Goal: Task Accomplishment & Management: Manage account settings

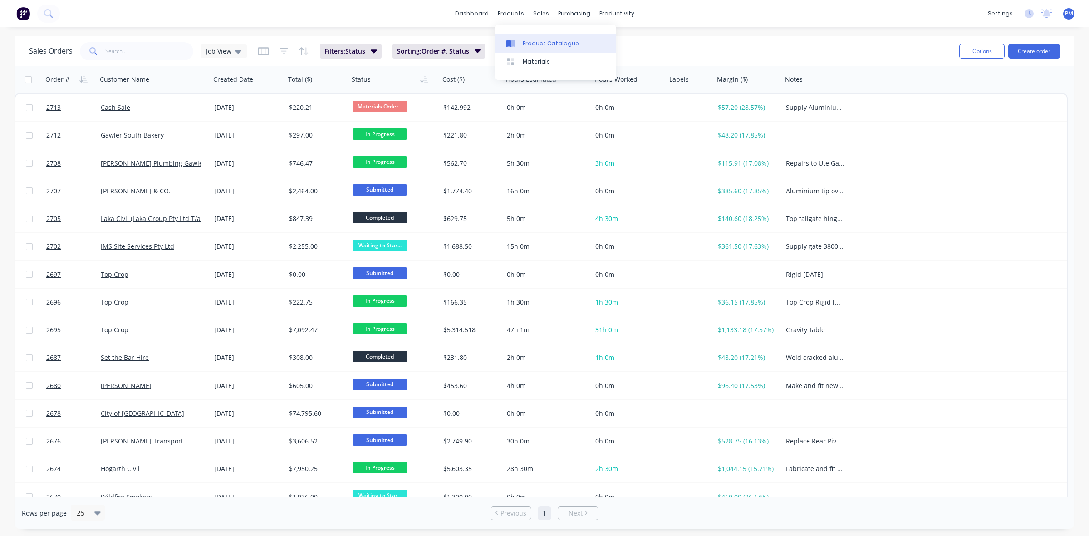
click at [541, 45] on div "Product Catalogue" at bounding box center [551, 43] width 56 height 8
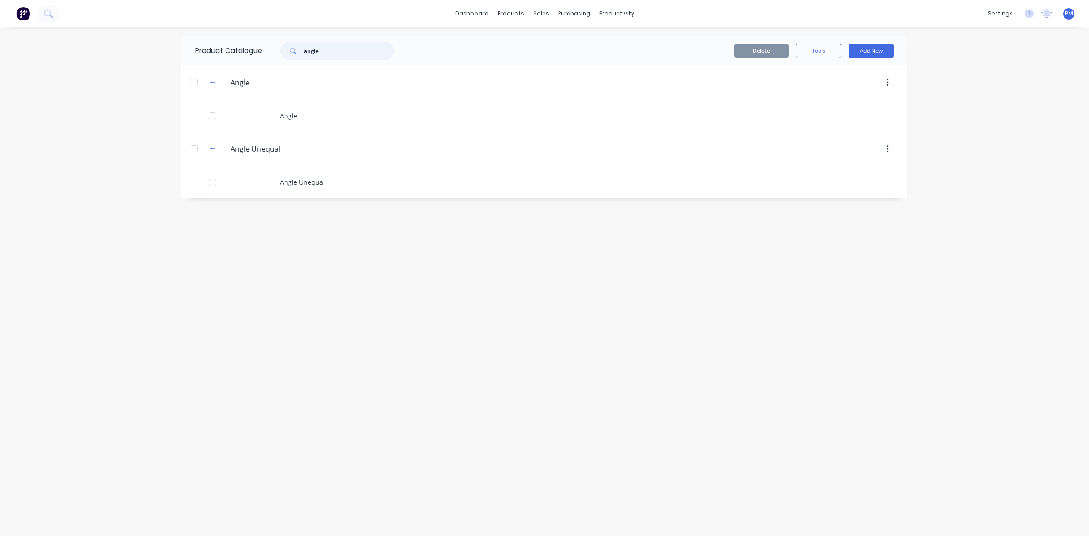
drag, startPoint x: 326, startPoint y: 49, endPoint x: 299, endPoint y: 46, distance: 27.4
click at [299, 46] on div "angle" at bounding box center [336, 51] width 113 height 18
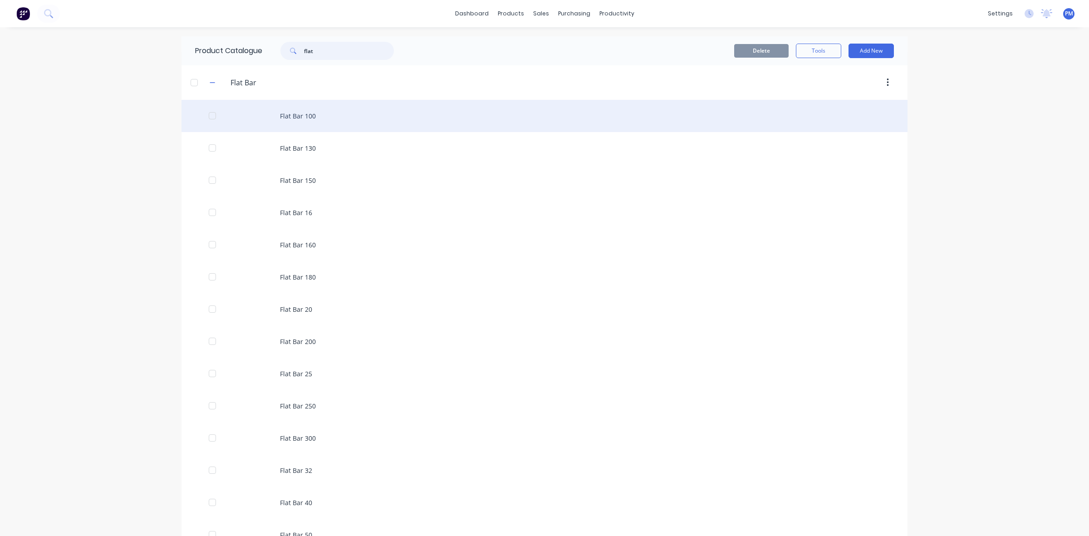
type input "flat"
click at [301, 116] on div "Flat Bar 100" at bounding box center [545, 116] width 726 height 32
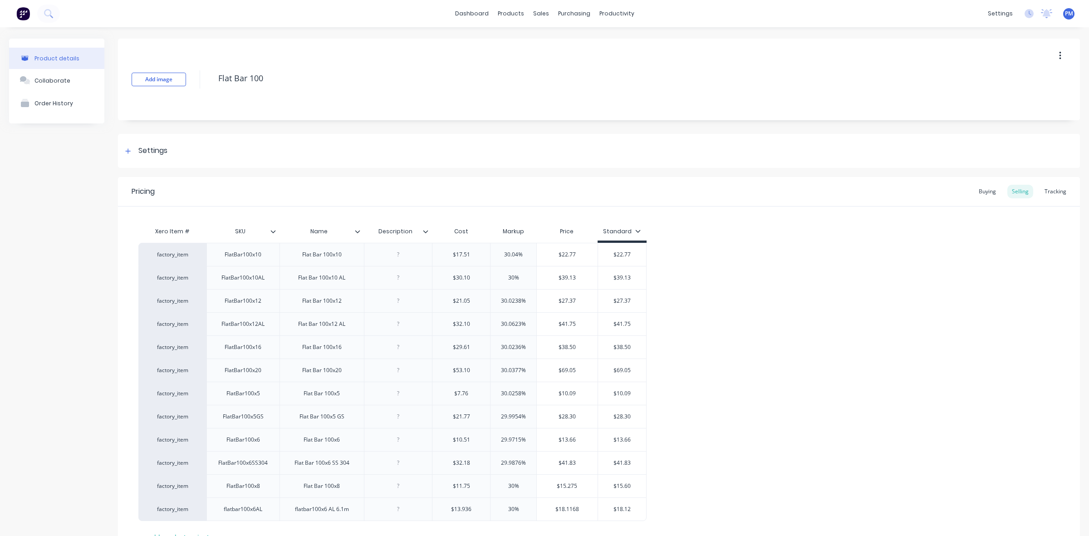
type textarea "x"
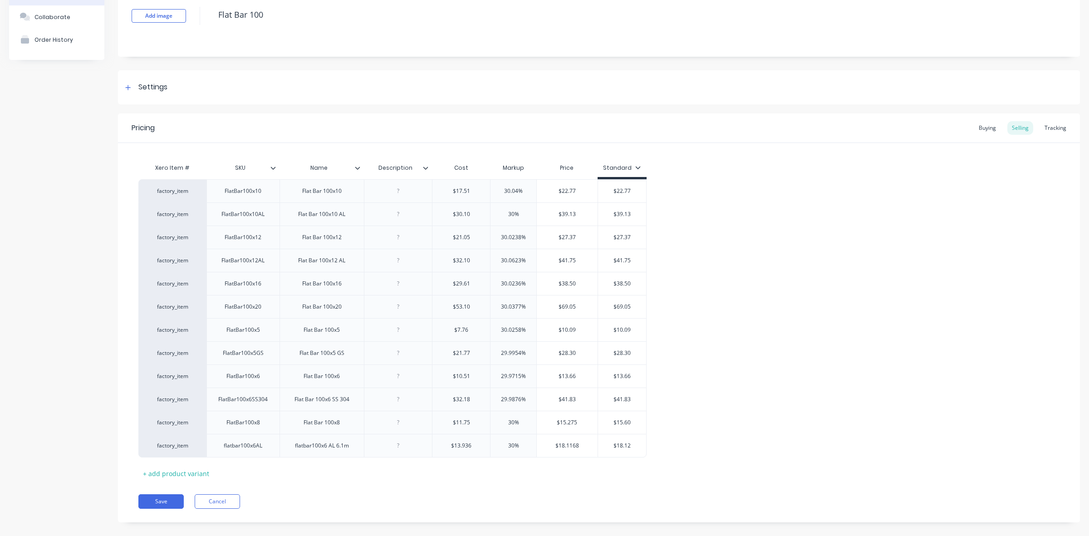
scroll to position [76, 0]
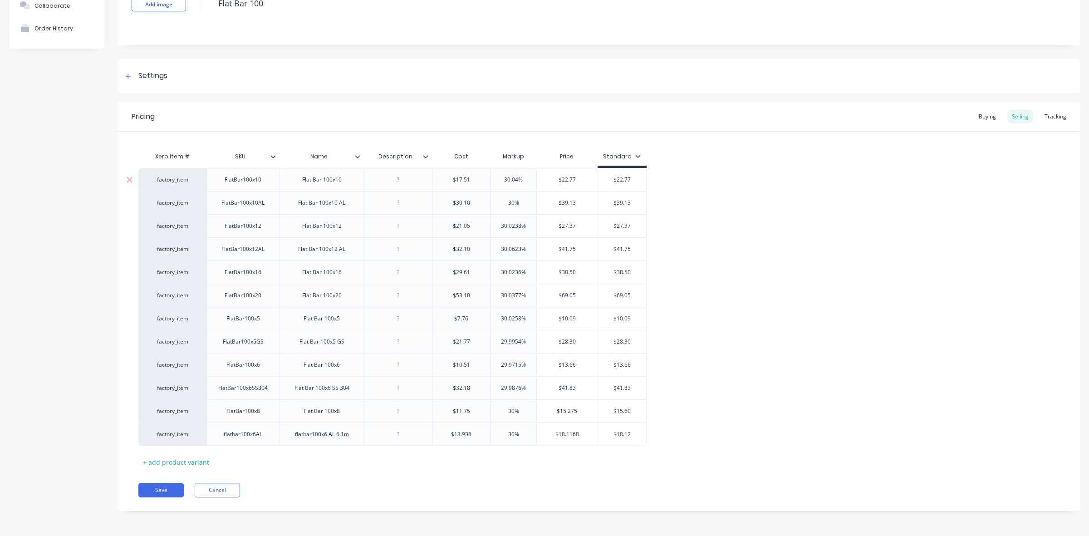
type input "30.04%"
drag, startPoint x: 518, startPoint y: 177, endPoint x: 503, endPoint y: 177, distance: 15.0
click at [503, 177] on input "30.04%" at bounding box center [514, 180] width 46 height 8
type textarea "x"
type input "4%"
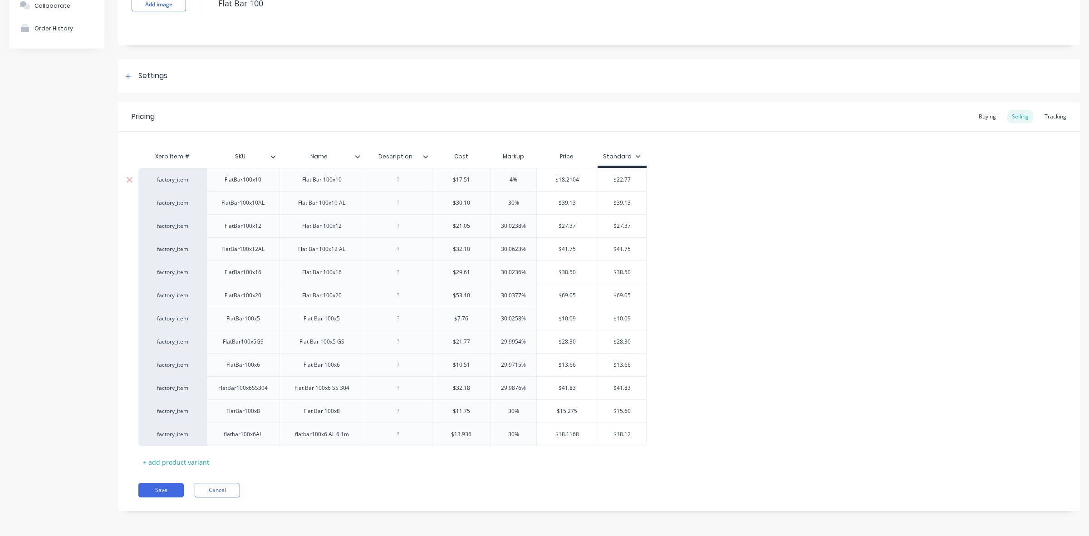
type textarea "x"
type input "40%"
type input "30%"
drag, startPoint x: 514, startPoint y: 202, endPoint x: 507, endPoint y: 202, distance: 6.8
click at [507, 202] on input "30%" at bounding box center [514, 203] width 46 height 8
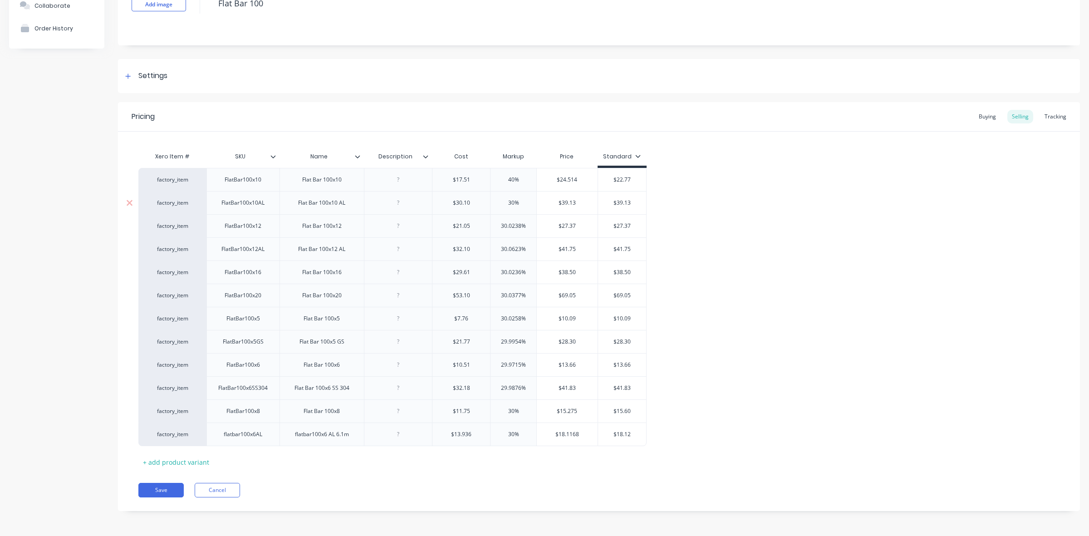
type textarea "x"
type input "0%"
click at [507, 201] on input "0%" at bounding box center [514, 203] width 46 height 8
type textarea "x"
type input "40%"
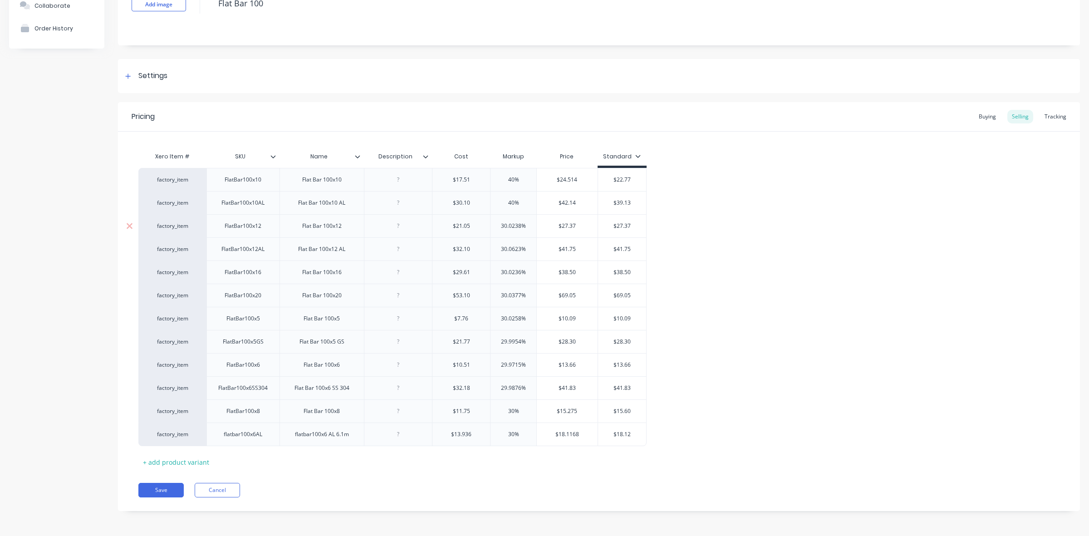
type input "30.0238%"
drag, startPoint x: 521, startPoint y: 221, endPoint x: 493, endPoint y: 221, distance: 27.2
click at [493, 222] on input "30.0238%" at bounding box center [514, 226] width 46 height 8
type textarea "x"
type input "4%"
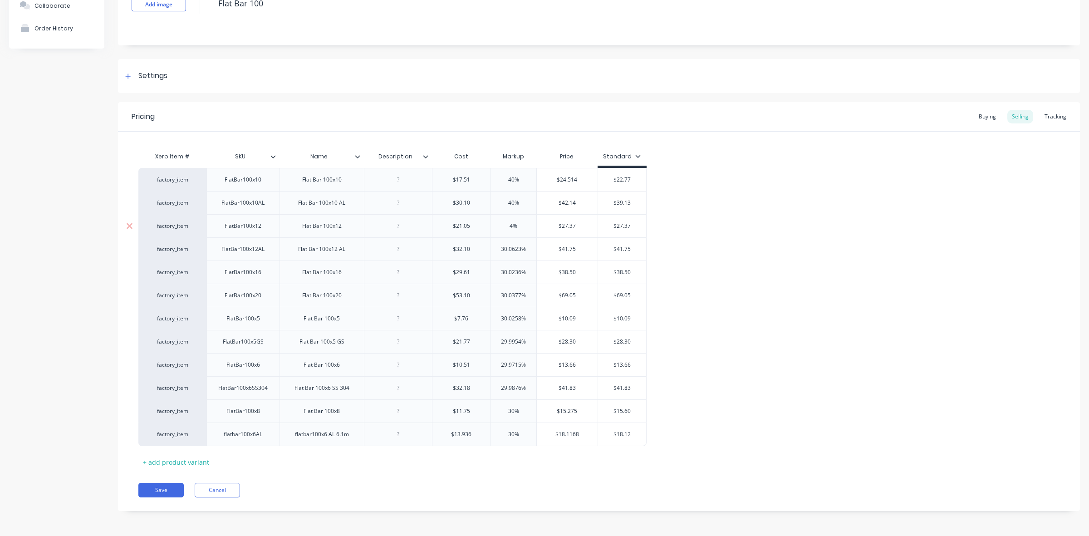
type textarea "x"
type input "40%"
type input "30.0623%"
drag, startPoint x: 520, startPoint y: 246, endPoint x: 498, endPoint y: 246, distance: 22.3
click at [498, 246] on input "30.0623%" at bounding box center [514, 249] width 46 height 8
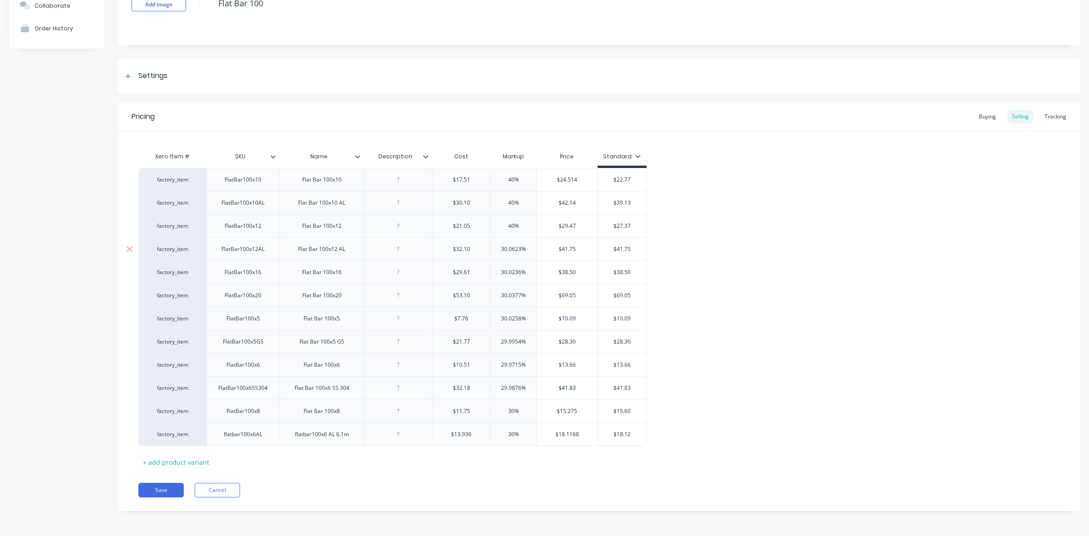
type textarea "x"
type input "4%"
type textarea "x"
type input "40%"
type input "30.0236%"
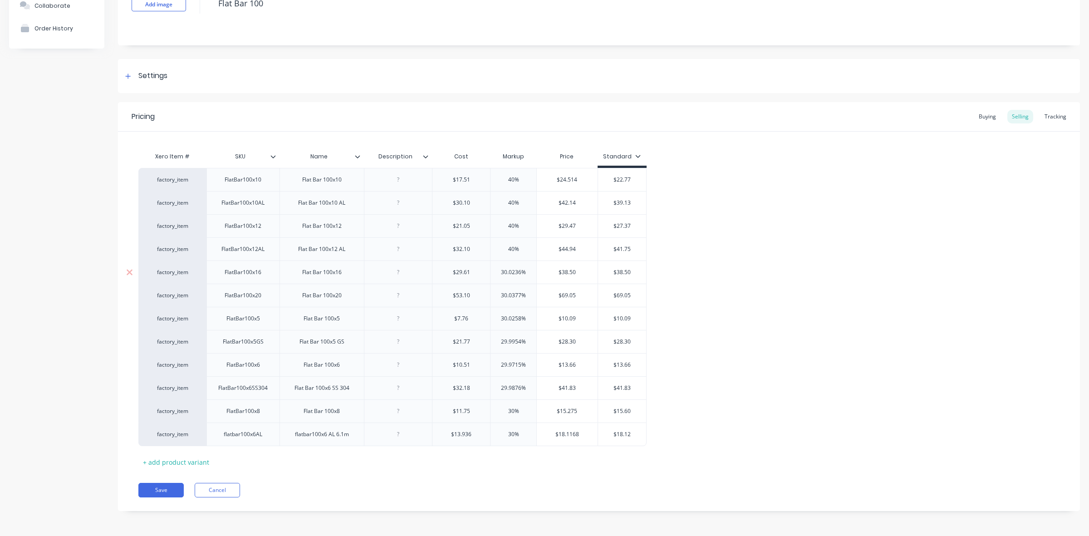
drag, startPoint x: 521, startPoint y: 270, endPoint x: 501, endPoint y: 271, distance: 20.0
click at [501, 271] on input "30.0236%" at bounding box center [514, 272] width 46 height 8
type textarea "x"
type input "4%"
type textarea "x"
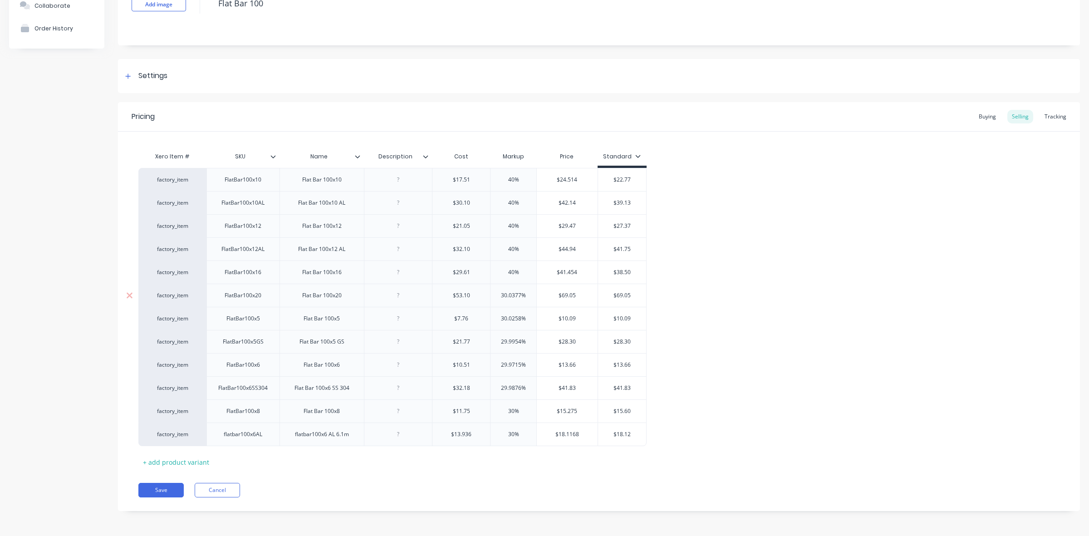
type input "40%"
type input "30.0377%"
drag, startPoint x: 520, startPoint y: 293, endPoint x: 500, endPoint y: 293, distance: 19.5
click at [500, 293] on input "30.0377%" at bounding box center [514, 295] width 46 height 8
type textarea "x"
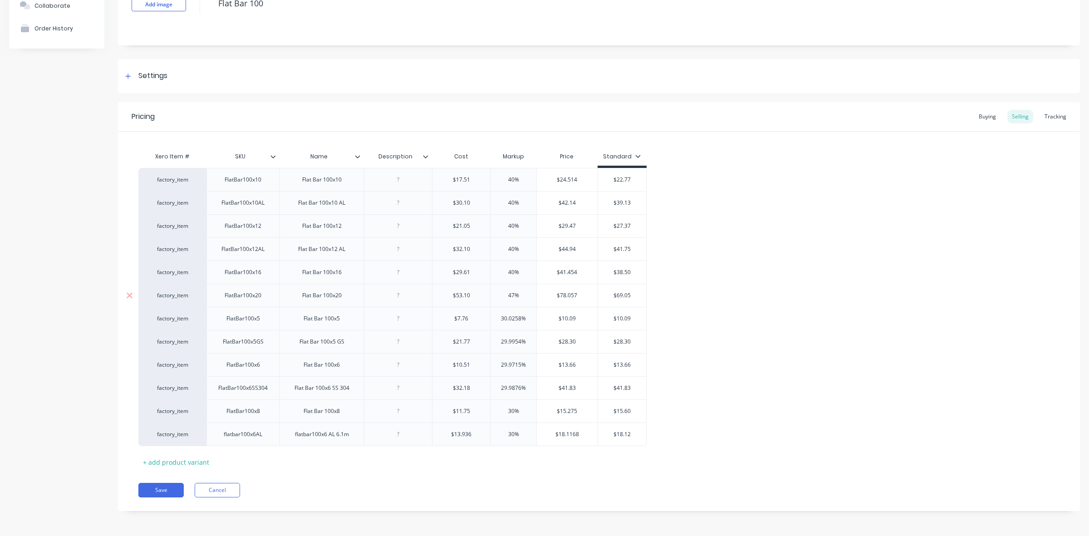
type input "407%"
click at [513, 293] on input "407%" at bounding box center [514, 295] width 46 height 8
type textarea "x"
type input "404%"
type textarea "x"
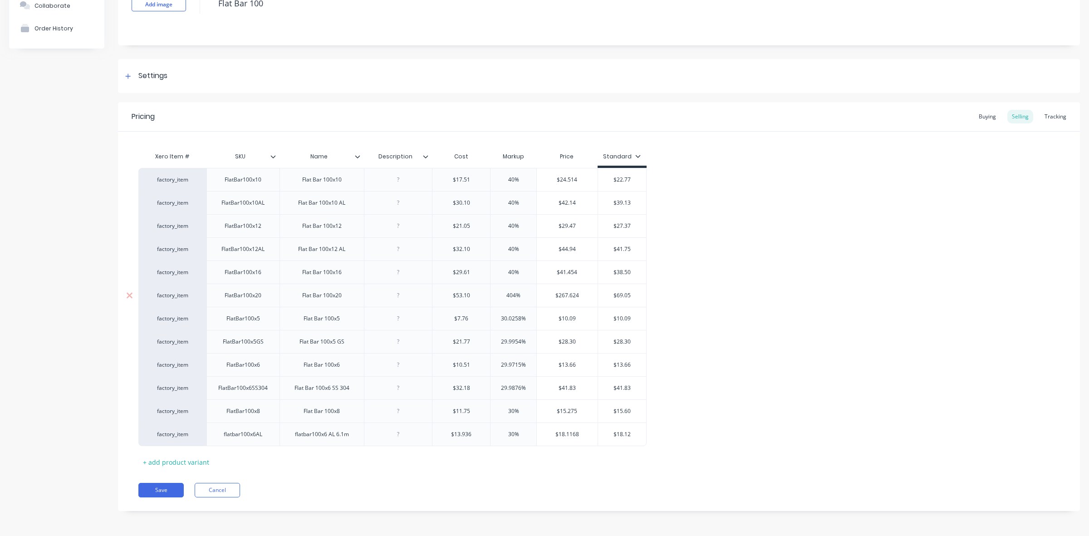
type input "4040%"
drag, startPoint x: 511, startPoint y: 293, endPoint x: 505, endPoint y: 293, distance: 5.4
click at [505, 293] on input "4040%" at bounding box center [514, 295] width 46 height 8
type textarea "x"
type input "40%"
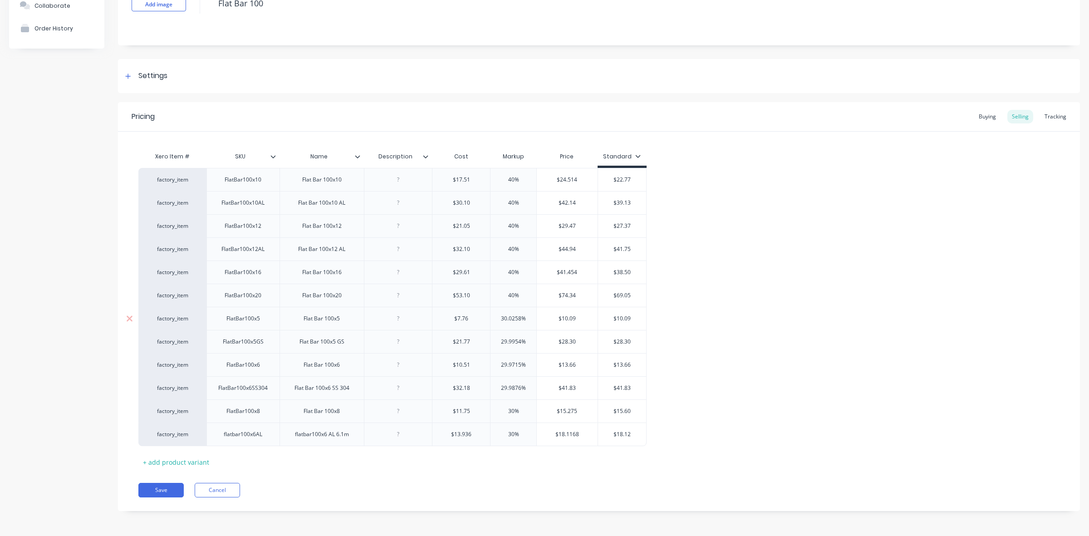
type input "30.0258%"
drag, startPoint x: 521, startPoint y: 317, endPoint x: 500, endPoint y: 317, distance: 20.9
click at [500, 317] on input "30.0258%" at bounding box center [514, 319] width 46 height 8
type textarea "x"
type input "4%"
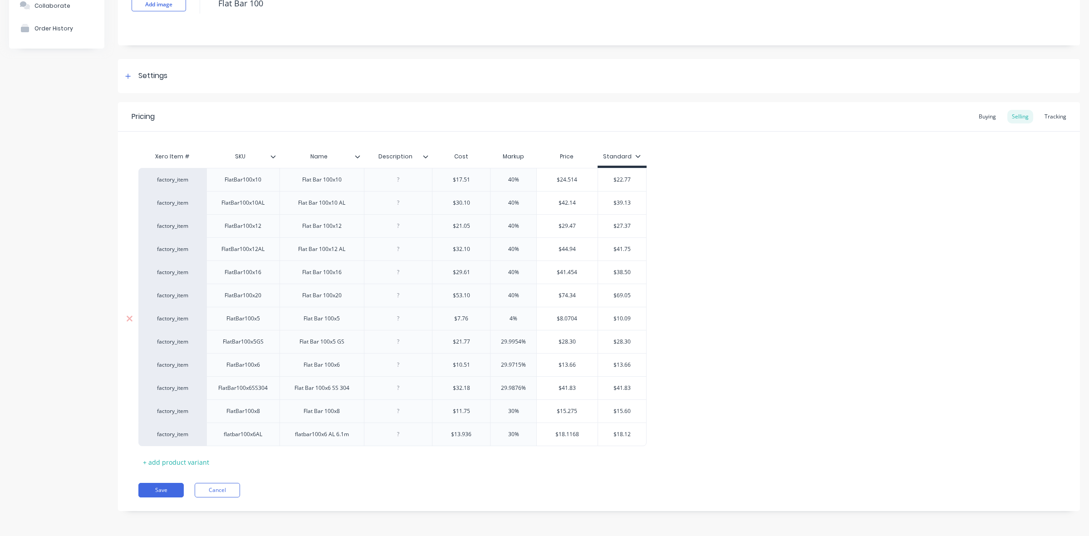
type textarea "x"
type input "40%"
type input "29.9954%"
drag, startPoint x: 522, startPoint y: 341, endPoint x: 500, endPoint y: 339, distance: 22.4
click at [500, 339] on input "29.9954%" at bounding box center [514, 342] width 46 height 8
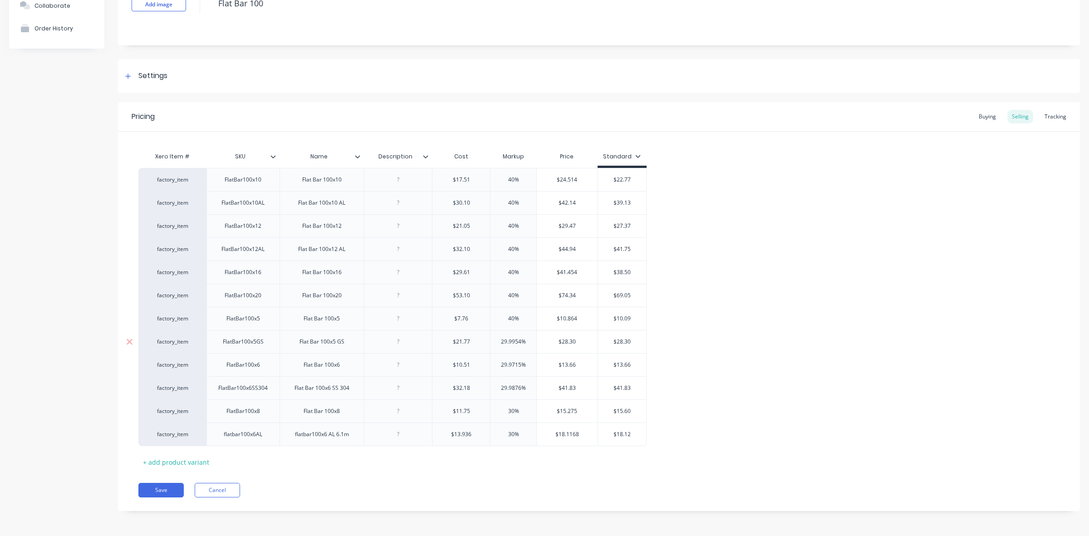
type textarea "x"
type input "4%"
type textarea "x"
type input "40%"
type input "29.9715%"
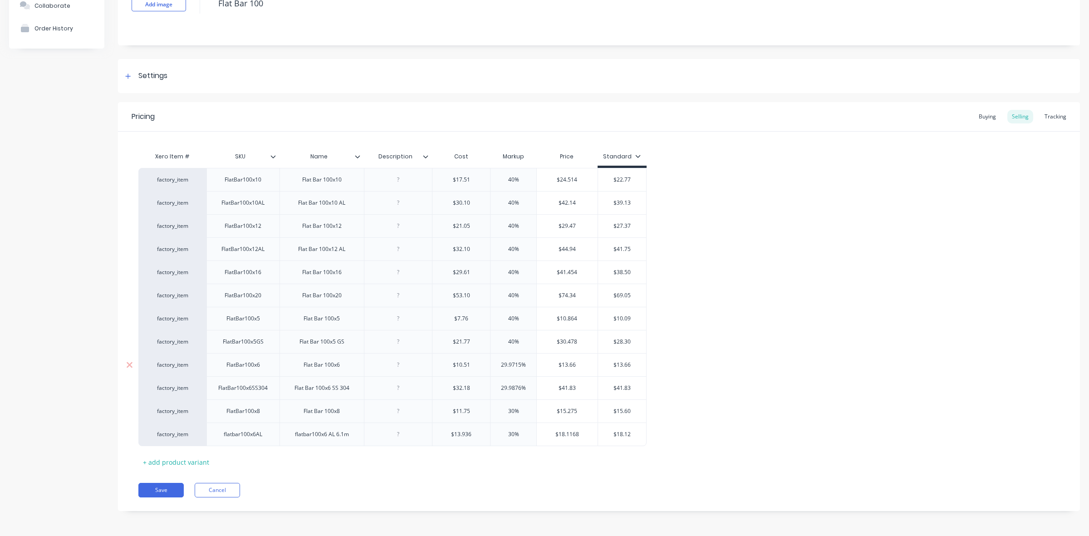
drag, startPoint x: 521, startPoint y: 364, endPoint x: 500, endPoint y: 359, distance: 21.7
click at [500, 361] on input "29.9715%" at bounding box center [514, 365] width 46 height 8
type textarea "x"
type input "40%"
type textarea "x"
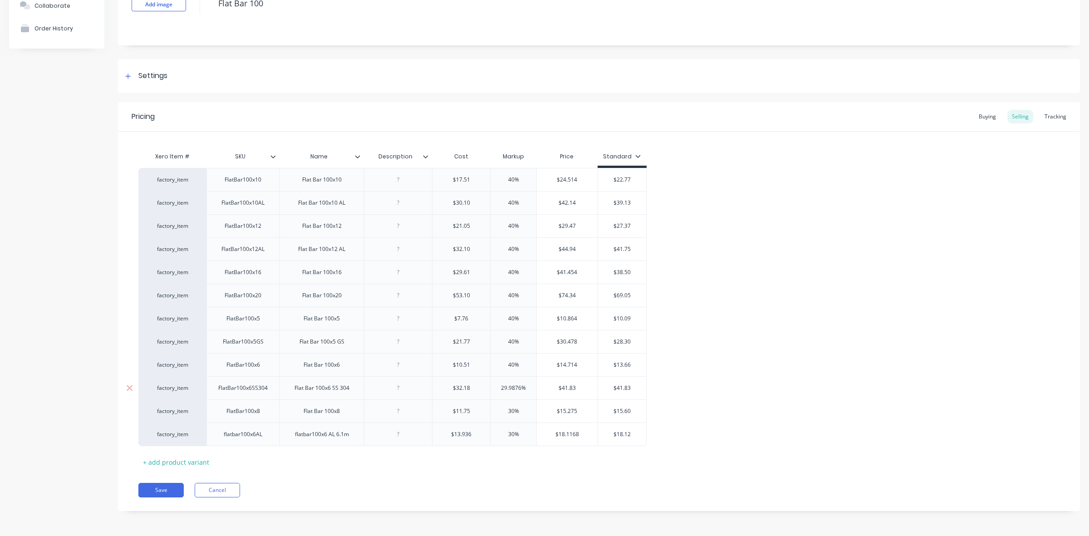
type input "40%"
type input "29.9876%"
drag, startPoint x: 520, startPoint y: 385, endPoint x: 501, endPoint y: 385, distance: 19.5
click at [501, 385] on input "29.9876%" at bounding box center [514, 388] width 46 height 8
type textarea "x"
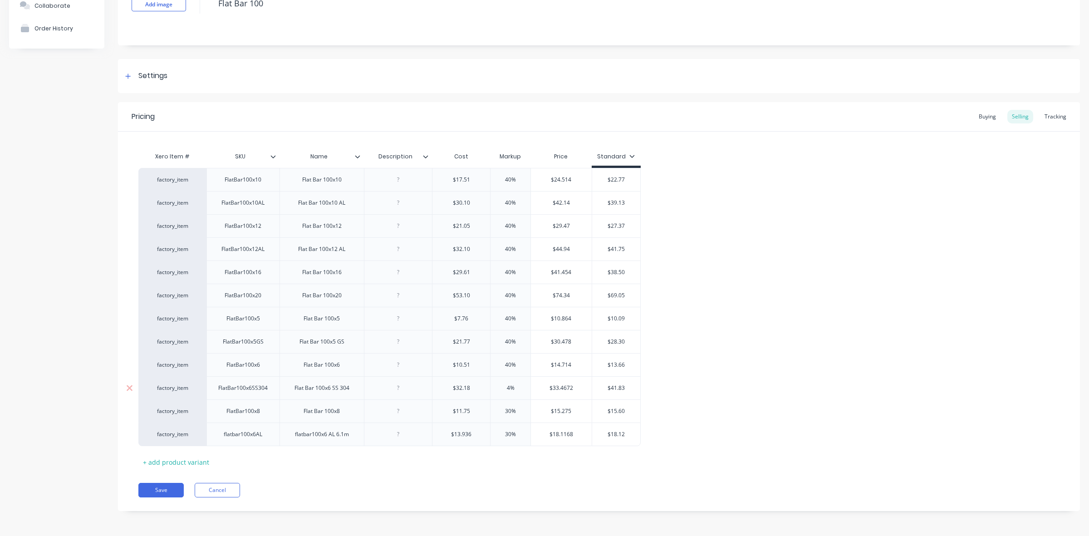
type input "40%"
type textarea "x"
type input "40%"
type input "30%"
drag, startPoint x: 510, startPoint y: 408, endPoint x: 504, endPoint y: 408, distance: 5.9
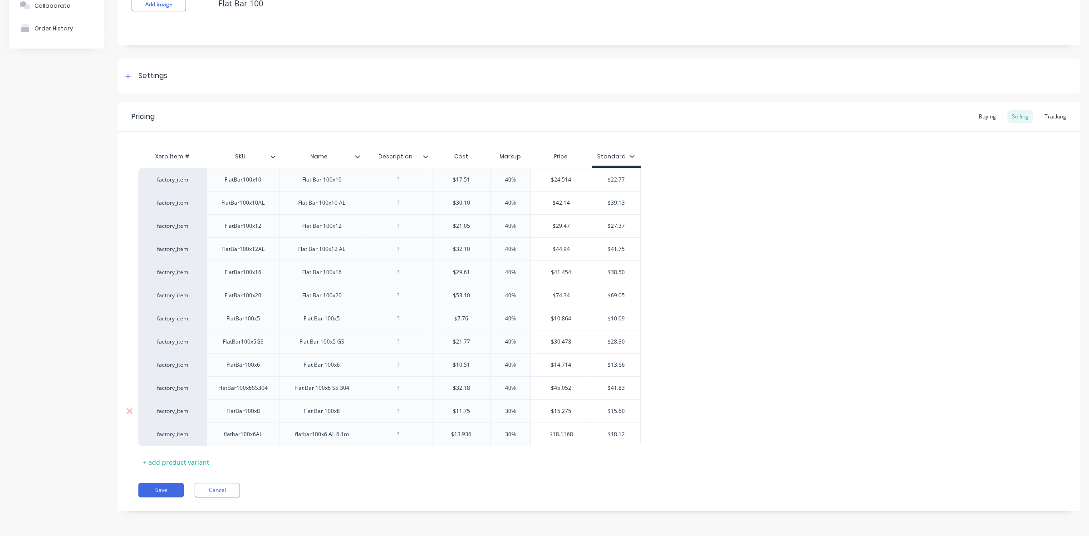
click at [504, 408] on input "30%" at bounding box center [510, 411] width 45 height 8
type textarea "x"
type input "4%"
type textarea "x"
type input "40%"
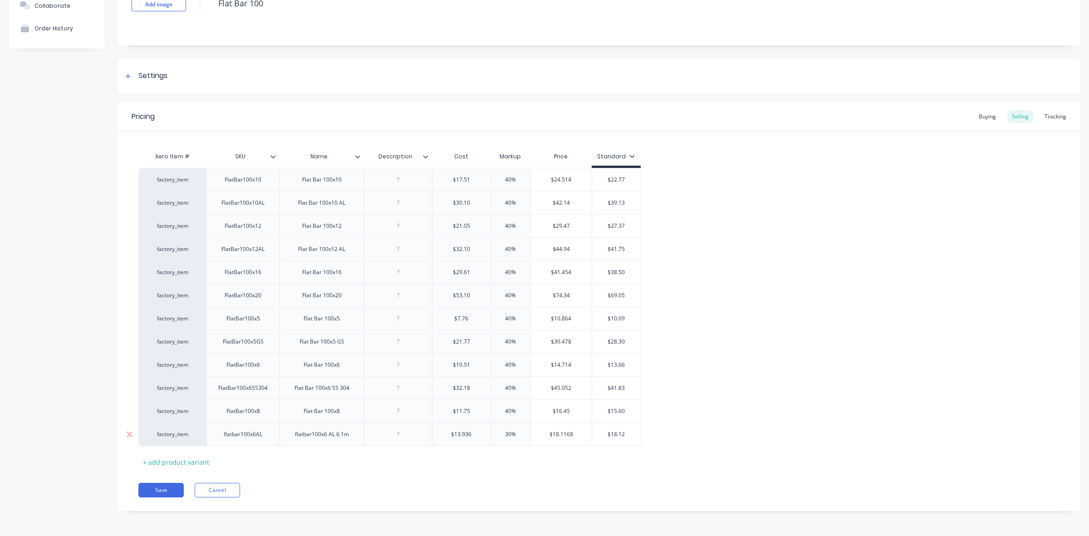
type input "30%"
drag, startPoint x: 511, startPoint y: 433, endPoint x: 500, endPoint y: 432, distance: 11.0
click at [500, 432] on input "30%" at bounding box center [510, 434] width 45 height 8
type textarea "x"
type input "40%"
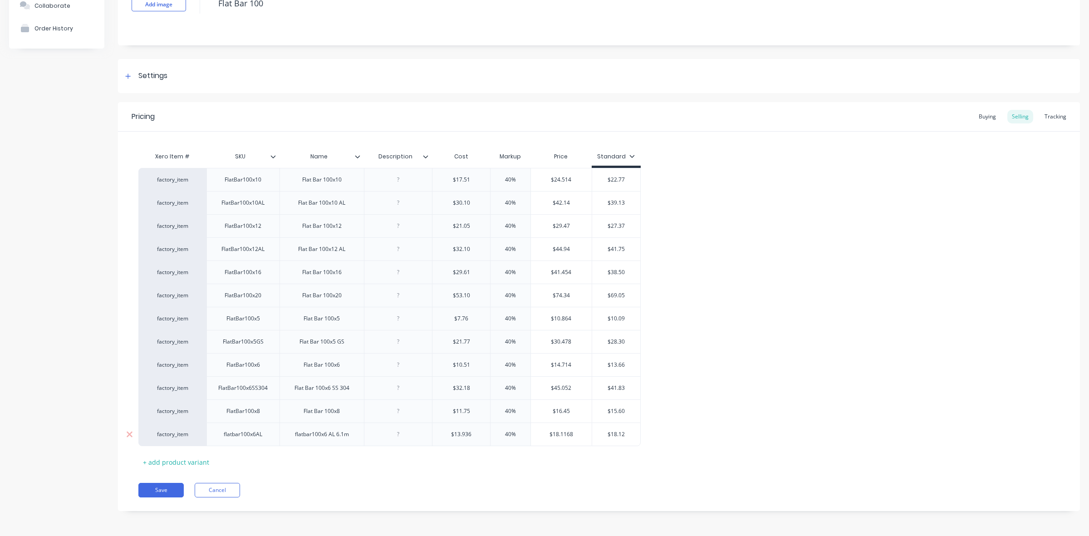
type textarea "x"
type input "40%"
type input "$22.77"
drag, startPoint x: 610, startPoint y: 177, endPoint x: 630, endPoint y: 178, distance: 19.1
click at [630, 178] on input "$22.77" at bounding box center [616, 180] width 49 height 8
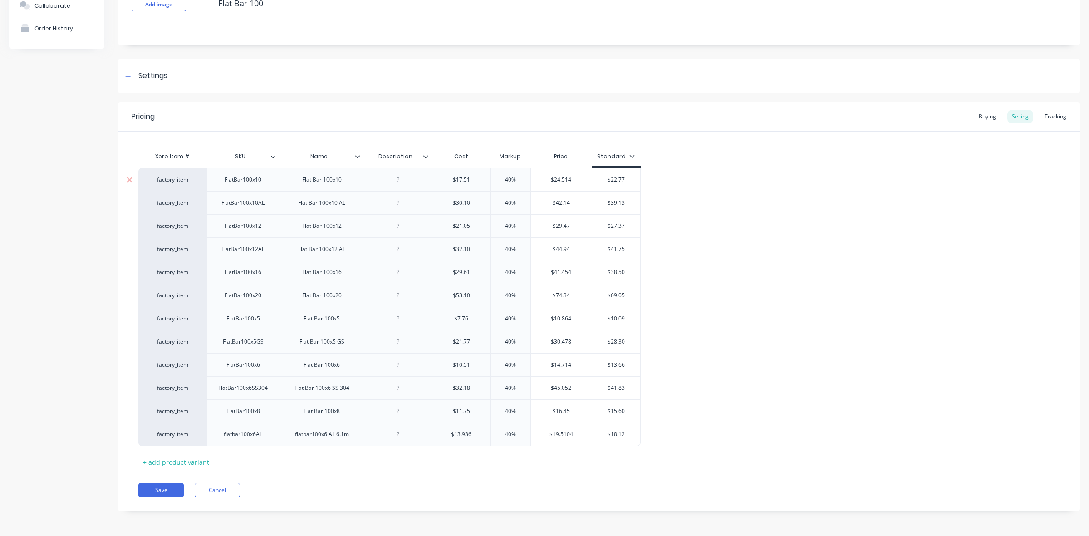
type textarea "x"
type input "$2"
type textarea "x"
type input "$24"
type textarea "x"
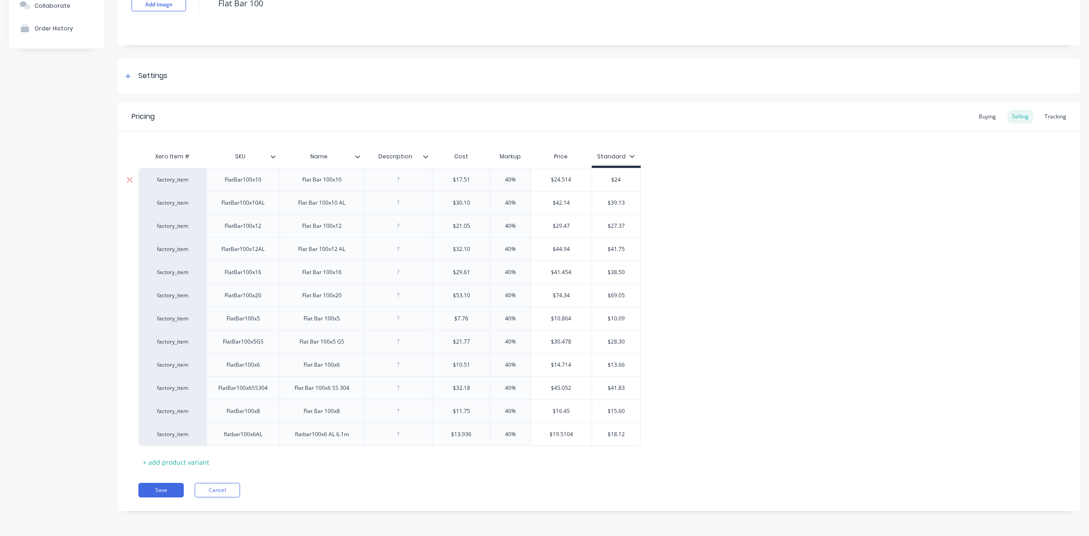
type input "$24."
type textarea "x"
type input "$24.5"
type textarea "x"
type input "$24.51"
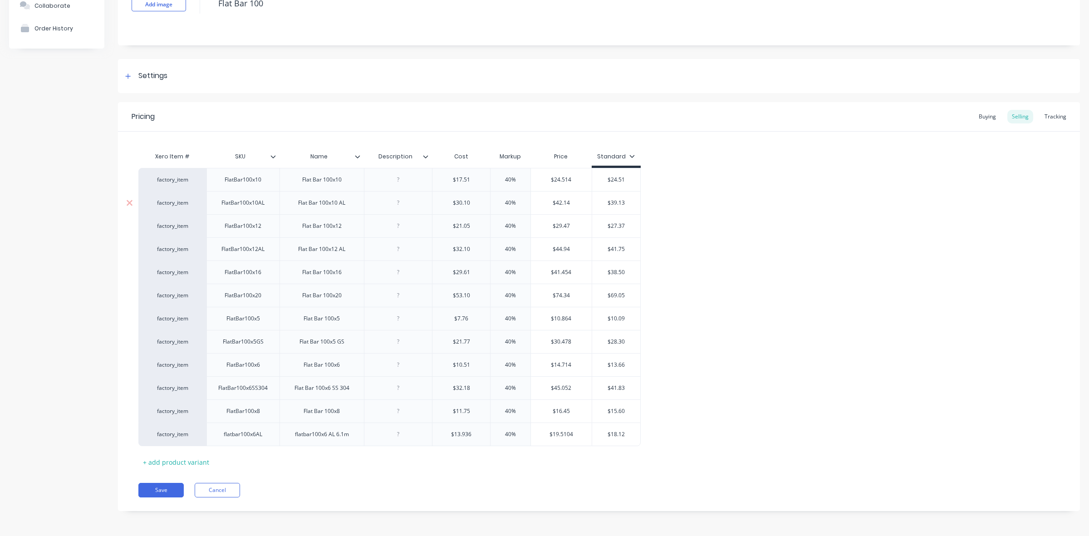
type input "$39.13"
drag, startPoint x: 611, startPoint y: 202, endPoint x: 630, endPoint y: 201, distance: 18.6
click at [630, 201] on input "$39.13" at bounding box center [616, 203] width 49 height 8
type textarea "x"
type input "$4"
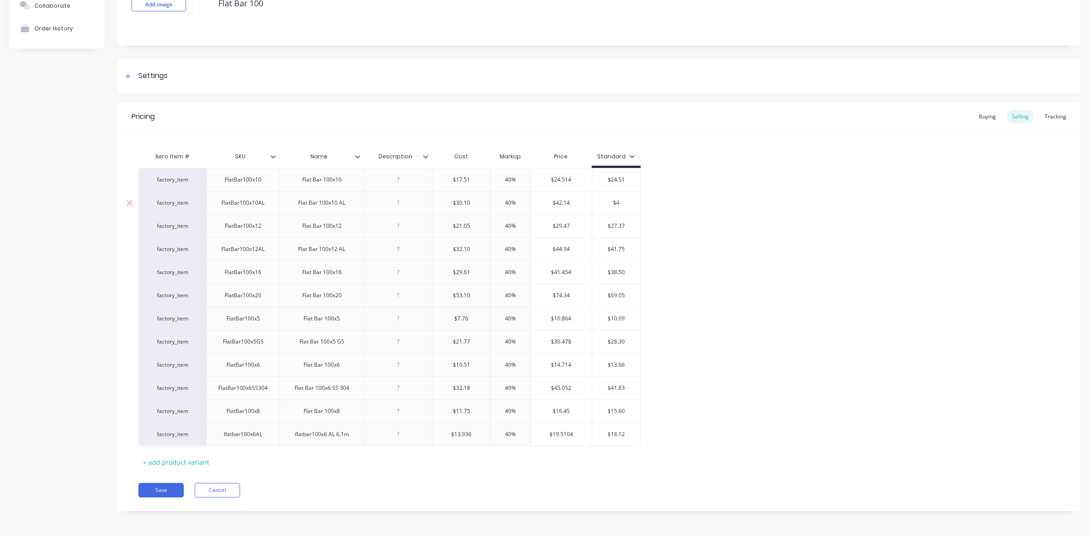
type textarea "x"
type input "$42"
type textarea "x"
type input "$42."
type textarea "x"
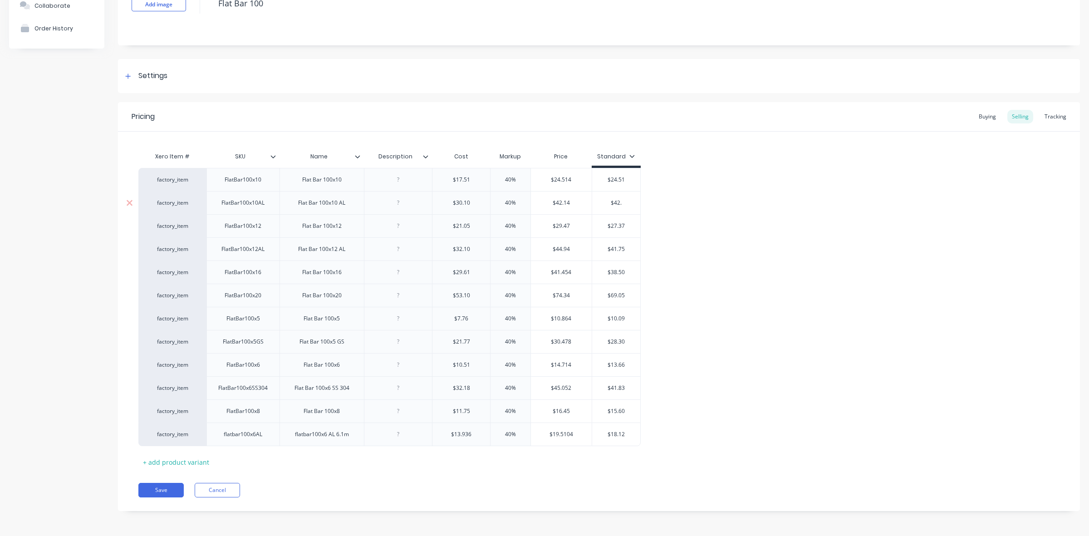
type input "$42.1"
type textarea "x"
type input "$42.14"
type input "$27.37"
drag, startPoint x: 612, startPoint y: 225, endPoint x: 630, endPoint y: 224, distance: 17.7
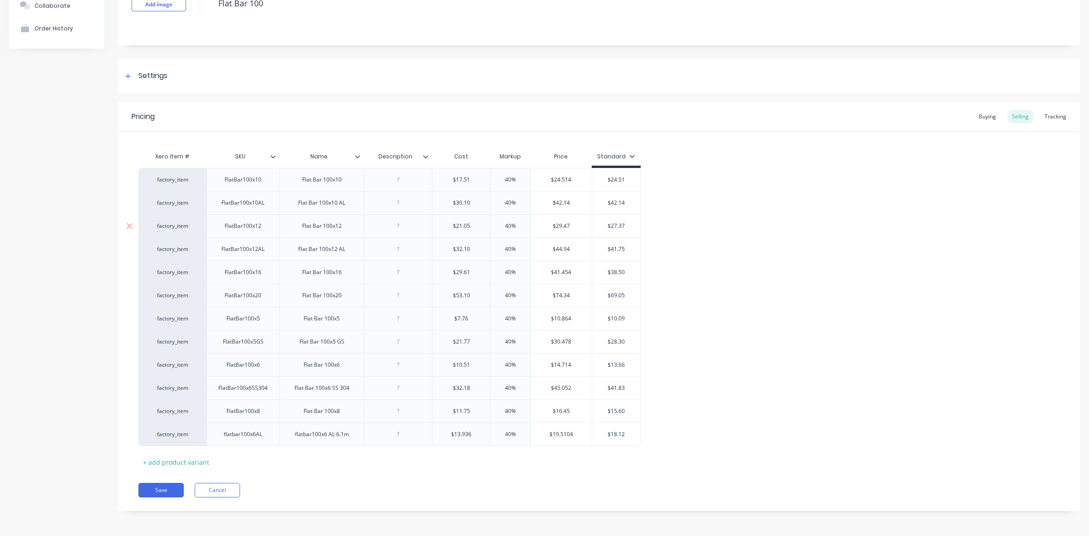
click at [630, 224] on input "$27.37" at bounding box center [616, 226] width 49 height 8
type textarea "x"
type input "$2"
type textarea "x"
type input "$29"
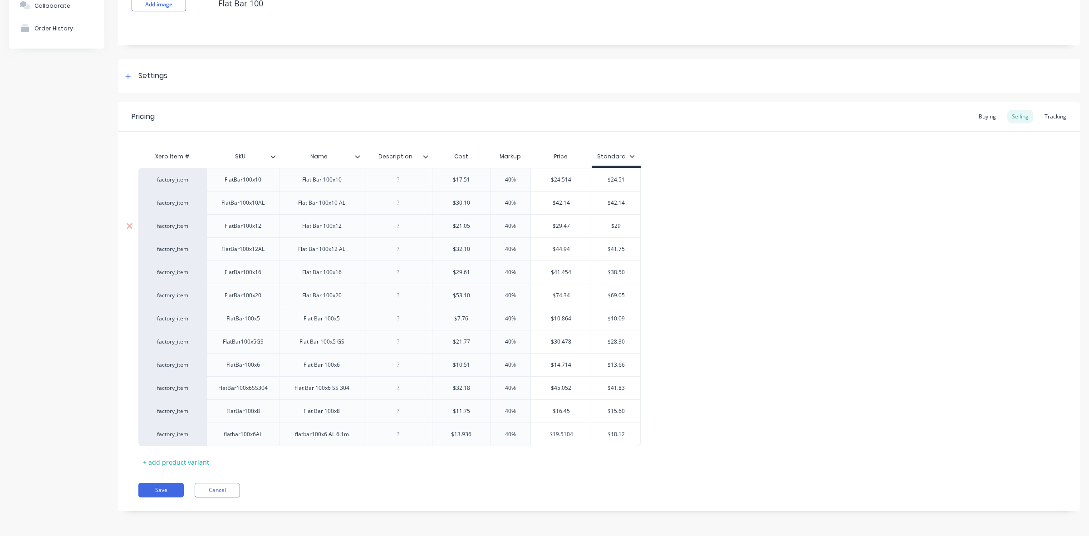
type textarea "x"
type input "$29."
type textarea "x"
type input "$29.4"
type textarea "x"
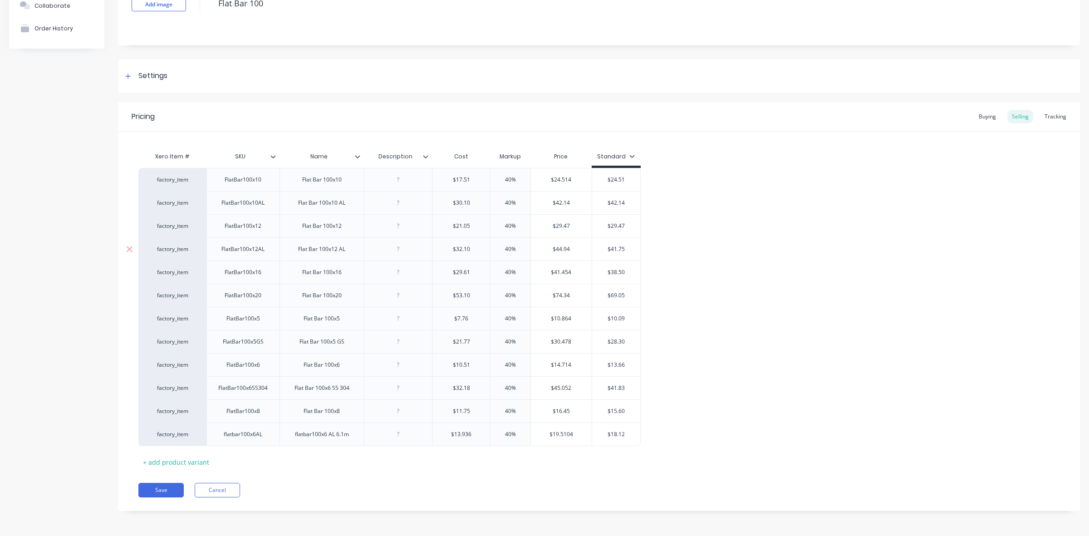
type input "$29.47"
type input "$41.75"
drag, startPoint x: 613, startPoint y: 246, endPoint x: 625, endPoint y: 246, distance: 12.3
click at [625, 246] on input "$41.75" at bounding box center [616, 249] width 49 height 8
type textarea "x"
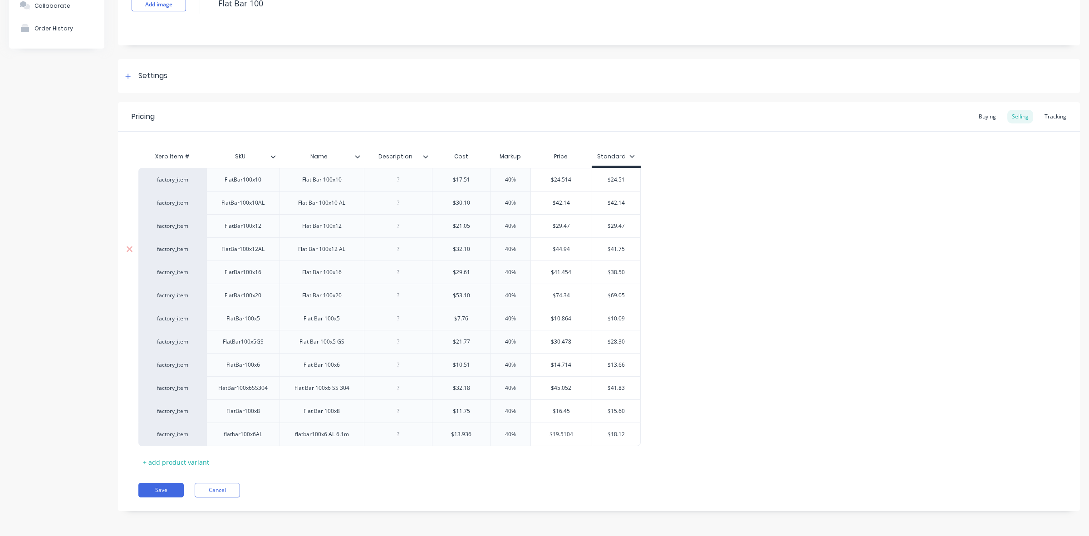
type input "$44"
type textarea "x"
type input "$44."
type textarea "x"
type input "$44.9"
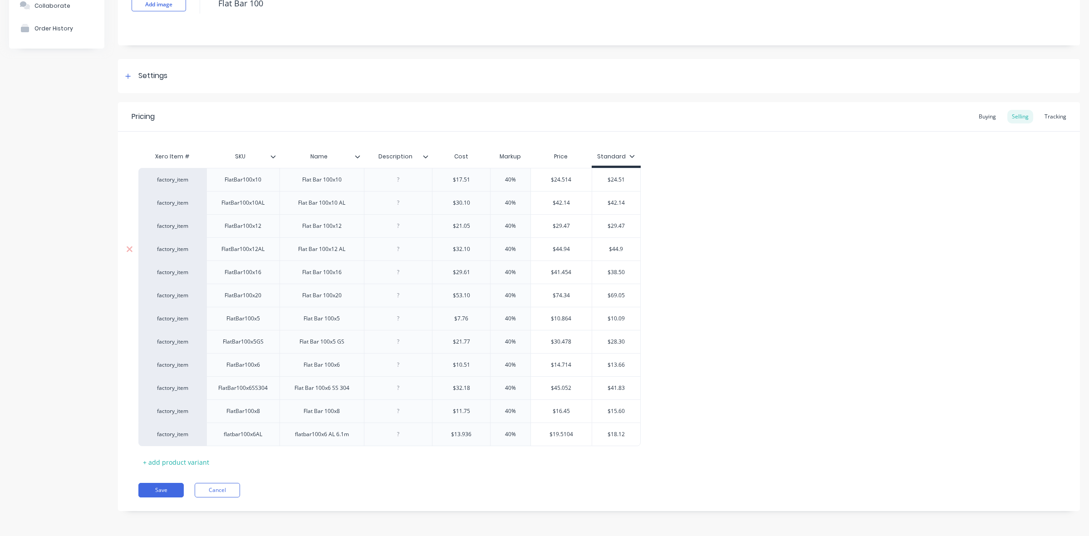
type textarea "x"
type input "$44.94"
type input "$38.50"
drag, startPoint x: 611, startPoint y: 271, endPoint x: 628, endPoint y: 271, distance: 16.3
click at [628, 271] on input "$38.50" at bounding box center [616, 272] width 49 height 8
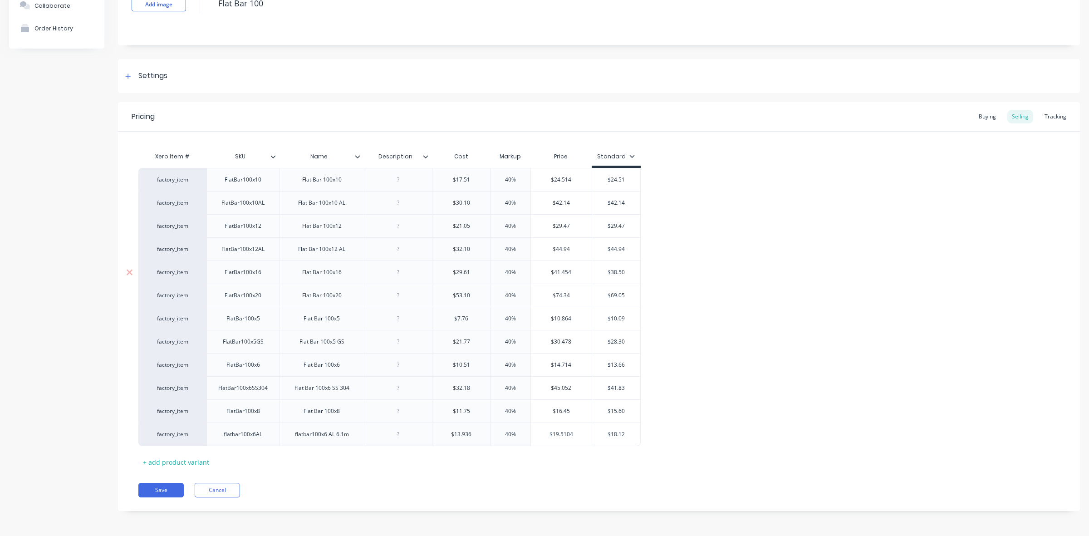
type textarea "x"
type input "$4"
type textarea "x"
type input "$41"
type textarea "x"
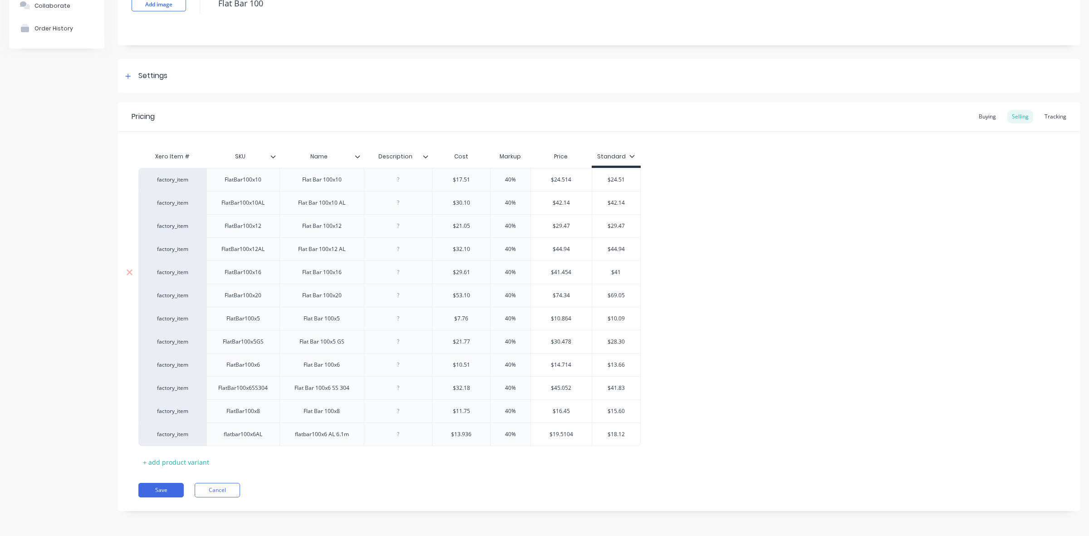
type input "$41."
type textarea "x"
type input "$41.4"
type textarea "x"
type input "$41.45"
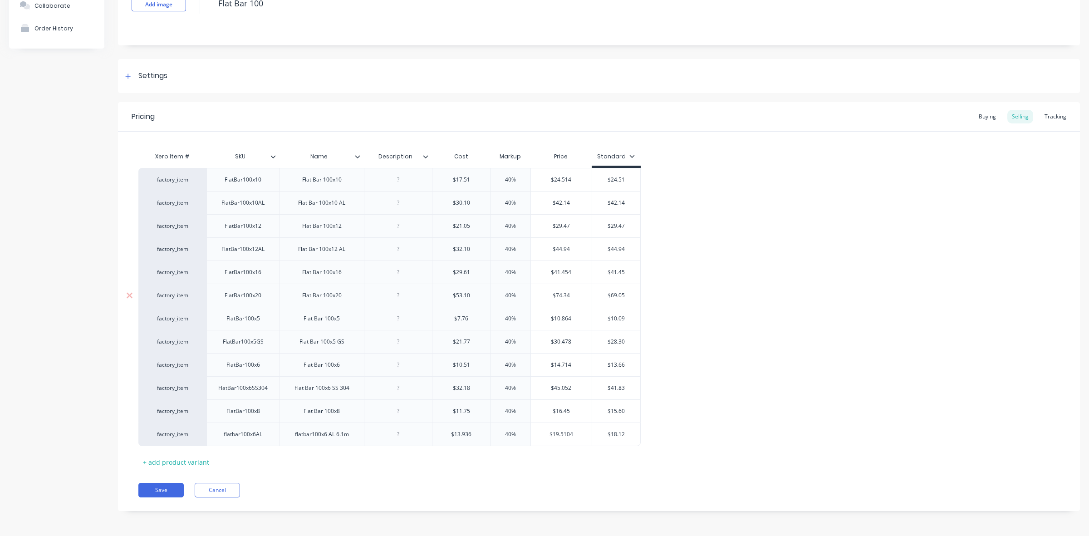
type input "$69.05"
drag, startPoint x: 612, startPoint y: 294, endPoint x: 626, endPoint y: 294, distance: 14.5
click at [626, 294] on input "$69.05" at bounding box center [616, 295] width 49 height 8
type textarea "x"
type input "$7"
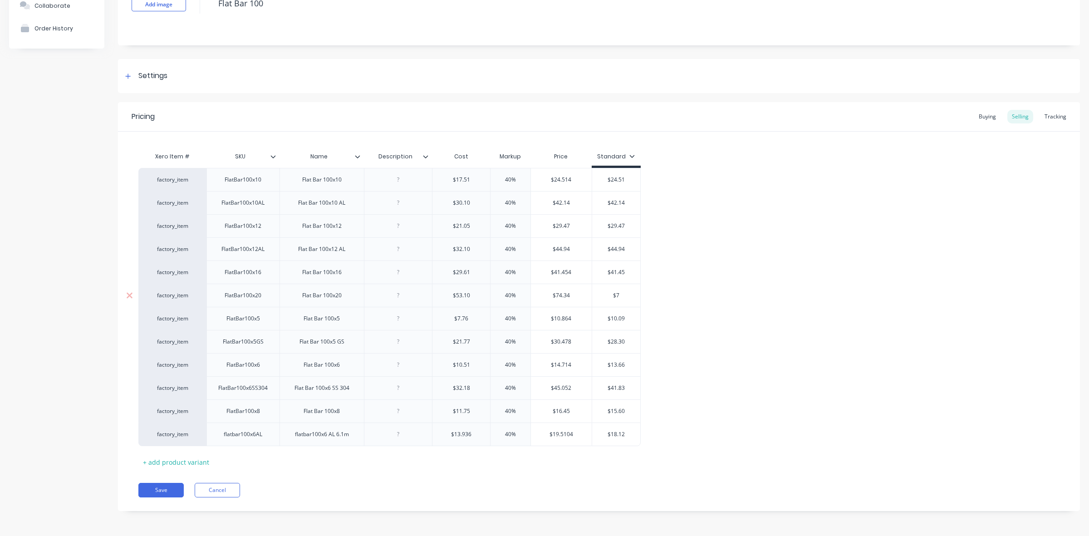
type textarea "x"
type input "$74"
type textarea "x"
type input "$74."
type textarea "x"
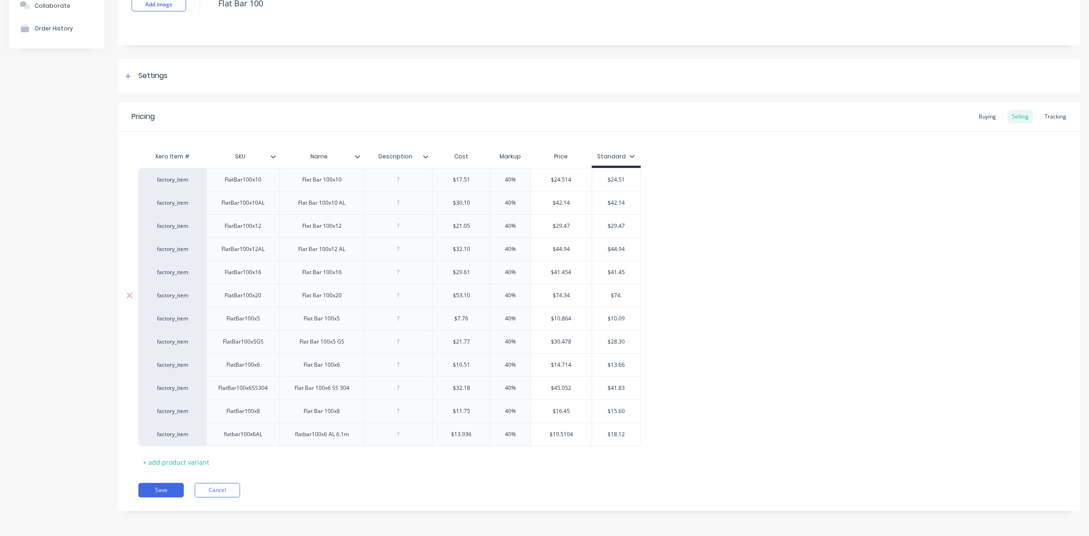
type input "$74.3"
type textarea "x"
type input "$74.34"
type input "$10.09"
drag, startPoint x: 612, startPoint y: 318, endPoint x: 628, endPoint y: 317, distance: 15.9
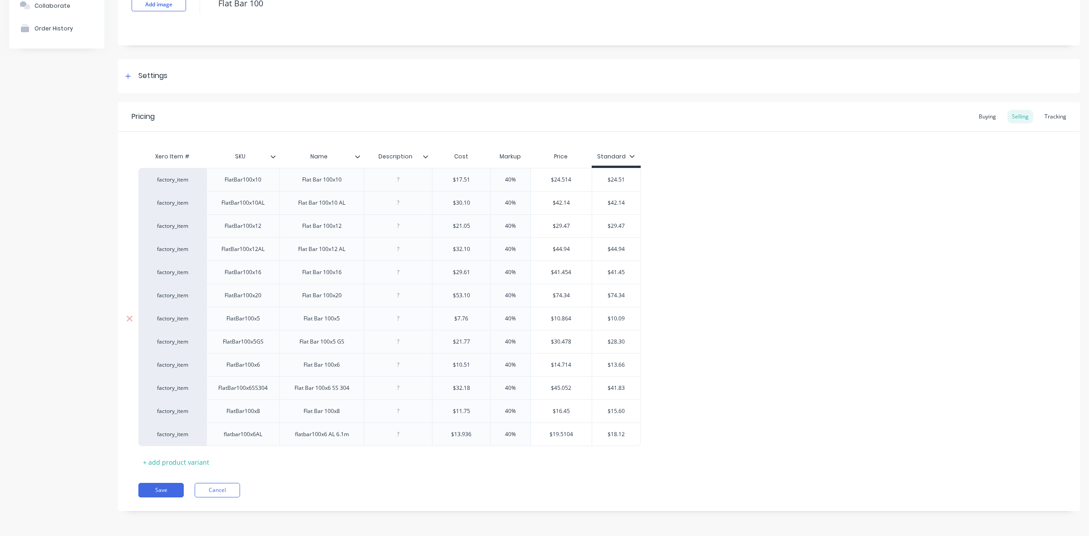
click at [628, 317] on input "$10.09" at bounding box center [616, 319] width 49 height 8
type textarea "x"
type input "$1"
type textarea "x"
type input "$10"
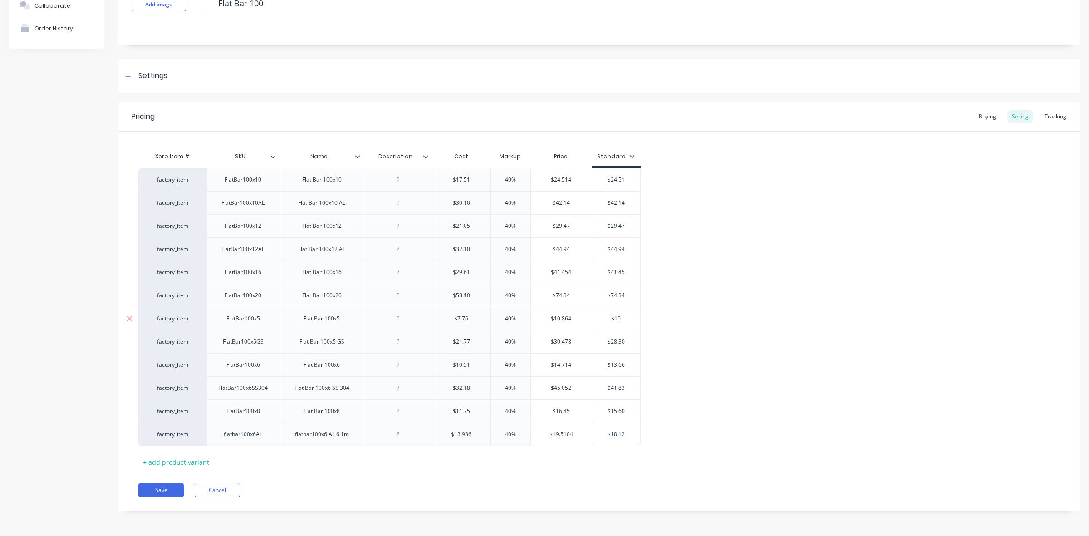
type textarea "x"
type input "$10."
type textarea "x"
type input "$10.8"
type textarea "x"
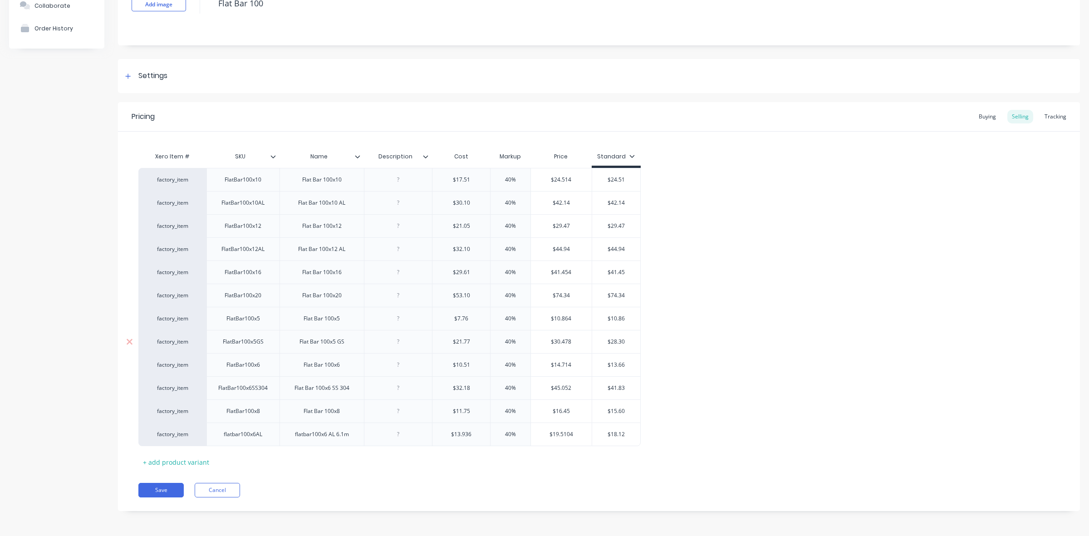
type input "$10.86"
type input "$28.30"
drag, startPoint x: 611, startPoint y: 341, endPoint x: 627, endPoint y: 341, distance: 15.9
click at [627, 341] on input "$28.30" at bounding box center [616, 342] width 49 height 8
type textarea "x"
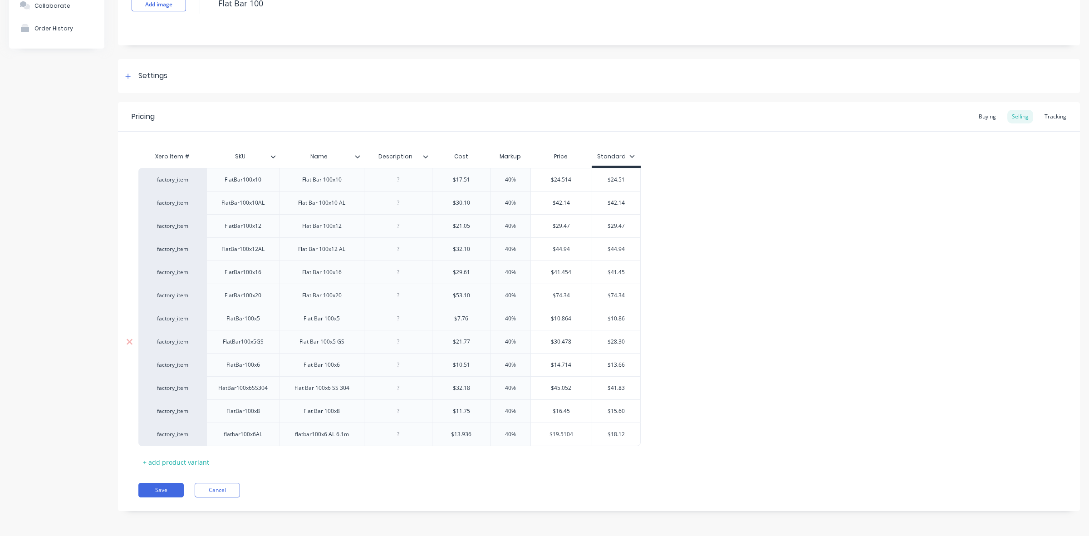
type input "$3"
type textarea "x"
type input "$30"
type textarea "x"
type input "$30."
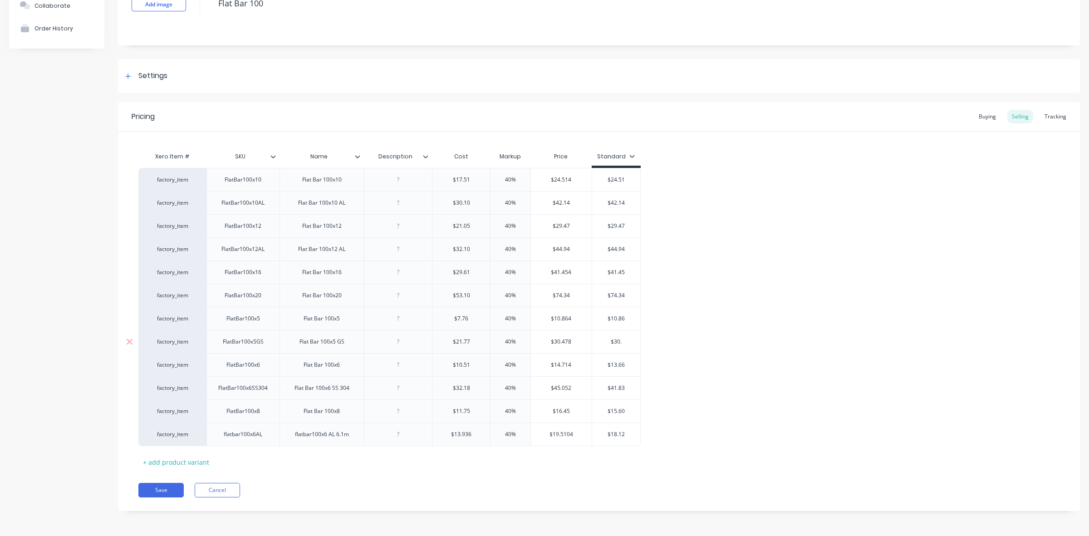
type textarea "x"
type input "$30.4"
type textarea "x"
type input "$30.48"
type input "$13.66"
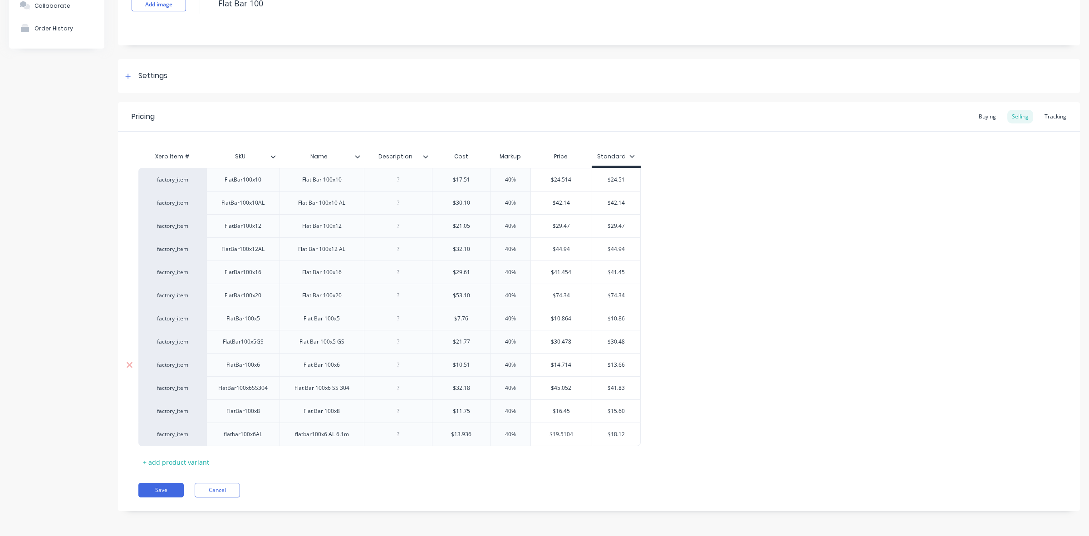
drag, startPoint x: 611, startPoint y: 363, endPoint x: 627, endPoint y: 363, distance: 15.9
click at [627, 363] on input "$13.66" at bounding box center [616, 365] width 49 height 8
type textarea "x"
type input "$1"
type textarea "x"
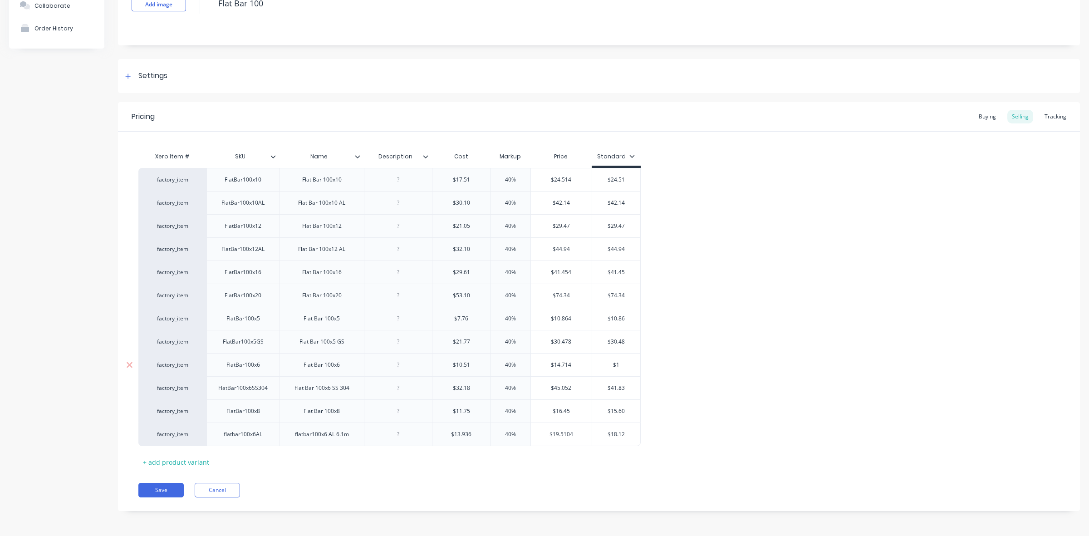
type input "$14"
type textarea "x"
type input "$14."
type textarea "x"
type input "$14.7"
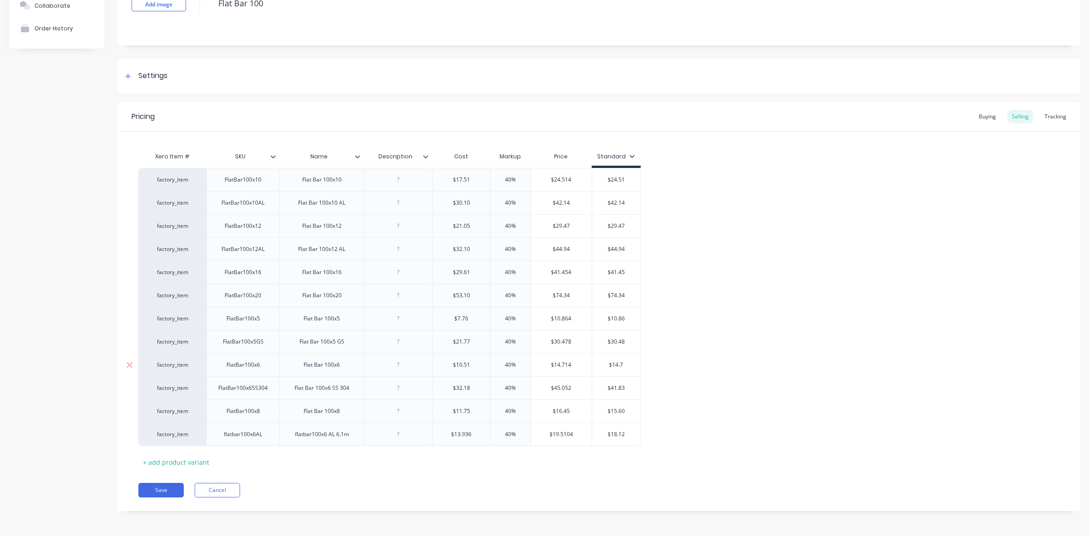
type textarea "x"
type input "$14.71"
type input "$41.83"
drag, startPoint x: 612, startPoint y: 386, endPoint x: 628, endPoint y: 386, distance: 15.9
click at [628, 386] on input "$41.83" at bounding box center [616, 388] width 49 height 8
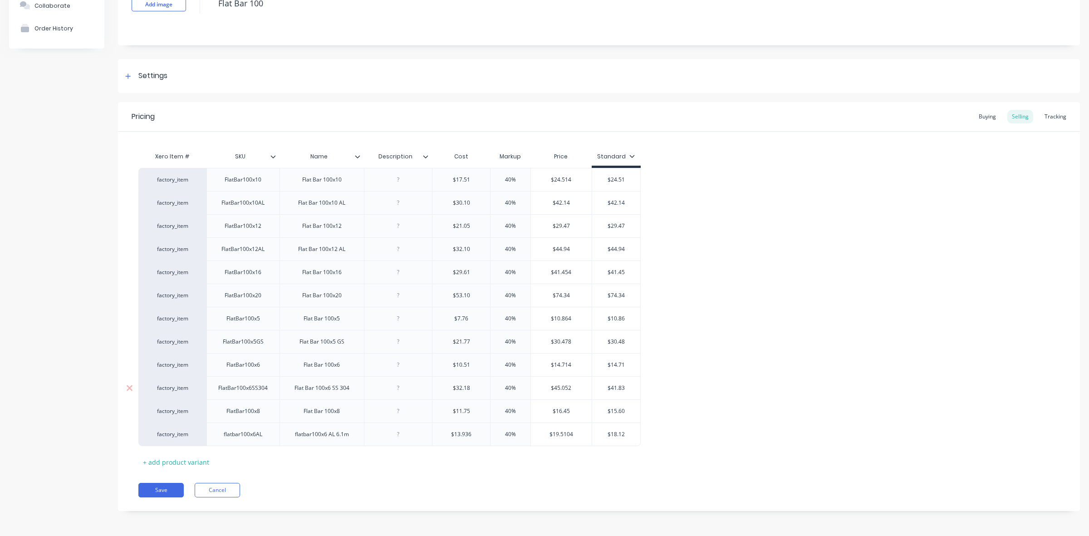
type textarea "x"
type input "$4"
type textarea "x"
type input "$45"
type textarea "x"
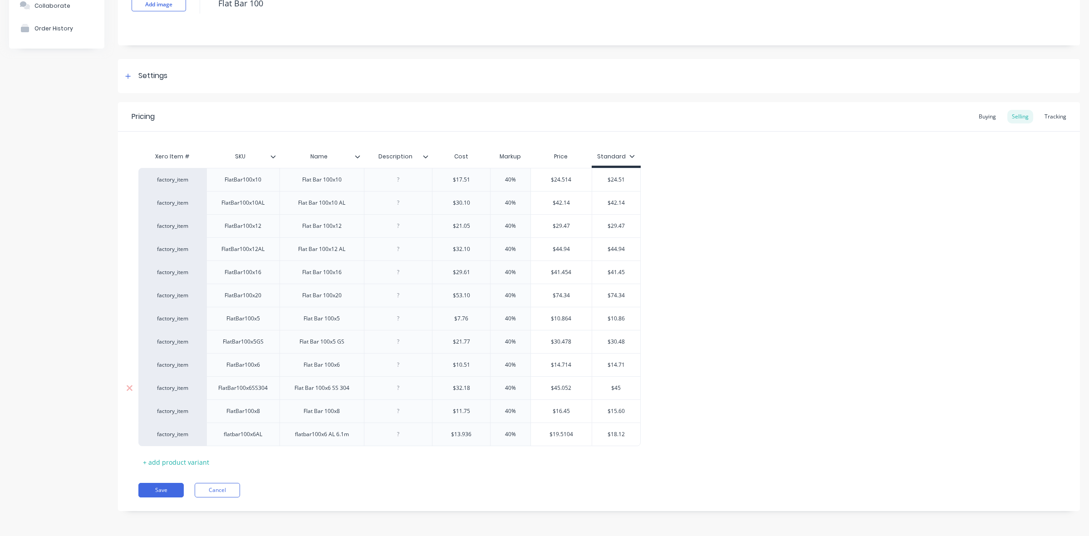
type input "$45."
type textarea "x"
type input "$45.0"
type textarea "x"
type input "$45.05"
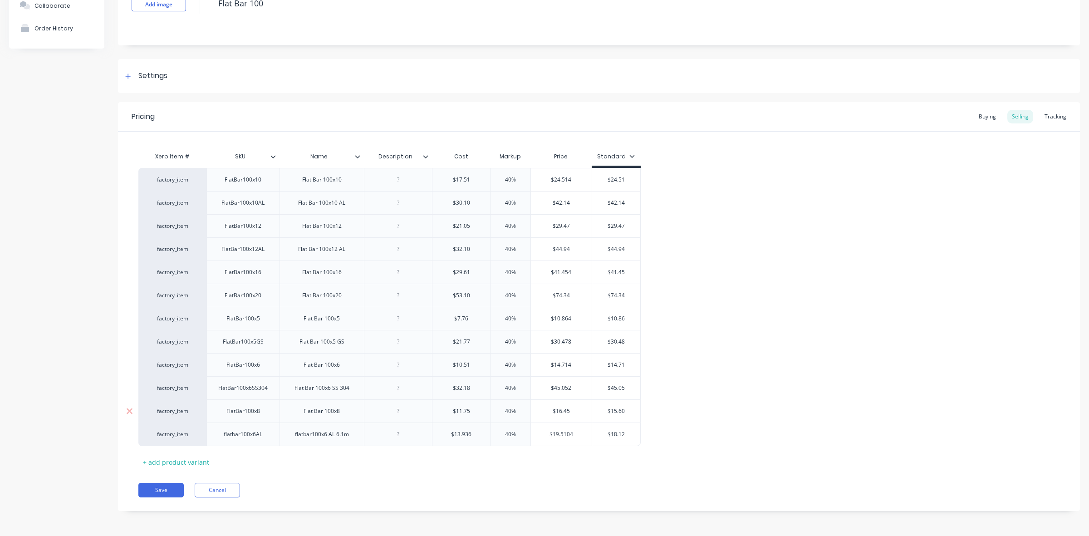
type input "$15.60"
drag, startPoint x: 612, startPoint y: 411, endPoint x: 621, endPoint y: 411, distance: 9.1
click at [621, 411] on input "$15.60" at bounding box center [616, 411] width 49 height 8
type textarea "x"
type input "$10"
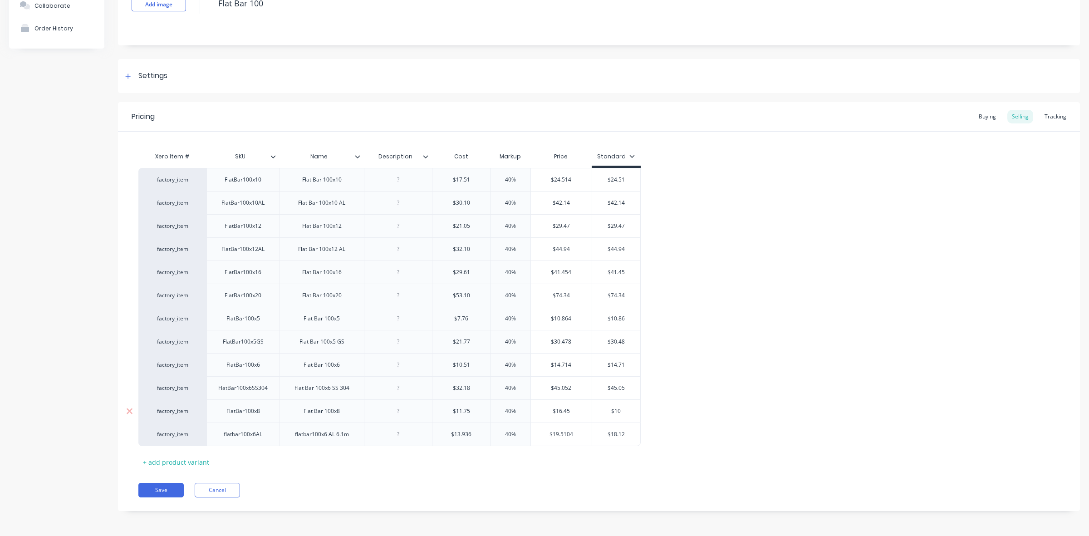
type textarea "x"
type input "$160"
type textarea "x"
type input "$16.0"
type textarea "x"
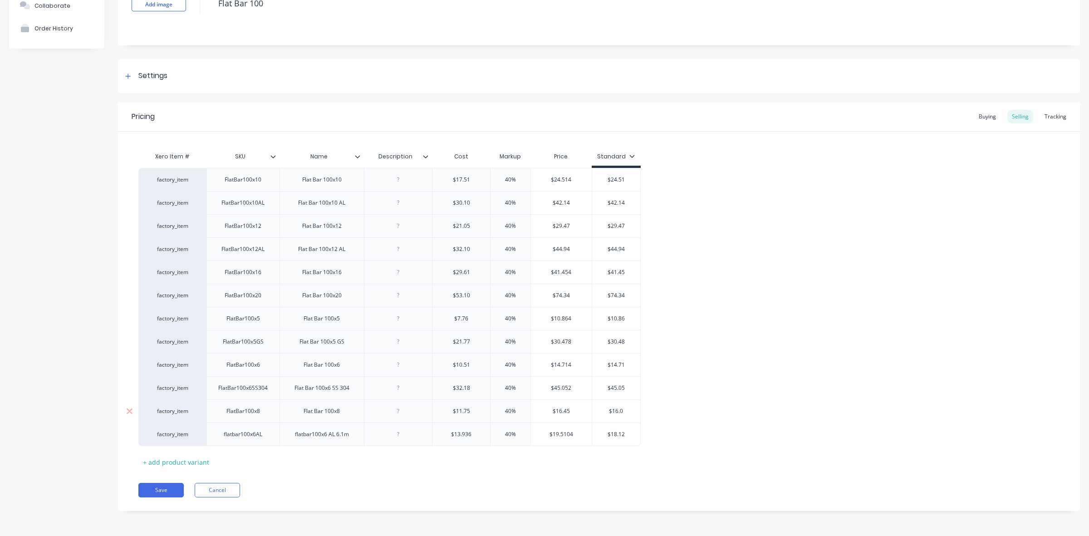
type input "$16.40"
type textarea "x"
type input "$16.450"
type input "$18.12"
drag, startPoint x: 611, startPoint y: 434, endPoint x: 627, endPoint y: 433, distance: 15.5
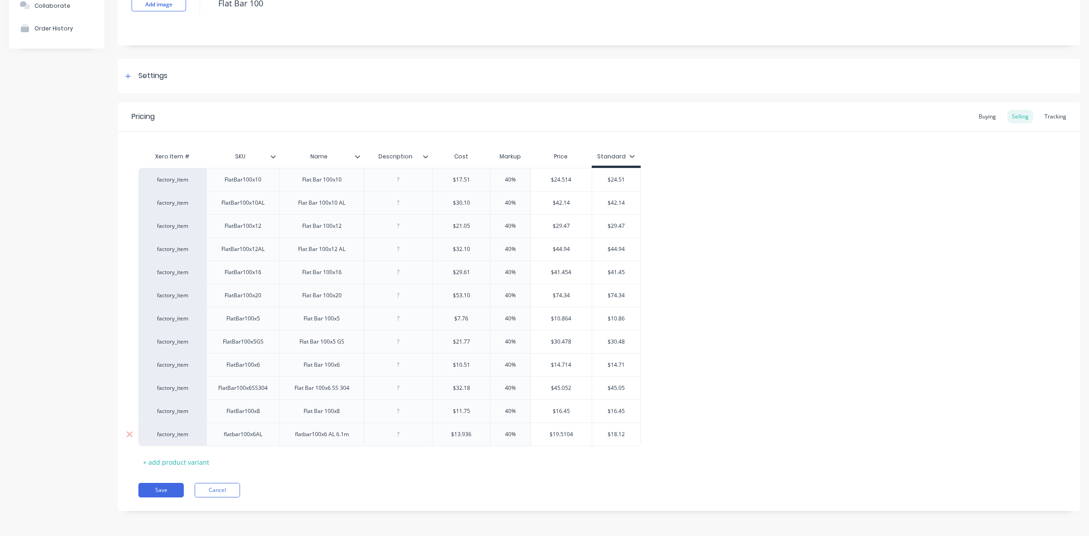
click at [627, 433] on input "$18.12" at bounding box center [616, 434] width 49 height 8
type textarea "x"
type input "$1"
type textarea "x"
type input "$19"
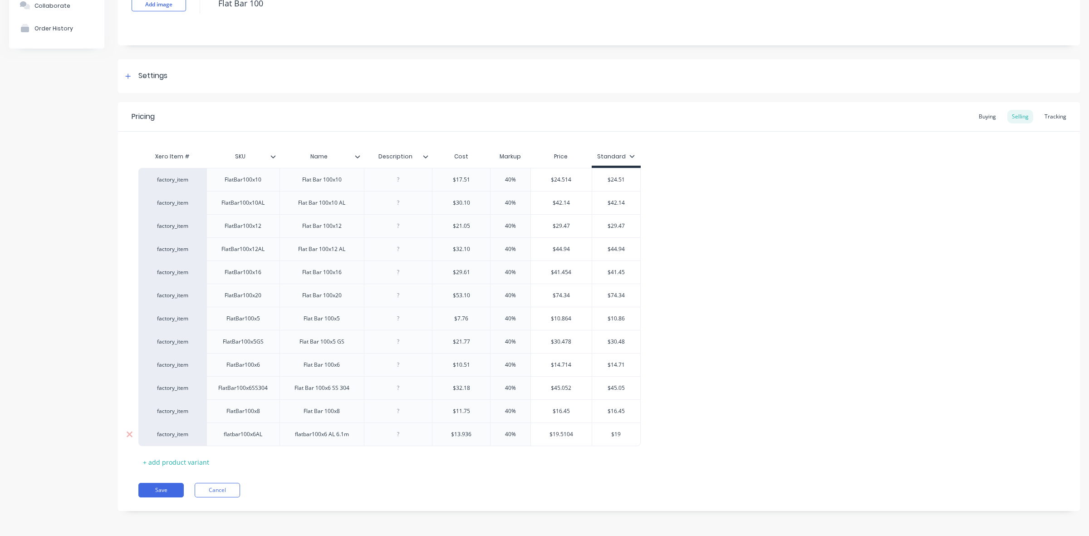
type textarea "x"
type input "$19."
type textarea "x"
type input "$19.5"
type textarea "x"
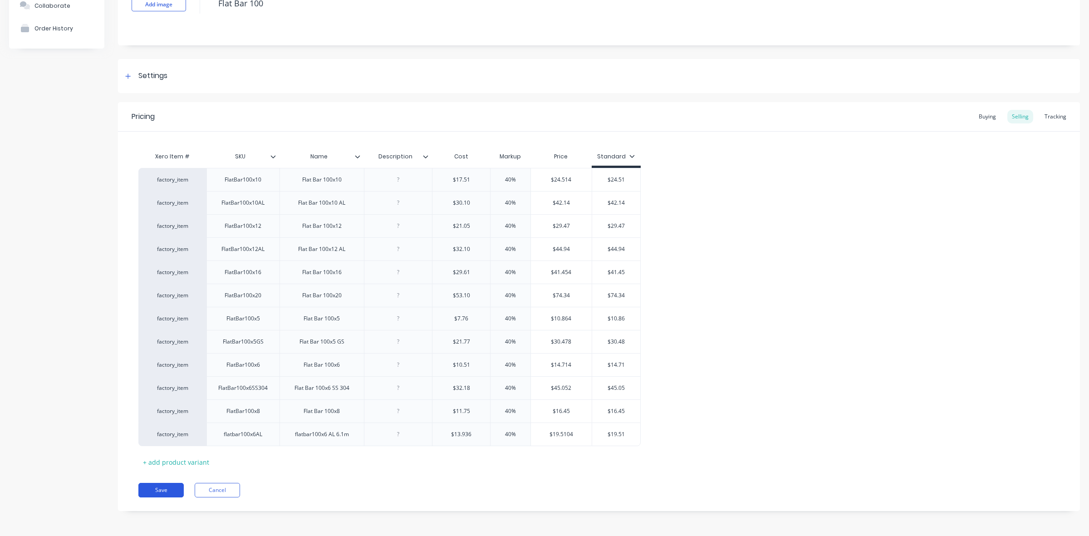
type input "$19.51"
click at [164, 490] on button "Save" at bounding box center [160, 490] width 45 height 15
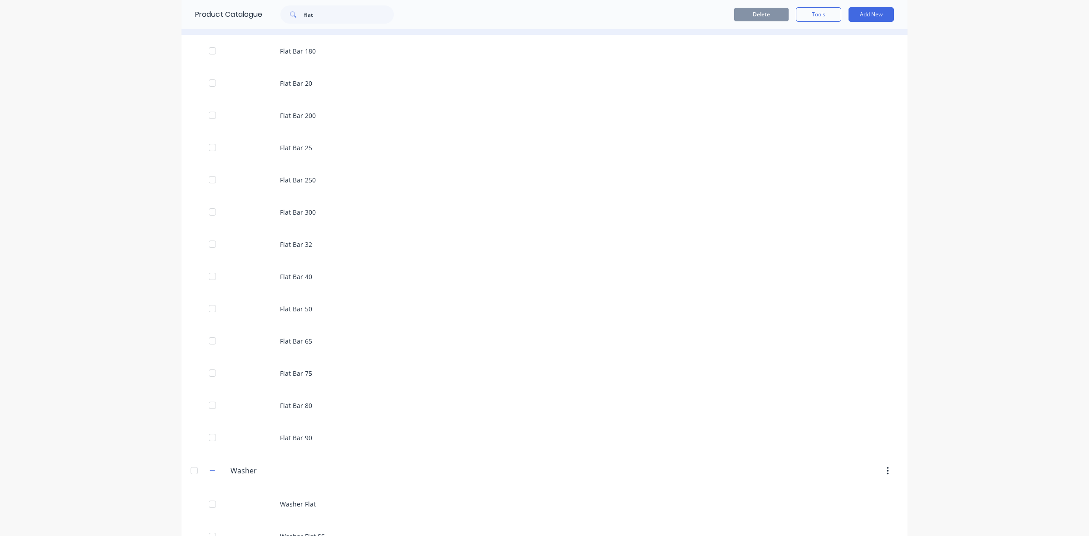
scroll to position [227, 0]
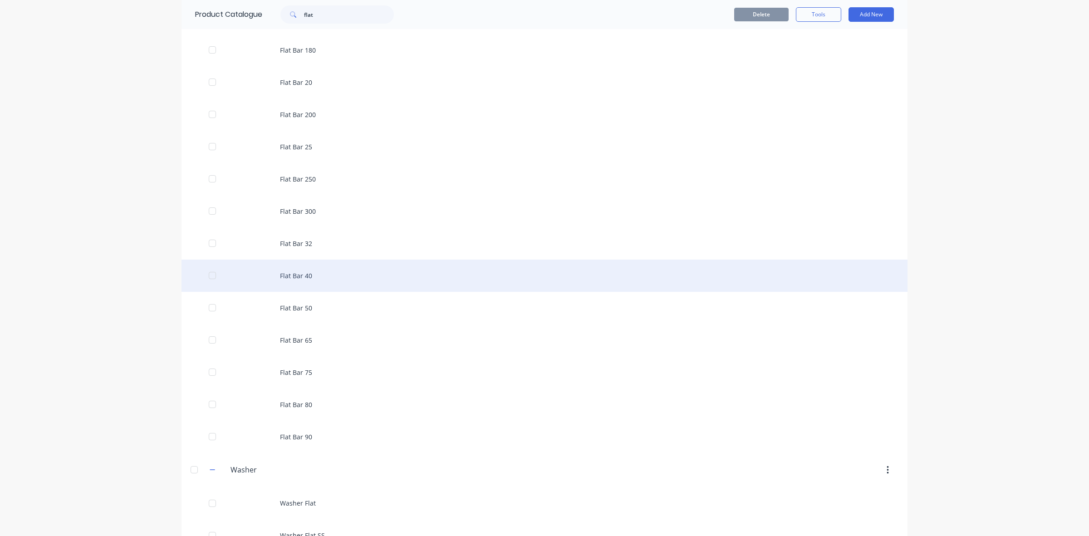
click at [298, 280] on div "Flat Bar 40" at bounding box center [545, 276] width 726 height 32
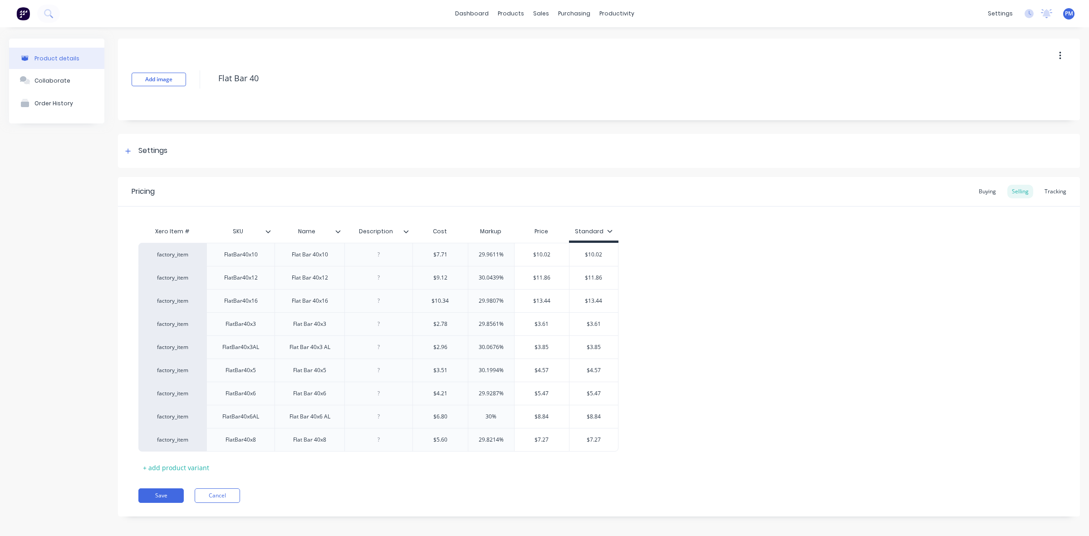
type textarea "x"
type input "29.9611%"
drag, startPoint x: 498, startPoint y: 253, endPoint x: 477, endPoint y: 254, distance: 20.4
click at [477, 254] on input "29.9611%" at bounding box center [491, 255] width 46 height 8
type textarea "x"
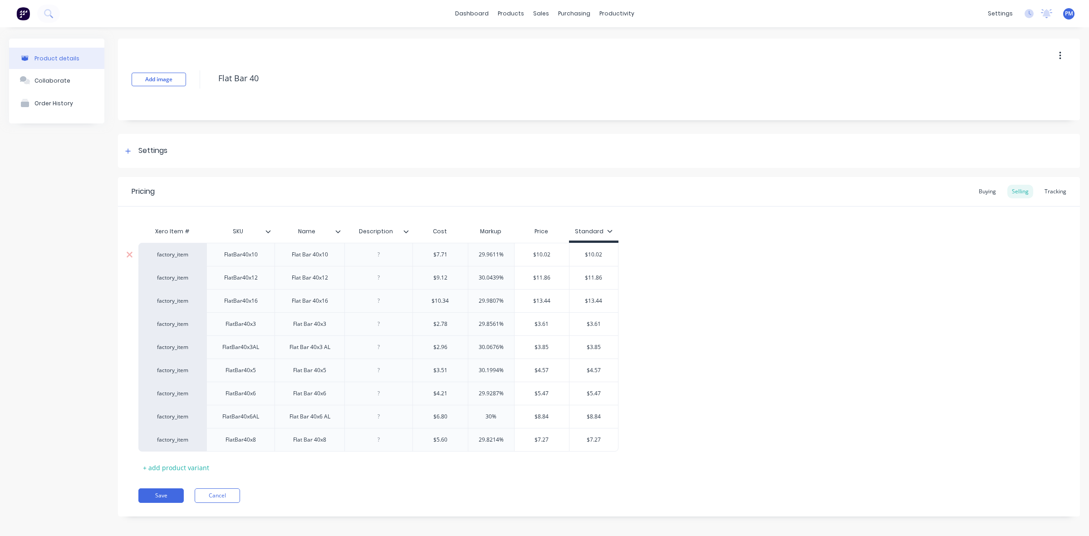
type input "4%"
drag, startPoint x: 498, startPoint y: 278, endPoint x: 477, endPoint y: 278, distance: 21.3
click at [477, 278] on input "30.0439%" at bounding box center [491, 278] width 46 height 8
drag, startPoint x: 498, startPoint y: 300, endPoint x: 477, endPoint y: 300, distance: 20.9
click at [477, 300] on input "29.9807%" at bounding box center [491, 301] width 46 height 8
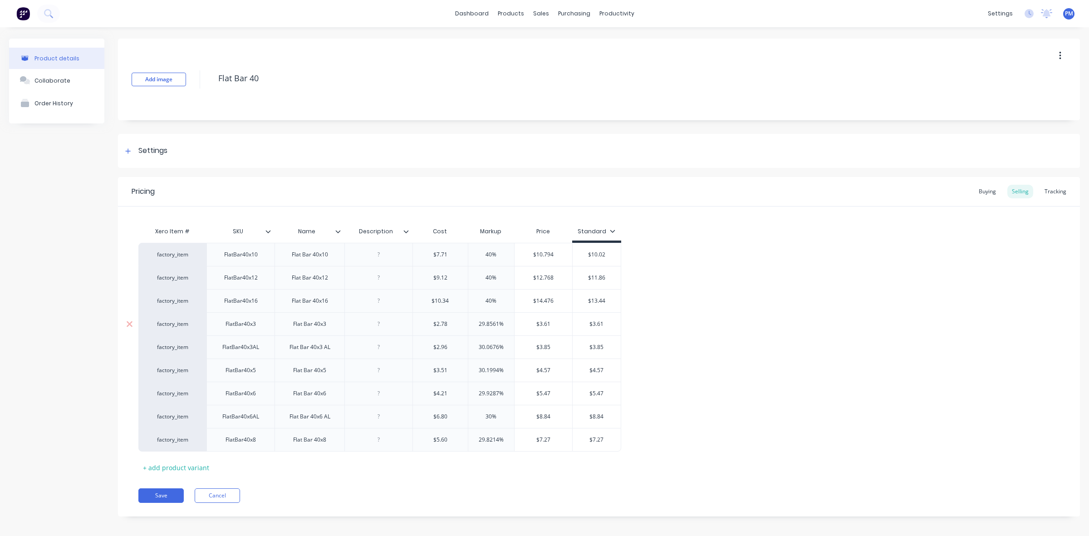
drag, startPoint x: 498, startPoint y: 322, endPoint x: 472, endPoint y: 322, distance: 25.9
click at [472, 322] on input "29.8561%" at bounding box center [491, 324] width 46 height 8
drag, startPoint x: 498, startPoint y: 346, endPoint x: 477, endPoint y: 345, distance: 21.4
click at [477, 345] on input "30.0676%" at bounding box center [491, 347] width 46 height 8
drag, startPoint x: 498, startPoint y: 370, endPoint x: 472, endPoint y: 369, distance: 25.4
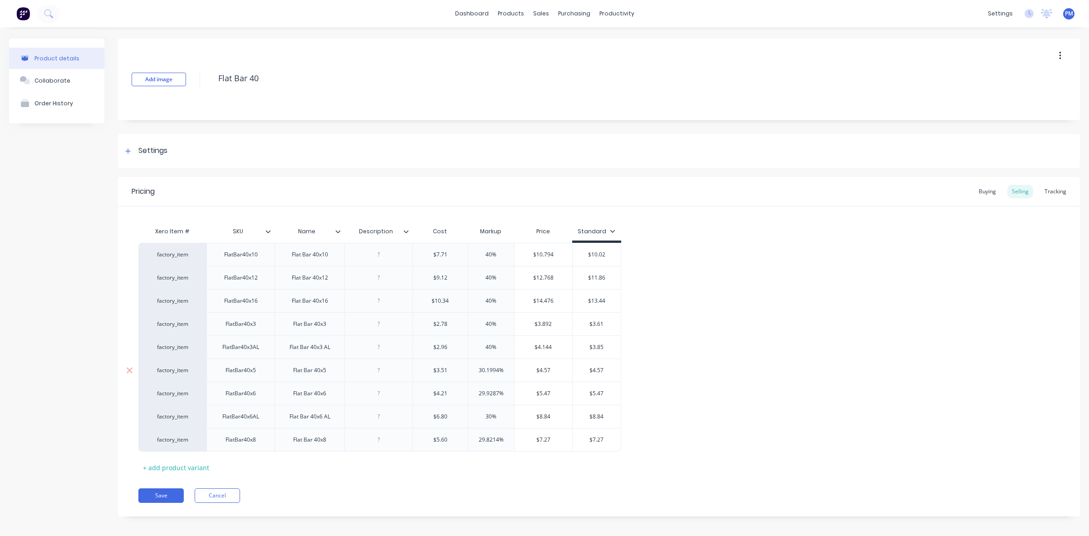
click at [473, 369] on input "30.1994%" at bounding box center [491, 370] width 46 height 8
drag, startPoint x: 498, startPoint y: 392, endPoint x: 470, endPoint y: 389, distance: 28.2
click at [471, 391] on input "29.9287%" at bounding box center [491, 393] width 46 height 8
drag, startPoint x: 491, startPoint y: 416, endPoint x: 482, endPoint y: 414, distance: 8.9
click at [484, 416] on input "30%" at bounding box center [491, 417] width 46 height 8
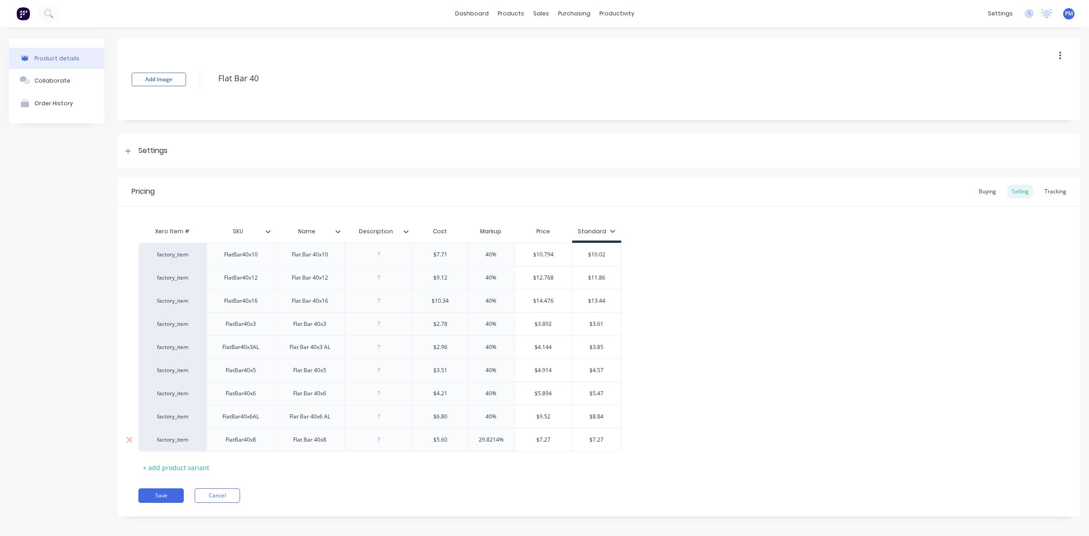
drag, startPoint x: 498, startPoint y: 438, endPoint x: 471, endPoint y: 438, distance: 26.8
click at [471, 438] on input "29.8214%" at bounding box center [491, 440] width 46 height 8
drag, startPoint x: 586, startPoint y: 254, endPoint x: 604, endPoint y: 256, distance: 18.3
click at [604, 256] on input "$10.02" at bounding box center [591, 255] width 49 height 8
drag, startPoint x: 586, startPoint y: 278, endPoint x: 603, endPoint y: 280, distance: 16.4
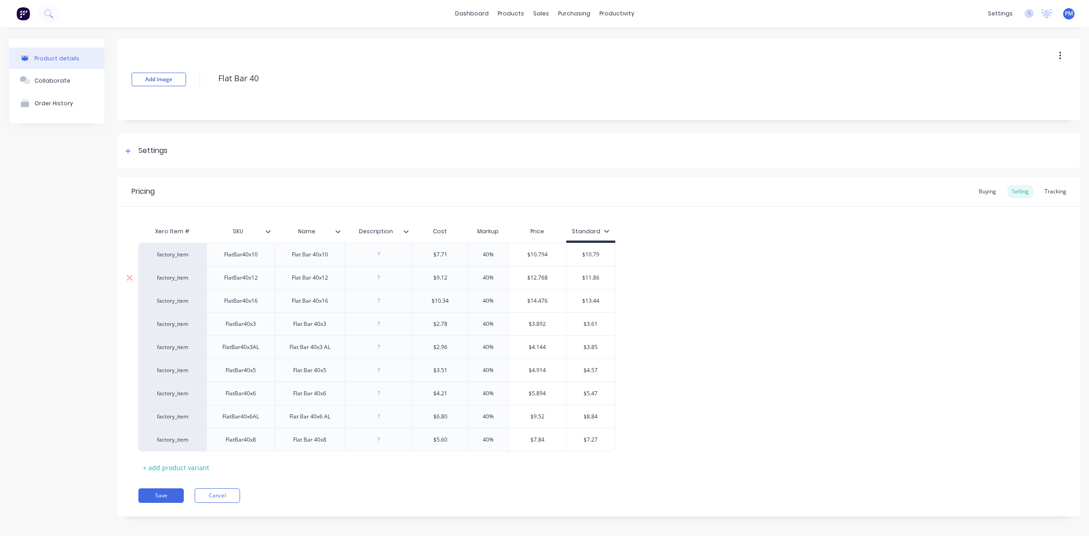
click at [603, 280] on input "$11.86" at bounding box center [591, 278] width 49 height 8
drag, startPoint x: 586, startPoint y: 300, endPoint x: 609, endPoint y: 301, distance: 23.2
click at [609, 301] on input "$13.44" at bounding box center [591, 301] width 49 height 8
drag, startPoint x: 586, startPoint y: 324, endPoint x: 606, endPoint y: 324, distance: 19.5
click at [606, 324] on input "$3.61" at bounding box center [591, 324] width 49 height 8
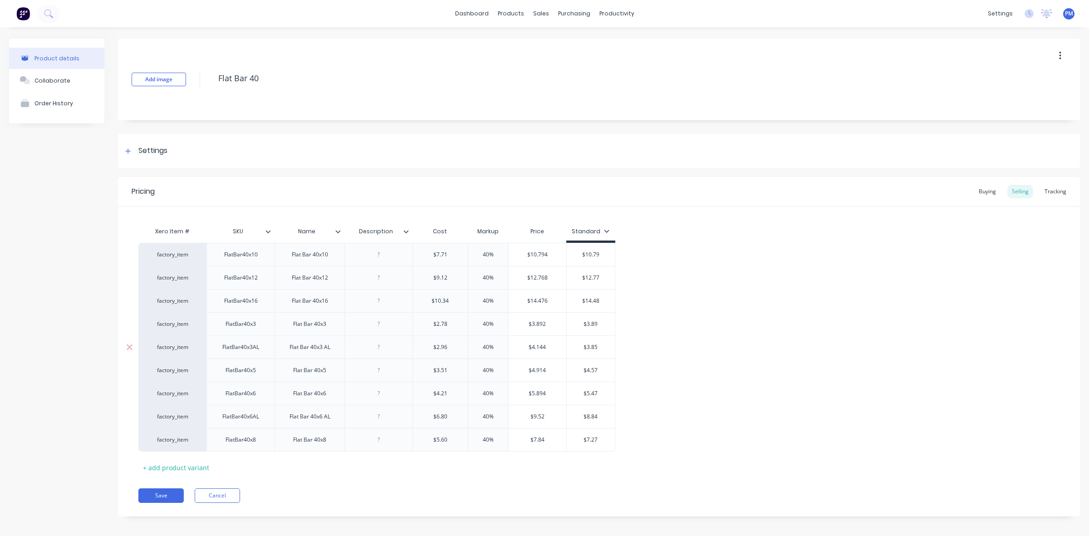
drag, startPoint x: 586, startPoint y: 347, endPoint x: 600, endPoint y: 347, distance: 13.6
click at [600, 347] on input "$3.85" at bounding box center [591, 347] width 49 height 8
drag, startPoint x: 588, startPoint y: 371, endPoint x: 600, endPoint y: 370, distance: 11.8
click at [600, 370] on input "$4.57" at bounding box center [591, 370] width 49 height 8
drag, startPoint x: 592, startPoint y: 393, endPoint x: 601, endPoint y: 393, distance: 9.1
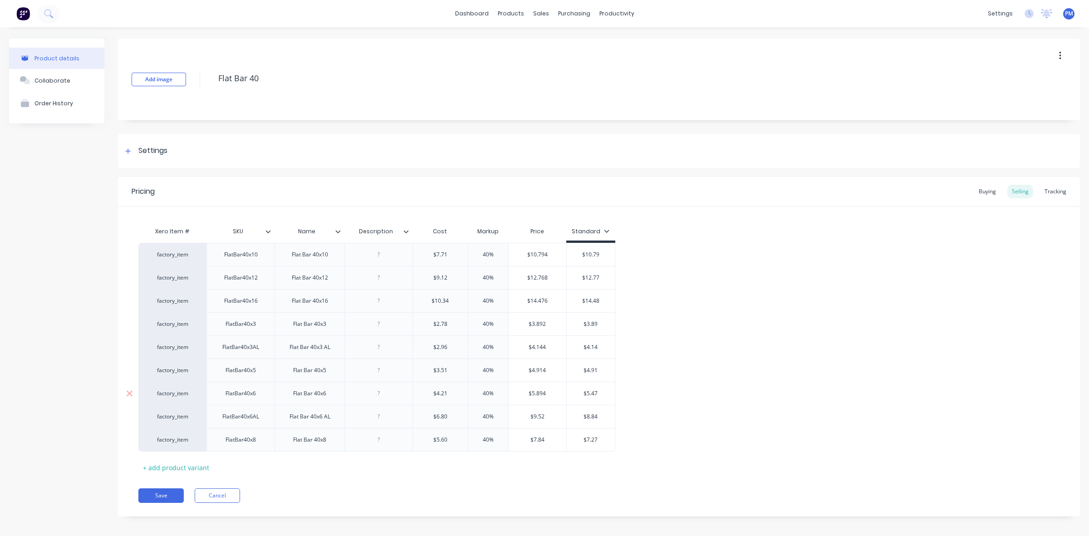
click at [601, 393] on input "$5.47" at bounding box center [591, 393] width 49 height 8
drag, startPoint x: 587, startPoint y: 418, endPoint x: 598, endPoint y: 418, distance: 11.3
click at [598, 418] on input "$8.84" at bounding box center [591, 417] width 49 height 8
drag, startPoint x: 593, startPoint y: 440, endPoint x: 599, endPoint y: 440, distance: 5.9
click at [599, 440] on input "$7.27" at bounding box center [591, 440] width 49 height 8
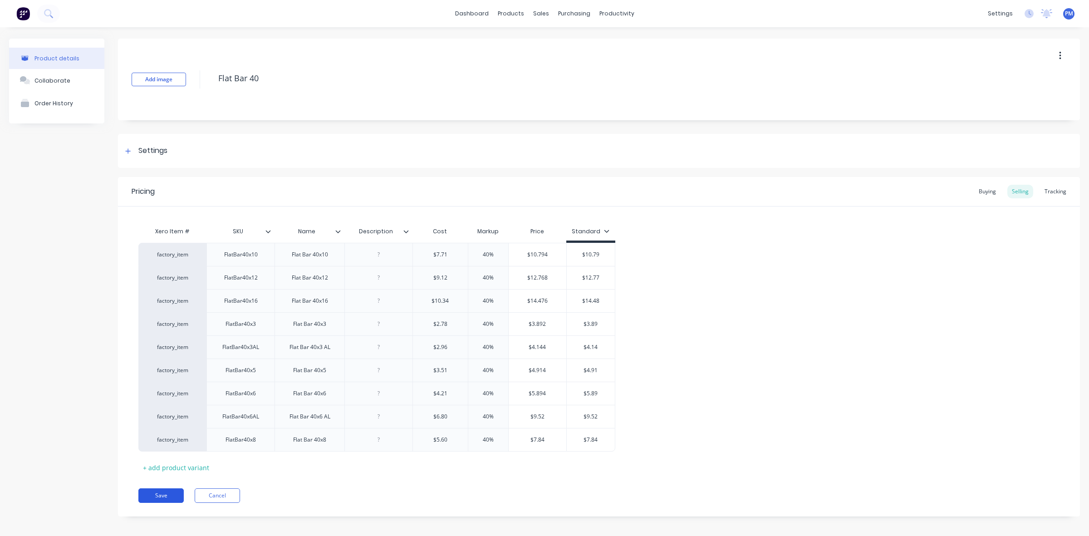
click at [173, 495] on button "Save" at bounding box center [160, 495] width 45 height 15
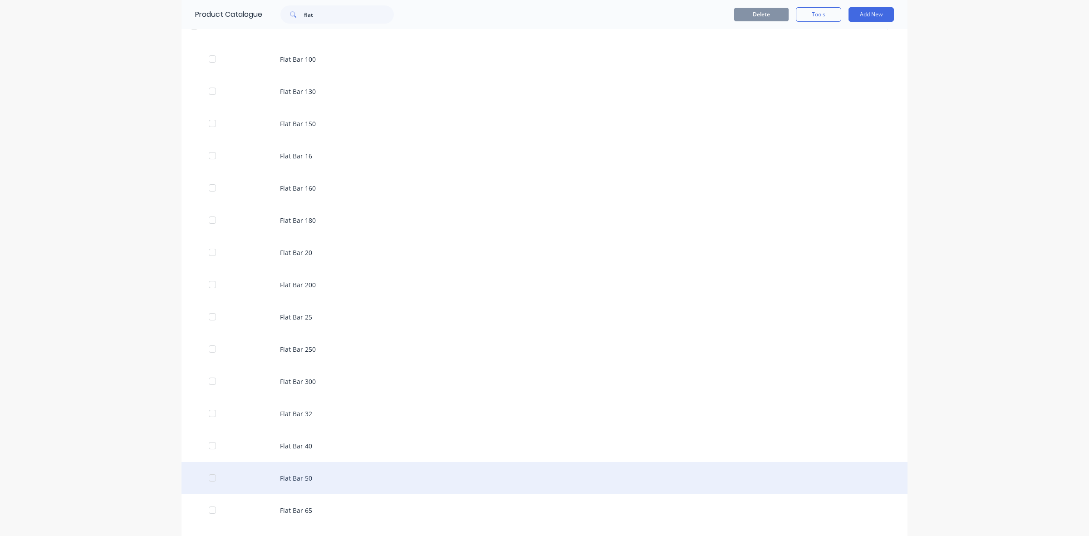
scroll to position [113, 0]
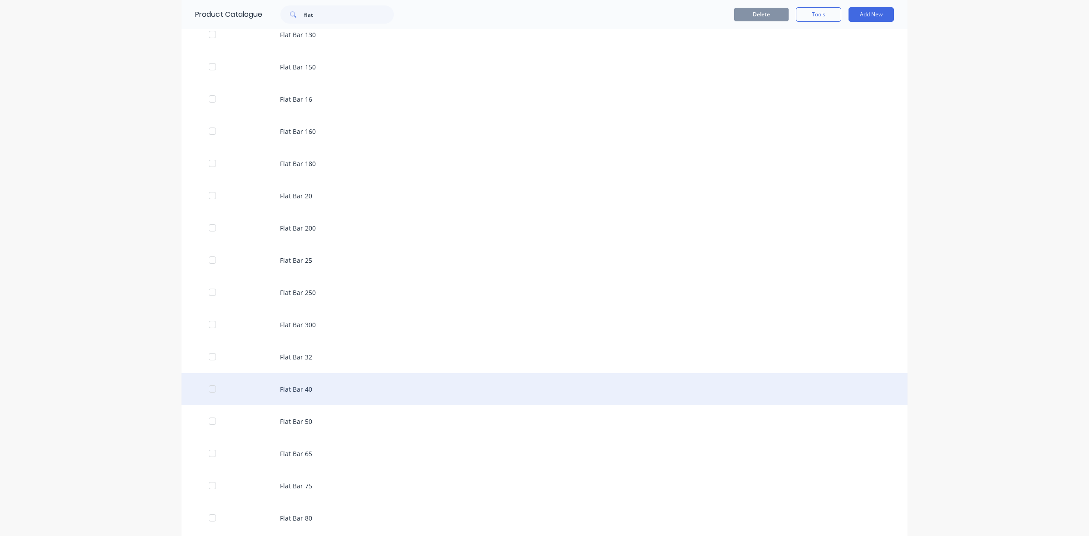
click at [290, 387] on div "Flat Bar 40" at bounding box center [545, 389] width 726 height 32
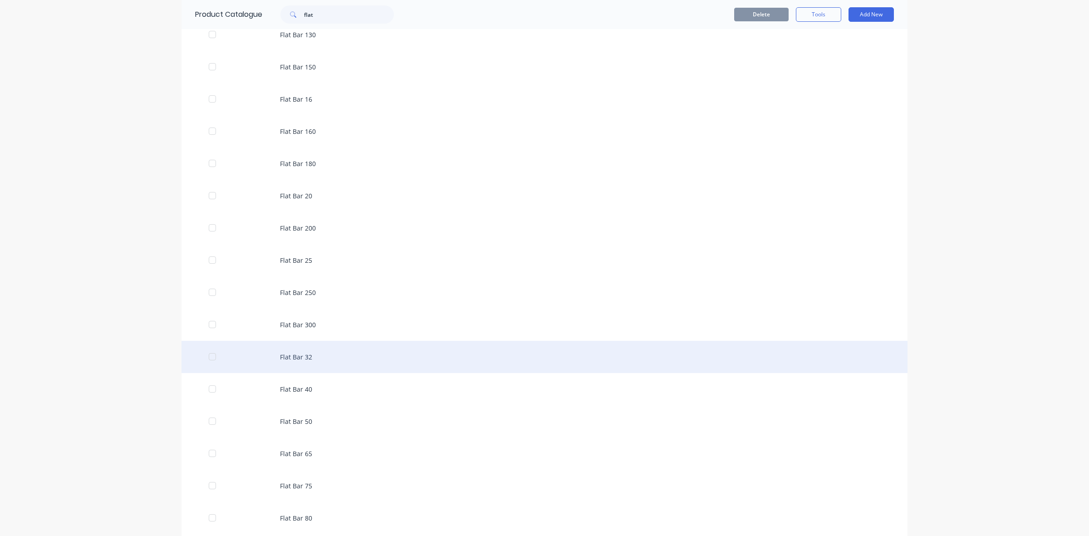
scroll to position [170, 0]
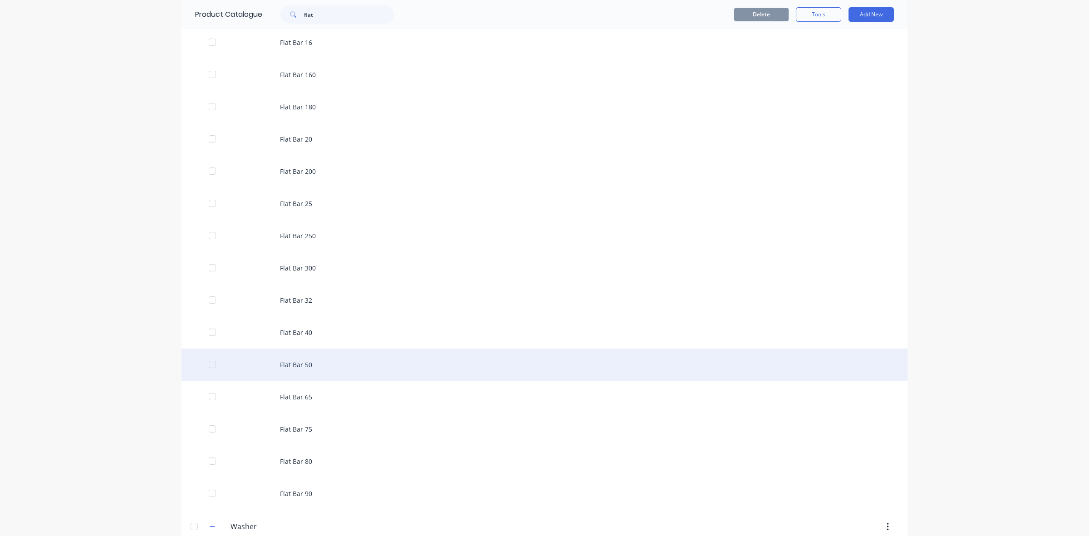
click at [291, 360] on div "Flat Bar 50" at bounding box center [545, 365] width 726 height 32
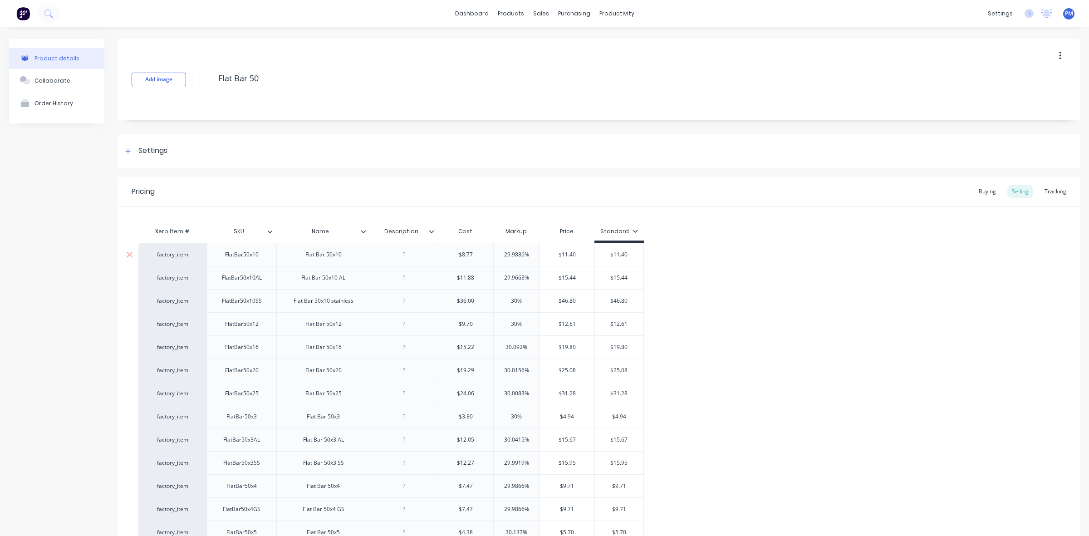
drag, startPoint x: 523, startPoint y: 254, endPoint x: 497, endPoint y: 252, distance: 26.0
click at [497, 252] on input "29.9886%" at bounding box center [517, 255] width 46 height 8
drag, startPoint x: 523, startPoint y: 278, endPoint x: 500, endPoint y: 278, distance: 23.2
click at [500, 278] on input "29.9663%" at bounding box center [517, 278] width 46 height 8
drag, startPoint x: 517, startPoint y: 302, endPoint x: 508, endPoint y: 302, distance: 9.1
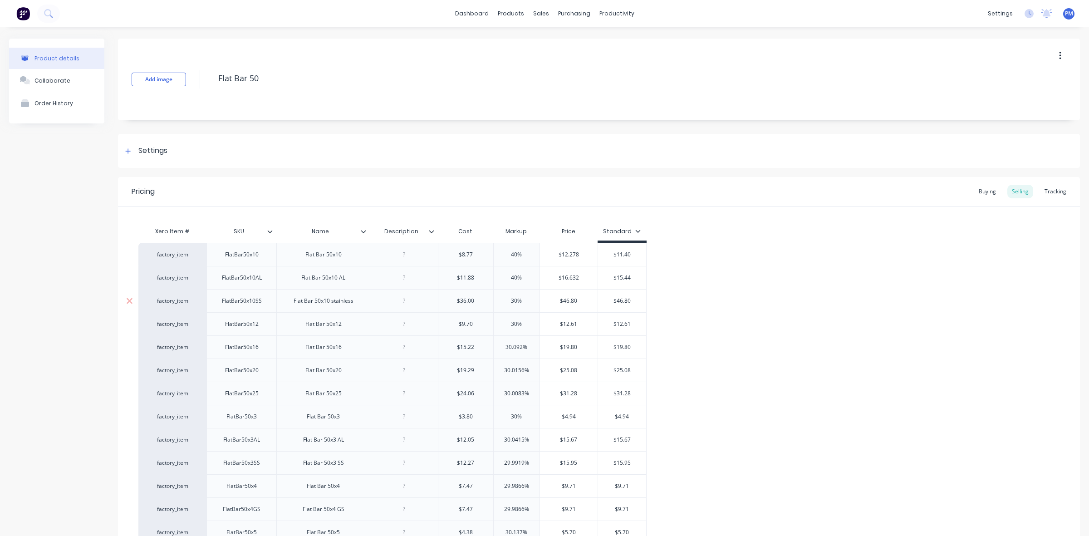
click at [508, 302] on input "30%" at bounding box center [517, 301] width 46 height 8
drag, startPoint x: 516, startPoint y: 323, endPoint x: 507, endPoint y: 324, distance: 9.5
click at [507, 324] on input "30%" at bounding box center [517, 324] width 46 height 8
drag, startPoint x: 522, startPoint y: 347, endPoint x: 504, endPoint y: 346, distance: 18.2
click at [504, 346] on input "30.092%" at bounding box center [517, 347] width 46 height 8
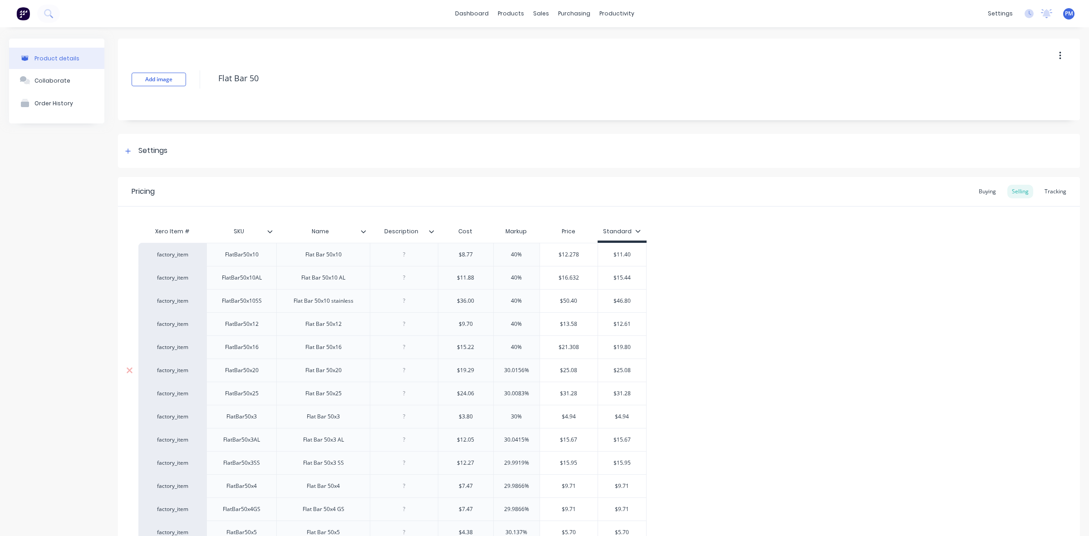
drag, startPoint x: 524, startPoint y: 370, endPoint x: 497, endPoint y: 369, distance: 26.8
click at [499, 369] on input "30.0156%" at bounding box center [517, 370] width 46 height 8
drag, startPoint x: 523, startPoint y: 394, endPoint x: 502, endPoint y: 393, distance: 20.9
click at [502, 393] on input "30.0083%" at bounding box center [517, 393] width 46 height 8
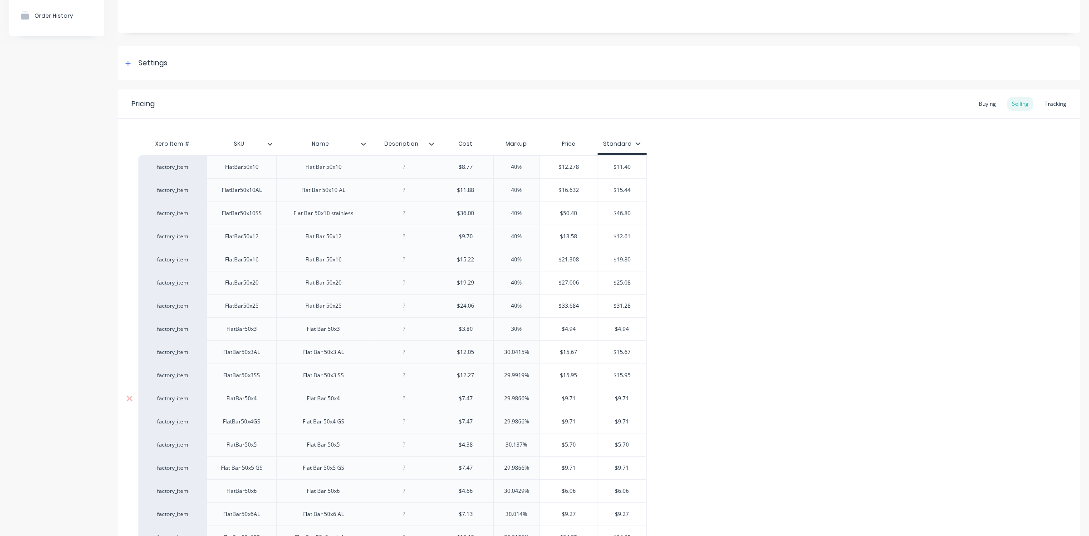
scroll to position [113, 0]
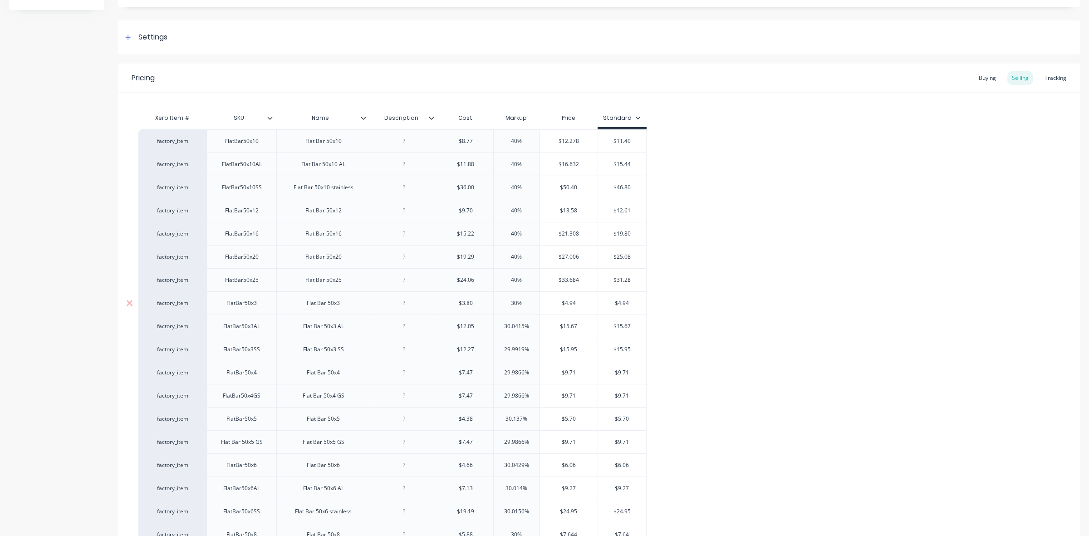
drag, startPoint x: 517, startPoint y: 302, endPoint x: 509, endPoint y: 303, distance: 7.4
click at [509, 303] on input "30%" at bounding box center [517, 303] width 46 height 8
drag, startPoint x: 523, startPoint y: 327, endPoint x: 496, endPoint y: 327, distance: 27.2
click at [496, 327] on input "30.0415%" at bounding box center [517, 326] width 46 height 8
drag, startPoint x: 524, startPoint y: 350, endPoint x: 502, endPoint y: 350, distance: 21.8
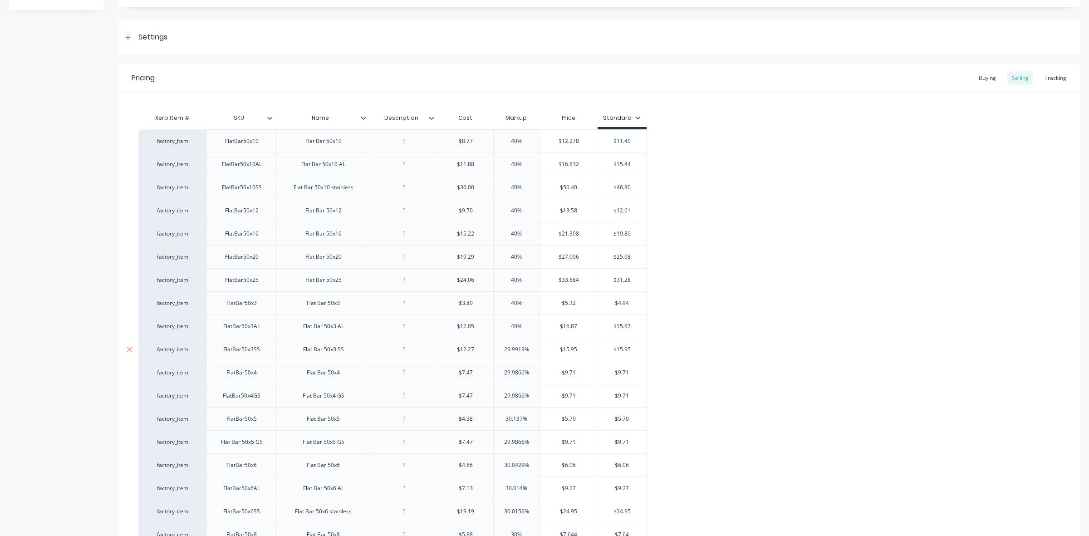
click at [503, 350] on input "29.9919%" at bounding box center [517, 349] width 46 height 8
drag, startPoint x: 525, startPoint y: 373, endPoint x: 498, endPoint y: 373, distance: 26.3
click at [498, 373] on input "29.9866%" at bounding box center [517, 373] width 46 height 8
drag, startPoint x: 524, startPoint y: 396, endPoint x: 501, endPoint y: 395, distance: 23.6
click at [501, 395] on input "29.9866%" at bounding box center [517, 396] width 46 height 8
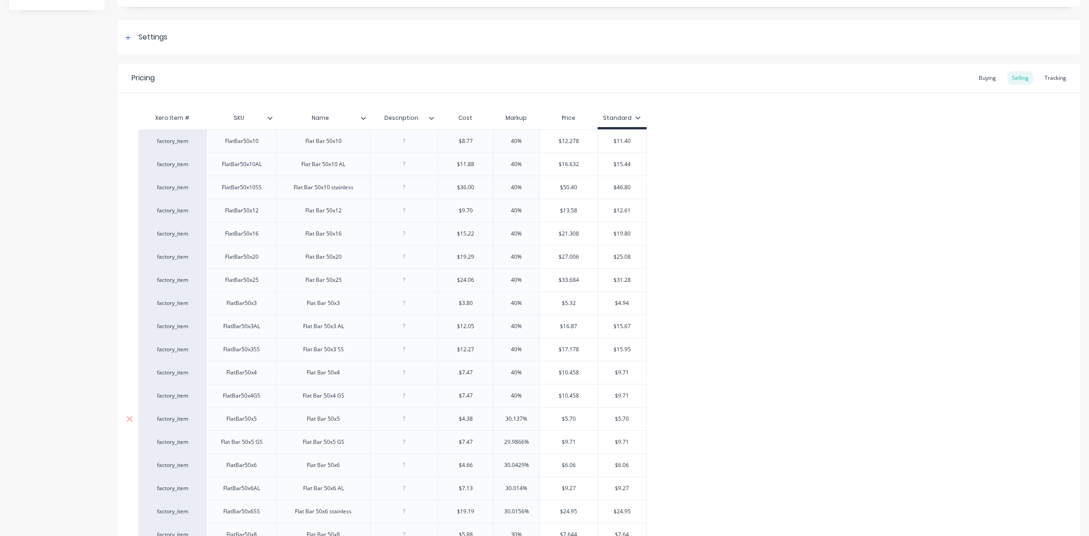
drag, startPoint x: 522, startPoint y: 418, endPoint x: 499, endPoint y: 418, distance: 22.7
click at [499, 418] on input "30.137%" at bounding box center [517, 419] width 46 height 8
drag, startPoint x: 523, startPoint y: 442, endPoint x: 501, endPoint y: 440, distance: 22.7
click at [501, 440] on input "29.9866%" at bounding box center [517, 442] width 46 height 8
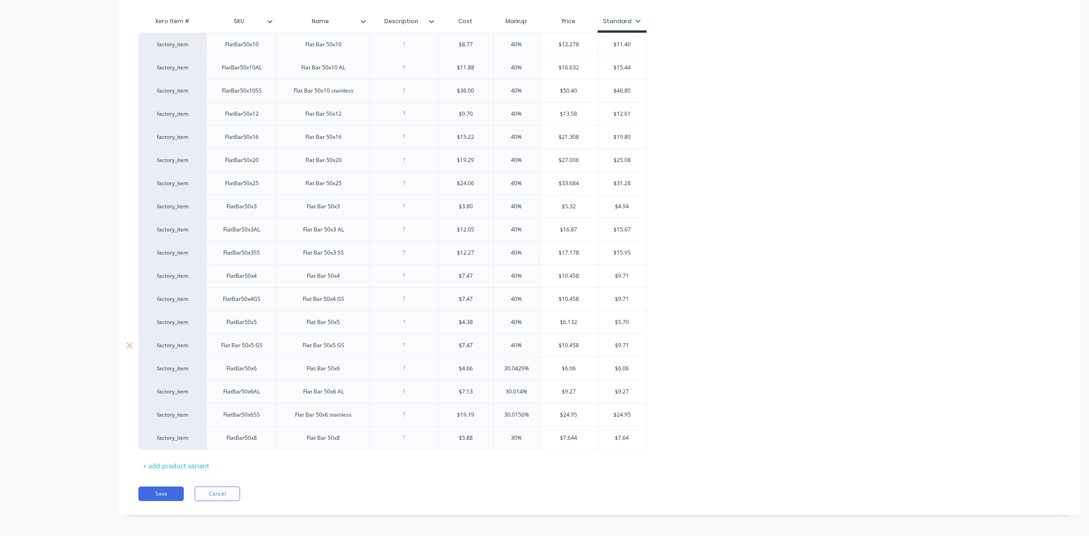
scroll to position [216, 0]
drag, startPoint x: 525, startPoint y: 363, endPoint x: 504, endPoint y: 361, distance: 21.0
click at [504, 361] on input "30.0429%" at bounding box center [517, 365] width 46 height 8
drag, startPoint x: 522, startPoint y: 386, endPoint x: 504, endPoint y: 386, distance: 18.2
click at [504, 386] on input "30.014%" at bounding box center [517, 388] width 46 height 8
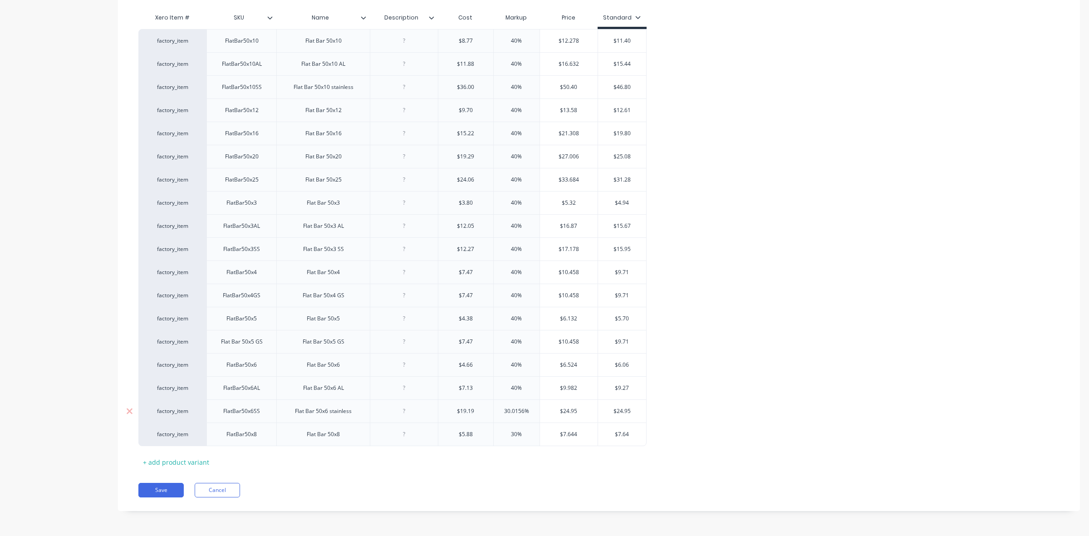
drag, startPoint x: 523, startPoint y: 410, endPoint x: 504, endPoint y: 407, distance: 18.8
click at [504, 407] on input "30.0156%" at bounding box center [517, 411] width 46 height 8
drag, startPoint x: 514, startPoint y: 433, endPoint x: 502, endPoint y: 431, distance: 12.5
click at [502, 431] on input "30%" at bounding box center [513, 434] width 45 height 8
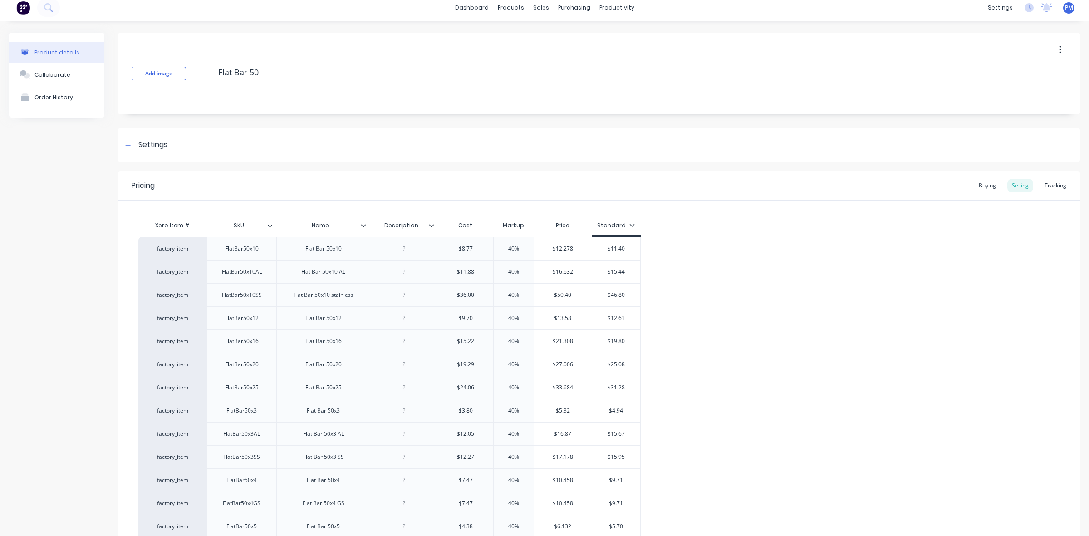
scroll to position [0, 0]
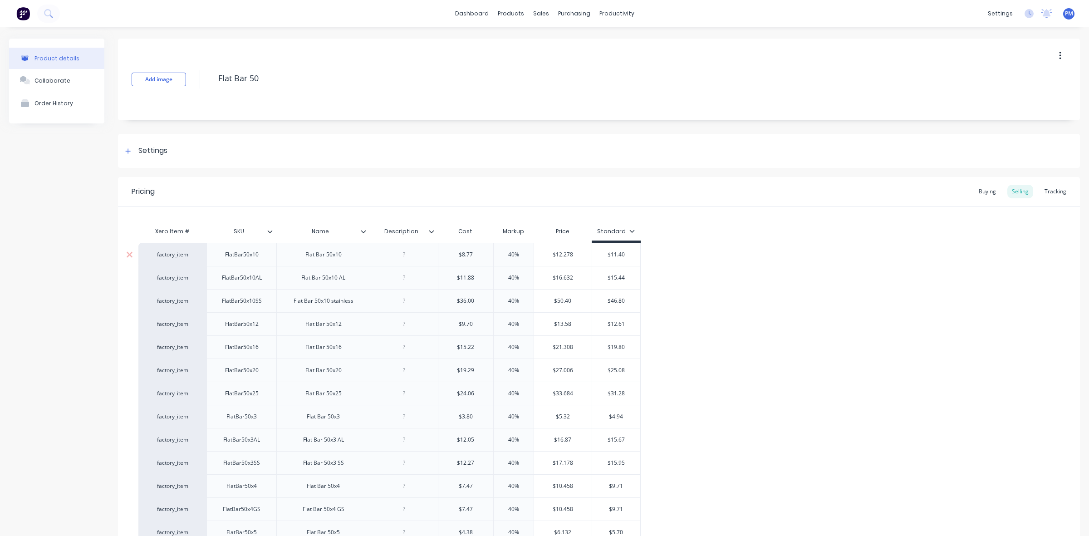
drag, startPoint x: 610, startPoint y: 253, endPoint x: 631, endPoint y: 254, distance: 20.4
click at [631, 254] on input "$11.40" at bounding box center [616, 255] width 49 height 8
drag, startPoint x: 610, startPoint y: 277, endPoint x: 626, endPoint y: 278, distance: 15.9
click at [626, 278] on input "$15.44" at bounding box center [616, 278] width 49 height 8
drag, startPoint x: 611, startPoint y: 302, endPoint x: 625, endPoint y: 301, distance: 14.6
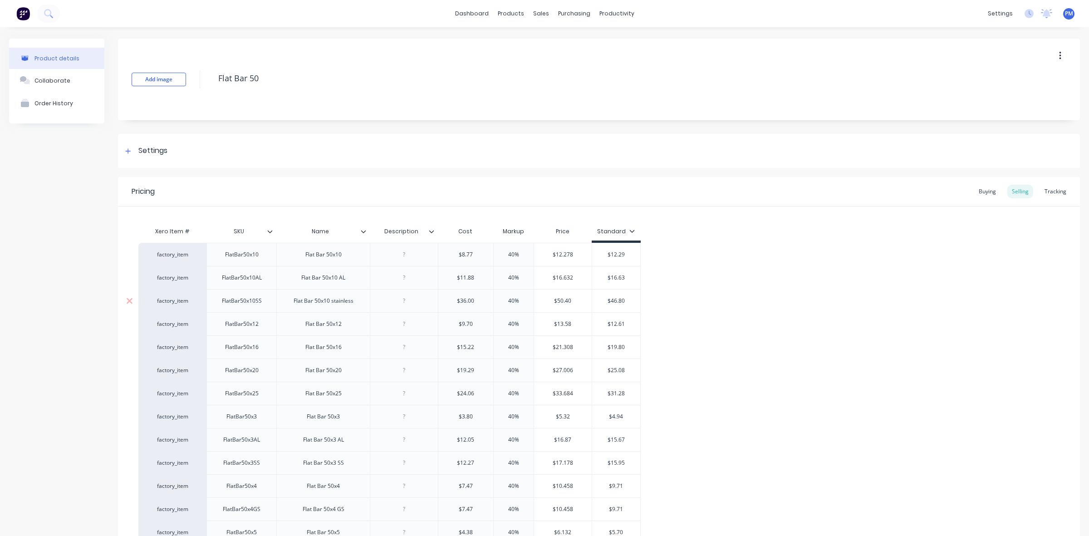
click at [625, 301] on input "$46.80" at bounding box center [616, 301] width 49 height 8
drag, startPoint x: 613, startPoint y: 324, endPoint x: 625, endPoint y: 323, distance: 12.3
click at [625, 323] on input "$12.61" at bounding box center [616, 324] width 49 height 8
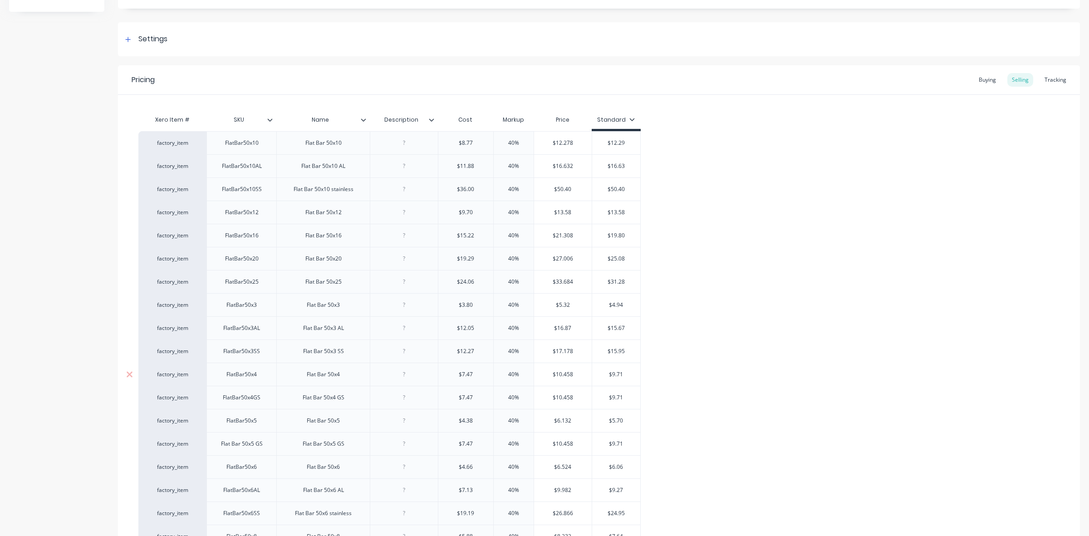
scroll to position [170, 0]
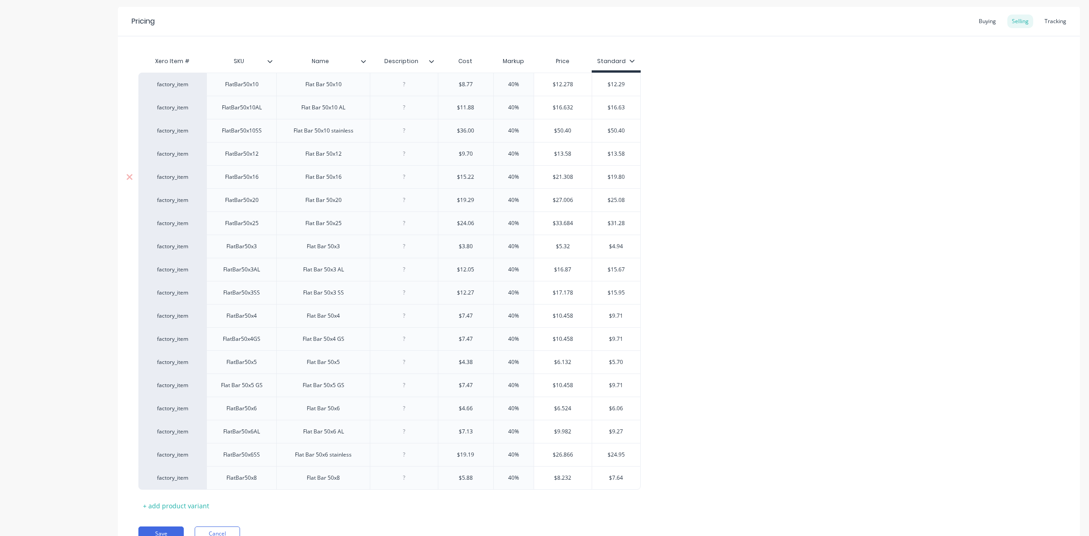
drag, startPoint x: 611, startPoint y: 176, endPoint x: 625, endPoint y: 177, distance: 13.2
click at [625, 177] on input "$19.80" at bounding box center [616, 177] width 49 height 8
drag, startPoint x: 610, startPoint y: 201, endPoint x: 624, endPoint y: 201, distance: 13.6
click at [624, 201] on input "$25.08" at bounding box center [616, 200] width 49 height 8
drag, startPoint x: 611, startPoint y: 225, endPoint x: 630, endPoint y: 223, distance: 18.7
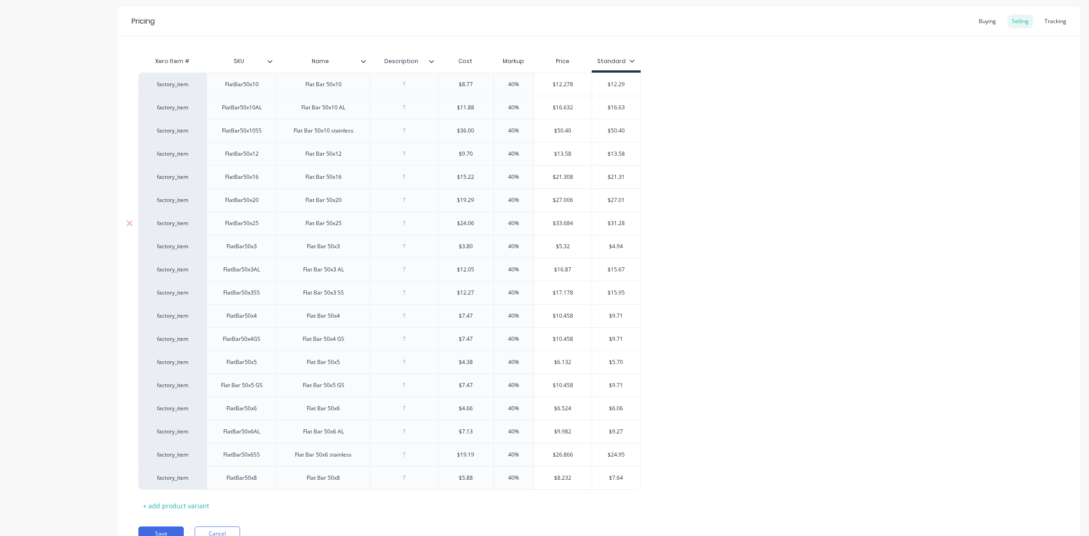
click at [630, 223] on input "$31.28" at bounding box center [616, 223] width 49 height 8
drag, startPoint x: 613, startPoint y: 246, endPoint x: 631, endPoint y: 248, distance: 18.2
click at [631, 248] on input "$4.94" at bounding box center [616, 246] width 49 height 8
drag, startPoint x: 612, startPoint y: 271, endPoint x: 626, endPoint y: 271, distance: 14.5
click at [626, 271] on input "$15.67" at bounding box center [616, 270] width 49 height 8
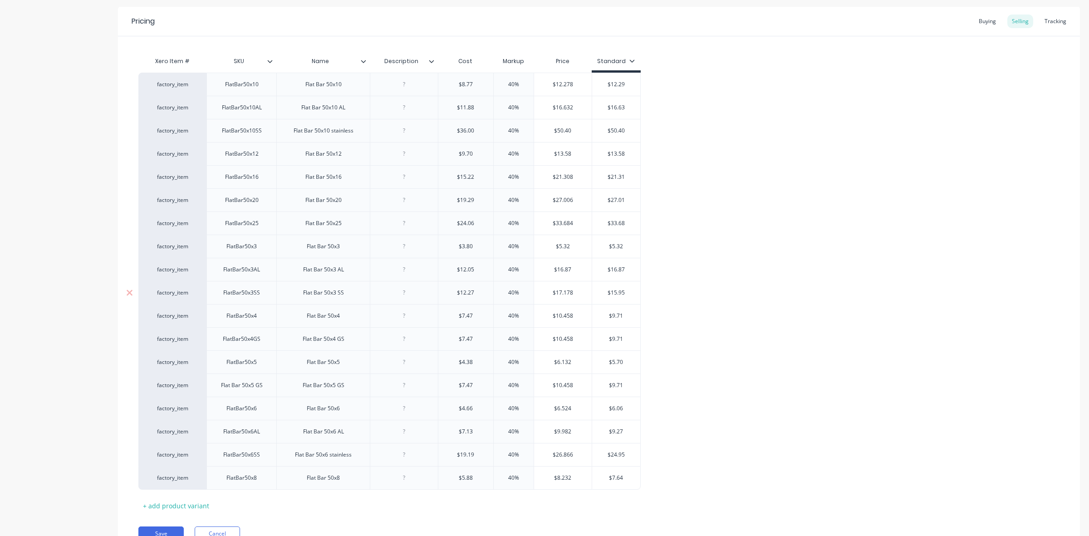
drag, startPoint x: 615, startPoint y: 292, endPoint x: 626, endPoint y: 292, distance: 11.3
click at [626, 292] on input "$15.95" at bounding box center [616, 293] width 49 height 8
drag, startPoint x: 613, startPoint y: 318, endPoint x: 627, endPoint y: 318, distance: 13.6
click at [627, 318] on input "$9.71" at bounding box center [616, 316] width 49 height 8
drag, startPoint x: 613, startPoint y: 341, endPoint x: 625, endPoint y: 341, distance: 12.7
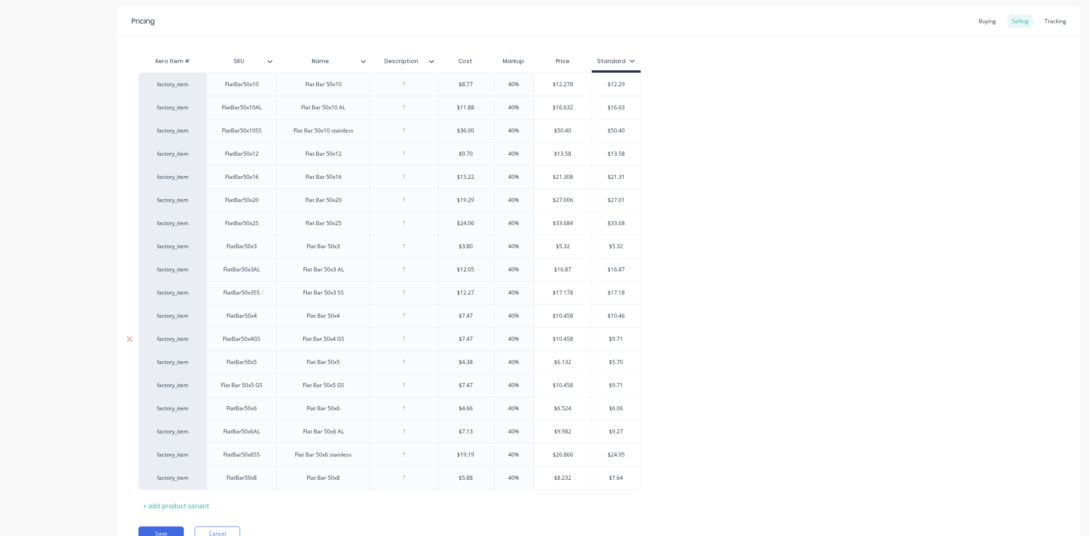
click at [625, 341] on input "$9.71" at bounding box center [616, 339] width 49 height 8
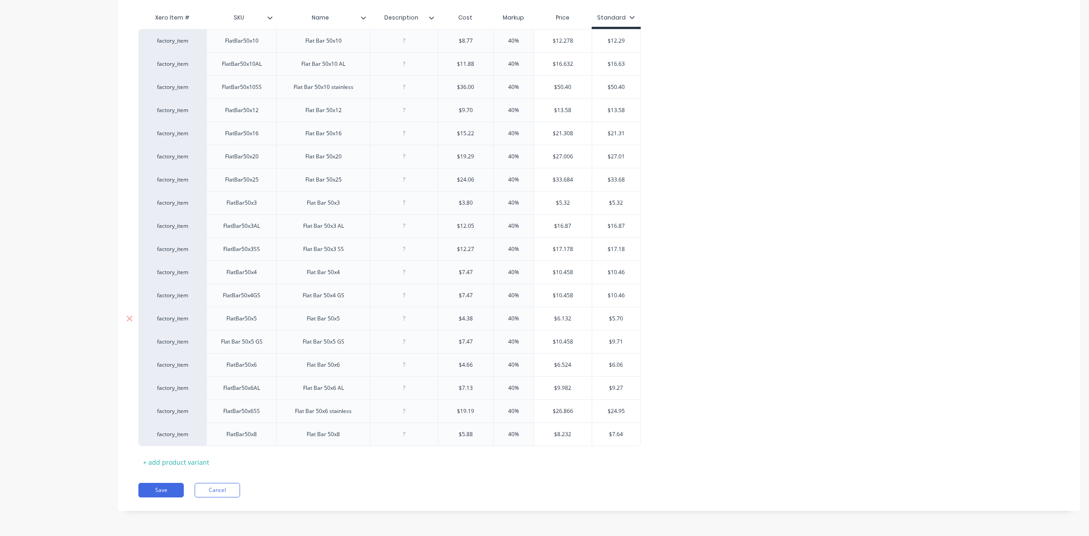
drag, startPoint x: 613, startPoint y: 318, endPoint x: 625, endPoint y: 318, distance: 11.3
click at [625, 318] on input "$5.70" at bounding box center [616, 319] width 49 height 8
drag, startPoint x: 613, startPoint y: 340, endPoint x: 623, endPoint y: 340, distance: 10.0
click at [623, 340] on input "$9.71" at bounding box center [616, 342] width 49 height 8
drag, startPoint x: 613, startPoint y: 363, endPoint x: 625, endPoint y: 363, distance: 12.3
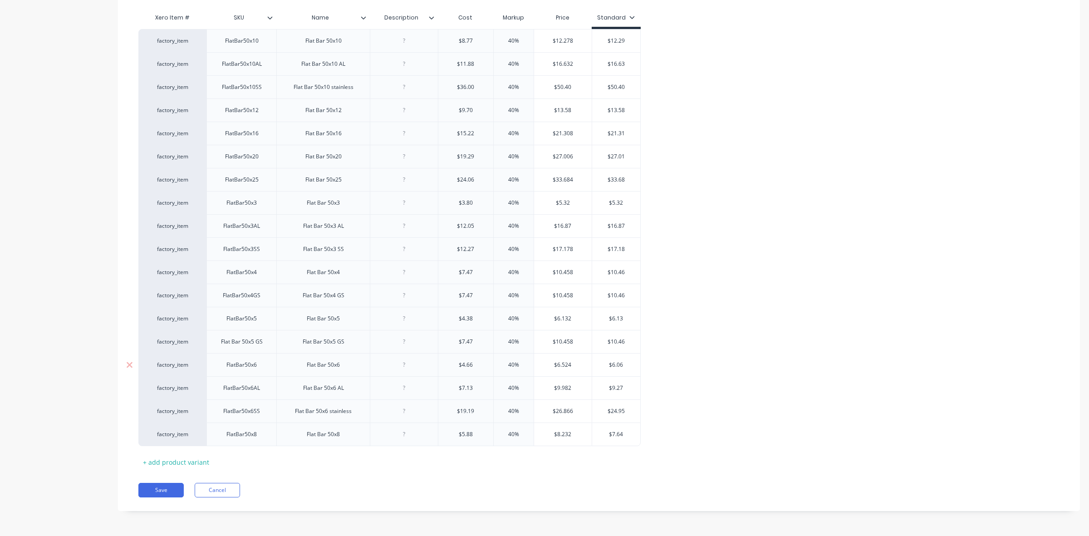
click at [625, 363] on input "$6.06" at bounding box center [616, 365] width 49 height 8
drag, startPoint x: 617, startPoint y: 387, endPoint x: 624, endPoint y: 388, distance: 6.9
click at [624, 388] on input "$9.27" at bounding box center [616, 388] width 49 height 8
drag, startPoint x: 611, startPoint y: 411, endPoint x: 625, endPoint y: 411, distance: 13.2
click at [625, 411] on input "$24.95" at bounding box center [616, 411] width 49 height 8
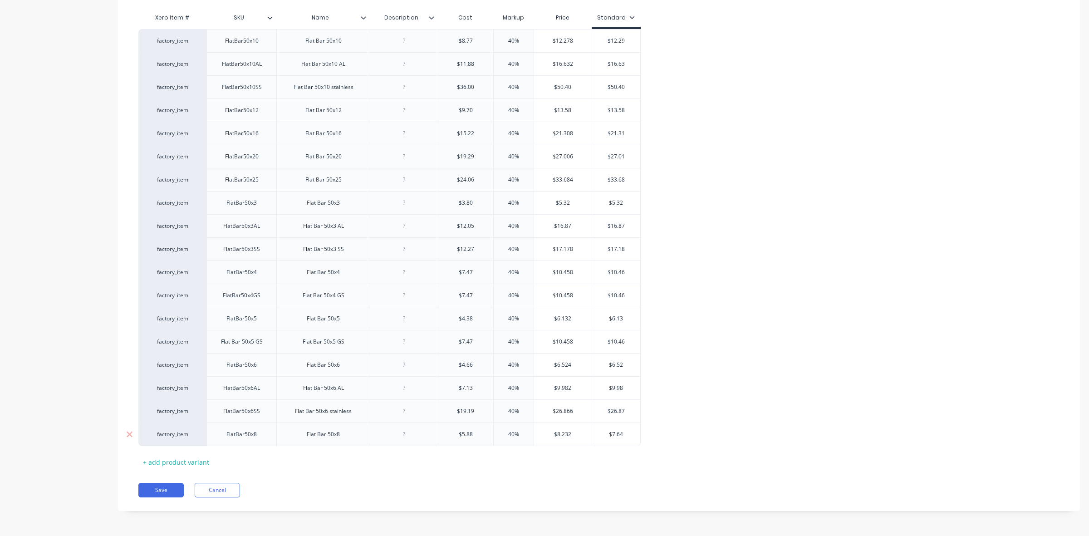
drag, startPoint x: 612, startPoint y: 432, endPoint x: 623, endPoint y: 432, distance: 10.9
click at [623, 432] on input "$7.64" at bounding box center [616, 434] width 49 height 8
click at [158, 495] on button "Save" at bounding box center [160, 490] width 45 height 15
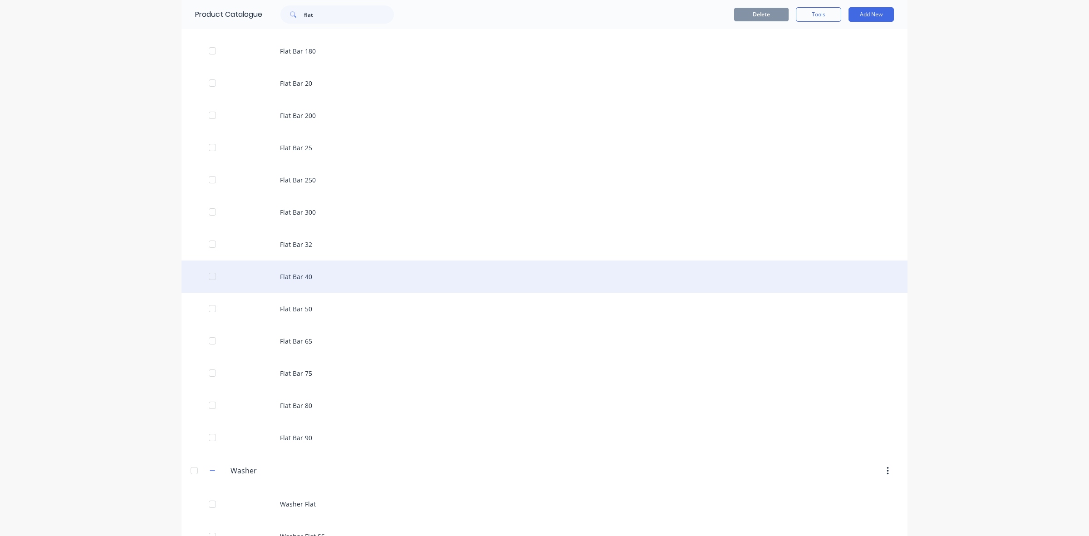
scroll to position [284, 0]
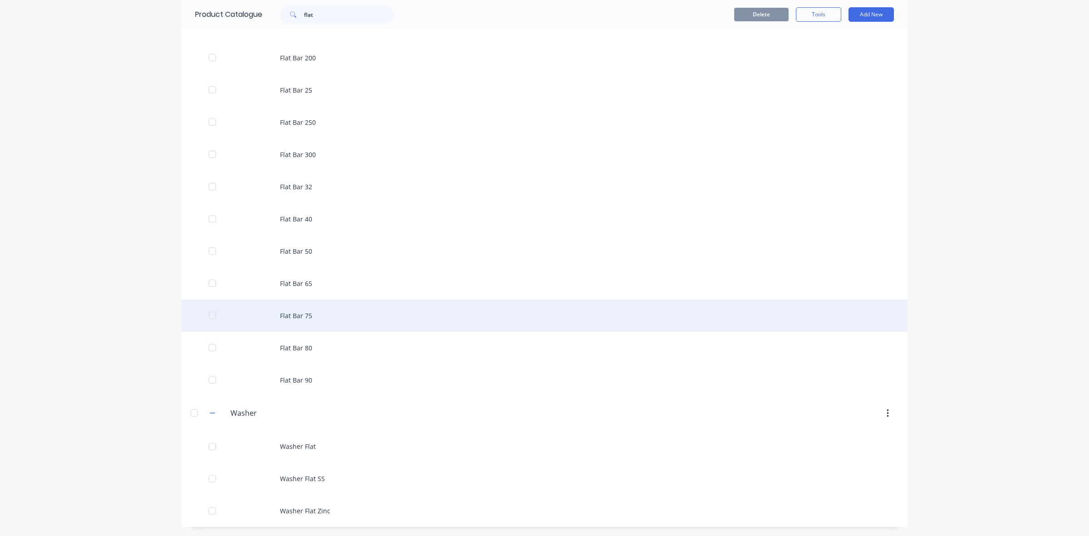
click at [299, 318] on div "Flat Bar 75" at bounding box center [545, 316] width 726 height 32
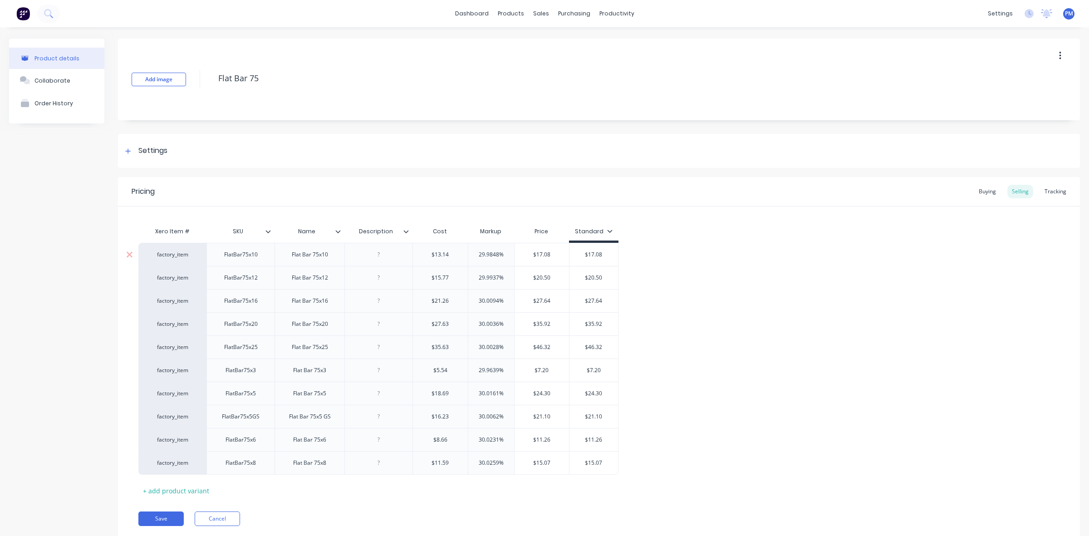
drag, startPoint x: 498, startPoint y: 253, endPoint x: 477, endPoint y: 251, distance: 21.4
click at [477, 251] on input "29.9848%" at bounding box center [491, 255] width 46 height 8
drag, startPoint x: 499, startPoint y: 277, endPoint x: 477, endPoint y: 277, distance: 21.8
click at [477, 277] on input "29.9937%" at bounding box center [491, 278] width 46 height 8
drag, startPoint x: 498, startPoint y: 300, endPoint x: 475, endPoint y: 299, distance: 23.6
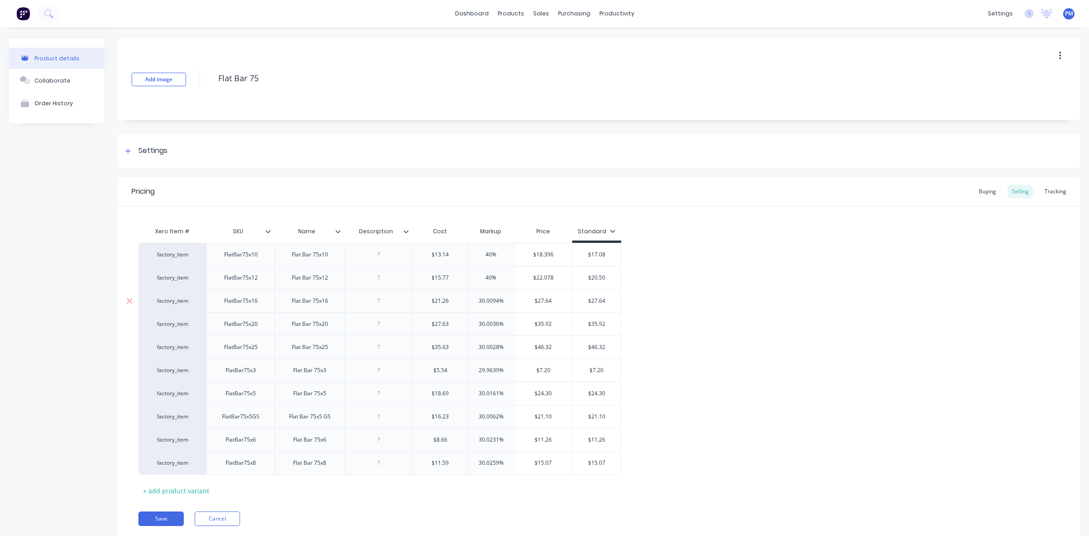
click at [475, 299] on input "30.0094%" at bounding box center [491, 301] width 46 height 8
drag, startPoint x: 498, startPoint y: 323, endPoint x: 473, endPoint y: 322, distance: 25.0
click at [473, 322] on input "30.0036%" at bounding box center [491, 324] width 46 height 8
drag, startPoint x: 497, startPoint y: 346, endPoint x: 472, endPoint y: 348, distance: 25.0
click at [472, 348] on input "30.0028%" at bounding box center [491, 347] width 46 height 8
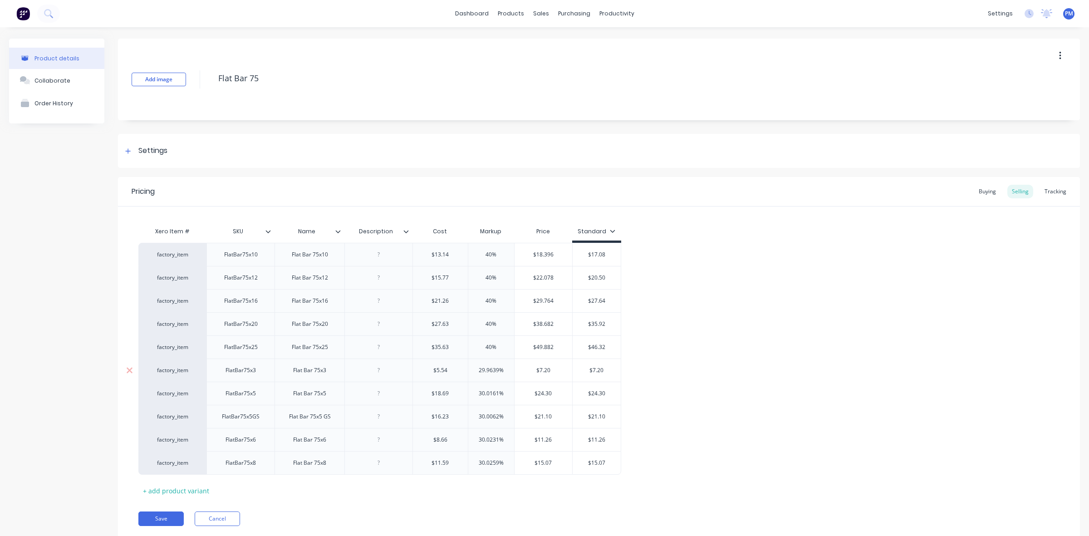
drag, startPoint x: 498, startPoint y: 369, endPoint x: 471, endPoint y: 369, distance: 27.2
click at [471, 369] on input "29.9639%" at bounding box center [491, 370] width 46 height 8
drag, startPoint x: 497, startPoint y: 393, endPoint x: 476, endPoint y: 393, distance: 21.8
click at [476, 393] on input "30.0161%" at bounding box center [491, 393] width 46 height 8
drag, startPoint x: 498, startPoint y: 416, endPoint x: 475, endPoint y: 416, distance: 22.7
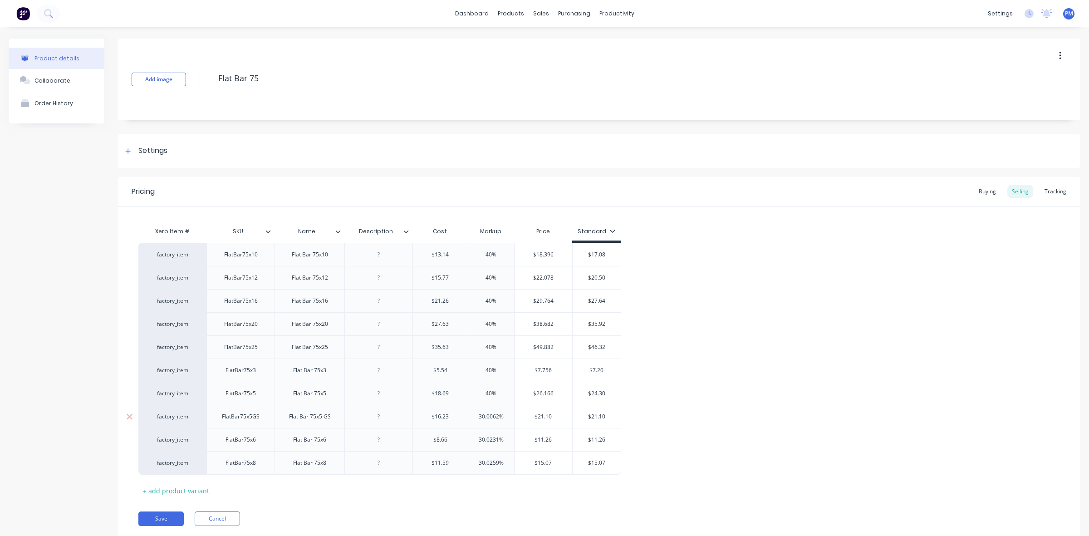
click at [475, 416] on input "30.0062%" at bounding box center [491, 417] width 46 height 8
drag, startPoint x: 497, startPoint y: 438, endPoint x: 471, endPoint y: 438, distance: 26.8
click at [473, 440] on input "30.0231%" at bounding box center [491, 440] width 46 height 8
drag, startPoint x: 498, startPoint y: 462, endPoint x: 477, endPoint y: 460, distance: 21.0
click at [477, 461] on input "30.0259%" at bounding box center [491, 463] width 46 height 8
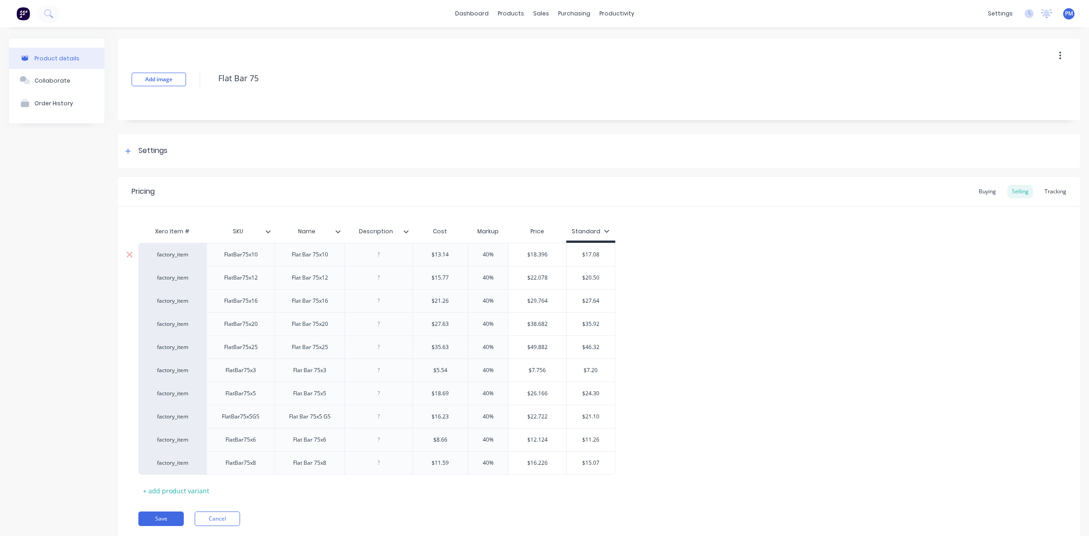
drag, startPoint x: 585, startPoint y: 254, endPoint x: 605, endPoint y: 255, distance: 20.4
click at [605, 255] on input "$17.08" at bounding box center [591, 255] width 49 height 8
drag, startPoint x: 586, startPoint y: 278, endPoint x: 604, endPoint y: 279, distance: 18.2
click at [604, 279] on input "$20.50" at bounding box center [591, 278] width 49 height 8
drag, startPoint x: 586, startPoint y: 301, endPoint x: 602, endPoint y: 301, distance: 15.9
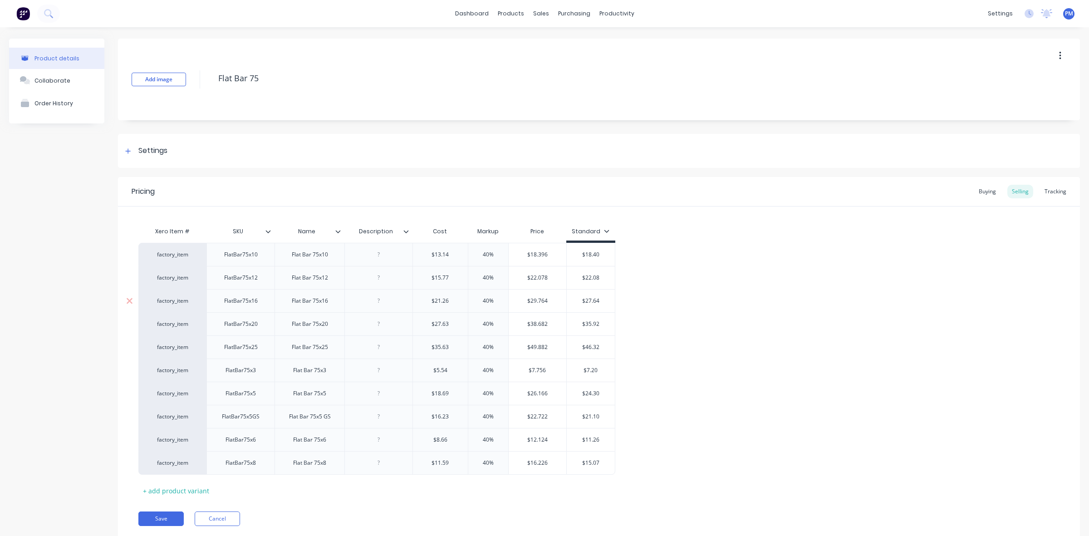
click at [602, 301] on input "$27.64" at bounding box center [591, 301] width 49 height 8
drag, startPoint x: 586, startPoint y: 324, endPoint x: 600, endPoint y: 325, distance: 14.6
click at [600, 325] on input "$35.92" at bounding box center [591, 324] width 49 height 8
drag, startPoint x: 586, startPoint y: 347, endPoint x: 601, endPoint y: 347, distance: 15.0
click at [601, 347] on input "$46.32" at bounding box center [591, 347] width 49 height 8
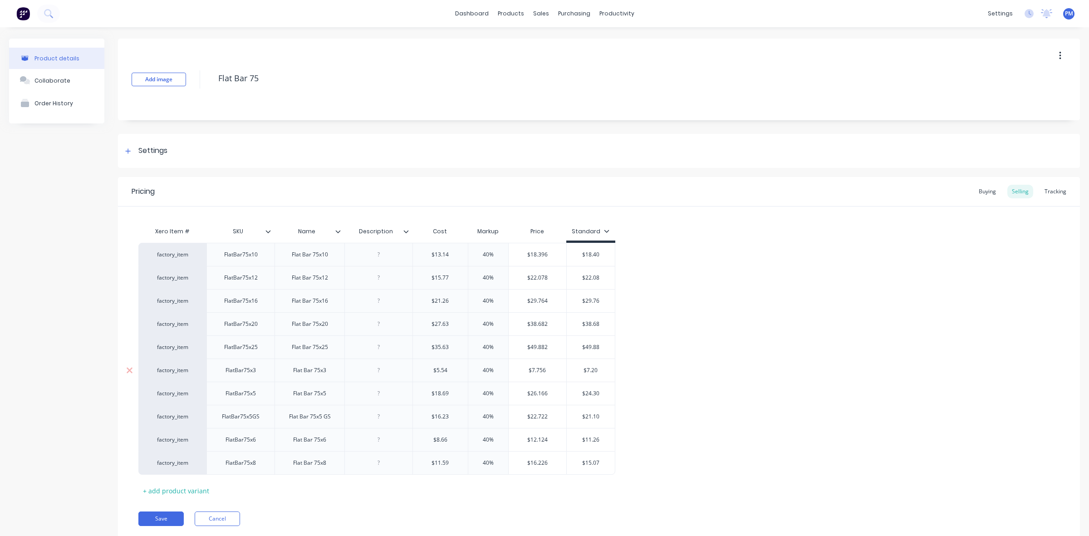
drag, startPoint x: 593, startPoint y: 371, endPoint x: 600, endPoint y: 371, distance: 7.7
click at [600, 371] on input "$7.20" at bounding box center [591, 370] width 49 height 8
drag, startPoint x: 586, startPoint y: 395, endPoint x: 600, endPoint y: 394, distance: 13.6
click at [600, 394] on input "$24.30" at bounding box center [591, 393] width 49 height 8
drag, startPoint x: 586, startPoint y: 418, endPoint x: 599, endPoint y: 418, distance: 13.2
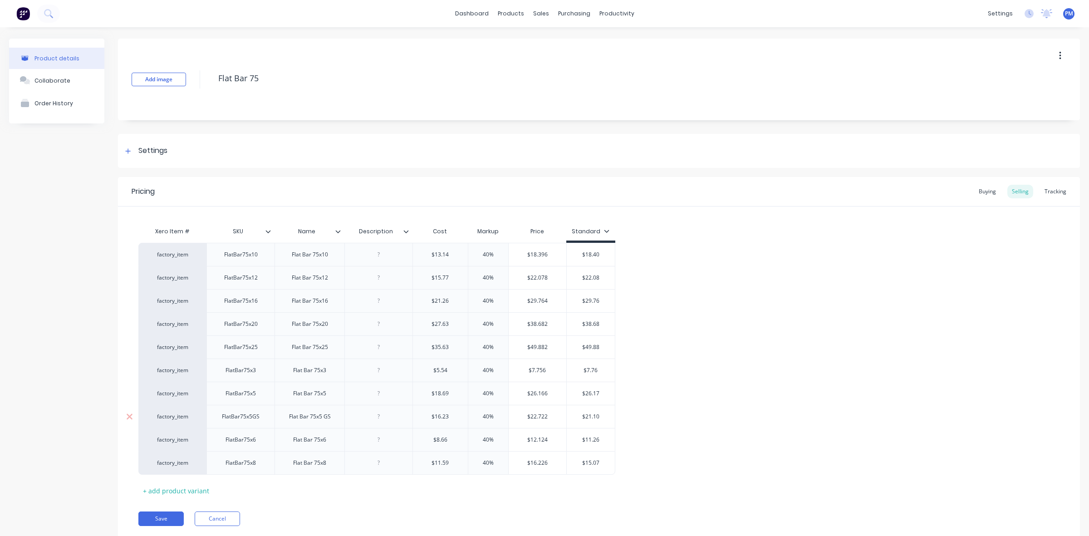
click at [599, 418] on input "$21.10" at bounding box center [591, 417] width 49 height 8
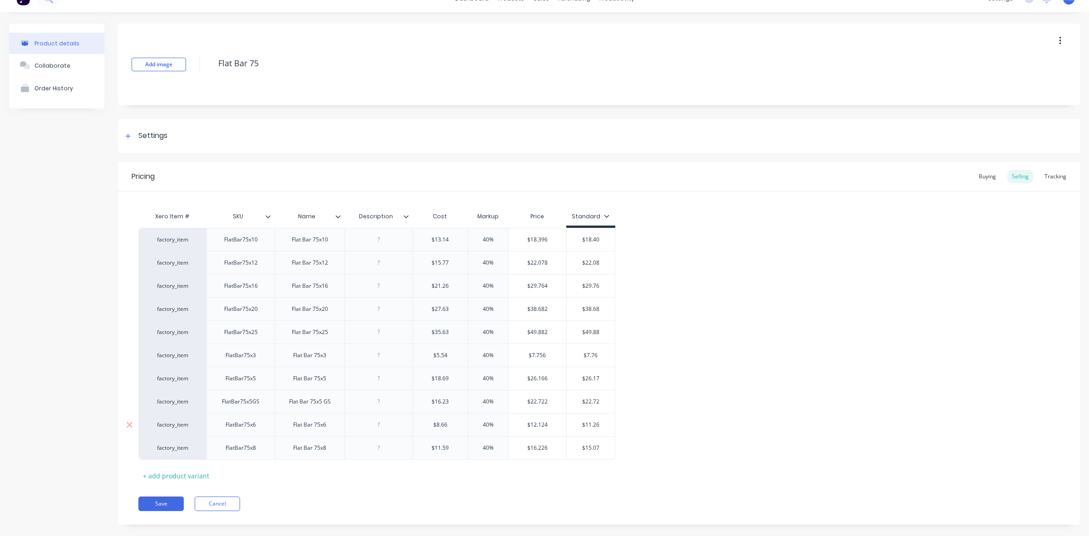
scroll to position [30, 0]
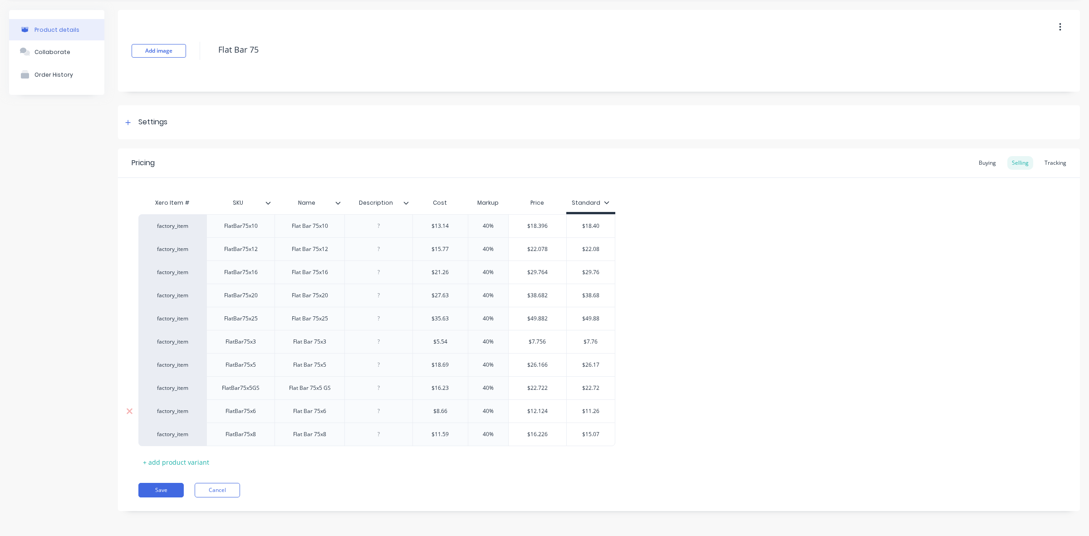
drag, startPoint x: 586, startPoint y: 411, endPoint x: 601, endPoint y: 411, distance: 15.9
click at [601, 411] on input "$11.26" at bounding box center [591, 411] width 49 height 8
drag, startPoint x: 585, startPoint y: 434, endPoint x: 599, endPoint y: 434, distance: 14.5
click at [599, 434] on input "$15.07" at bounding box center [591, 434] width 49 height 8
click at [169, 485] on button "Save" at bounding box center [160, 490] width 45 height 15
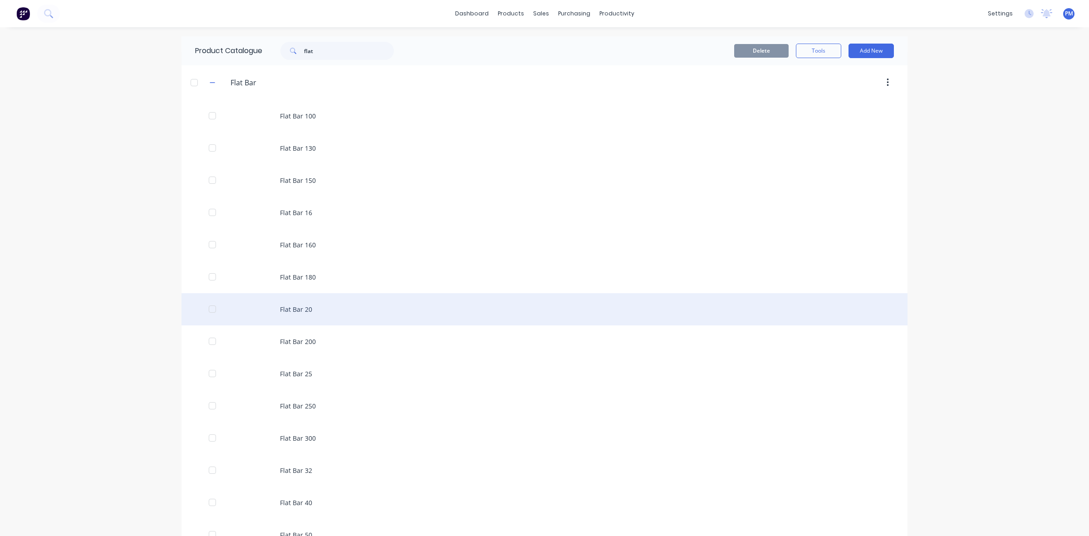
click at [300, 309] on div "Flat Bar 20" at bounding box center [545, 309] width 726 height 32
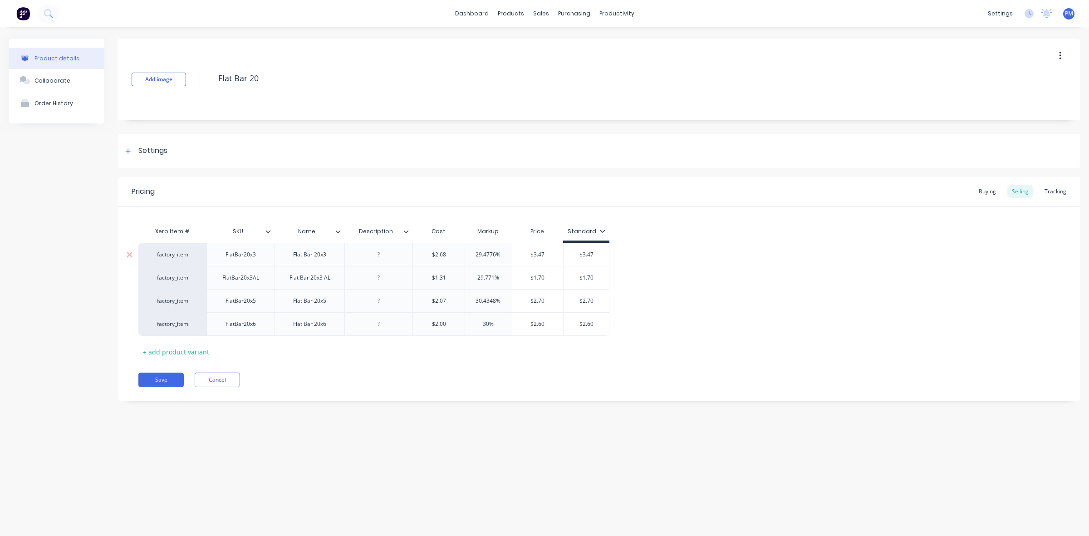
drag, startPoint x: 496, startPoint y: 254, endPoint x: 475, endPoint y: 253, distance: 20.4
click at [475, 253] on input "29.4776%" at bounding box center [488, 255] width 46 height 8
drag, startPoint x: 494, startPoint y: 278, endPoint x: 471, endPoint y: 278, distance: 22.7
click at [473, 278] on input "29.771%" at bounding box center [488, 278] width 46 height 8
drag, startPoint x: 496, startPoint y: 302, endPoint x: 470, endPoint y: 299, distance: 25.6
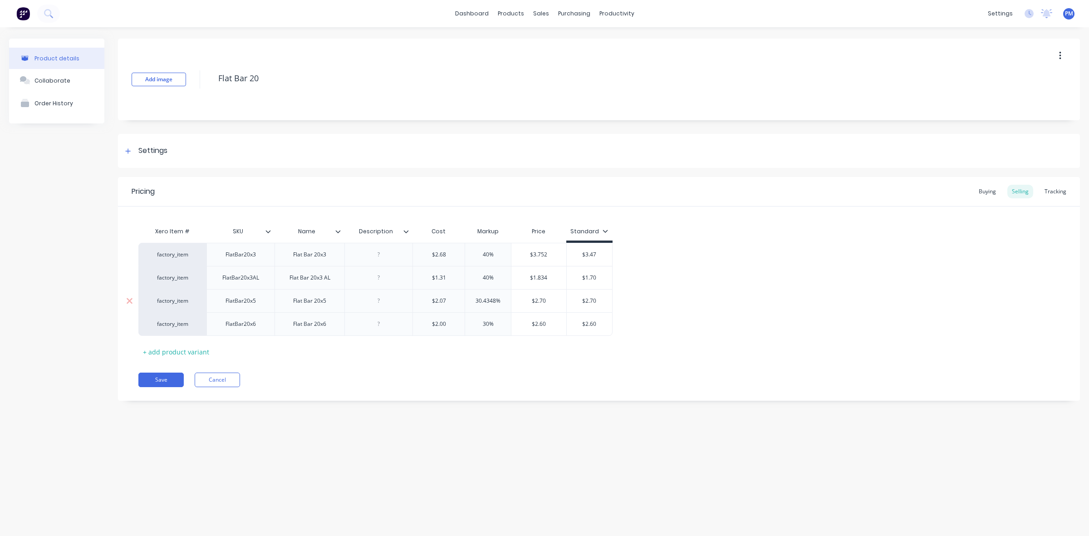
click at [470, 299] on input "30.4348%" at bounding box center [488, 301] width 46 height 8
drag, startPoint x: 485, startPoint y: 324, endPoint x: 475, endPoint y: 323, distance: 10.0
click at [475, 323] on input "30%" at bounding box center [485, 324] width 45 height 8
drag, startPoint x: 584, startPoint y: 254, endPoint x: 591, endPoint y: 254, distance: 7.3
click at [591, 254] on input "$3.47" at bounding box center [583, 255] width 45 height 8
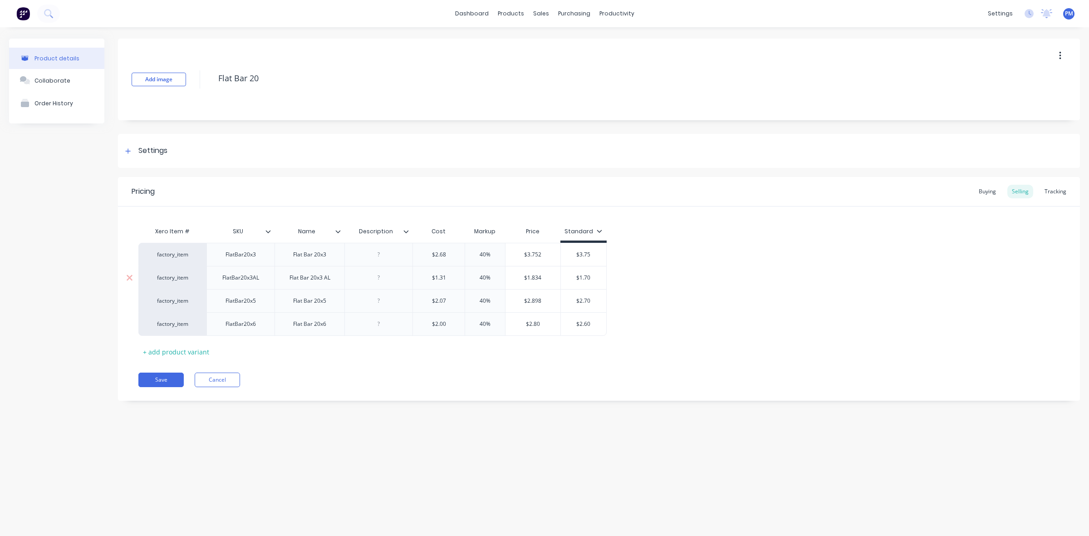
drag, startPoint x: 580, startPoint y: 279, endPoint x: 598, endPoint y: 278, distance: 17.7
click at [598, 278] on input "$1.70" at bounding box center [583, 278] width 45 height 8
drag, startPoint x: 580, startPoint y: 302, endPoint x: 595, endPoint y: 302, distance: 15.0
click at [595, 302] on input "$2.70" at bounding box center [583, 301] width 45 height 8
drag, startPoint x: 586, startPoint y: 324, endPoint x: 593, endPoint y: 323, distance: 7.7
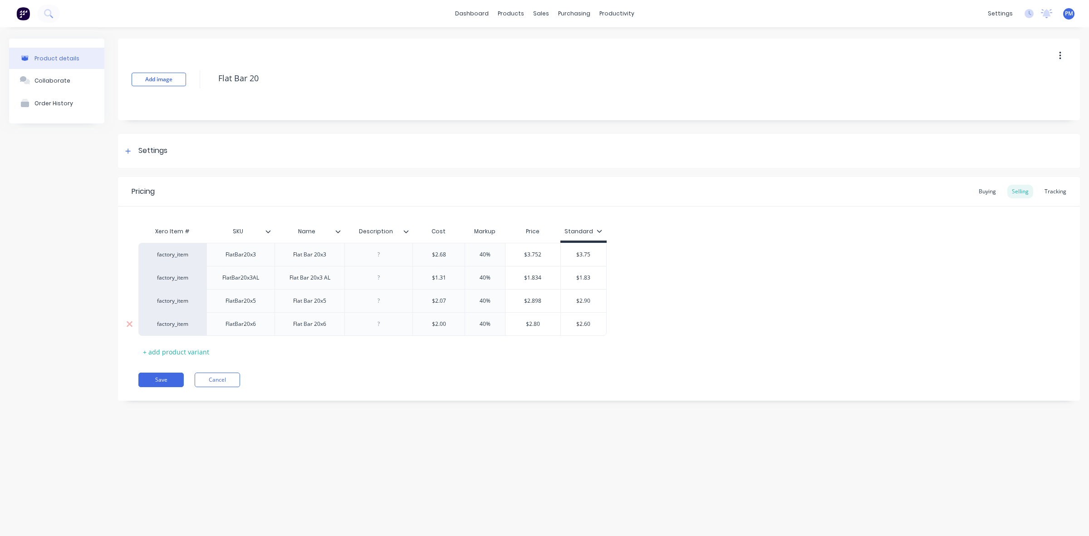
click at [593, 323] on input "$2.60" at bounding box center [583, 324] width 45 height 8
click at [160, 377] on button "Save" at bounding box center [160, 380] width 45 height 15
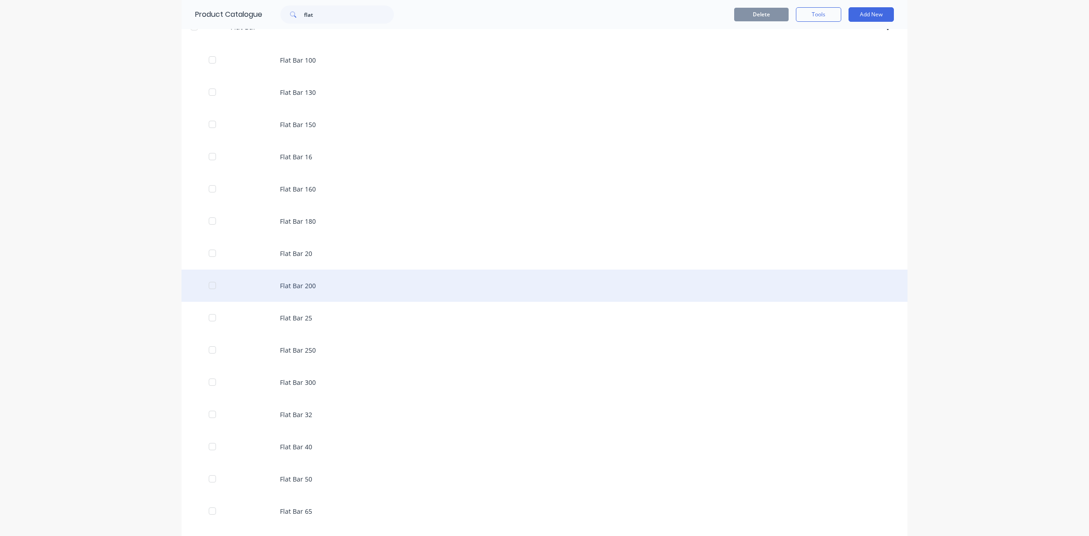
scroll to position [57, 0]
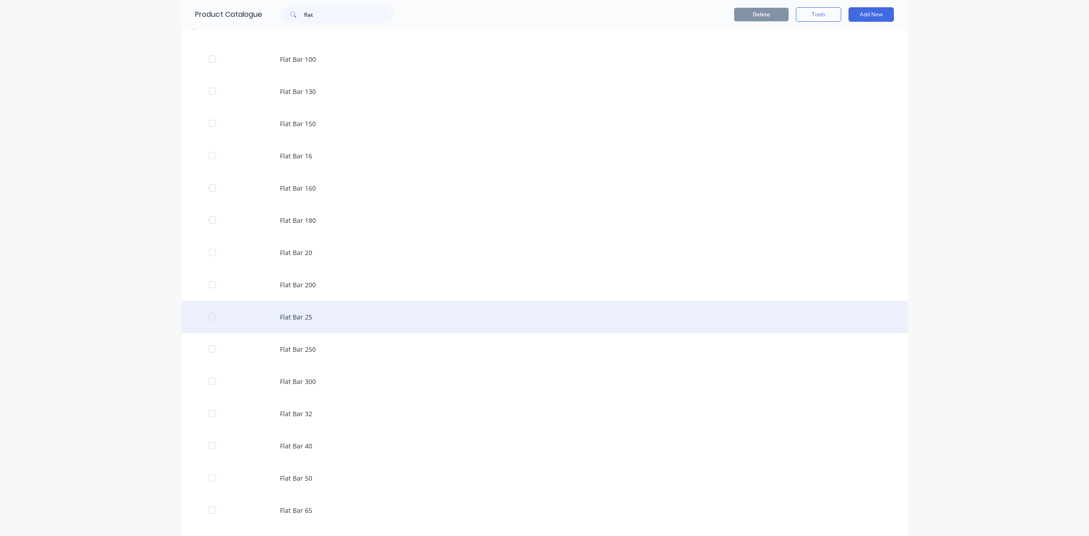
click at [303, 319] on div "Flat Bar 25" at bounding box center [545, 317] width 726 height 32
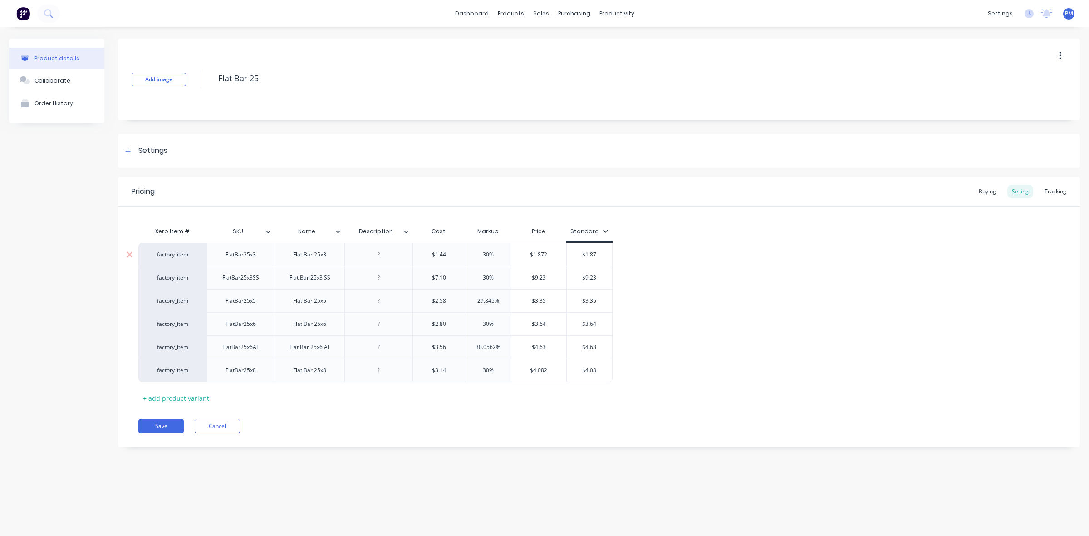
drag, startPoint x: 489, startPoint y: 255, endPoint x: 483, endPoint y: 255, distance: 5.4
click at [483, 255] on input "30%" at bounding box center [488, 255] width 46 height 8
drag, startPoint x: 488, startPoint y: 278, endPoint x: 482, endPoint y: 278, distance: 5.9
click at [482, 278] on input "30%" at bounding box center [488, 278] width 46 height 8
drag, startPoint x: 494, startPoint y: 300, endPoint x: 475, endPoint y: 300, distance: 18.6
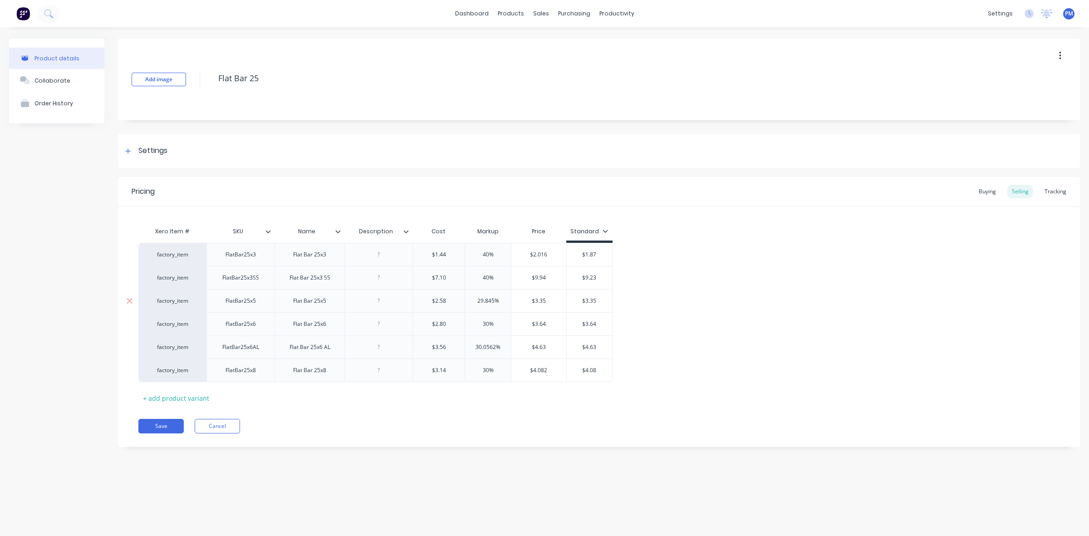
click at [475, 300] on input "29.845%" at bounding box center [488, 301] width 46 height 8
drag, startPoint x: 488, startPoint y: 323, endPoint x: 480, endPoint y: 323, distance: 8.6
click at [480, 323] on input "30%" at bounding box center [488, 324] width 46 height 8
drag, startPoint x: 495, startPoint y: 346, endPoint x: 470, endPoint y: 346, distance: 25.0
click at [470, 346] on input "30.0562%" at bounding box center [488, 347] width 46 height 8
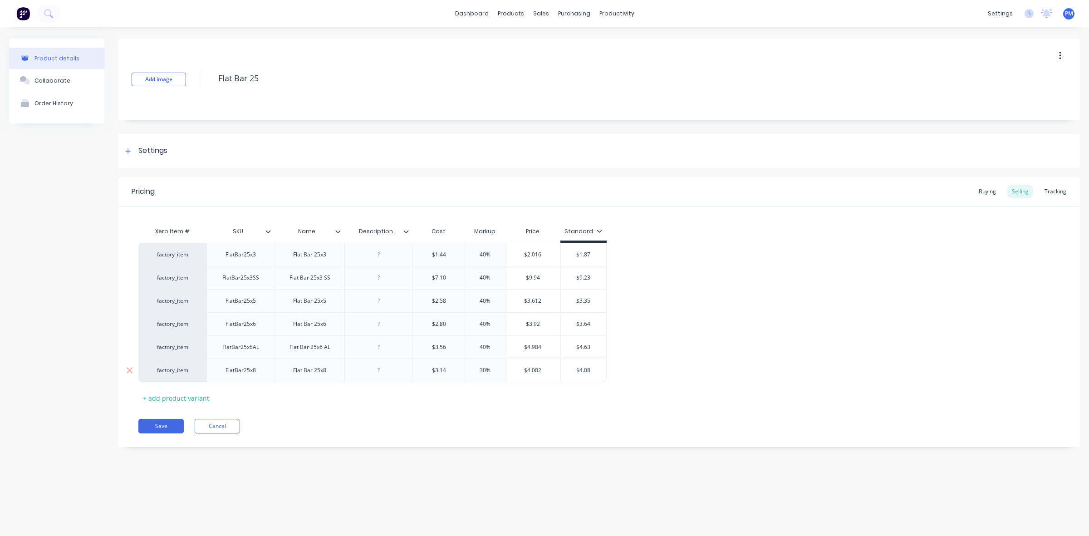
drag, startPoint x: 486, startPoint y: 369, endPoint x: 476, endPoint y: 369, distance: 10.0
click at [476, 369] on input "30%" at bounding box center [485, 370] width 45 height 8
drag, startPoint x: 580, startPoint y: 253, endPoint x: 597, endPoint y: 253, distance: 17.7
click at [597, 253] on input "$1.87" at bounding box center [583, 255] width 45 height 8
drag, startPoint x: 585, startPoint y: 254, endPoint x: 591, endPoint y: 255, distance: 6.8
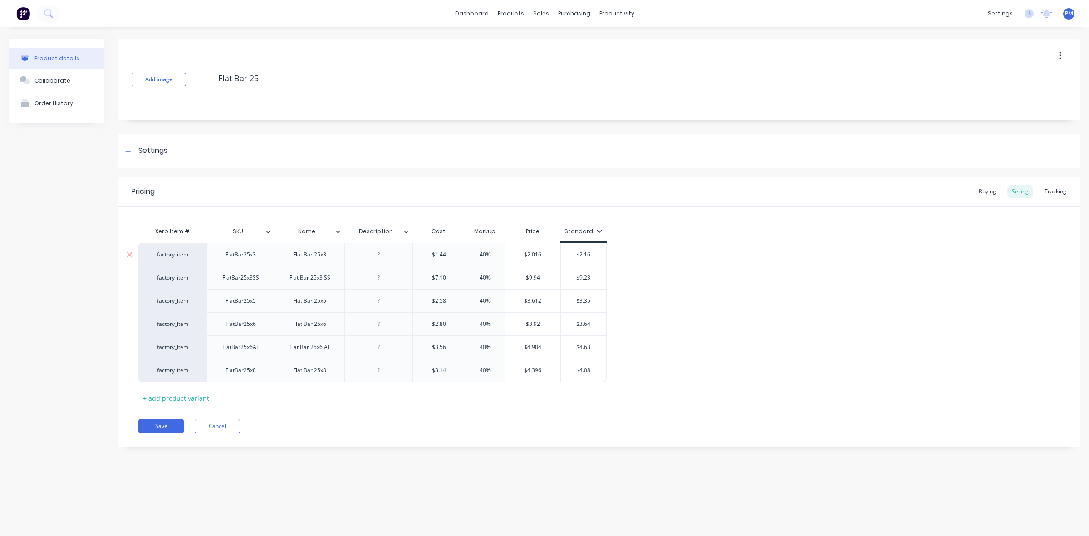
click at [591, 255] on input "$2.16" at bounding box center [583, 255] width 45 height 8
drag, startPoint x: 585, startPoint y: 278, endPoint x: 592, endPoint y: 278, distance: 7.7
click at [592, 278] on input "$9.23" at bounding box center [583, 278] width 45 height 8
drag, startPoint x: 585, startPoint y: 302, endPoint x: 592, endPoint y: 301, distance: 7.8
click at [592, 301] on input "$3.35" at bounding box center [583, 301] width 45 height 8
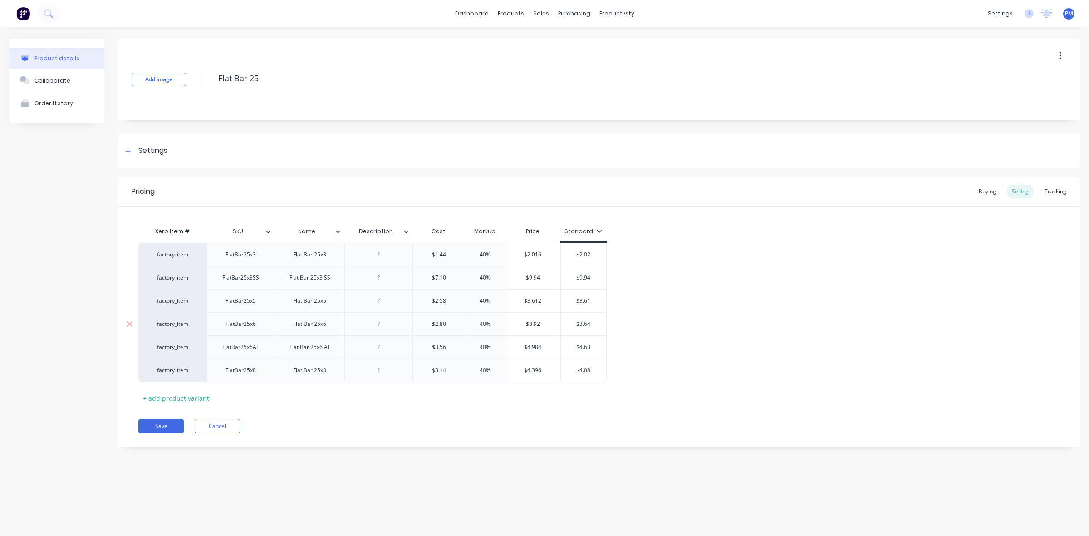
drag, startPoint x: 586, startPoint y: 325, endPoint x: 591, endPoint y: 325, distance: 4.6
click at [591, 325] on input "$3.64" at bounding box center [583, 324] width 45 height 8
drag, startPoint x: 584, startPoint y: 323, endPoint x: 590, endPoint y: 323, distance: 6.4
click at [590, 323] on input "$3.64" at bounding box center [583, 324] width 45 height 8
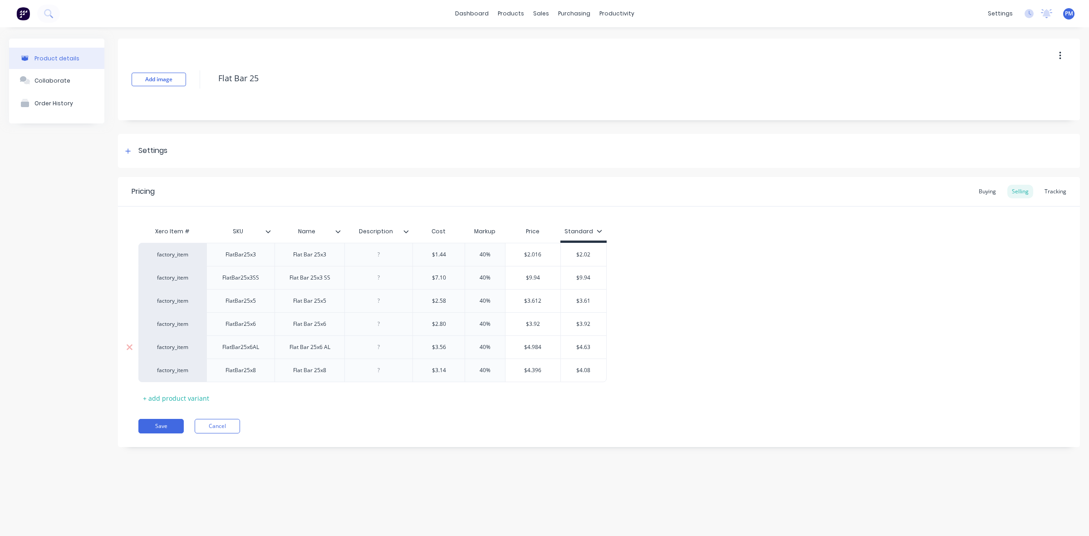
drag, startPoint x: 584, startPoint y: 347, endPoint x: 593, endPoint y: 346, distance: 8.7
click at [593, 346] on input "$4.63" at bounding box center [583, 347] width 45 height 8
drag, startPoint x: 584, startPoint y: 370, endPoint x: 592, endPoint y: 370, distance: 8.2
click at [592, 370] on input "$4.08" at bounding box center [583, 370] width 45 height 8
click at [157, 427] on button "Save" at bounding box center [160, 426] width 45 height 15
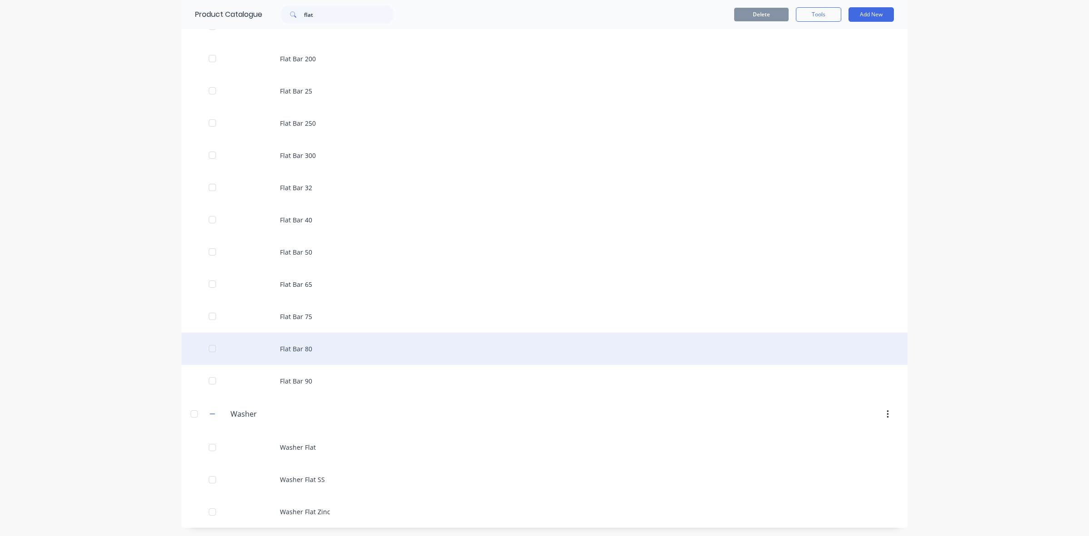
scroll to position [284, 0]
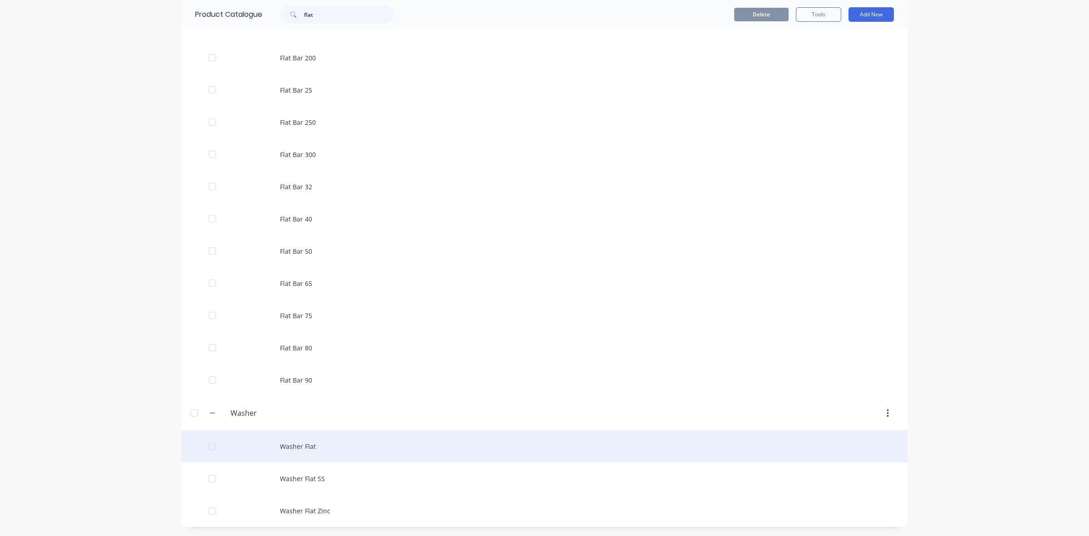
click at [303, 445] on div "Washer Flat" at bounding box center [545, 446] width 726 height 32
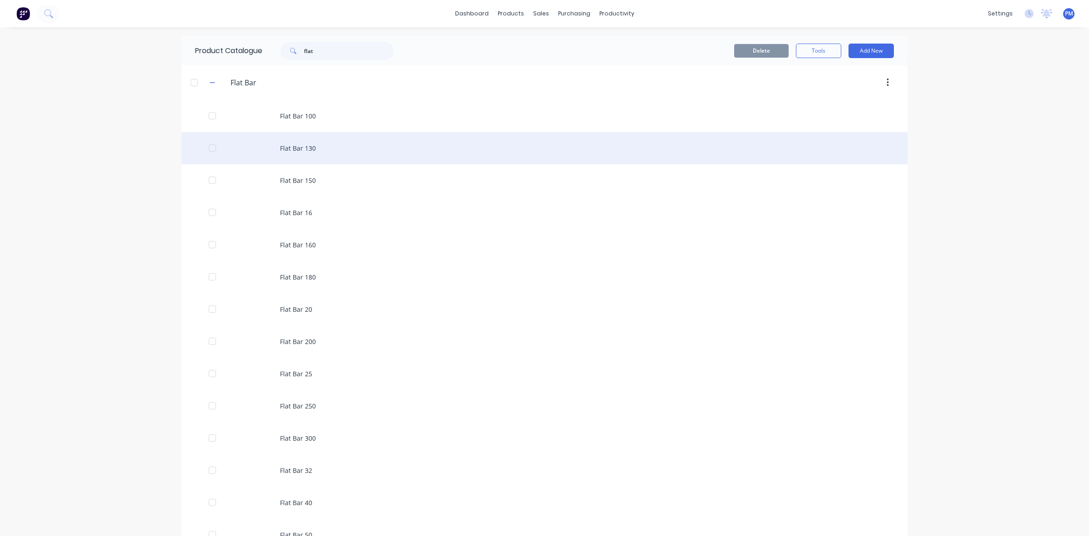
click at [293, 142] on div "Flat Bar 130" at bounding box center [545, 148] width 726 height 32
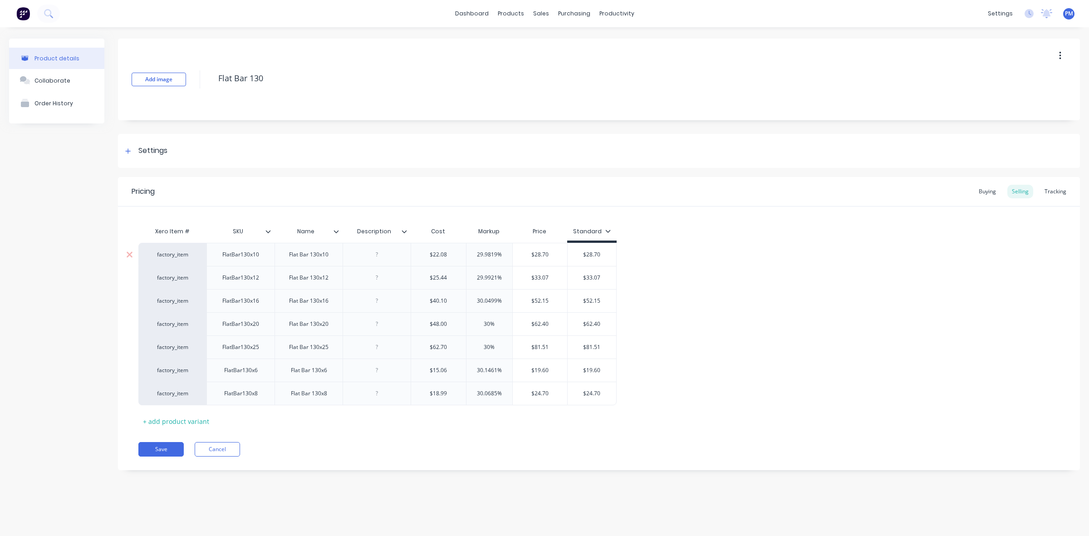
drag, startPoint x: 496, startPoint y: 253, endPoint x: 474, endPoint y: 251, distance: 21.4
click at [474, 251] on input "29.9819%" at bounding box center [490, 255] width 46 height 8
drag, startPoint x: 497, startPoint y: 276, endPoint x: 468, endPoint y: 276, distance: 29.0
click at [469, 276] on input "29.9921%" at bounding box center [490, 278] width 46 height 8
drag, startPoint x: 497, startPoint y: 300, endPoint x: 475, endPoint y: 298, distance: 22.3
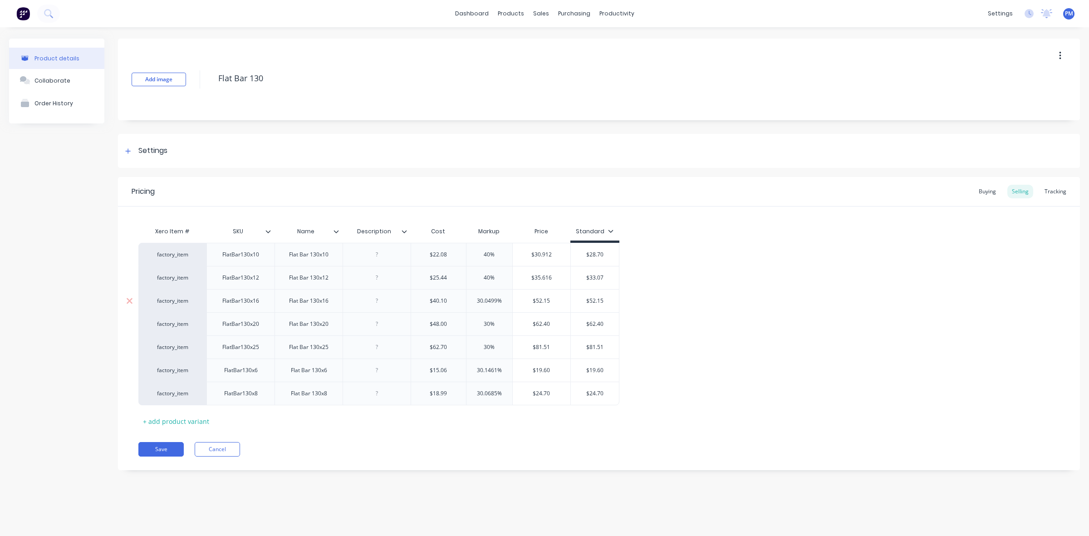
click at [475, 298] on input "30.0499%" at bounding box center [490, 301] width 46 height 8
drag, startPoint x: 490, startPoint y: 321, endPoint x: 480, endPoint y: 321, distance: 10.0
click at [480, 321] on input "30%" at bounding box center [490, 324] width 46 height 8
drag, startPoint x: 489, startPoint y: 345, endPoint x: 480, endPoint y: 345, distance: 9.1
click at [480, 345] on input "30%" at bounding box center [490, 347] width 46 height 8
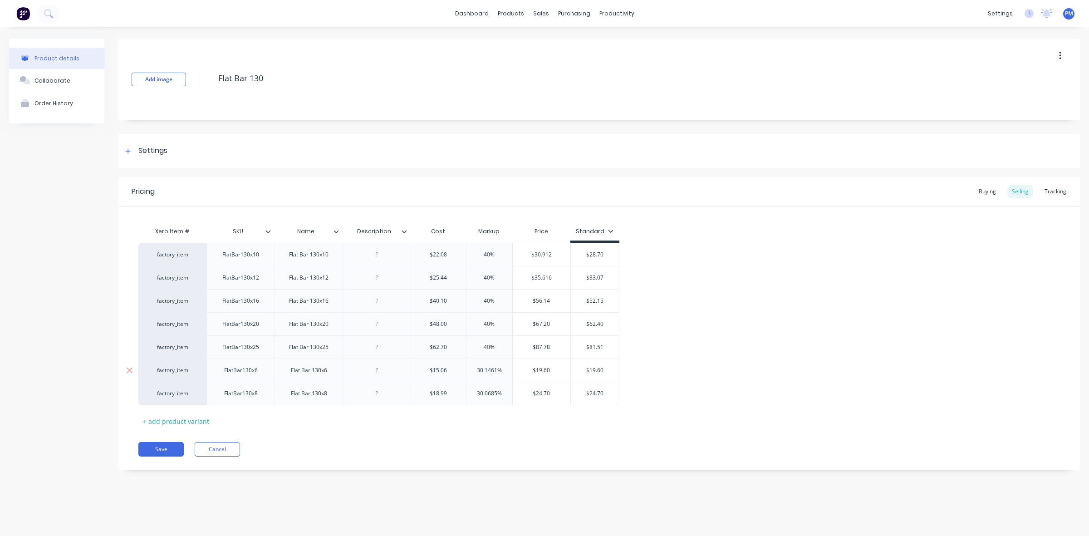
drag, startPoint x: 496, startPoint y: 369, endPoint x: 470, endPoint y: 368, distance: 26.4
click at [470, 368] on input "30.1461%" at bounding box center [490, 370] width 46 height 8
drag, startPoint x: 496, startPoint y: 393, endPoint x: 474, endPoint y: 393, distance: 21.8
click at [474, 393] on input "30.0685%" at bounding box center [490, 393] width 46 height 8
drag, startPoint x: 584, startPoint y: 252, endPoint x: 600, endPoint y: 252, distance: 16.3
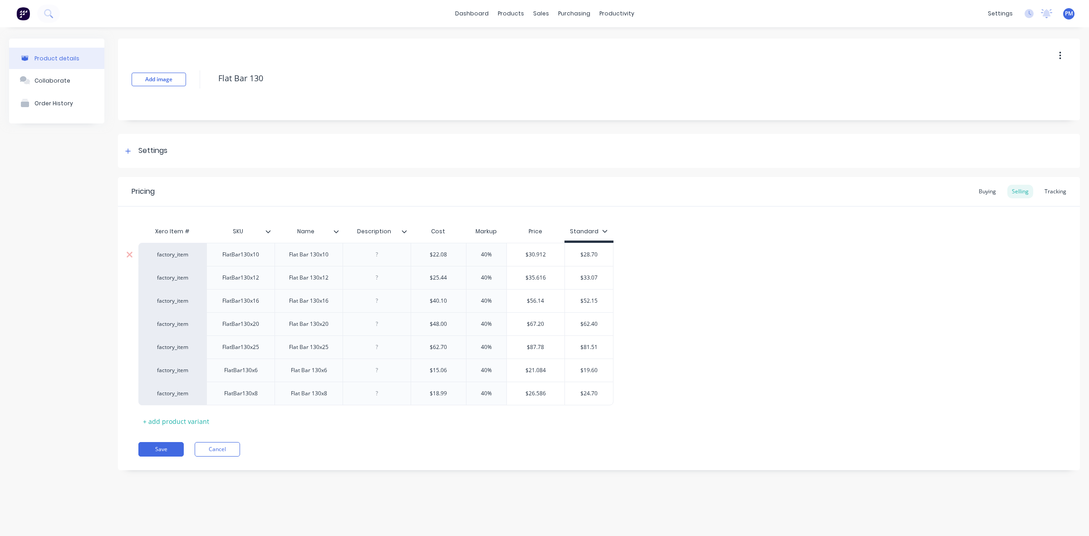
click at [600, 252] on input "$28.70" at bounding box center [589, 255] width 49 height 8
drag, startPoint x: 584, startPoint y: 278, endPoint x: 602, endPoint y: 278, distance: 17.7
click at [602, 278] on input "$33.07" at bounding box center [589, 278] width 49 height 8
drag, startPoint x: 584, startPoint y: 300, endPoint x: 598, endPoint y: 300, distance: 14.1
click at [598, 300] on input "$52.15" at bounding box center [589, 301] width 49 height 8
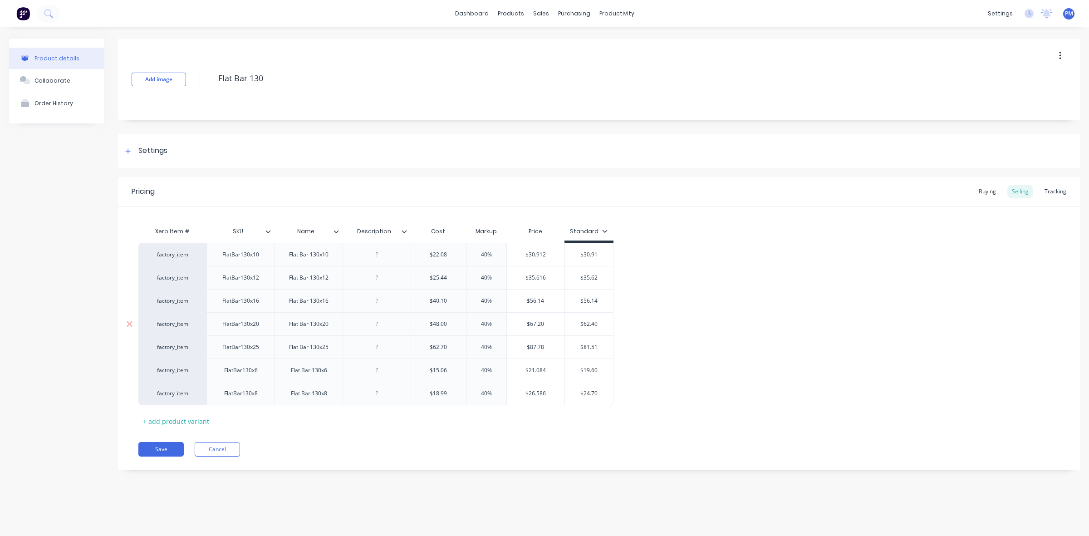
drag, startPoint x: 584, startPoint y: 325, endPoint x: 598, endPoint y: 325, distance: 14.1
click at [598, 325] on input "$62.40" at bounding box center [589, 324] width 49 height 8
drag, startPoint x: 584, startPoint y: 347, endPoint x: 598, endPoint y: 346, distance: 14.6
click at [598, 346] on input "$81.51" at bounding box center [589, 347] width 49 height 8
drag, startPoint x: 584, startPoint y: 370, endPoint x: 600, endPoint y: 370, distance: 15.9
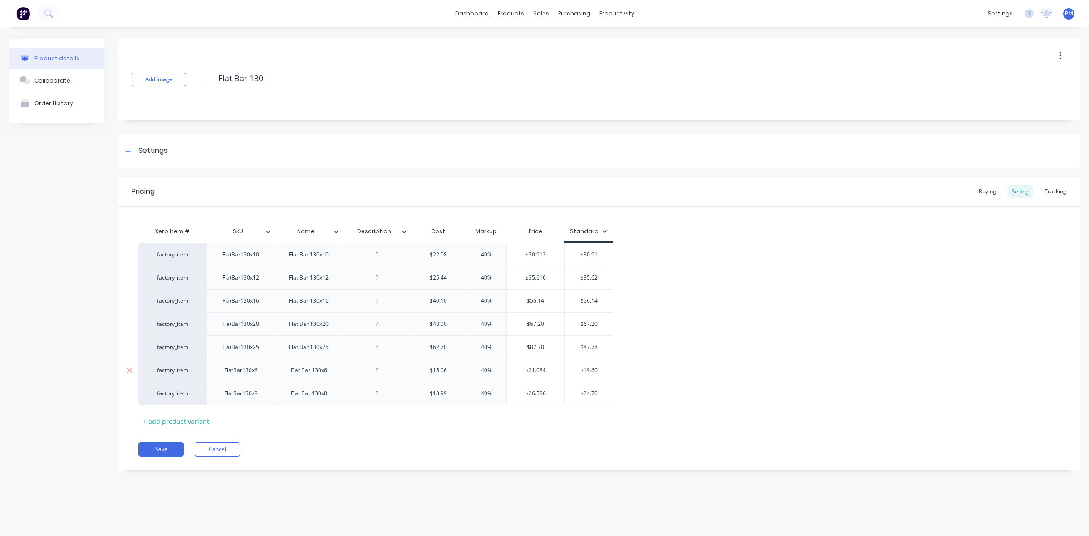
click at [600, 370] on input "$19.60" at bounding box center [589, 370] width 49 height 8
click at [597, 369] on input "$21.80" at bounding box center [589, 370] width 49 height 8
drag, startPoint x: 584, startPoint y: 393, endPoint x: 597, endPoint y: 393, distance: 13.6
click at [597, 393] on input "$24.70" at bounding box center [589, 393] width 49 height 8
click at [168, 448] on button "Save" at bounding box center [160, 449] width 45 height 15
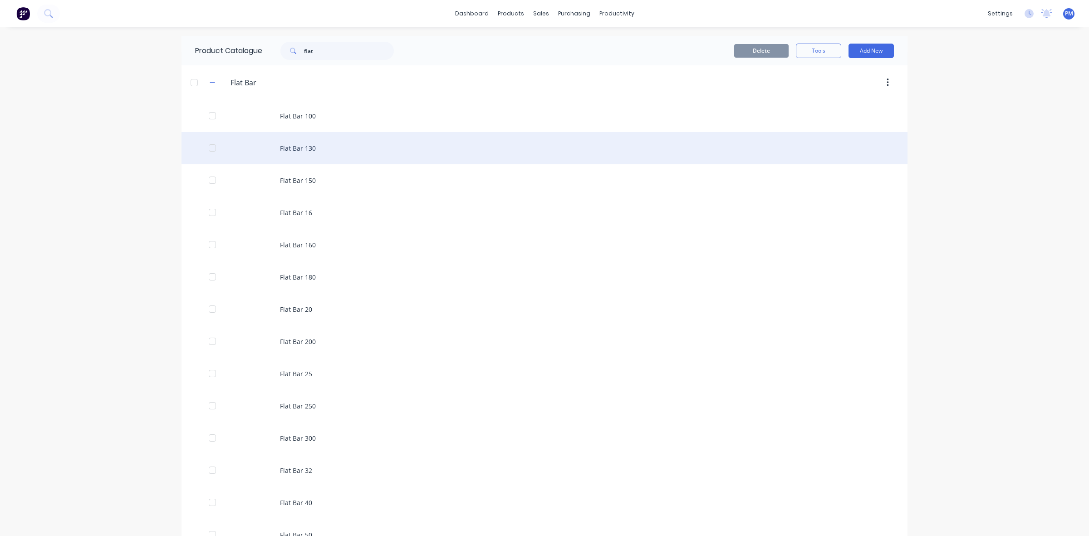
click at [298, 150] on div "Flat Bar 130" at bounding box center [545, 148] width 726 height 32
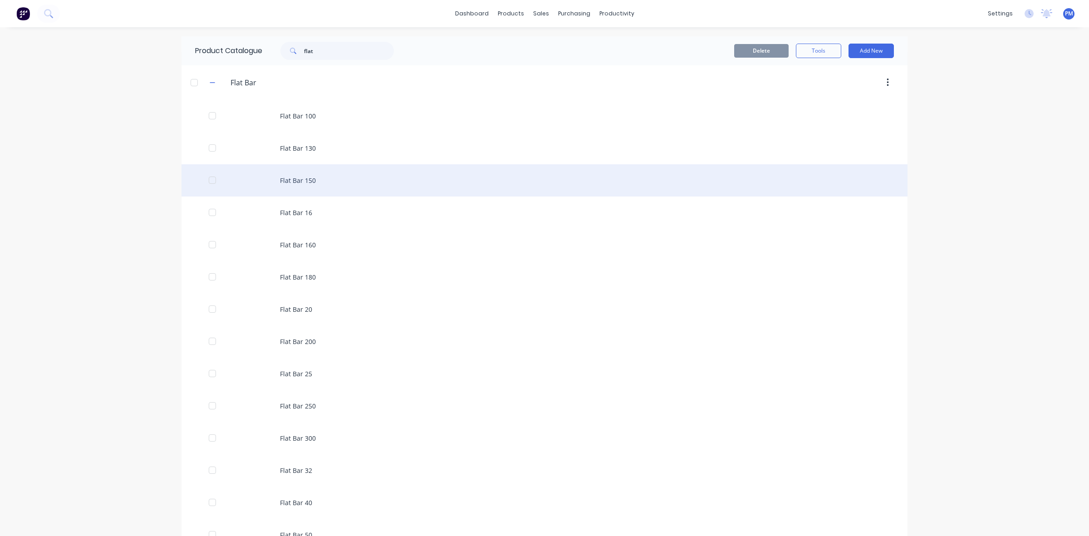
click at [295, 178] on div "Flat Bar 150" at bounding box center [545, 180] width 726 height 32
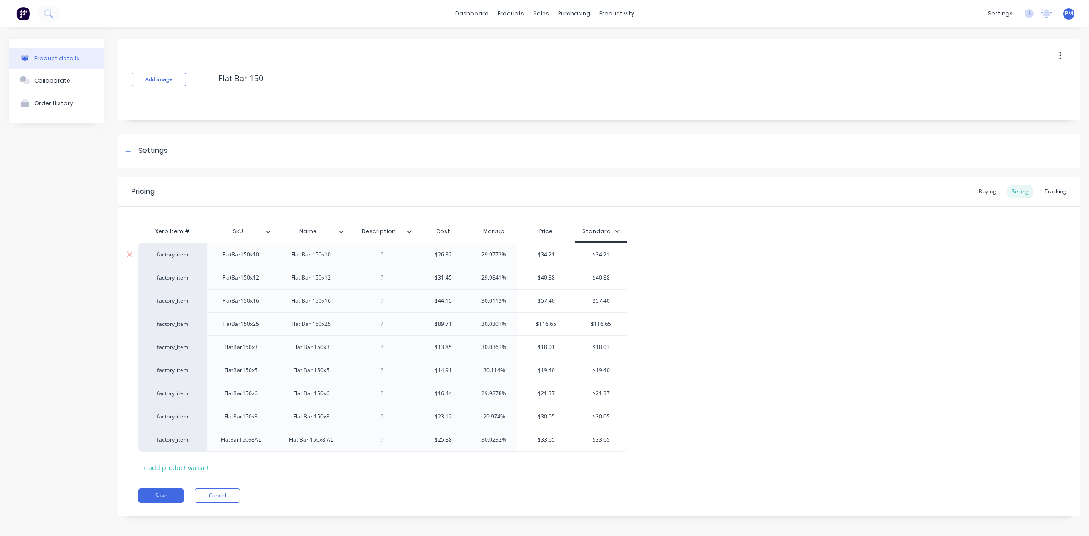
drag, startPoint x: 500, startPoint y: 253, endPoint x: 483, endPoint y: 253, distance: 16.8
click at [483, 253] on input "29.9772%" at bounding box center [494, 255] width 46 height 8
drag, startPoint x: 497, startPoint y: 255, endPoint x: 482, endPoint y: 253, distance: 15.5
click at [482, 253] on input "240%" at bounding box center [494, 255] width 46 height 8
drag, startPoint x: 502, startPoint y: 275, endPoint x: 477, endPoint y: 276, distance: 25.0
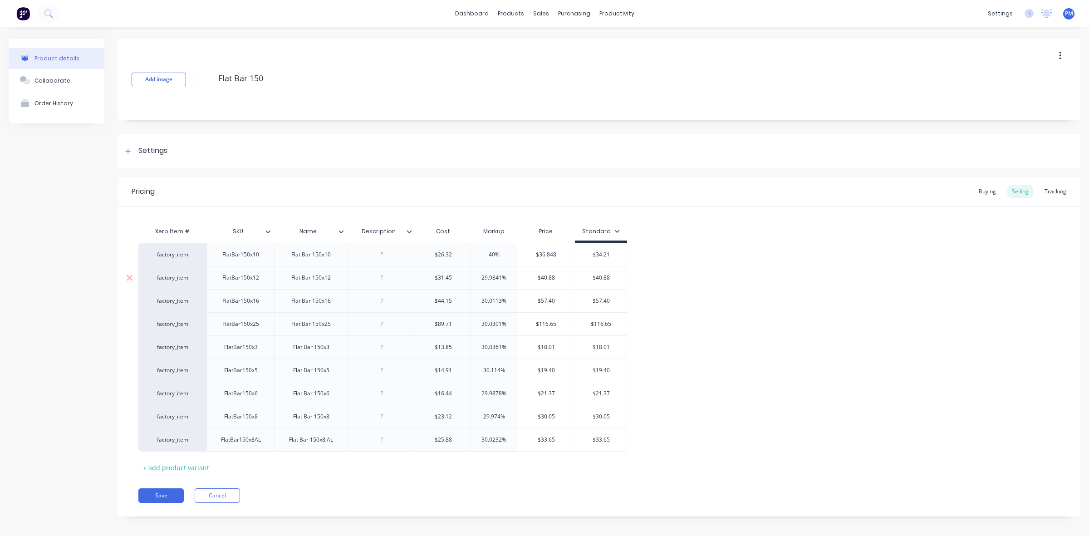
click at [477, 276] on input "29.9841%" at bounding box center [494, 278] width 46 height 8
drag, startPoint x: 502, startPoint y: 300, endPoint x: 475, endPoint y: 298, distance: 26.8
click at [475, 298] on input "30.0113%" at bounding box center [494, 301] width 46 height 8
drag, startPoint x: 501, startPoint y: 323, endPoint x: 475, endPoint y: 321, distance: 25.9
click at [475, 321] on input "30.0301%" at bounding box center [494, 324] width 46 height 8
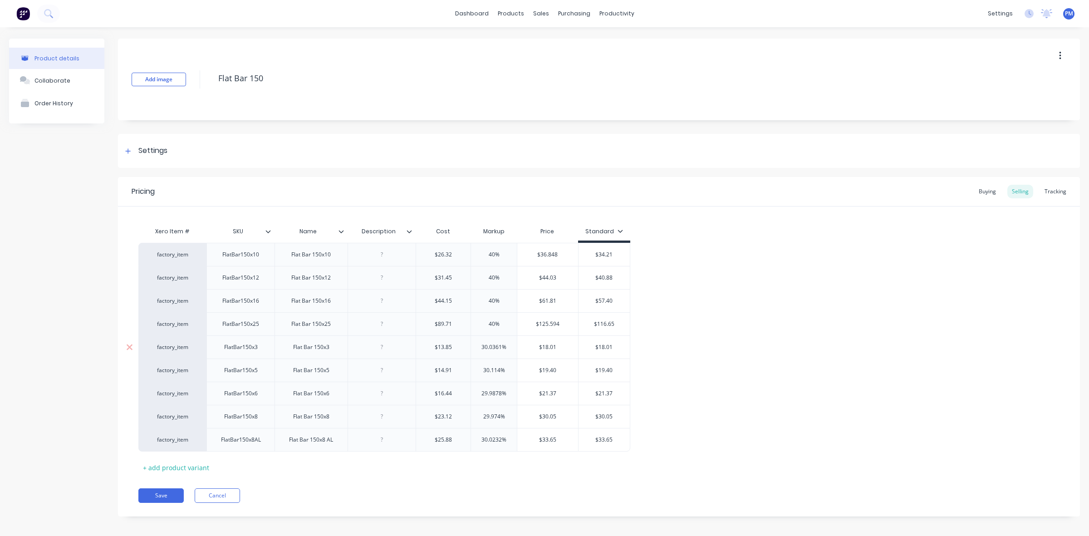
drag, startPoint x: 500, startPoint y: 346, endPoint x: 477, endPoint y: 346, distance: 22.7
click at [477, 346] on input "30.0361%" at bounding box center [494, 347] width 46 height 8
drag, startPoint x: 500, startPoint y: 370, endPoint x: 482, endPoint y: 370, distance: 17.2
click at [482, 370] on input "30.114%" at bounding box center [494, 370] width 46 height 8
drag, startPoint x: 502, startPoint y: 392, endPoint x: 458, endPoint y: 388, distance: 44.2
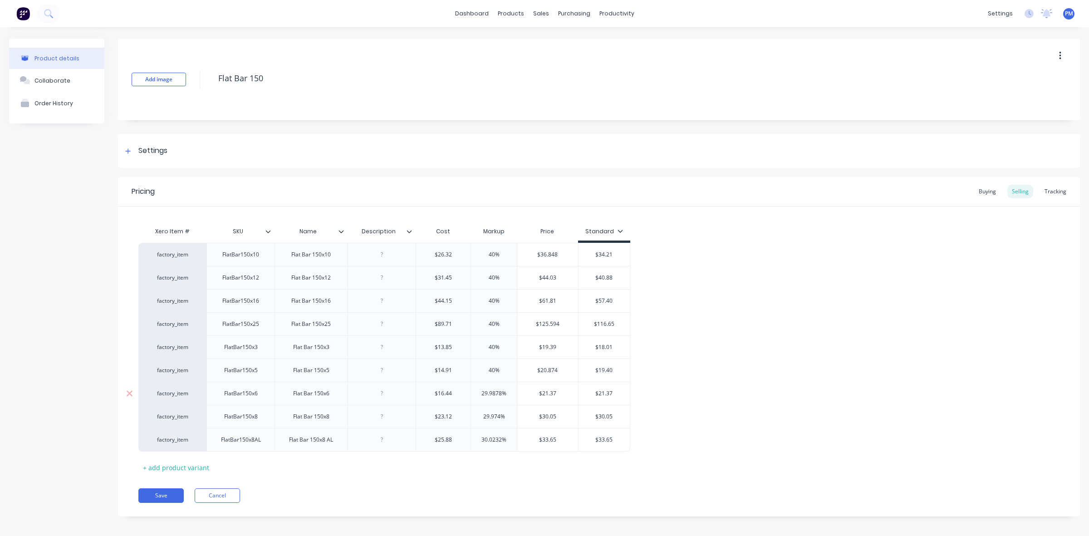
click at [458, 388] on div "factory_item FlatBar150x6 Flat Bar 150x6 $16.44 29.9878% 29.9878% $21.37 $21.37" at bounding box center [384, 393] width 492 height 23
drag, startPoint x: 500, startPoint y: 416, endPoint x: 479, endPoint y: 414, distance: 20.5
click at [479, 414] on input "29.974%" at bounding box center [494, 417] width 46 height 8
drag, startPoint x: 502, startPoint y: 438, endPoint x: 476, endPoint y: 436, distance: 26.0
click at [476, 436] on input "30.0232%" at bounding box center [494, 440] width 46 height 8
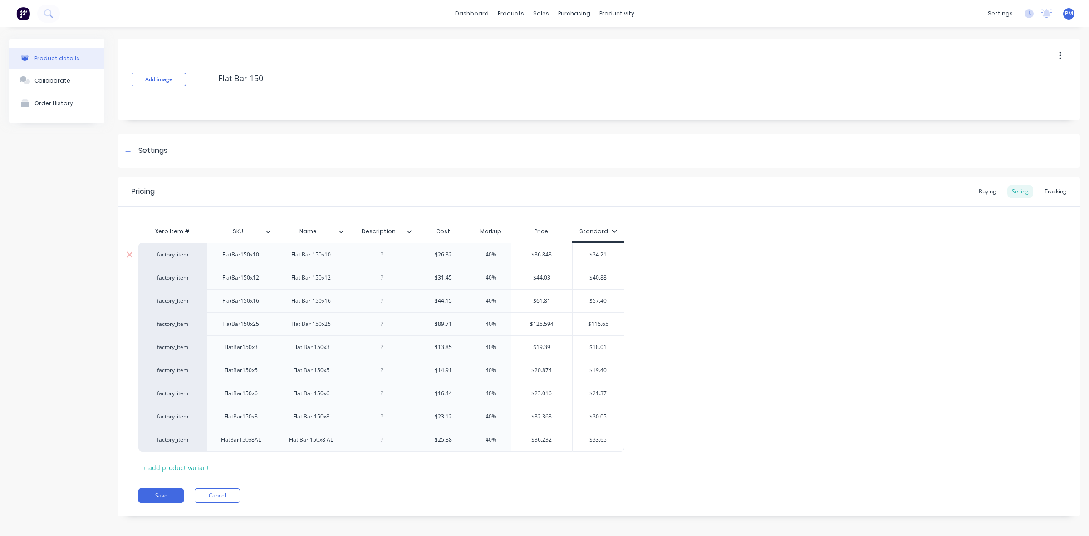
drag, startPoint x: 593, startPoint y: 253, endPoint x: 606, endPoint y: 252, distance: 12.8
click at [606, 252] on input "$34.21" at bounding box center [598, 255] width 51 height 8
drag, startPoint x: 593, startPoint y: 278, endPoint x: 607, endPoint y: 279, distance: 14.1
click at [607, 279] on input "$40.88" at bounding box center [598, 278] width 51 height 8
drag, startPoint x: 593, startPoint y: 302, endPoint x: 607, endPoint y: 302, distance: 14.5
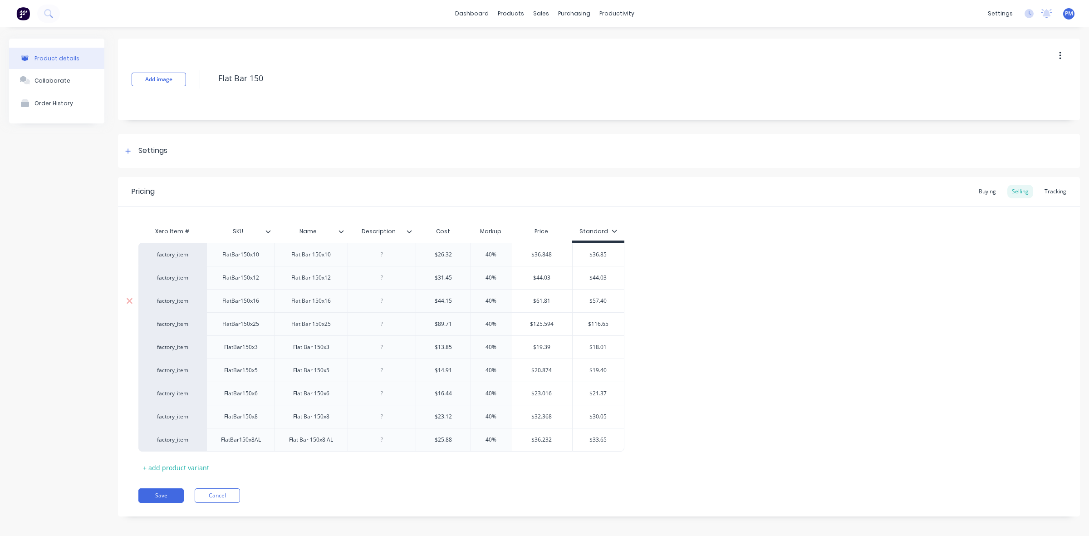
click at [607, 302] on input "$57.40" at bounding box center [598, 301] width 51 height 8
drag, startPoint x: 591, startPoint y: 324, endPoint x: 612, endPoint y: 325, distance: 20.5
click at [612, 325] on input "$116.65" at bounding box center [598, 324] width 51 height 8
drag, startPoint x: 593, startPoint y: 347, endPoint x: 606, endPoint y: 347, distance: 12.7
click at [606, 347] on input "$18.01" at bounding box center [598, 347] width 51 height 8
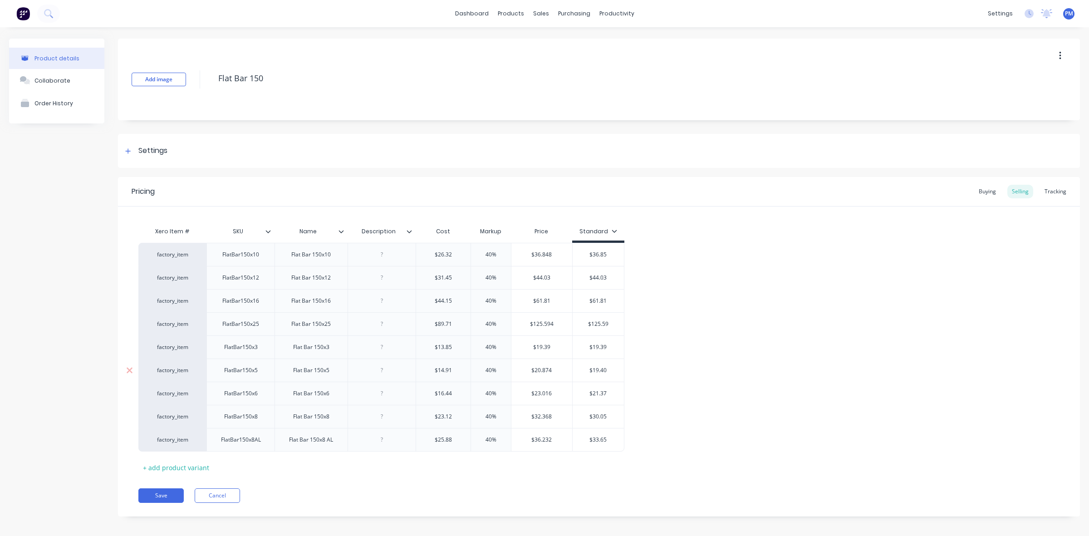
drag, startPoint x: 594, startPoint y: 369, endPoint x: 606, endPoint y: 369, distance: 12.7
click at [606, 369] on input "$19.40" at bounding box center [598, 370] width 51 height 8
drag, startPoint x: 593, startPoint y: 394, endPoint x: 609, endPoint y: 394, distance: 15.9
click at [609, 394] on input "$21.37" at bounding box center [598, 393] width 51 height 8
drag, startPoint x: 594, startPoint y: 418, endPoint x: 607, endPoint y: 418, distance: 13.6
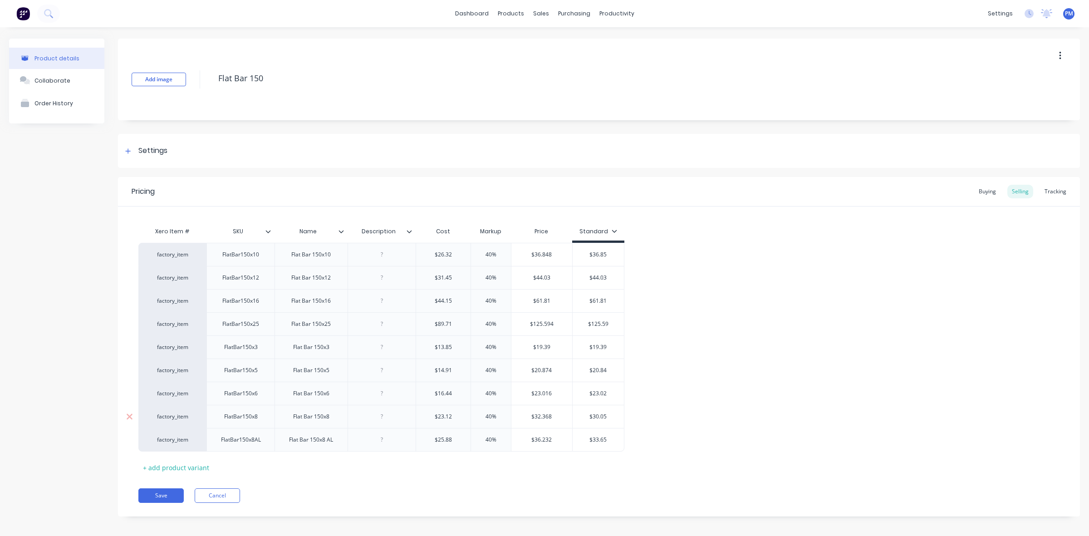
click at [607, 418] on input "$30.05" at bounding box center [598, 417] width 51 height 8
click at [607, 417] on input "$32.33" at bounding box center [598, 417] width 51 height 8
drag, startPoint x: 593, startPoint y: 440, endPoint x: 608, endPoint y: 440, distance: 15.0
click at [608, 440] on input "$33.65" at bounding box center [598, 440] width 51 height 8
click at [158, 495] on button "Save" at bounding box center [160, 495] width 45 height 15
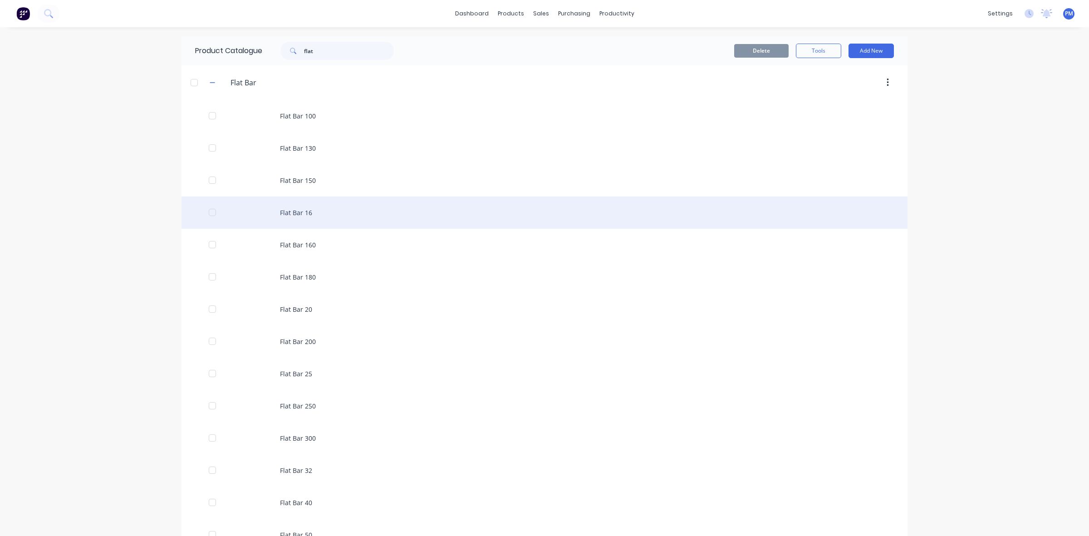
click at [303, 212] on div "Flat Bar 16" at bounding box center [545, 213] width 726 height 32
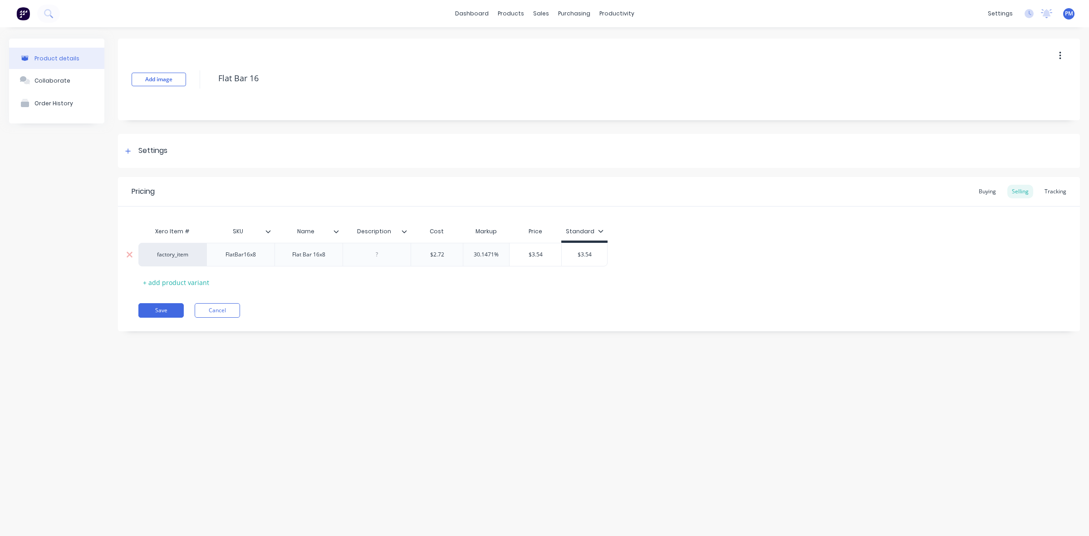
drag, startPoint x: 494, startPoint y: 253, endPoint x: 473, endPoint y: 251, distance: 21.0
click at [473, 251] on input "30.1471%" at bounding box center [486, 255] width 46 height 8
drag, startPoint x: 578, startPoint y: 253, endPoint x: 591, endPoint y: 252, distance: 13.2
click at [591, 252] on input "$3.54" at bounding box center [581, 255] width 45 height 8
click at [162, 306] on button "Save" at bounding box center [160, 310] width 45 height 15
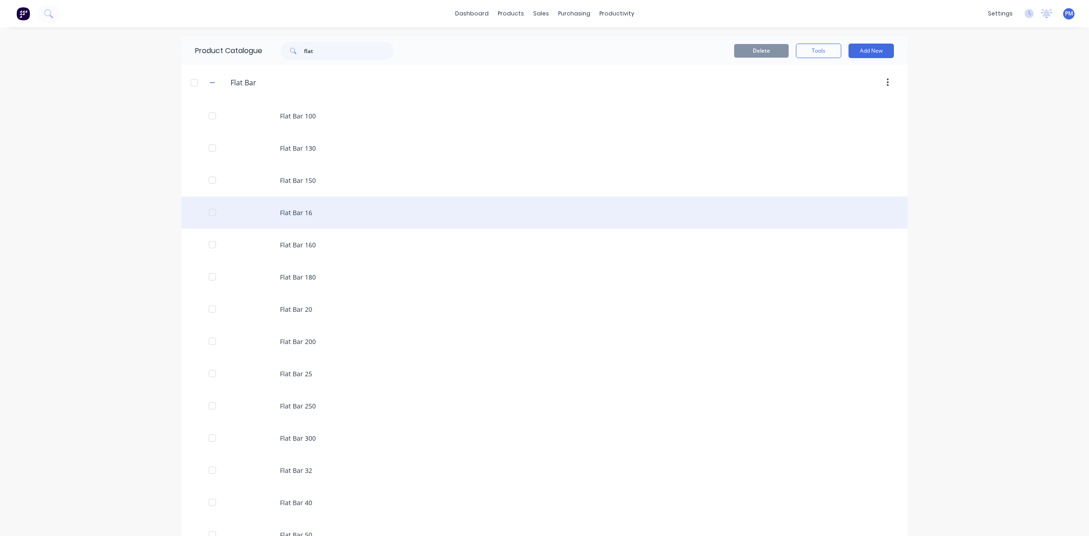
click at [305, 212] on div "Flat Bar 16" at bounding box center [545, 213] width 726 height 32
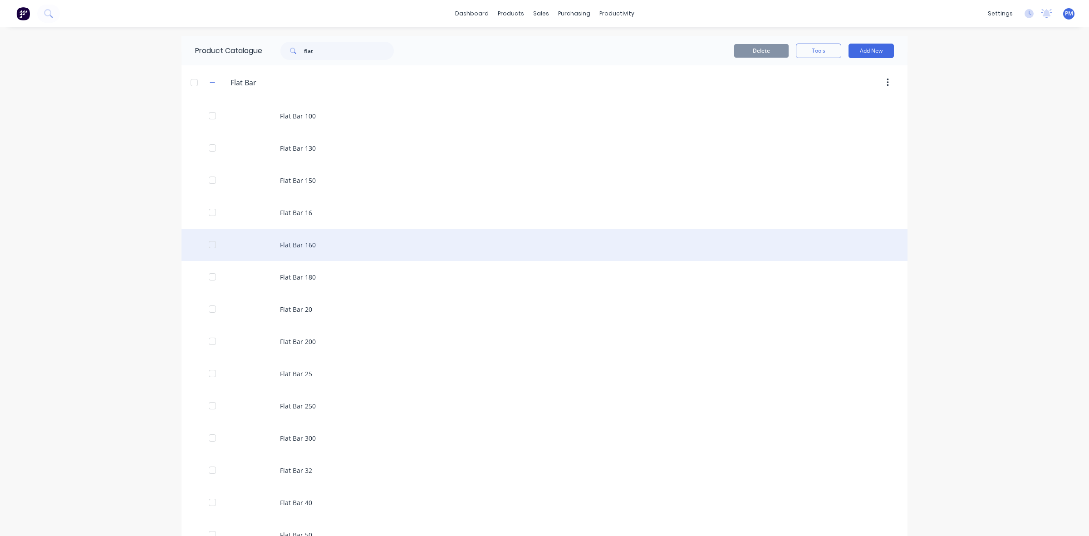
click at [287, 244] on div "Flat Bar 160" at bounding box center [545, 245] width 726 height 32
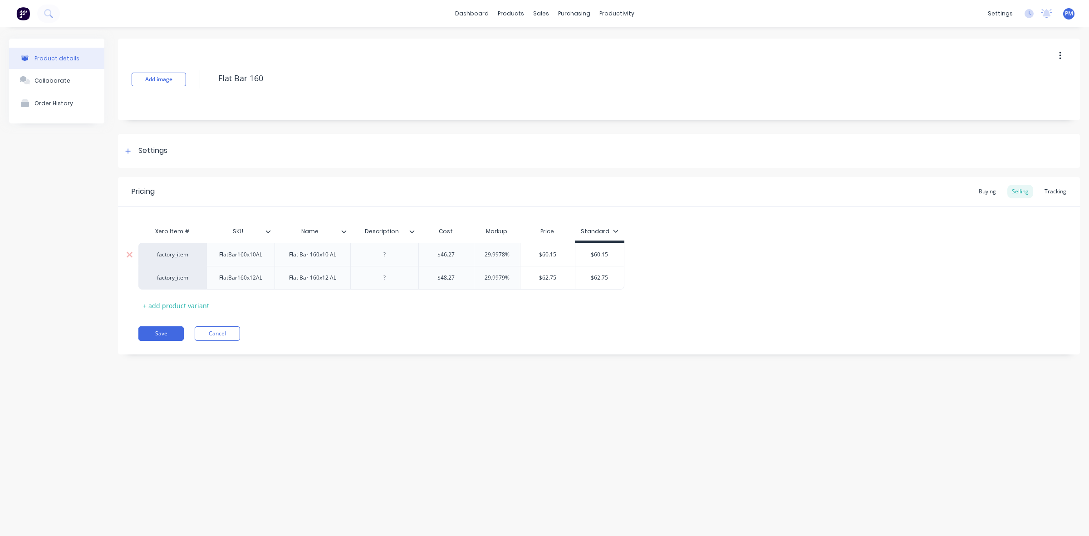
drag, startPoint x: 505, startPoint y: 252, endPoint x: 480, endPoint y: 246, distance: 26.1
click at [480, 246] on div "29.9978% 29.9978%" at bounding box center [497, 254] width 46 height 23
drag, startPoint x: 505, startPoint y: 277, endPoint x: 476, endPoint y: 275, distance: 29.2
click at [476, 275] on input "29.9979%" at bounding box center [497, 278] width 46 height 8
drag, startPoint x: 597, startPoint y: 253, endPoint x: 609, endPoint y: 253, distance: 11.4
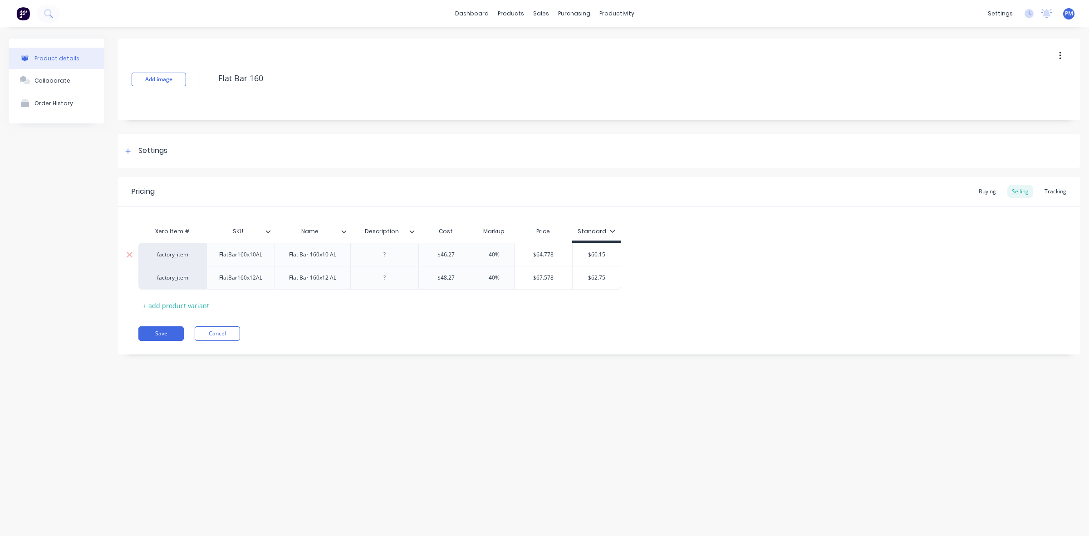
click at [609, 253] on input "$60.15" at bounding box center [597, 255] width 49 height 8
drag, startPoint x: 591, startPoint y: 277, endPoint x: 609, endPoint y: 276, distance: 17.8
click at [609, 276] on input "$62.75" at bounding box center [597, 278] width 49 height 8
click at [161, 333] on button "Save" at bounding box center [160, 333] width 45 height 15
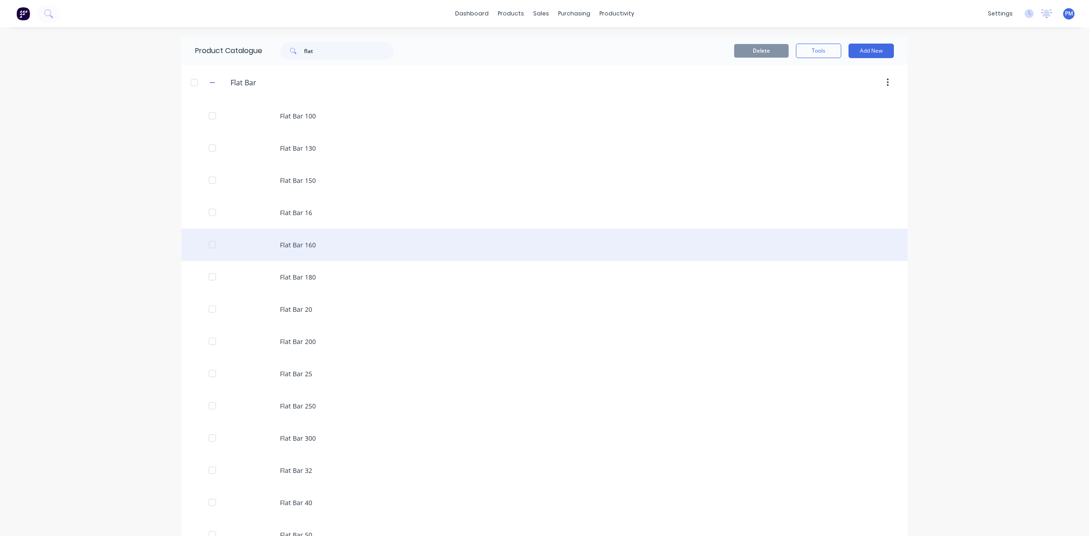
click at [294, 245] on div "Flat Bar 160" at bounding box center [545, 245] width 726 height 32
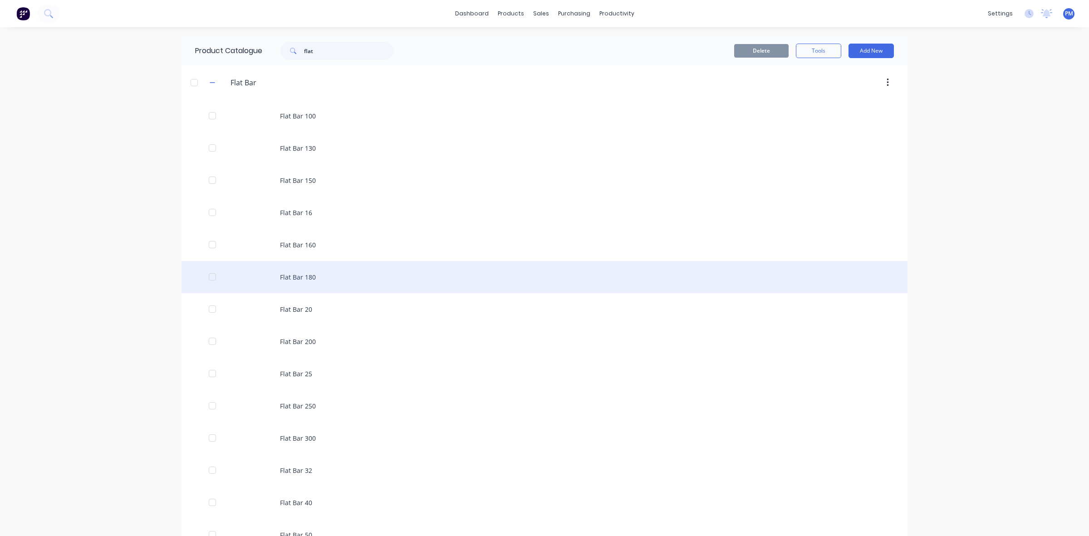
click at [300, 280] on div "Flat Bar 180" at bounding box center [545, 277] width 726 height 32
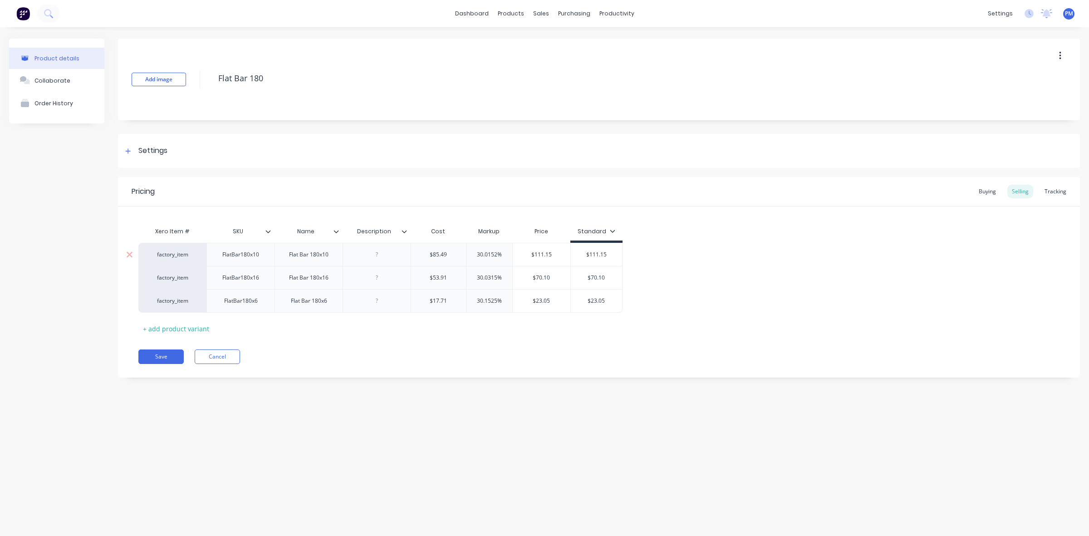
drag, startPoint x: 497, startPoint y: 253, endPoint x: 472, endPoint y: 251, distance: 25.0
click at [472, 251] on input "30.0152%" at bounding box center [490, 255] width 46 height 8
drag, startPoint x: 497, startPoint y: 277, endPoint x: 470, endPoint y: 275, distance: 26.8
click at [470, 275] on input "30.0315%" at bounding box center [490, 278] width 46 height 8
drag, startPoint x: 497, startPoint y: 300, endPoint x: 470, endPoint y: 299, distance: 27.2
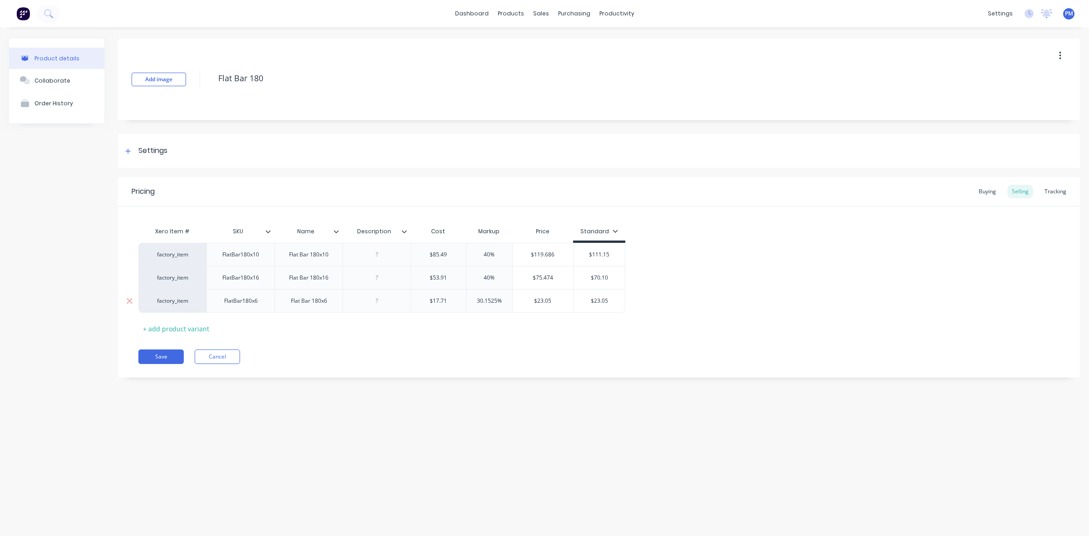
click at [470, 299] on input "30.1525%" at bounding box center [490, 301] width 46 height 8
drag, startPoint x: 587, startPoint y: 254, endPoint x: 610, endPoint y: 254, distance: 22.7
click at [610, 254] on input "$111.15" at bounding box center [593, 255] width 51 height 8
click at [601, 253] on input "$119.66" at bounding box center [593, 255] width 51 height 8
drag, startPoint x: 588, startPoint y: 277, endPoint x: 610, endPoint y: 277, distance: 21.8
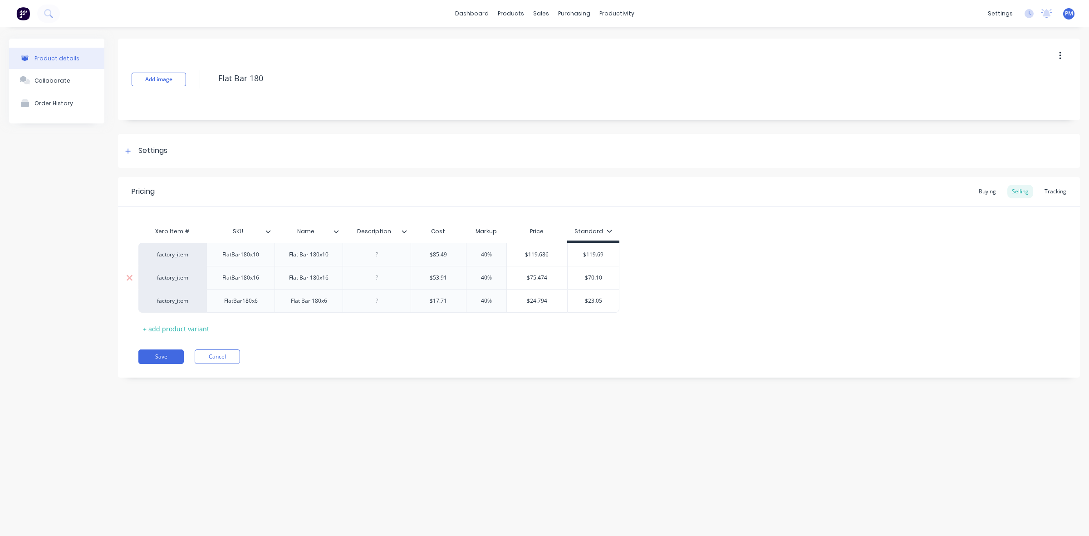
click at [610, 277] on input "$70.10" at bounding box center [593, 278] width 51 height 8
drag, startPoint x: 589, startPoint y: 300, endPoint x: 604, endPoint y: 299, distance: 15.5
click at [604, 299] on input "$23.05" at bounding box center [593, 301] width 51 height 8
click at [159, 351] on button "Save" at bounding box center [160, 356] width 45 height 15
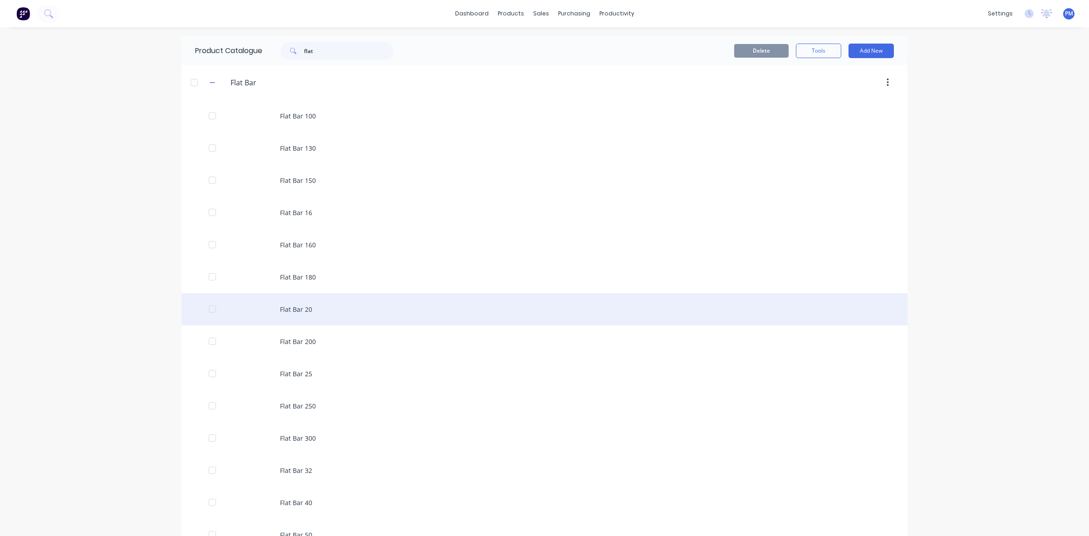
click at [294, 307] on div "Flat Bar 20" at bounding box center [545, 309] width 726 height 32
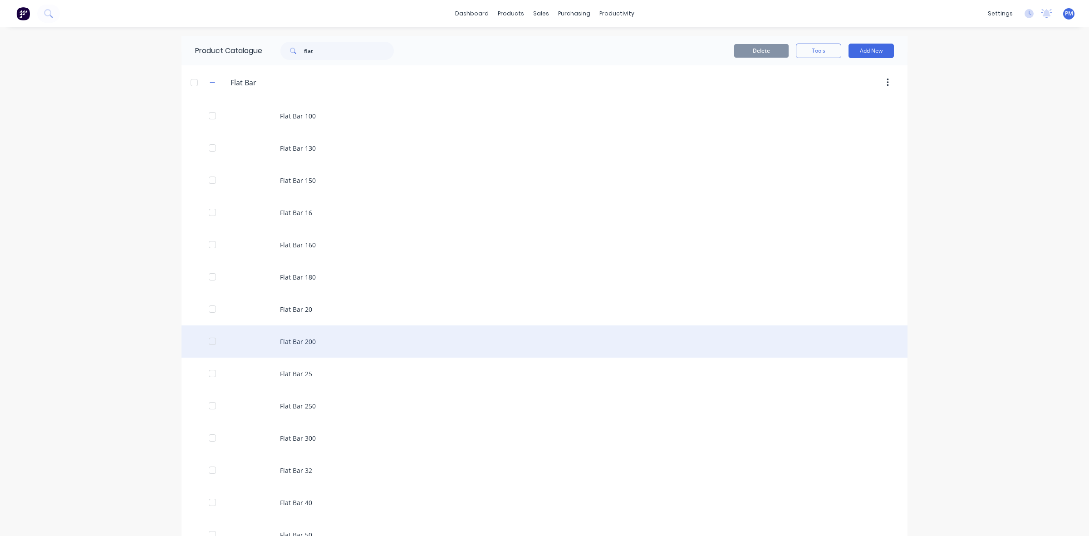
click at [298, 337] on div "Flat Bar 200" at bounding box center [545, 341] width 726 height 32
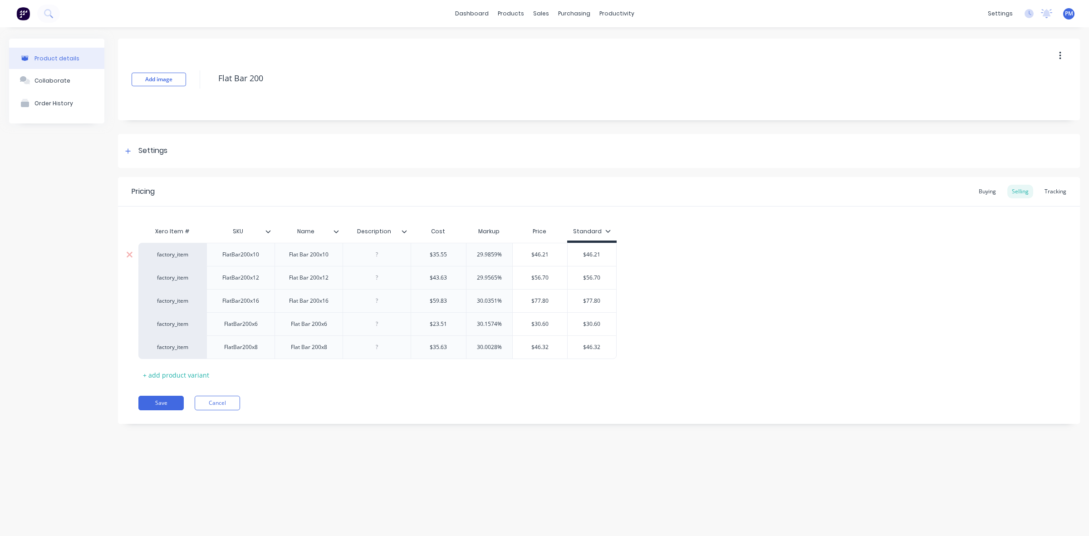
drag, startPoint x: 496, startPoint y: 253, endPoint x: 469, endPoint y: 254, distance: 27.2
click at [469, 254] on input "29.9859%" at bounding box center [490, 255] width 46 height 8
drag, startPoint x: 497, startPoint y: 277, endPoint x: 472, endPoint y: 276, distance: 24.5
click at [472, 276] on input "29.9565%" at bounding box center [490, 278] width 46 height 8
drag, startPoint x: 497, startPoint y: 300, endPoint x: 466, endPoint y: 299, distance: 31.3
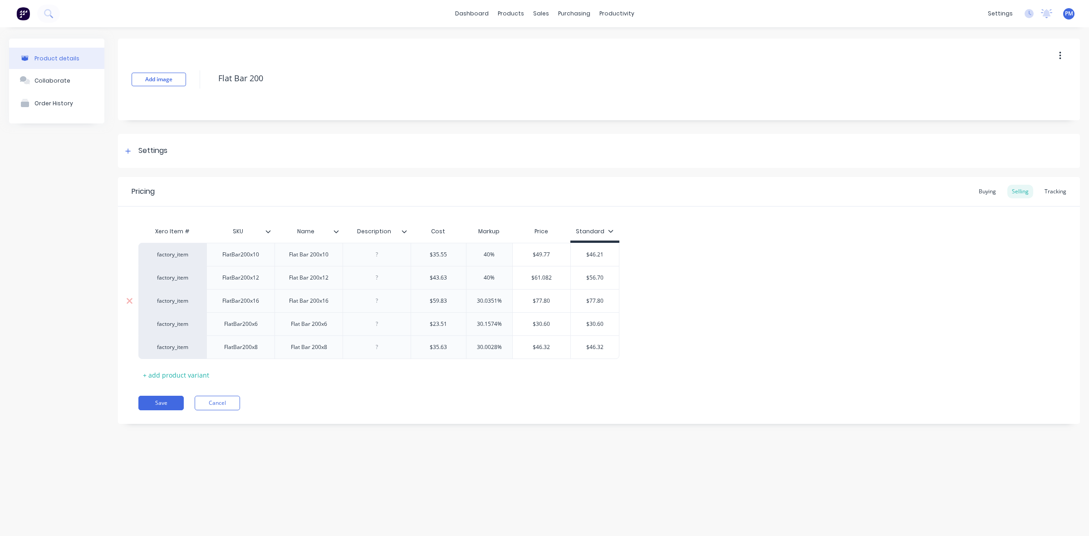
click at [466, 299] on div "30.0351% 30.0351%" at bounding box center [489, 300] width 46 height 23
drag, startPoint x: 497, startPoint y: 322, endPoint x: 471, endPoint y: 321, distance: 26.3
click at [471, 321] on input "30.1574%" at bounding box center [490, 324] width 46 height 8
drag, startPoint x: 496, startPoint y: 346, endPoint x: 474, endPoint y: 347, distance: 21.8
click at [474, 347] on input "30.0028%" at bounding box center [490, 347] width 46 height 8
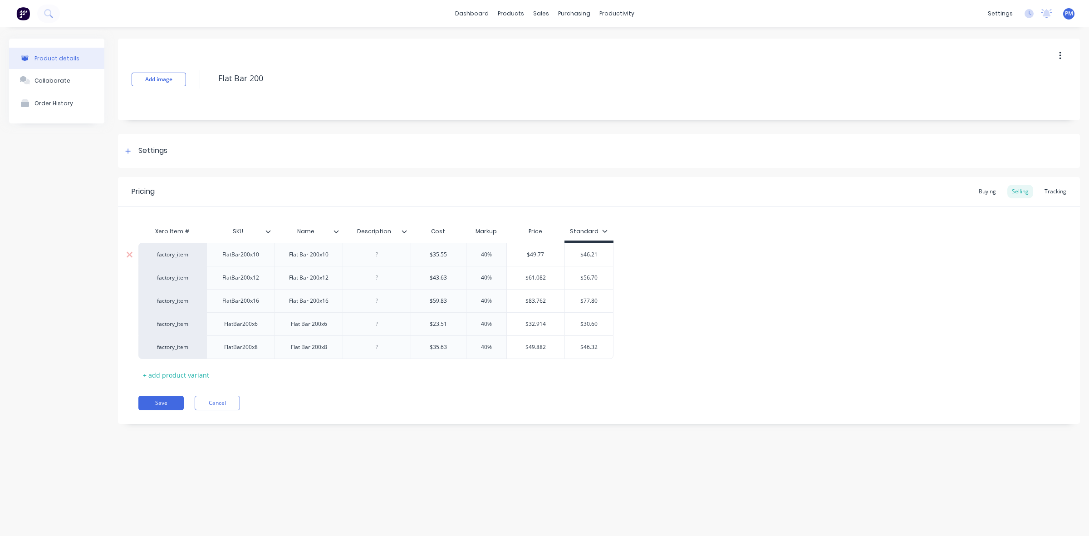
drag, startPoint x: 584, startPoint y: 253, endPoint x: 600, endPoint y: 253, distance: 16.3
click at [600, 253] on input "$46.21" at bounding box center [589, 255] width 49 height 8
drag, startPoint x: 583, startPoint y: 276, endPoint x: 601, endPoint y: 276, distance: 18.2
click at [601, 276] on input "$56.70" at bounding box center [589, 278] width 49 height 8
drag, startPoint x: 585, startPoint y: 300, endPoint x: 600, endPoint y: 300, distance: 15.9
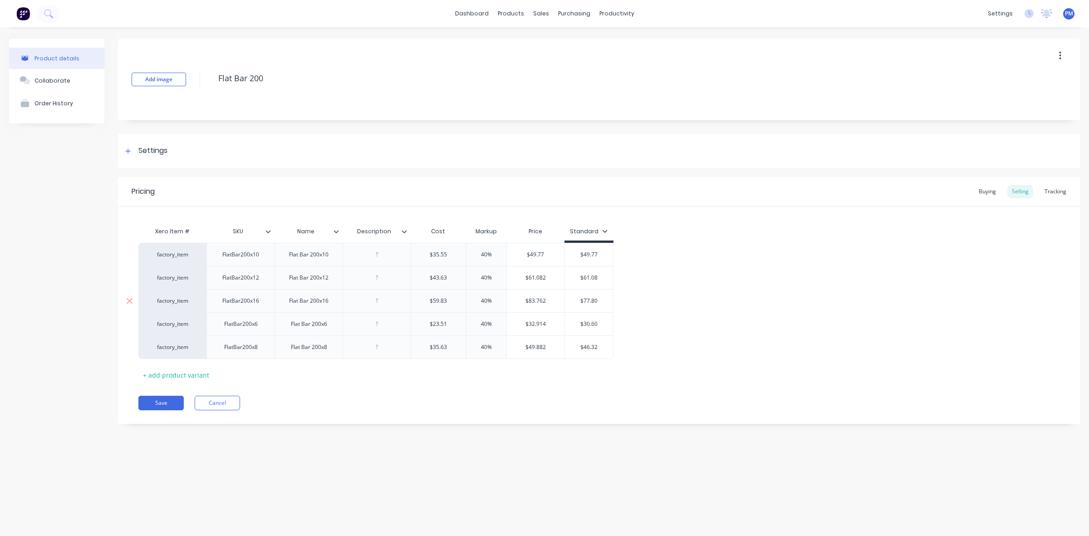
click at [600, 300] on input "$77.80" at bounding box center [589, 301] width 49 height 8
drag, startPoint x: 584, startPoint y: 324, endPoint x: 602, endPoint y: 323, distance: 17.7
click at [602, 323] on input "$30.60" at bounding box center [589, 324] width 49 height 8
drag, startPoint x: 584, startPoint y: 348, endPoint x: 600, endPoint y: 346, distance: 16.0
click at [600, 346] on input "$46.32" at bounding box center [589, 347] width 49 height 8
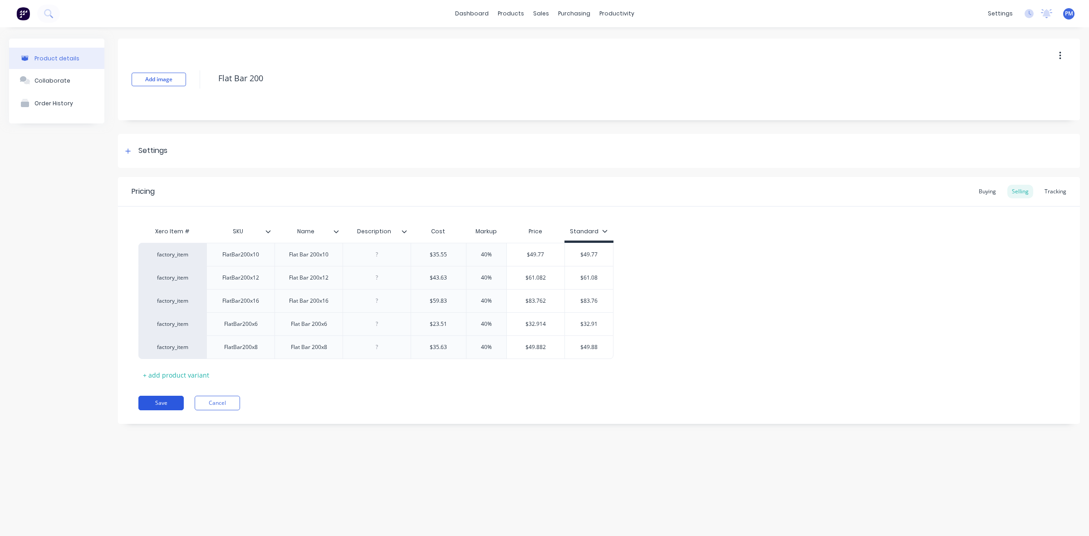
click at [153, 398] on button "Save" at bounding box center [160, 403] width 45 height 15
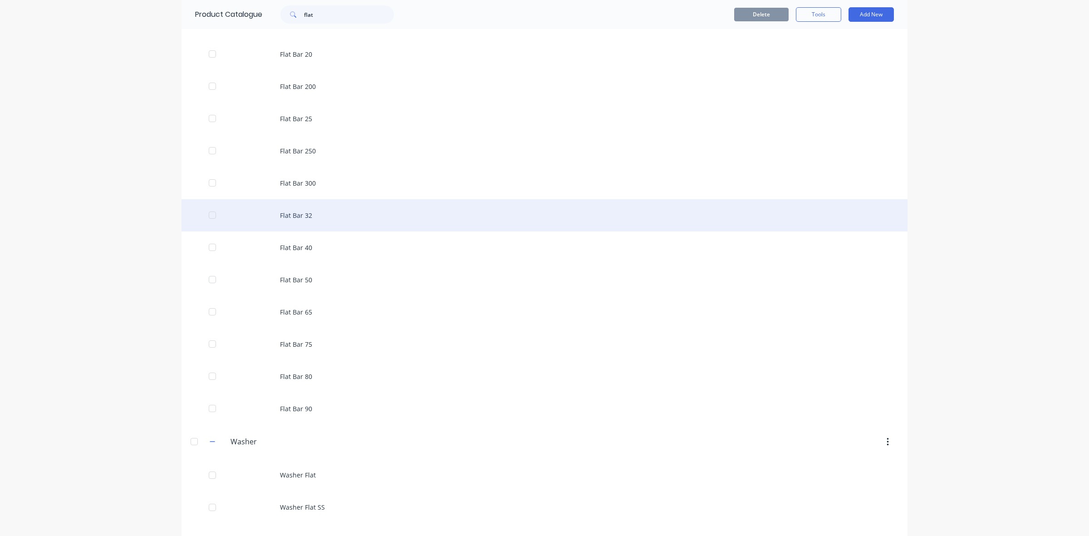
scroll to position [284, 0]
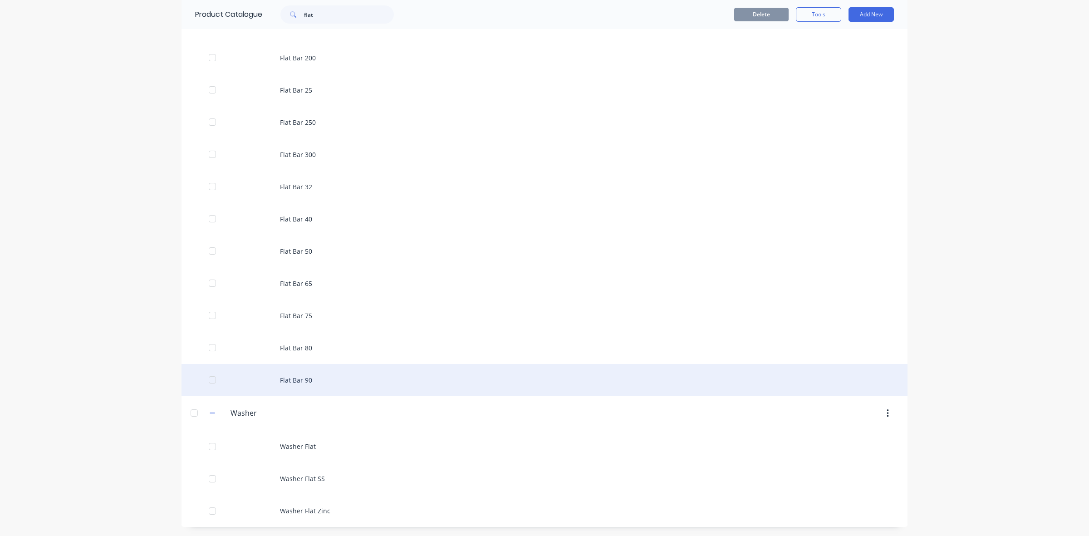
click at [303, 379] on div "Flat Bar 90" at bounding box center [545, 380] width 726 height 32
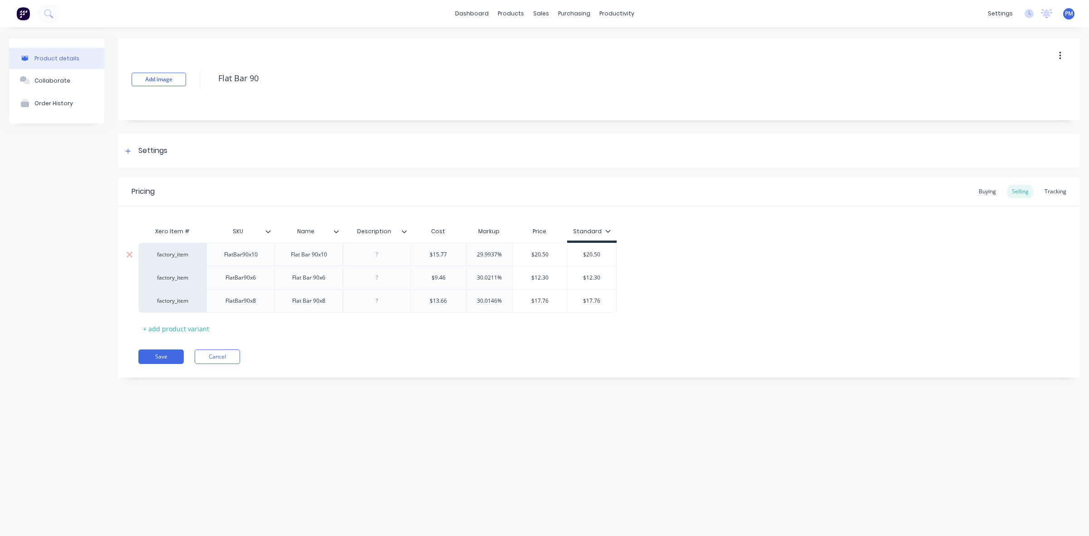
drag, startPoint x: 497, startPoint y: 254, endPoint x: 477, endPoint y: 253, distance: 20.0
click at [477, 253] on input "29.9937%" at bounding box center [490, 255] width 46 height 8
drag, startPoint x: 497, startPoint y: 277, endPoint x: 474, endPoint y: 275, distance: 22.8
click at [475, 276] on input "30.0211%" at bounding box center [490, 278] width 46 height 8
drag, startPoint x: 496, startPoint y: 300, endPoint x: 476, endPoint y: 300, distance: 20.4
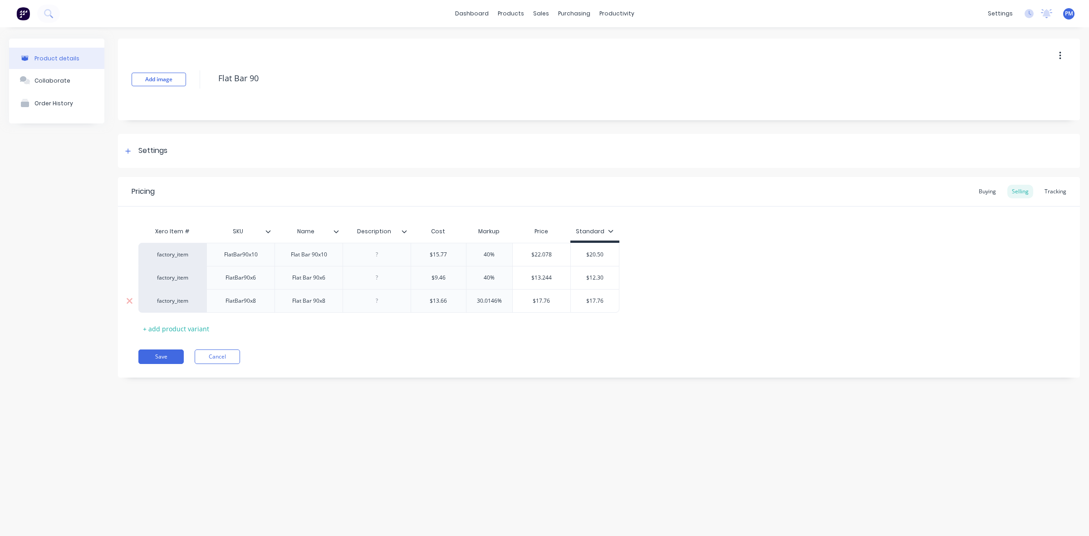
click at [476, 300] on input "30.0146%" at bounding box center [490, 301] width 46 height 8
drag, startPoint x: 585, startPoint y: 253, endPoint x: 600, endPoint y: 254, distance: 15.0
click at [600, 254] on input "$20.50" at bounding box center [589, 255] width 49 height 8
drag, startPoint x: 585, startPoint y: 278, endPoint x: 600, endPoint y: 278, distance: 15.0
click at [600, 278] on input "$12.30" at bounding box center [589, 278] width 49 height 8
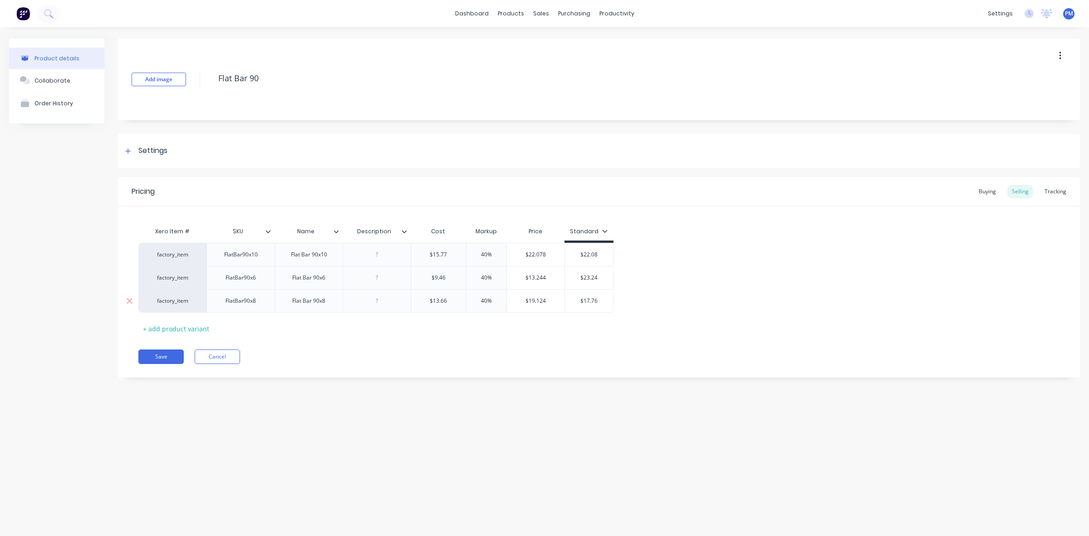
drag, startPoint x: 584, startPoint y: 301, endPoint x: 599, endPoint y: 300, distance: 15.4
click at [599, 300] on input "$17.76" at bounding box center [589, 301] width 49 height 8
click at [149, 357] on button "Save" at bounding box center [160, 356] width 45 height 15
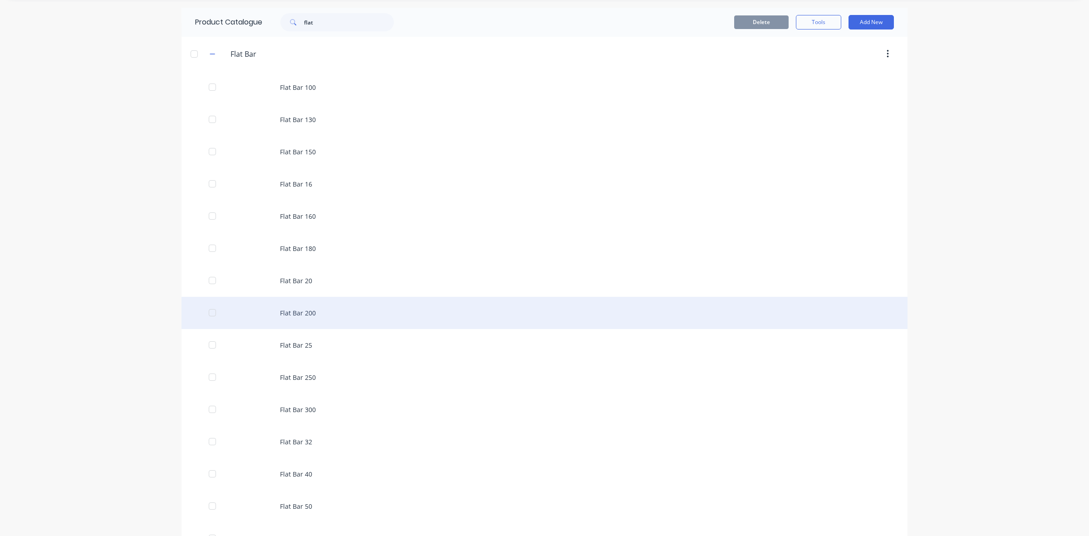
scroll to position [57, 0]
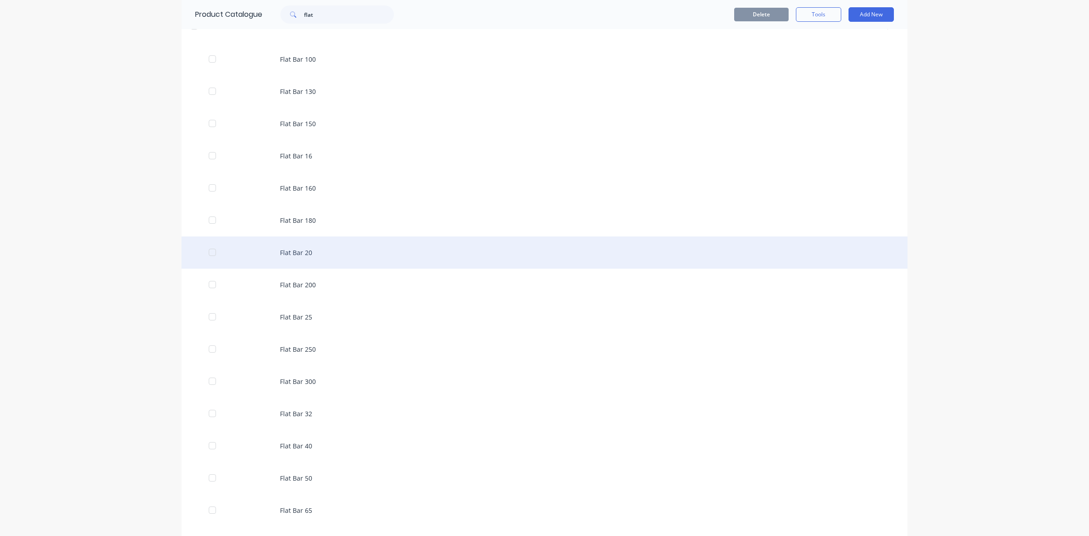
click at [294, 256] on div "Flat Bar 20" at bounding box center [545, 252] width 726 height 32
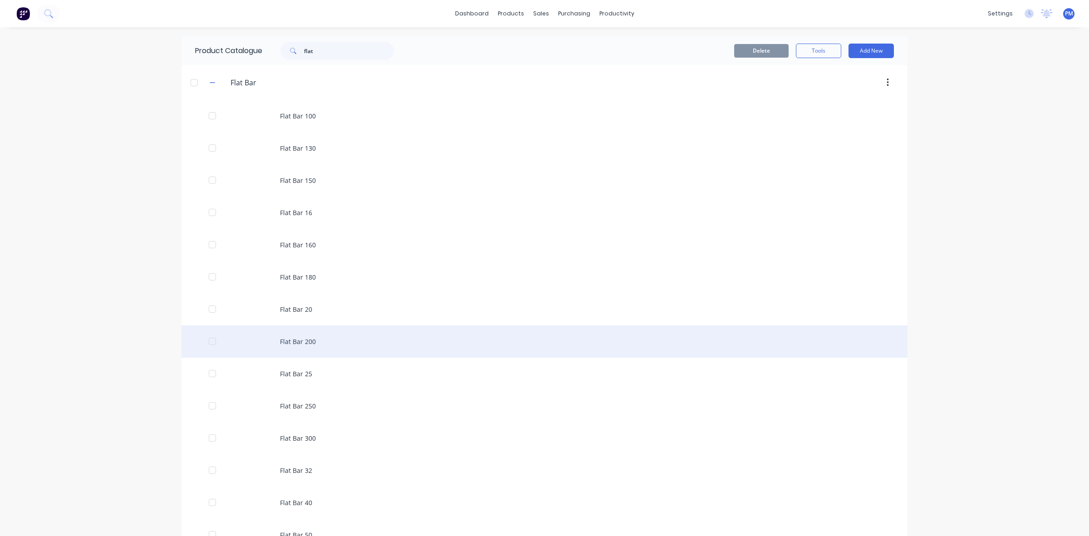
click at [300, 337] on div "Flat Bar 200" at bounding box center [545, 341] width 726 height 32
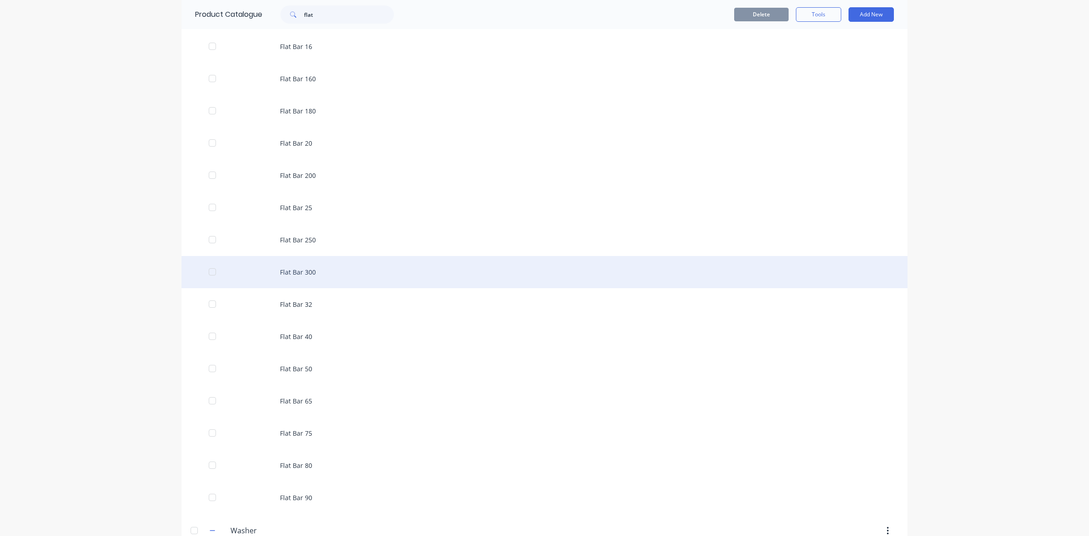
scroll to position [170, 0]
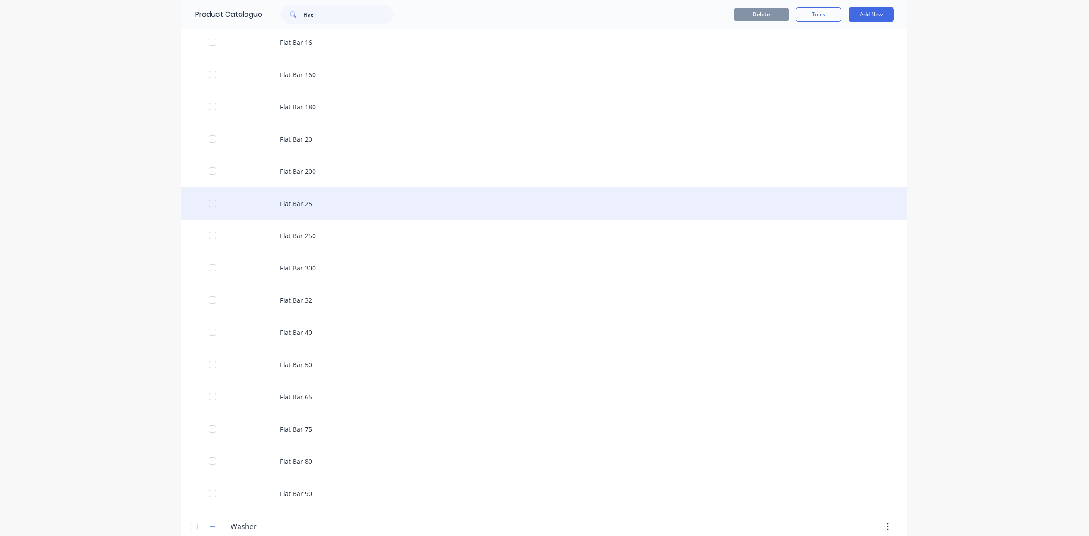
click at [294, 201] on div "Flat Bar 25" at bounding box center [545, 203] width 726 height 32
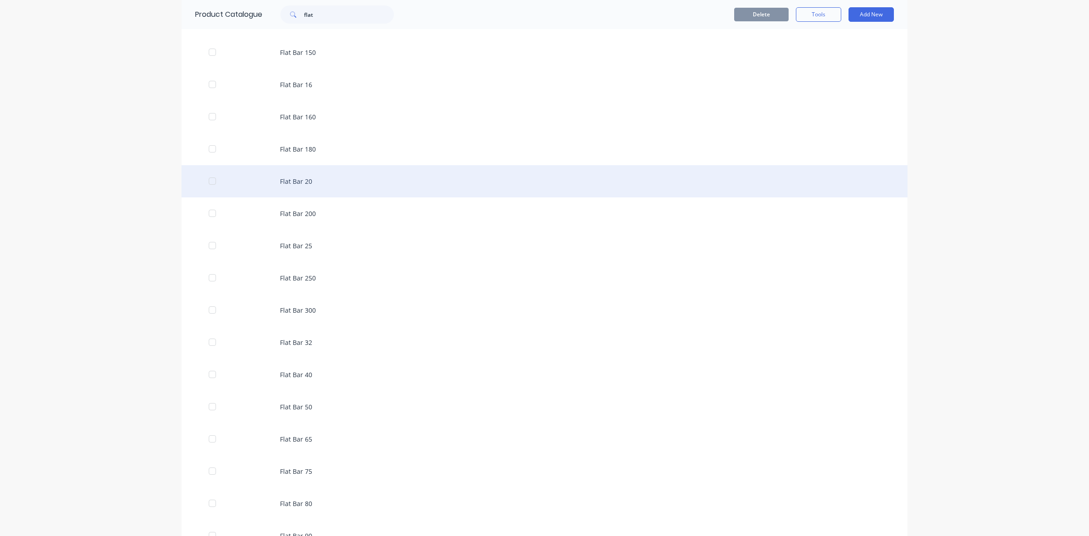
scroll to position [170, 0]
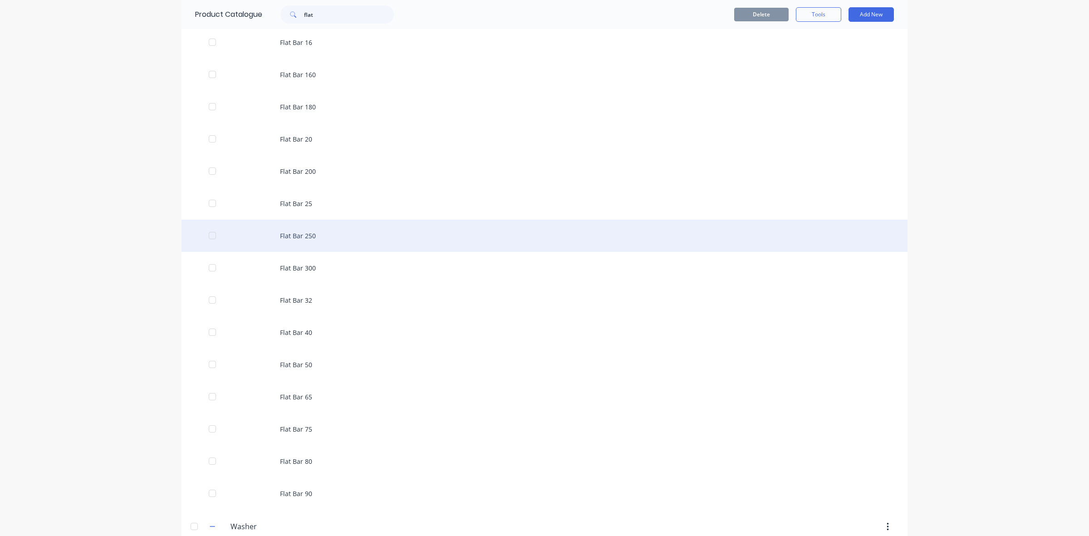
click at [289, 233] on div "Flat Bar 250" at bounding box center [545, 236] width 726 height 32
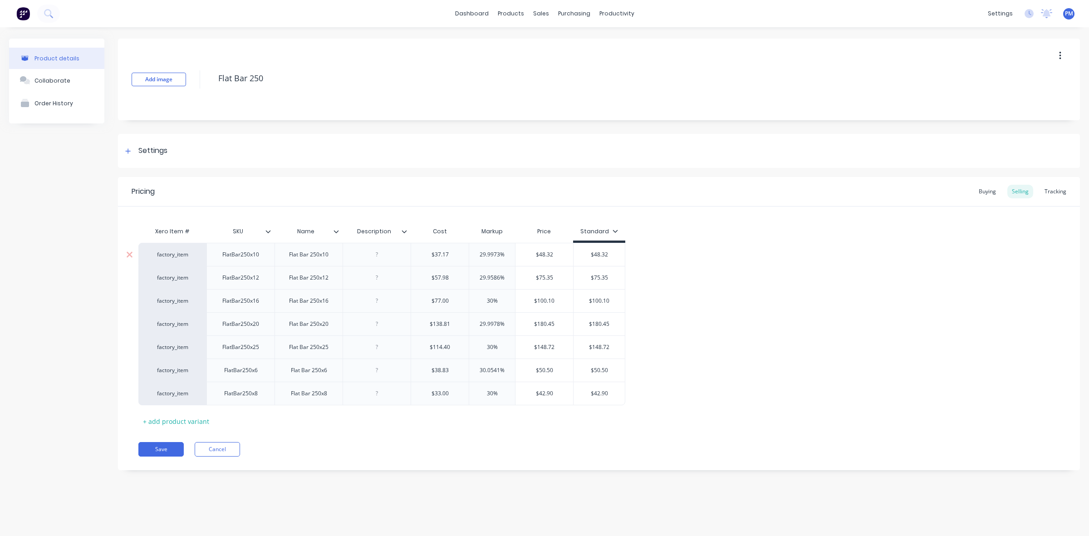
drag, startPoint x: 500, startPoint y: 253, endPoint x: 477, endPoint y: 252, distance: 22.3
click at [477, 252] on input "29.9973%" at bounding box center [492, 255] width 46 height 8
drag, startPoint x: 500, startPoint y: 277, endPoint x: 477, endPoint y: 277, distance: 23.1
click at [477, 277] on input "29.9586%" at bounding box center [492, 278] width 46 height 8
drag, startPoint x: 492, startPoint y: 300, endPoint x: 484, endPoint y: 300, distance: 8.6
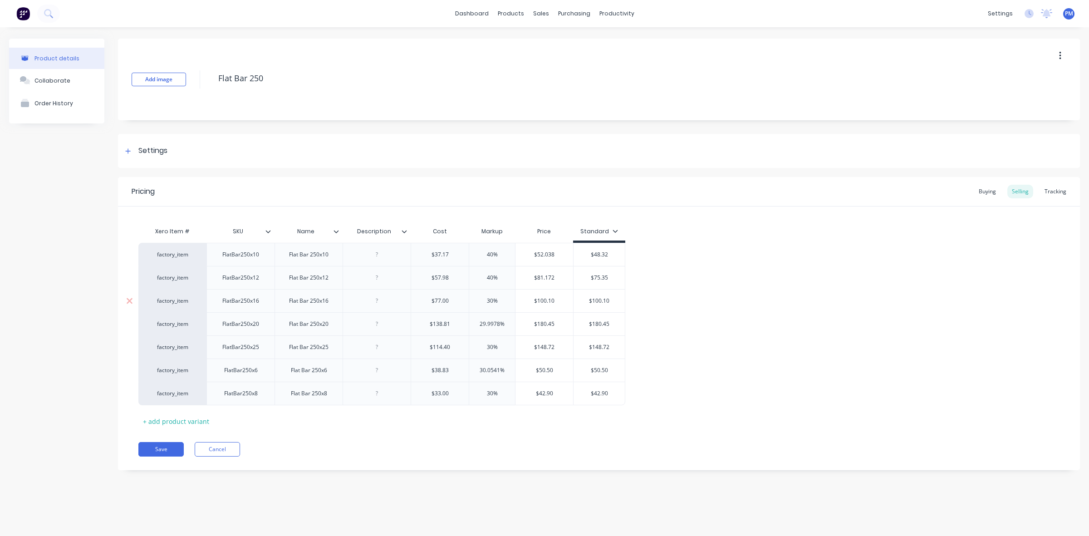
click at [484, 300] on input "30%" at bounding box center [492, 301] width 46 height 8
drag, startPoint x: 499, startPoint y: 324, endPoint x: 476, endPoint y: 323, distance: 23.6
click at [476, 323] on input "29.9978%" at bounding box center [492, 324] width 46 height 8
drag, startPoint x: 493, startPoint y: 347, endPoint x: 482, endPoint y: 345, distance: 11.5
click at [482, 345] on input "30%" at bounding box center [492, 347] width 46 height 8
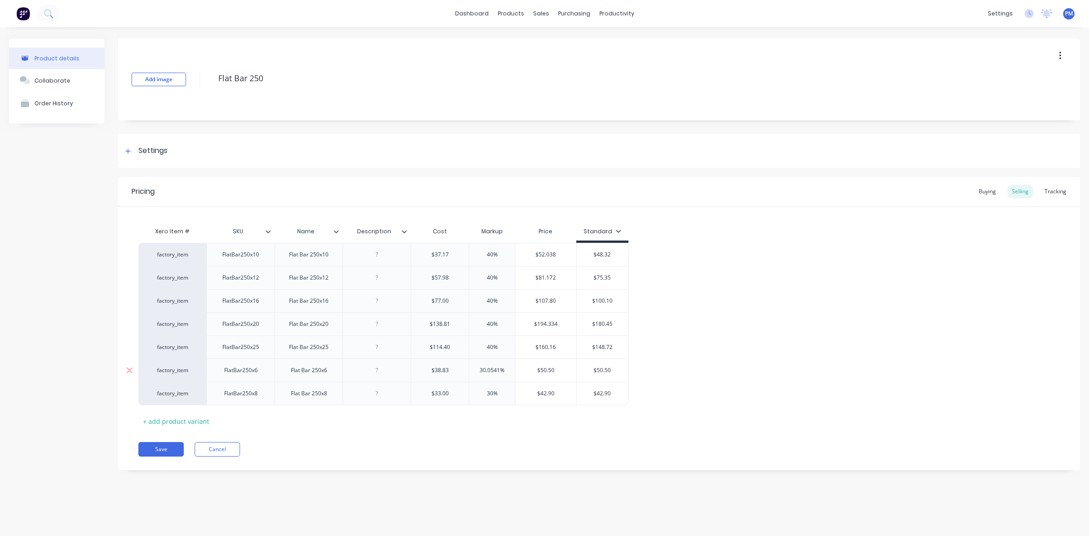
drag, startPoint x: 498, startPoint y: 370, endPoint x: 474, endPoint y: 370, distance: 24.1
click at [474, 370] on input "30.0541%" at bounding box center [492, 370] width 46 height 8
click at [486, 370] on input "0%" at bounding box center [489, 370] width 45 height 8
drag, startPoint x: 491, startPoint y: 393, endPoint x: 480, endPoint y: 393, distance: 10.4
click at [480, 393] on input "30%" at bounding box center [489, 393] width 45 height 8
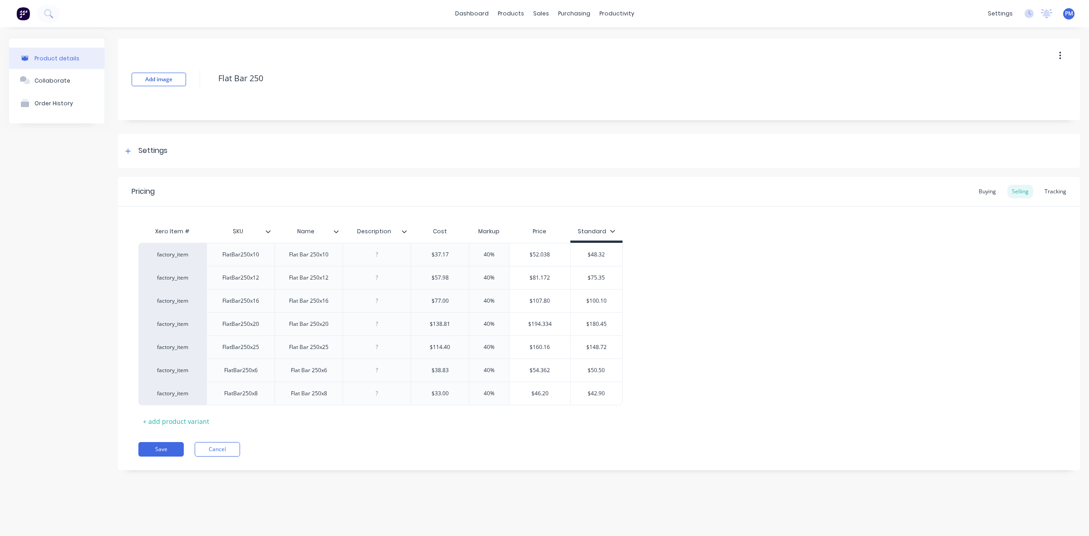
click at [549, 408] on div "Xero Item # SKU Name Description Cost Markup Price Standard factory_item FlatBa…" at bounding box center [598, 325] width 921 height 206
drag, startPoint x: 591, startPoint y: 255, endPoint x: 605, endPoint y: 255, distance: 13.6
click at [605, 255] on input "$48.32" at bounding box center [596, 255] width 51 height 8
drag, startPoint x: 600, startPoint y: 255, endPoint x: 607, endPoint y: 255, distance: 7.7
click at [607, 255] on input "$52.39" at bounding box center [596, 255] width 51 height 8
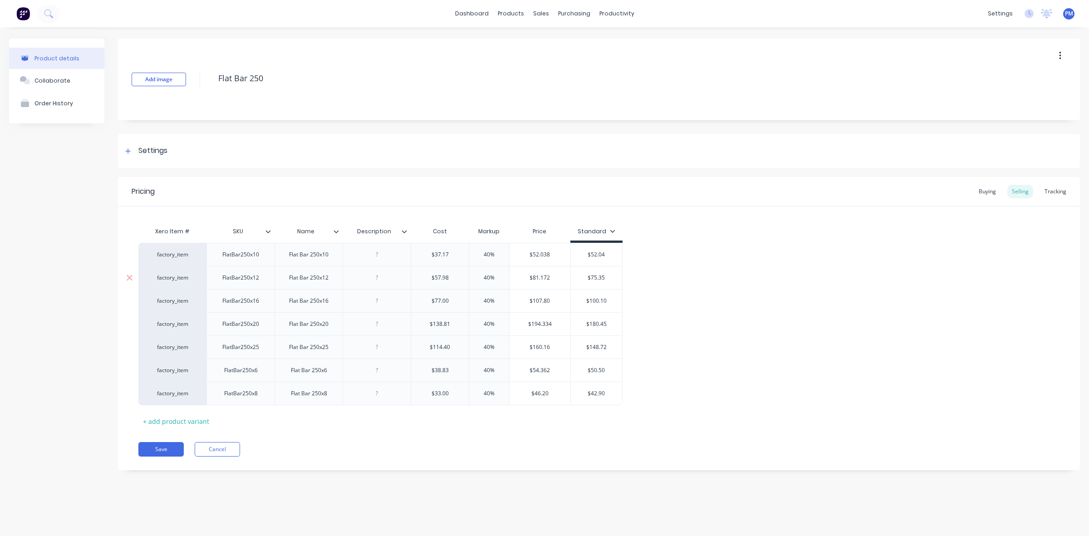
drag, startPoint x: 591, startPoint y: 278, endPoint x: 606, endPoint y: 277, distance: 15.4
click at [606, 277] on input "$75.35" at bounding box center [596, 278] width 51 height 8
drag, startPoint x: 590, startPoint y: 300, endPoint x: 610, endPoint y: 300, distance: 20.4
click at [610, 300] on input "$100.10" at bounding box center [596, 301] width 51 height 8
drag, startPoint x: 590, startPoint y: 325, endPoint x: 607, endPoint y: 323, distance: 16.9
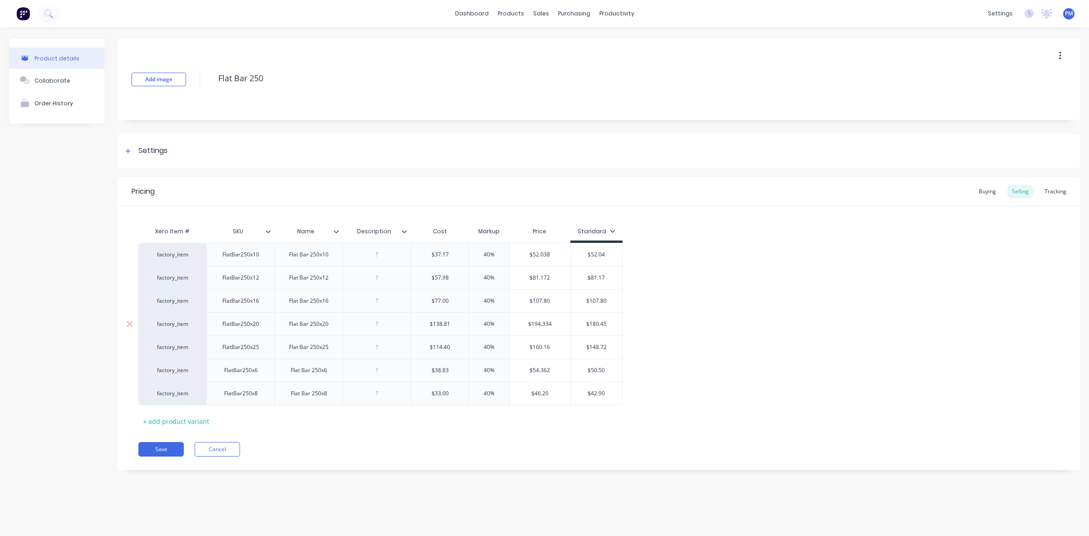
click at [607, 323] on input "$180.45" at bounding box center [596, 324] width 51 height 8
drag, startPoint x: 590, startPoint y: 347, endPoint x: 608, endPoint y: 345, distance: 18.2
click at [608, 345] on input "$148.72" at bounding box center [596, 347] width 51 height 8
drag, startPoint x: 591, startPoint y: 370, endPoint x: 613, endPoint y: 371, distance: 21.8
click at [613, 371] on input "$50.50" at bounding box center [596, 370] width 51 height 8
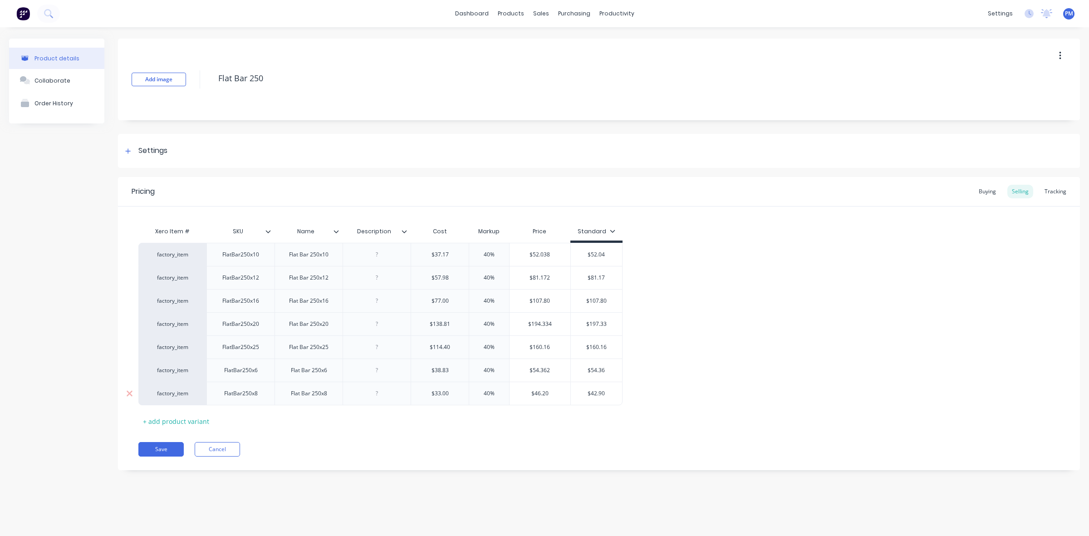
drag, startPoint x: 592, startPoint y: 395, endPoint x: 606, endPoint y: 394, distance: 13.7
click at [606, 394] on input "$42.90" at bounding box center [596, 393] width 51 height 8
click at [596, 407] on div "Xero Item # SKU Name Description Cost Markup Price Standard factory_item FlatBa…" at bounding box center [598, 325] width 921 height 206
click at [154, 450] on button "Save" at bounding box center [160, 449] width 45 height 15
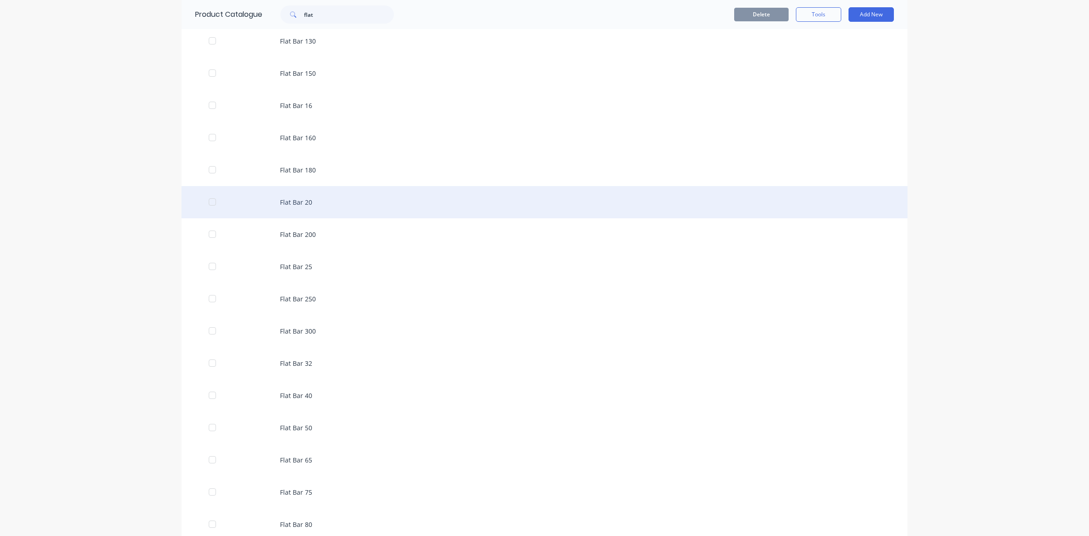
scroll to position [113, 0]
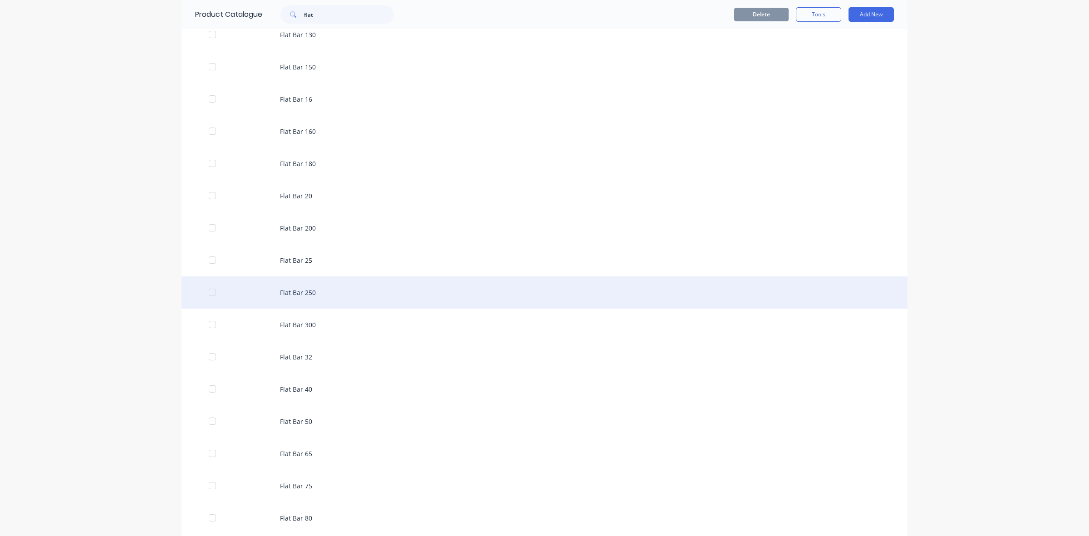
click at [296, 294] on div "Flat Bar 250" at bounding box center [545, 292] width 726 height 32
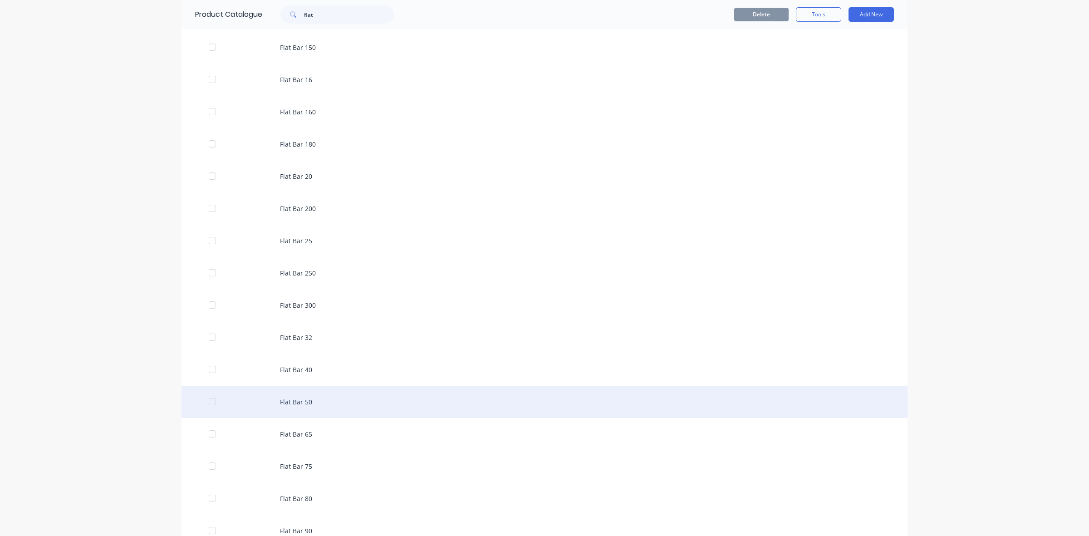
scroll to position [170, 0]
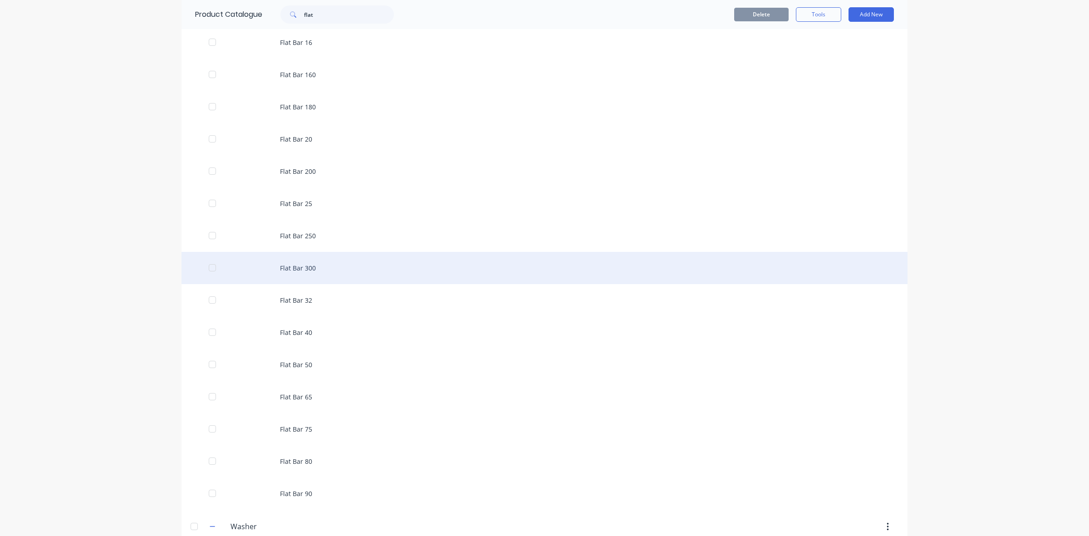
click at [299, 267] on div "Flat Bar 300" at bounding box center [545, 268] width 726 height 32
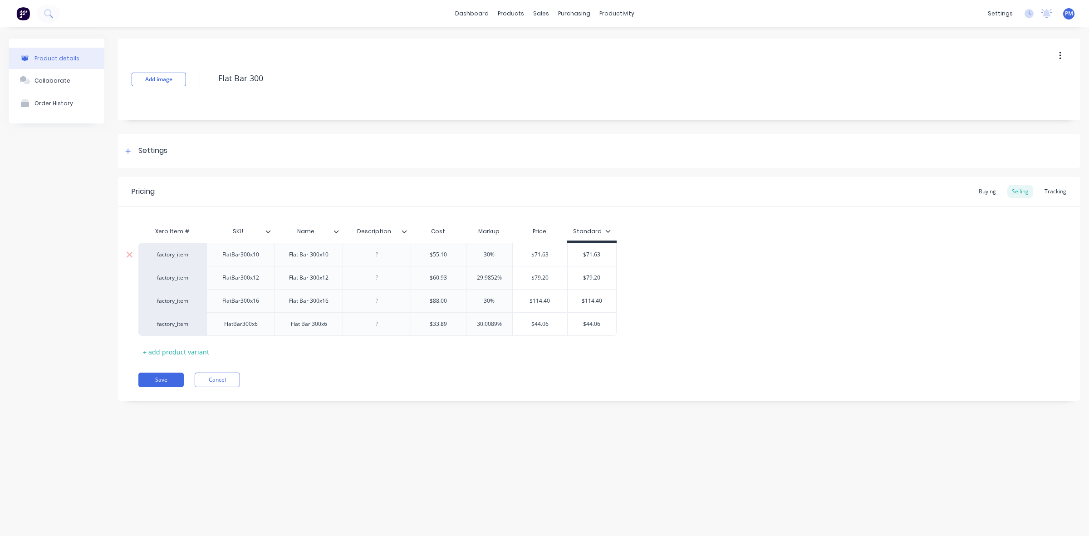
drag, startPoint x: 490, startPoint y: 253, endPoint x: 483, endPoint y: 252, distance: 6.9
click at [483, 252] on input "30%" at bounding box center [490, 255] width 46 height 8
drag, startPoint x: 497, startPoint y: 277, endPoint x: 468, endPoint y: 276, distance: 29.5
click at [470, 277] on input "29.9852%" at bounding box center [490, 278] width 46 height 8
drag, startPoint x: 489, startPoint y: 300, endPoint x: 477, endPoint y: 298, distance: 12.0
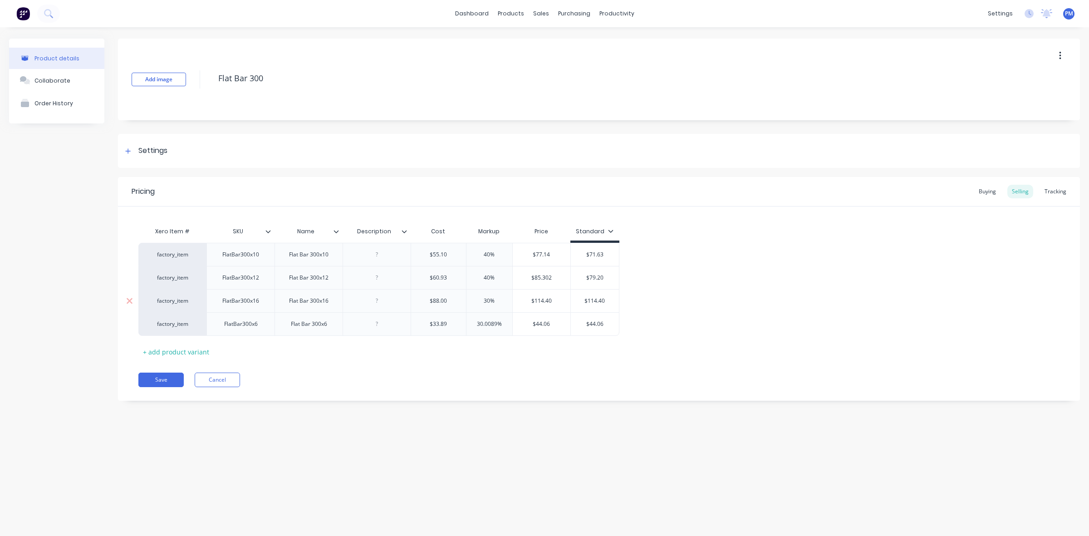
click at [479, 298] on input "30%" at bounding box center [490, 301] width 46 height 8
drag, startPoint x: 496, startPoint y: 323, endPoint x: 472, endPoint y: 323, distance: 24.1
click at [472, 323] on input "30.0089%" at bounding box center [490, 324] width 46 height 8
drag, startPoint x: 584, startPoint y: 255, endPoint x: 600, endPoint y: 255, distance: 15.9
click at [600, 255] on input "$71.63" at bounding box center [589, 255] width 49 height 8
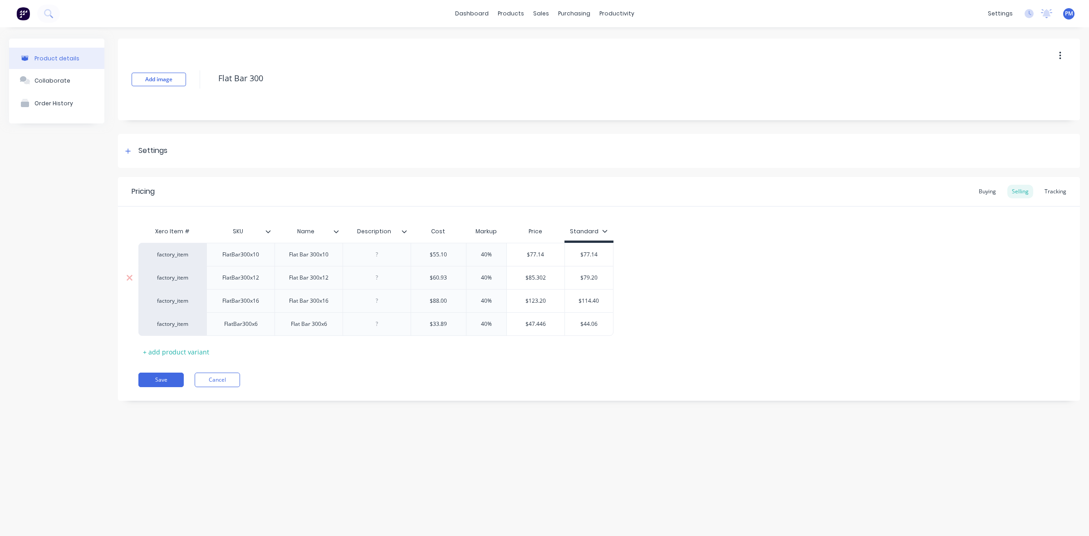
drag, startPoint x: 584, startPoint y: 277, endPoint x: 605, endPoint y: 277, distance: 20.4
click at [605, 277] on input "$79.20" at bounding box center [589, 278] width 49 height 8
drag, startPoint x: 582, startPoint y: 300, endPoint x: 603, endPoint y: 301, distance: 20.4
click at [603, 301] on input "$114.40" at bounding box center [589, 301] width 49 height 8
drag, startPoint x: 585, startPoint y: 325, endPoint x: 598, endPoint y: 324, distance: 13.2
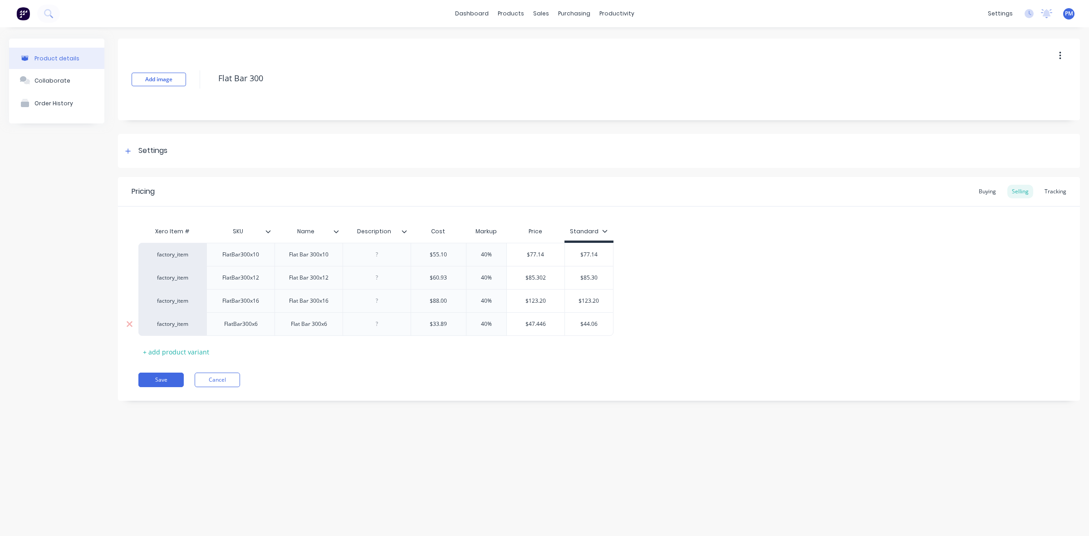
click at [598, 324] on input "$44.06" at bounding box center [589, 324] width 49 height 8
click at [153, 378] on button "Save" at bounding box center [160, 380] width 45 height 15
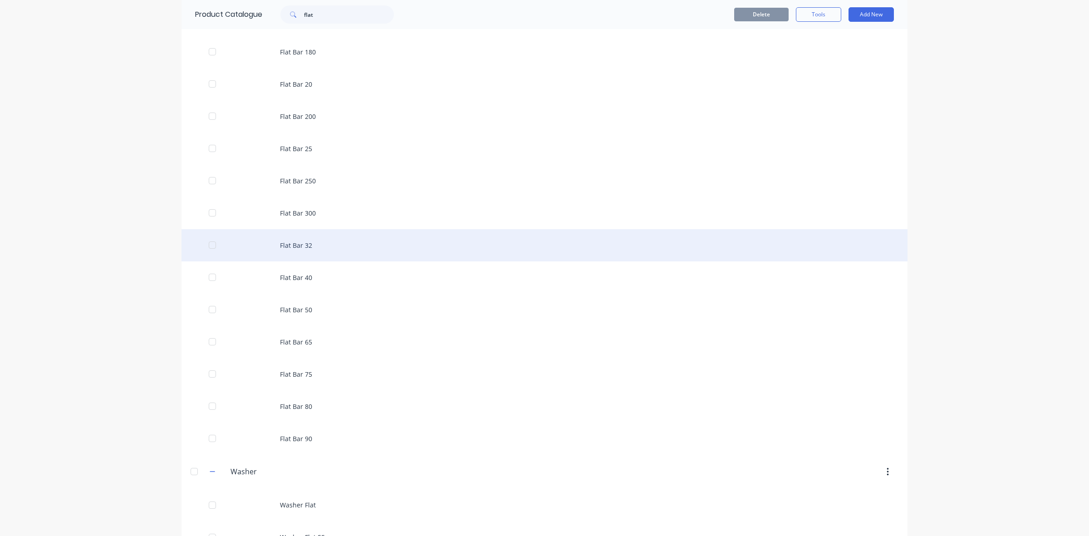
scroll to position [227, 0]
click at [286, 243] on div "Flat Bar 32" at bounding box center [545, 243] width 726 height 32
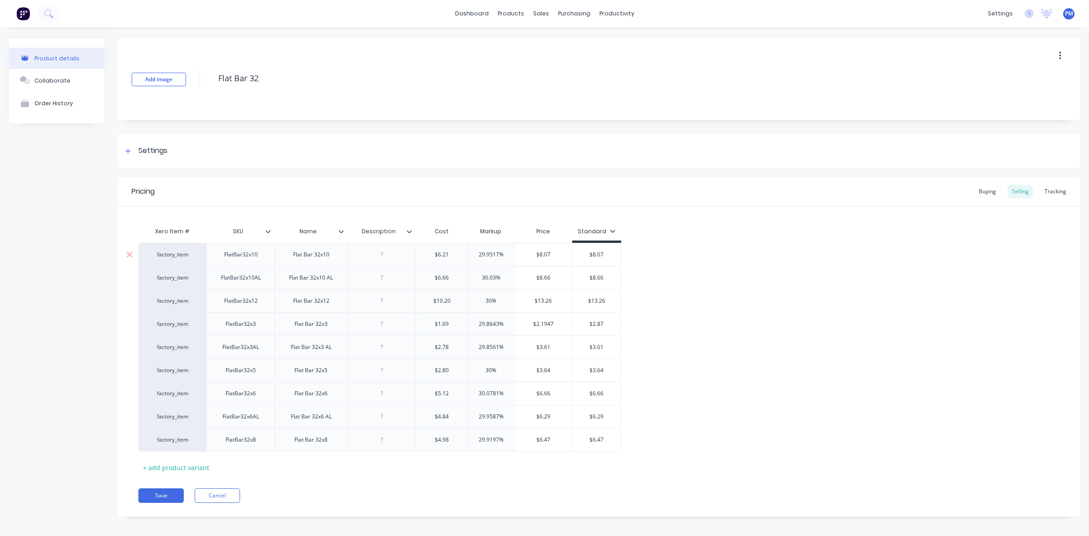
drag, startPoint x: 498, startPoint y: 253, endPoint x: 480, endPoint y: 253, distance: 18.6
click at [480, 253] on input "29.9517%" at bounding box center [491, 255] width 46 height 8
drag, startPoint x: 495, startPoint y: 278, endPoint x: 479, endPoint y: 277, distance: 15.9
click at [479, 277] on input "30.03%" at bounding box center [491, 278] width 46 height 8
drag, startPoint x: 492, startPoint y: 299, endPoint x: 482, endPoint y: 299, distance: 10.0
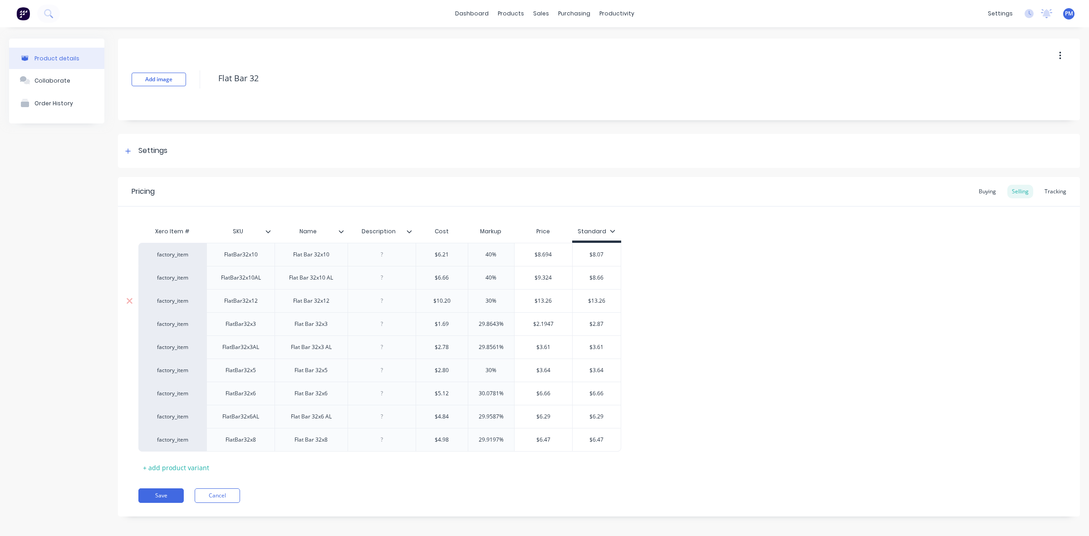
click at [482, 299] on input "30%" at bounding box center [491, 301] width 46 height 8
drag, startPoint x: 500, startPoint y: 323, endPoint x: 477, endPoint y: 323, distance: 22.7
click at [477, 323] on input "29.8643%" at bounding box center [491, 324] width 46 height 8
drag, startPoint x: 498, startPoint y: 347, endPoint x: 469, endPoint y: 345, distance: 29.1
click at [469, 345] on input "29.8561%" at bounding box center [491, 347] width 46 height 8
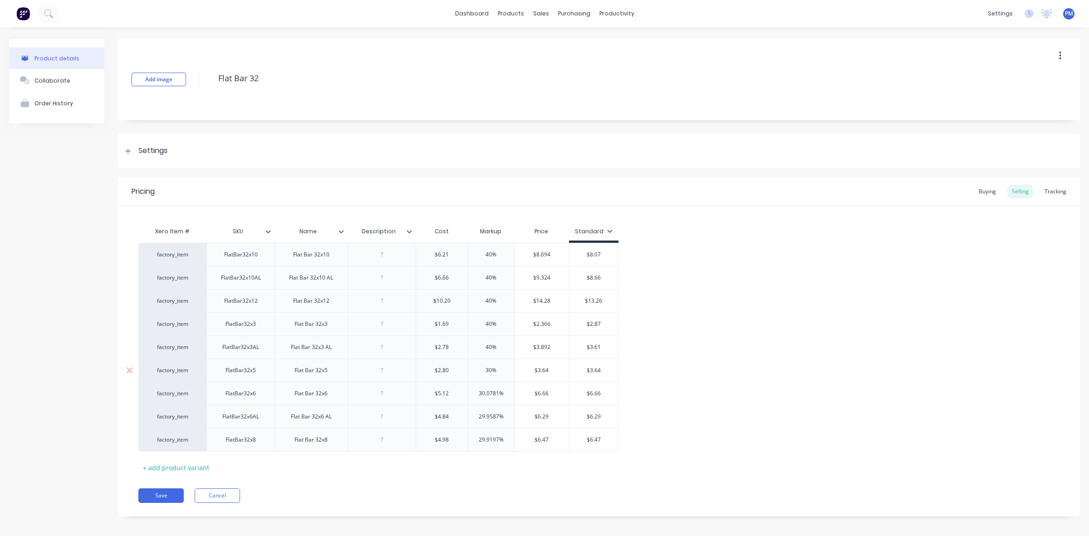
drag, startPoint x: 492, startPoint y: 370, endPoint x: 480, endPoint y: 371, distance: 11.8
click at [480, 371] on input "30%" at bounding box center [491, 370] width 46 height 8
drag, startPoint x: 499, startPoint y: 394, endPoint x: 470, endPoint y: 391, distance: 29.2
click at [471, 392] on input "30.0781%" at bounding box center [491, 393] width 46 height 8
drag, startPoint x: 497, startPoint y: 414, endPoint x: 472, endPoint y: 414, distance: 25.0
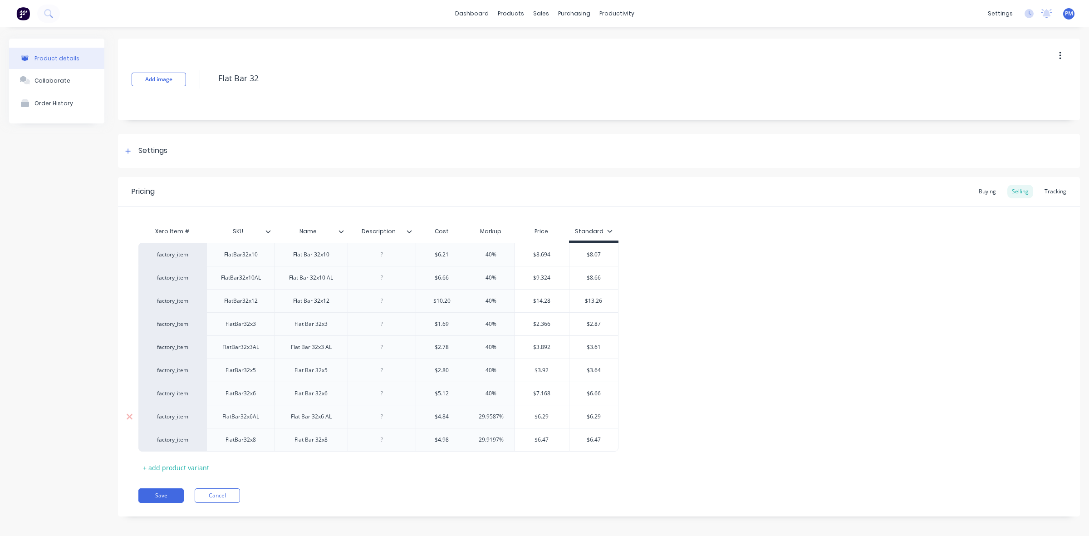
click at [472, 414] on input "29.9587%" at bounding box center [491, 417] width 46 height 8
drag, startPoint x: 499, startPoint y: 440, endPoint x: 477, endPoint y: 439, distance: 22.7
click at [477, 439] on input "29.9197%" at bounding box center [491, 440] width 46 height 8
drag, startPoint x: 584, startPoint y: 254, endPoint x: 600, endPoint y: 255, distance: 15.9
click at [600, 255] on input "$8.07" at bounding box center [588, 255] width 49 height 8
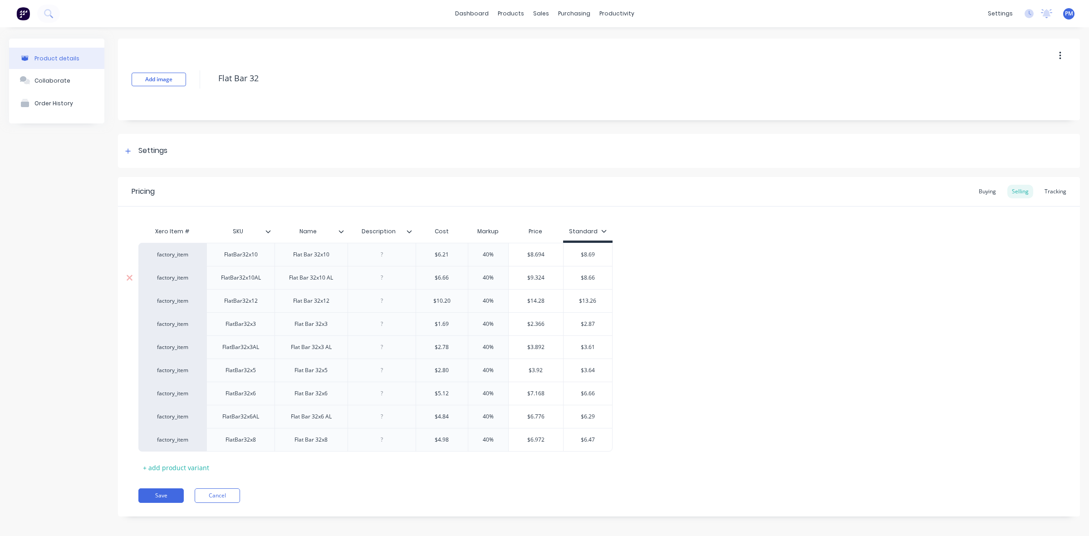
drag, startPoint x: 585, startPoint y: 276, endPoint x: 598, endPoint y: 278, distance: 13.9
click at [598, 278] on input "$8.66" at bounding box center [588, 278] width 49 height 8
drag, startPoint x: 584, startPoint y: 302, endPoint x: 600, endPoint y: 300, distance: 16.9
click at [600, 300] on input "$13.26" at bounding box center [588, 301] width 49 height 8
drag, startPoint x: 584, startPoint y: 324, endPoint x: 596, endPoint y: 323, distance: 11.8
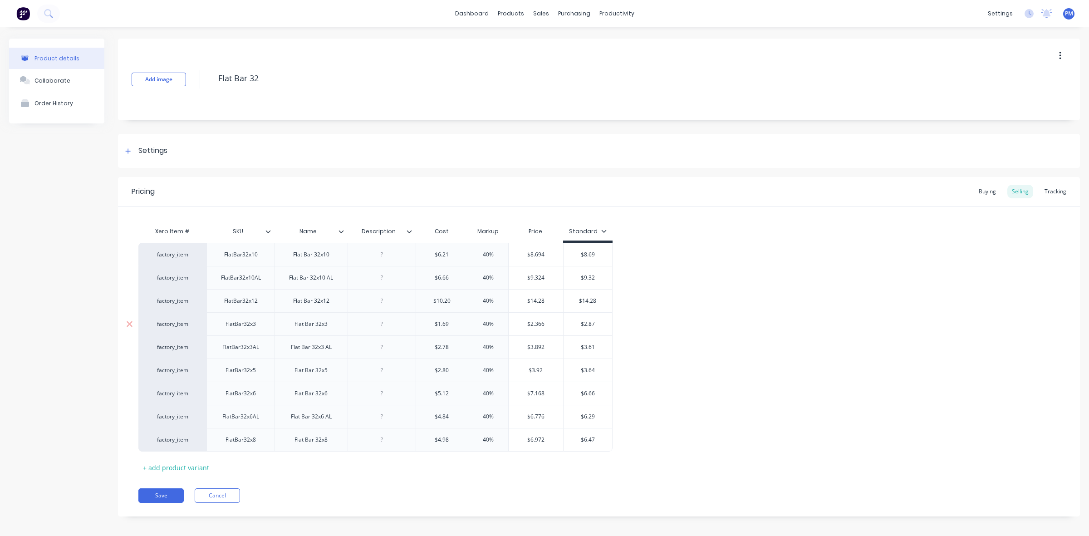
click at [596, 323] on input "$2.87" at bounding box center [588, 324] width 49 height 8
drag, startPoint x: 584, startPoint y: 348, endPoint x: 602, endPoint y: 347, distance: 17.7
click at [602, 347] on input "$3.61" at bounding box center [588, 347] width 49 height 8
drag, startPoint x: 589, startPoint y: 369, endPoint x: 597, endPoint y: 369, distance: 7.7
click at [597, 369] on input "$3.64" at bounding box center [588, 370] width 49 height 8
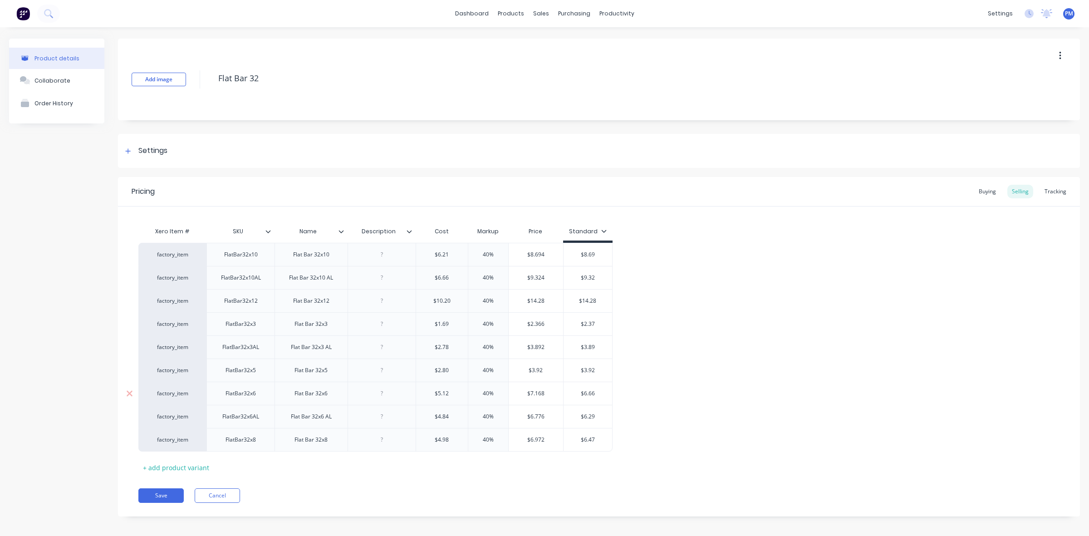
drag, startPoint x: 584, startPoint y: 393, endPoint x: 601, endPoint y: 394, distance: 17.7
click at [601, 394] on input "$6.66" at bounding box center [588, 393] width 49 height 8
drag, startPoint x: 584, startPoint y: 416, endPoint x: 600, endPoint y: 415, distance: 16.8
click at [600, 415] on input "$6.29" at bounding box center [588, 417] width 49 height 8
drag, startPoint x: 589, startPoint y: 441, endPoint x: 598, endPoint y: 441, distance: 9.1
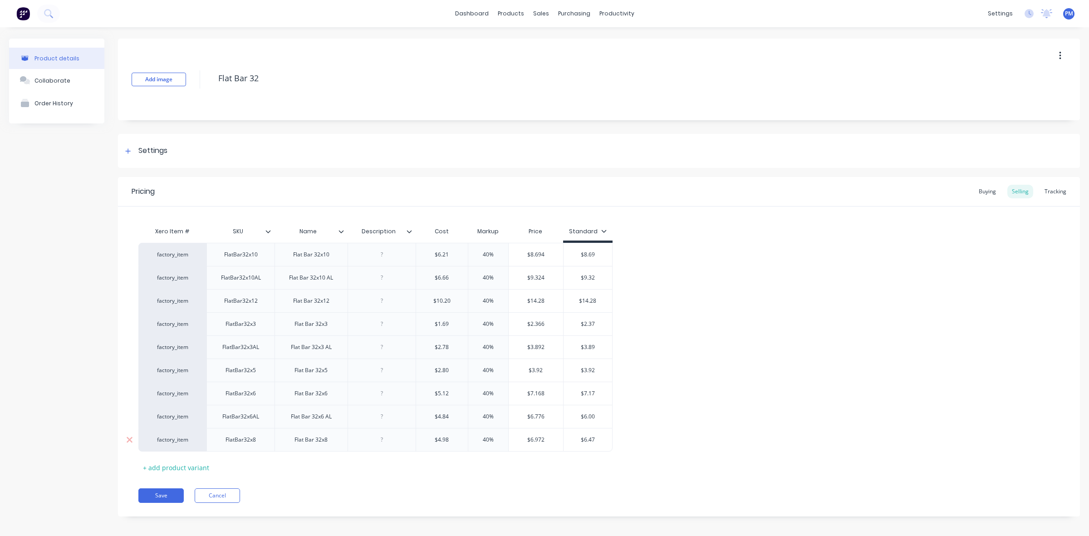
click at [598, 441] on input "$6.47" at bounding box center [588, 440] width 49 height 8
drag, startPoint x: 587, startPoint y: 441, endPoint x: 593, endPoint y: 441, distance: 6.4
click at [588, 441] on input "$6.897" at bounding box center [588, 440] width 49 height 8
click at [165, 495] on button "Save" at bounding box center [160, 495] width 45 height 15
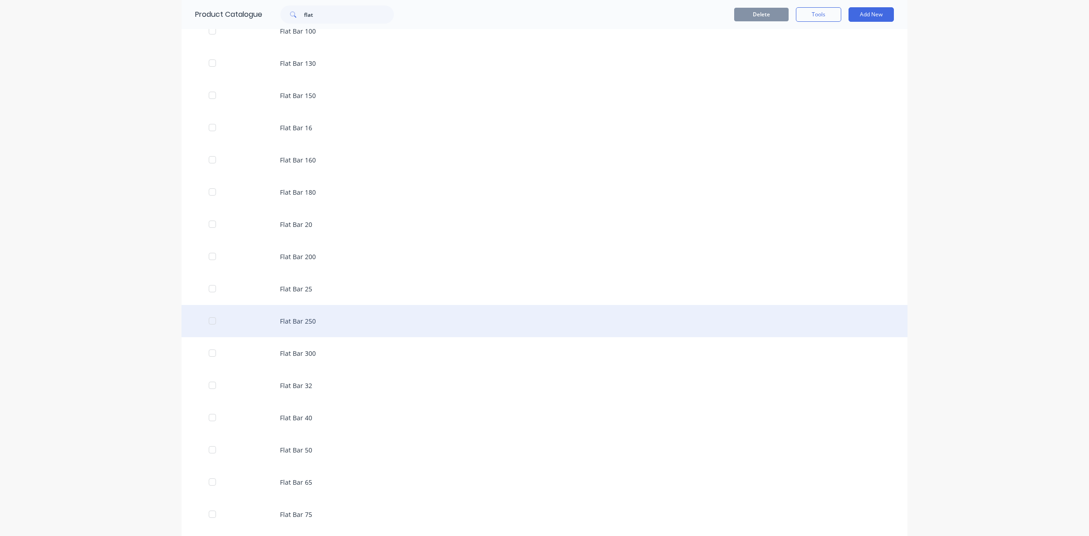
scroll to position [170, 0]
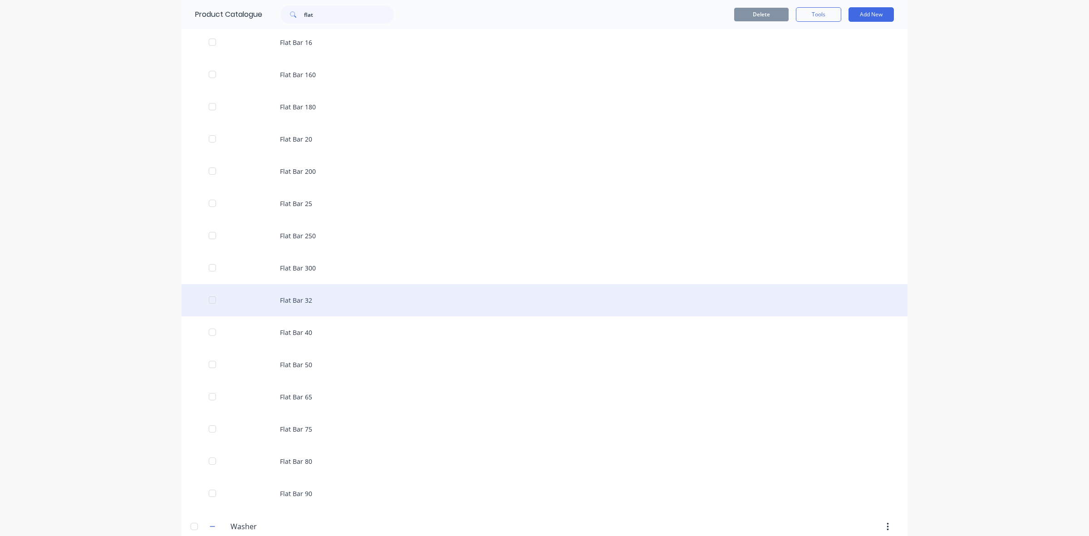
click at [296, 303] on div "Flat Bar 32" at bounding box center [545, 300] width 726 height 32
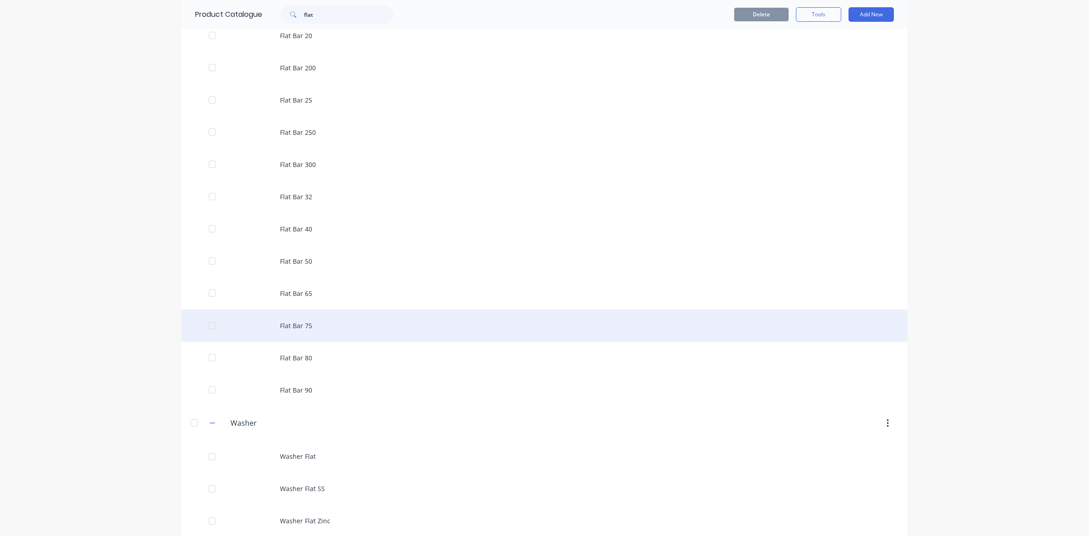
scroll to position [284, 0]
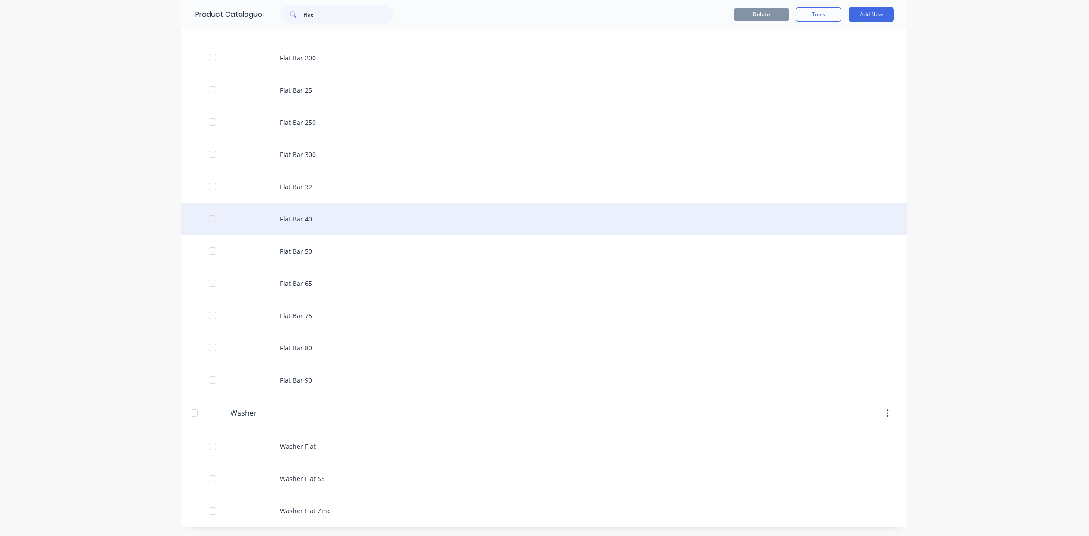
click at [295, 217] on div "Flat Bar 40" at bounding box center [545, 219] width 726 height 32
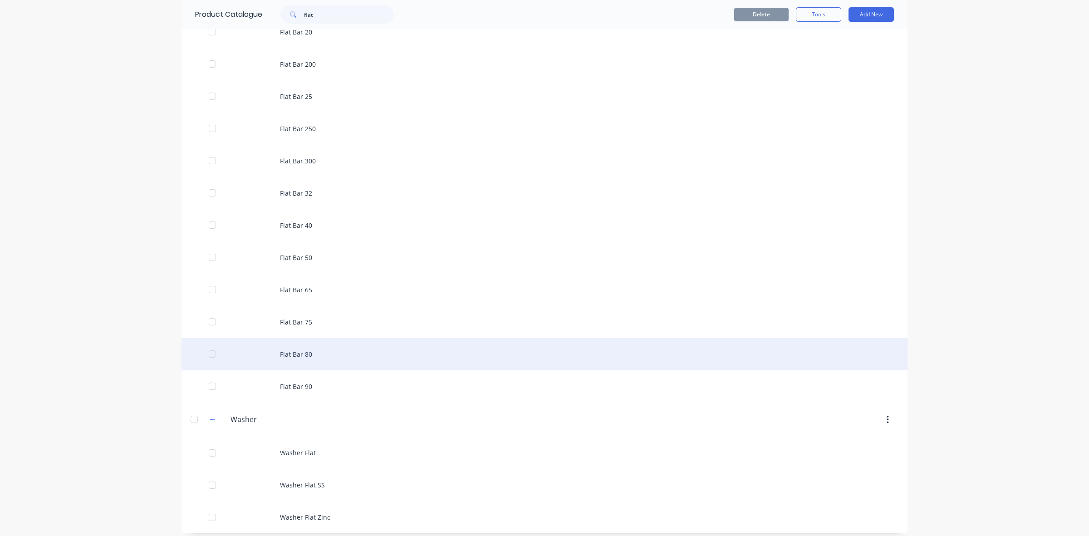
scroll to position [284, 0]
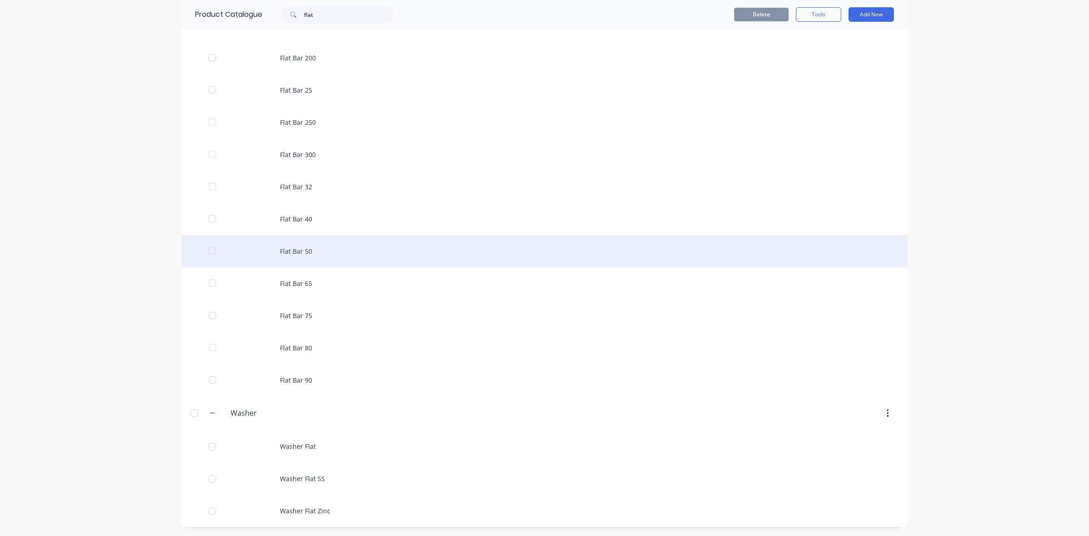
click at [291, 249] on div "Flat Bar 50" at bounding box center [545, 251] width 726 height 32
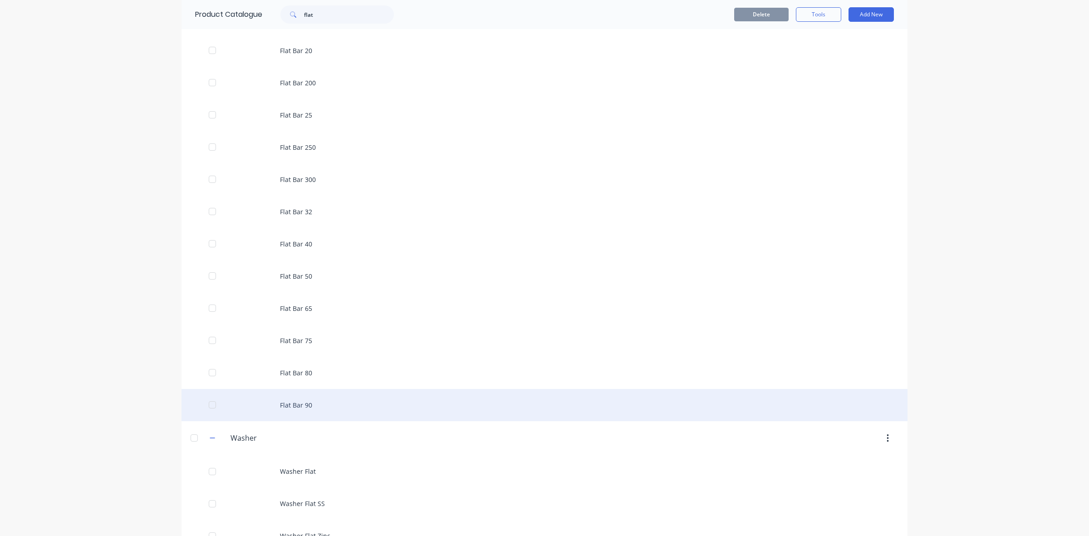
scroll to position [284, 0]
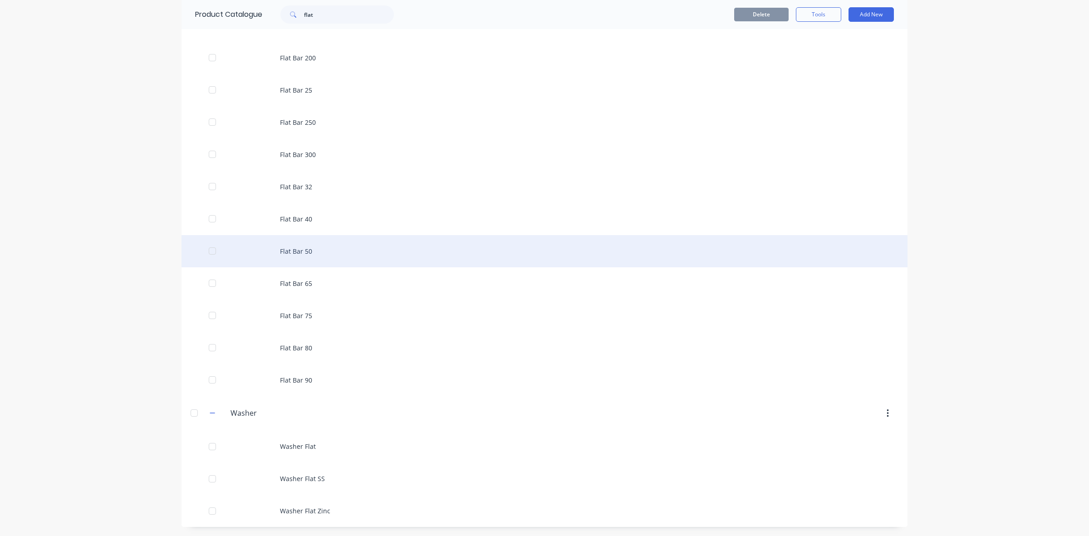
click at [294, 250] on div "Flat Bar 50" at bounding box center [545, 251] width 726 height 32
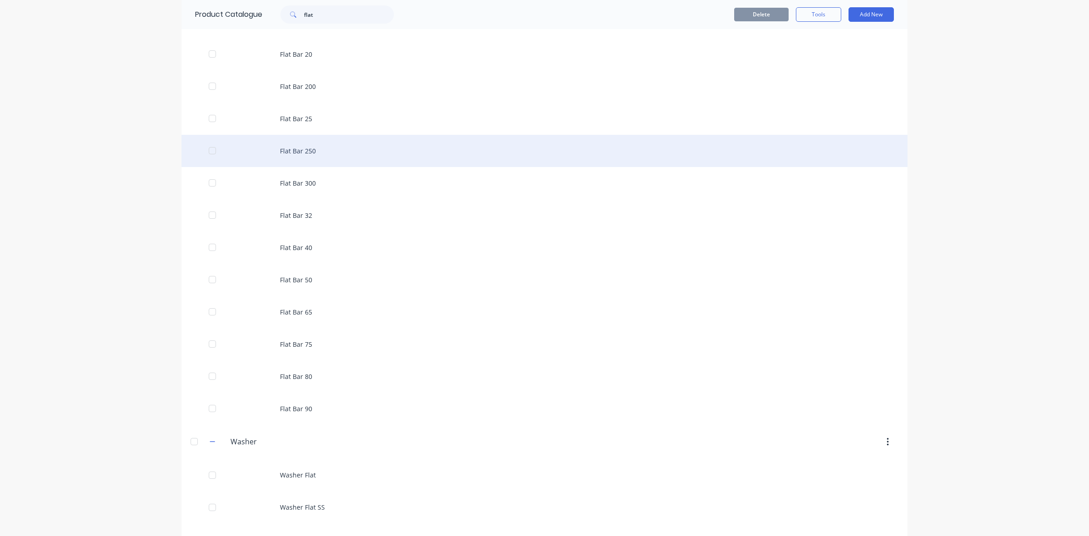
scroll to position [284, 0]
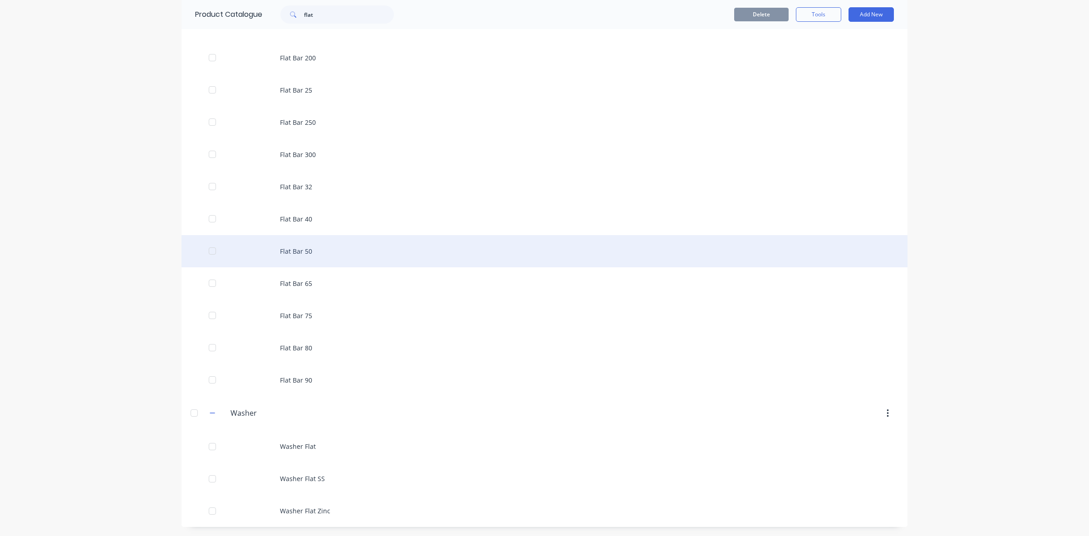
click at [295, 249] on div "Flat Bar 50" at bounding box center [545, 251] width 726 height 32
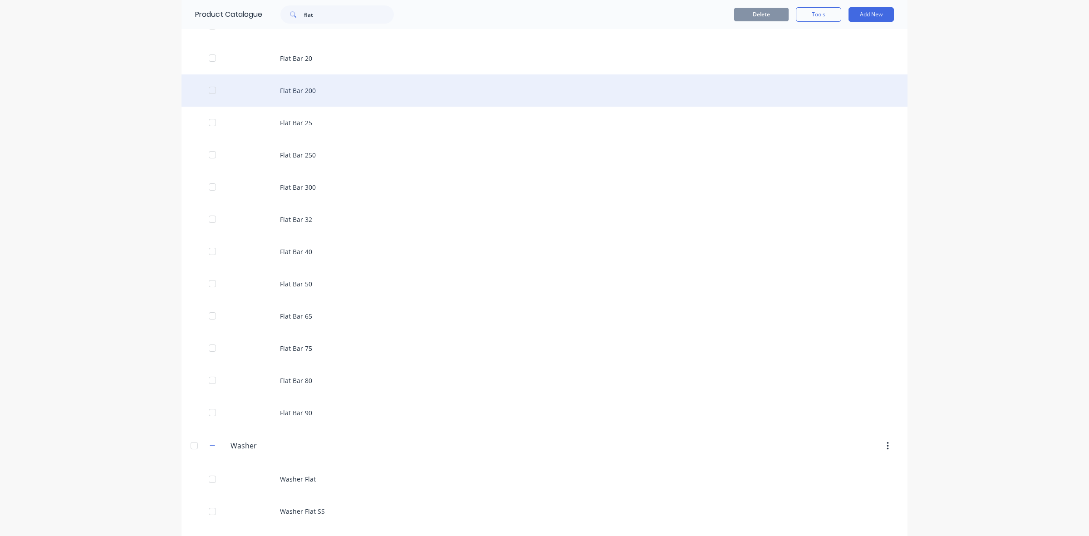
scroll to position [284, 0]
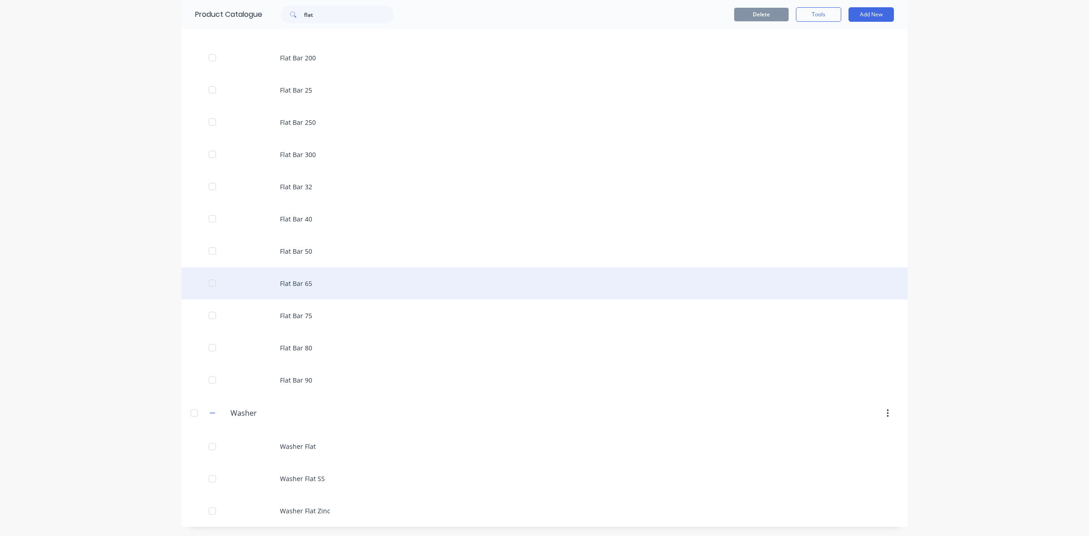
click at [292, 280] on div "Flat Bar 65" at bounding box center [545, 283] width 726 height 32
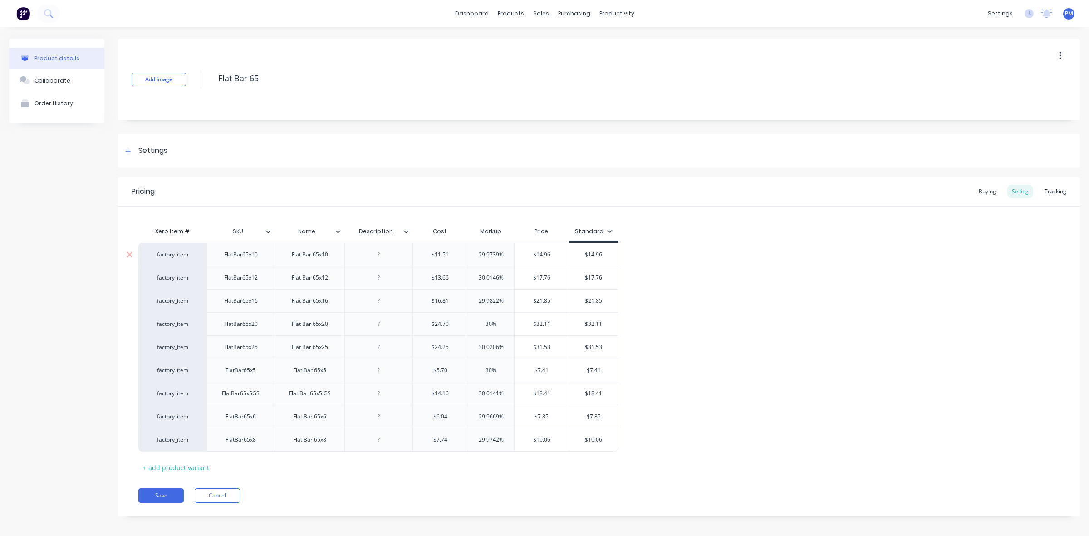
drag, startPoint x: 498, startPoint y: 253, endPoint x: 478, endPoint y: 251, distance: 20.1
click at [478, 251] on input "29.9739%" at bounding box center [491, 255] width 46 height 8
drag, startPoint x: 498, startPoint y: 277, endPoint x: 476, endPoint y: 277, distance: 22.7
click at [476, 277] on input "30.0146%" at bounding box center [491, 278] width 46 height 8
drag, startPoint x: 498, startPoint y: 299, endPoint x: 479, endPoint y: 299, distance: 19.1
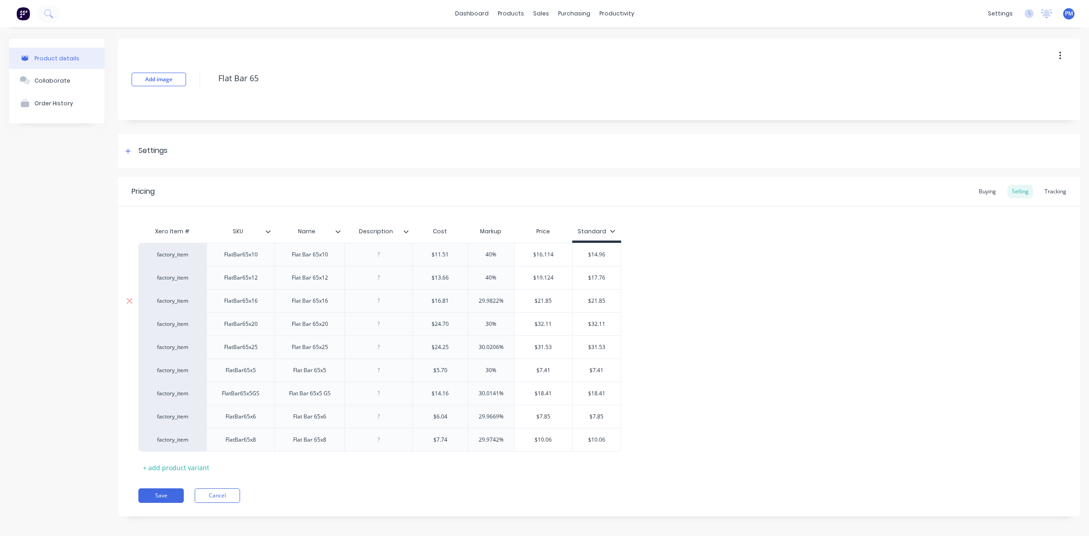
click at [479, 299] on input "29.9822%" at bounding box center [491, 301] width 46 height 8
drag, startPoint x: 491, startPoint y: 324, endPoint x: 483, endPoint y: 324, distance: 7.7
click at [483, 324] on input "30%" at bounding box center [491, 324] width 46 height 8
drag, startPoint x: 498, startPoint y: 346, endPoint x: 477, endPoint y: 345, distance: 20.9
click at [479, 345] on input "30.0206%" at bounding box center [491, 347] width 46 height 8
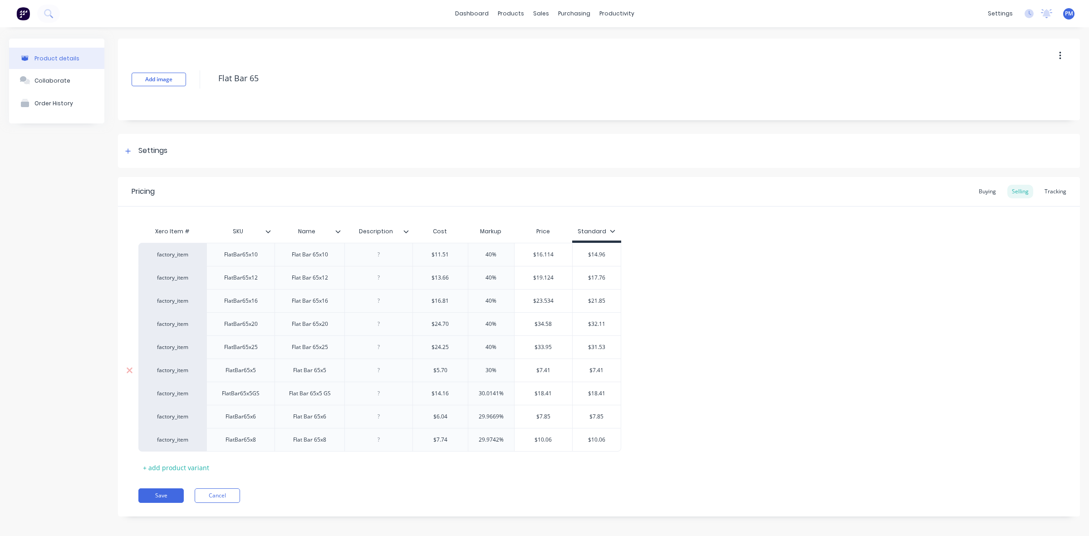
drag, startPoint x: 492, startPoint y: 369, endPoint x: 482, endPoint y: 369, distance: 9.1
click at [482, 369] on input "30%" at bounding box center [491, 370] width 46 height 8
drag, startPoint x: 497, startPoint y: 392, endPoint x: 477, endPoint y: 392, distance: 20.4
click at [477, 392] on input "30.0141%" at bounding box center [491, 393] width 46 height 8
drag, startPoint x: 499, startPoint y: 416, endPoint x: 474, endPoint y: 416, distance: 25.0
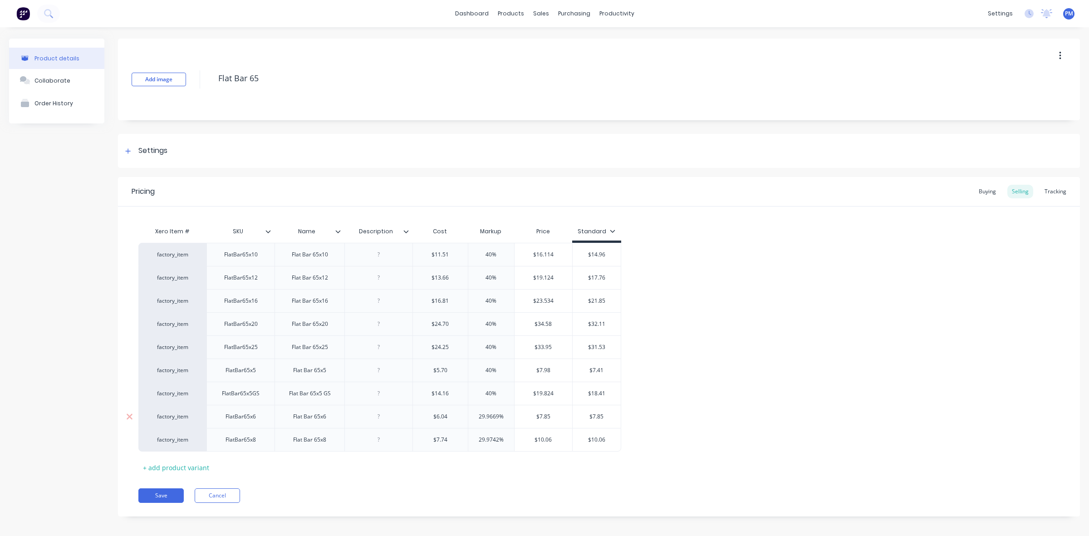
click at [474, 416] on input "29.9669%" at bounding box center [491, 417] width 46 height 8
drag, startPoint x: 498, startPoint y: 440, endPoint x: 477, endPoint y: 438, distance: 21.5
click at [477, 438] on input "29.9742%" at bounding box center [491, 440] width 46 height 8
drag, startPoint x: 600, startPoint y: 253, endPoint x: 586, endPoint y: 253, distance: 14.1
click at [586, 253] on input "$14.96" at bounding box center [591, 255] width 49 height 8
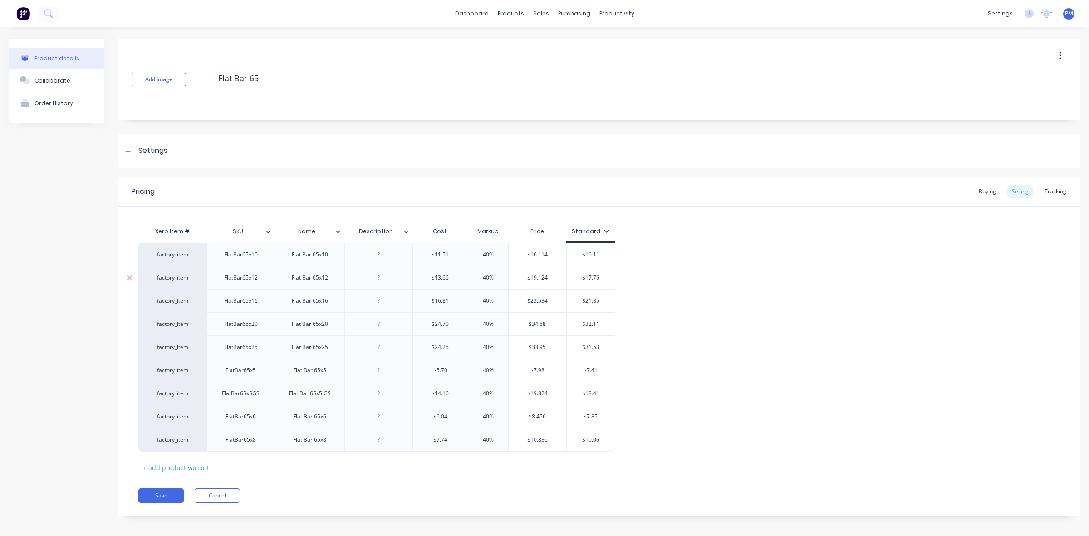
drag, startPoint x: 586, startPoint y: 278, endPoint x: 603, endPoint y: 277, distance: 17.3
click at [603, 277] on input "$17.76" at bounding box center [591, 278] width 49 height 8
drag, startPoint x: 588, startPoint y: 302, endPoint x: 606, endPoint y: 302, distance: 18.2
click at [606, 302] on input "$21.85" at bounding box center [591, 301] width 49 height 8
click at [588, 323] on input "$32.11" at bounding box center [591, 324] width 49 height 8
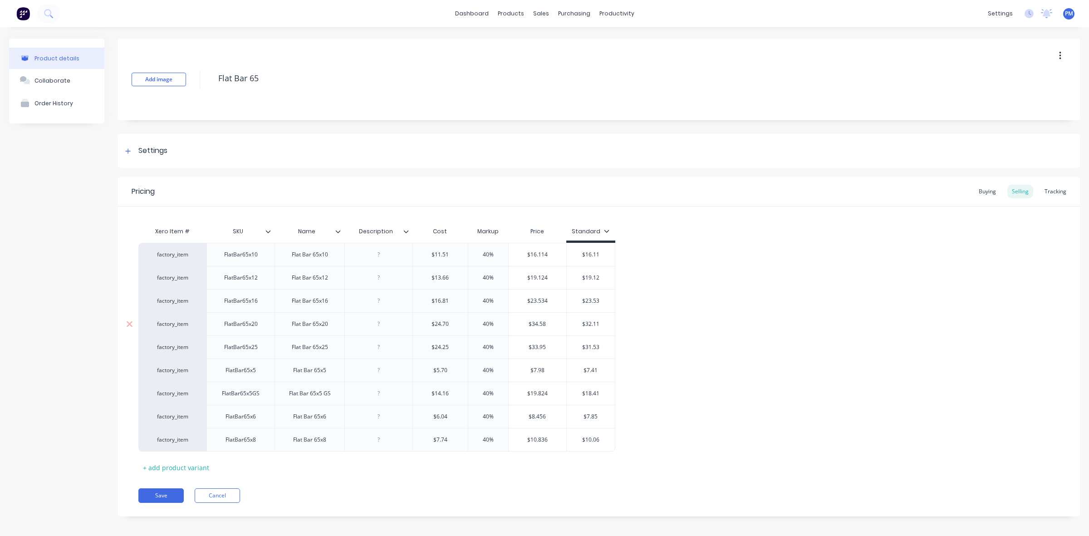
drag, startPoint x: 586, startPoint y: 325, endPoint x: 600, endPoint y: 325, distance: 13.6
click at [600, 325] on input "$32.11" at bounding box center [591, 324] width 49 height 8
drag, startPoint x: 586, startPoint y: 348, endPoint x: 600, endPoint y: 347, distance: 14.5
click at [600, 347] on input "$31.53" at bounding box center [591, 347] width 49 height 8
drag, startPoint x: 587, startPoint y: 370, endPoint x: 598, endPoint y: 370, distance: 10.9
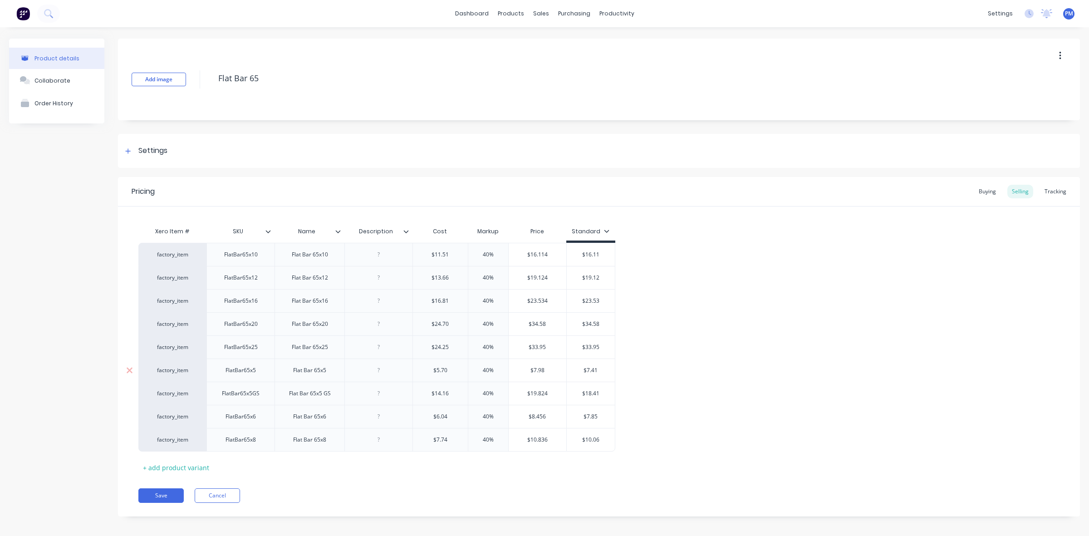
click at [598, 370] on input "$7.41" at bounding box center [591, 370] width 49 height 8
drag, startPoint x: 586, startPoint y: 394, endPoint x: 603, endPoint y: 394, distance: 17.3
click at [603, 394] on input "$18.41" at bounding box center [591, 393] width 49 height 8
drag, startPoint x: 587, startPoint y: 418, endPoint x: 599, endPoint y: 416, distance: 12.3
click at [599, 416] on input "$7.85" at bounding box center [591, 417] width 49 height 8
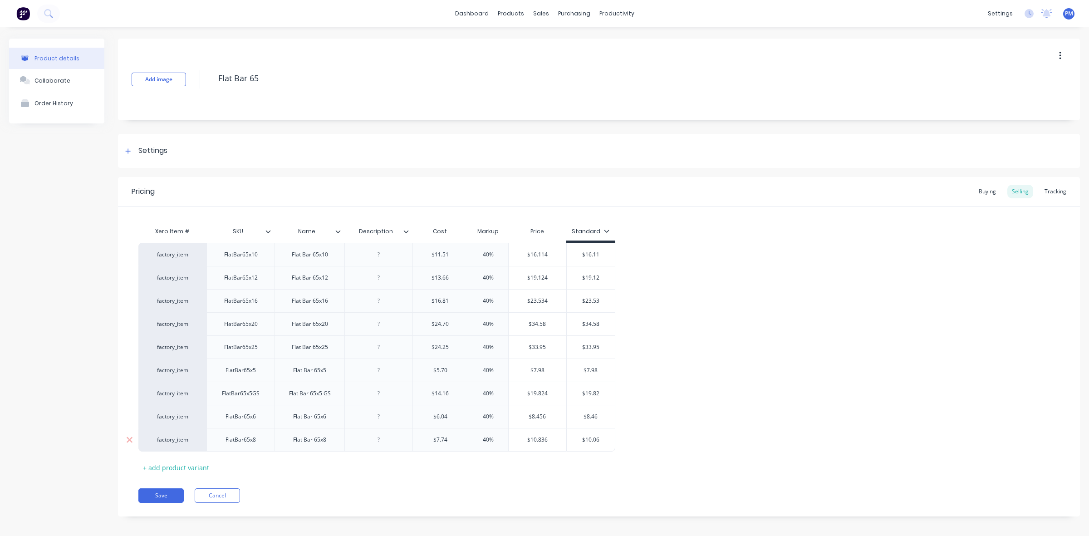
drag, startPoint x: 586, startPoint y: 439, endPoint x: 602, endPoint y: 439, distance: 15.9
click at [602, 439] on input "$10.06" at bounding box center [591, 440] width 49 height 8
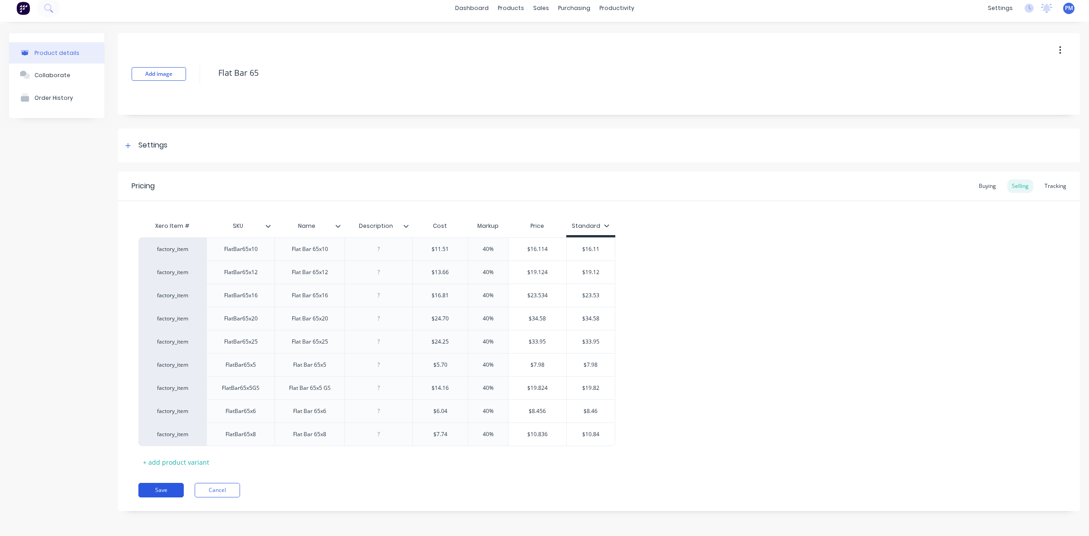
click at [166, 488] on button "Save" at bounding box center [160, 490] width 45 height 15
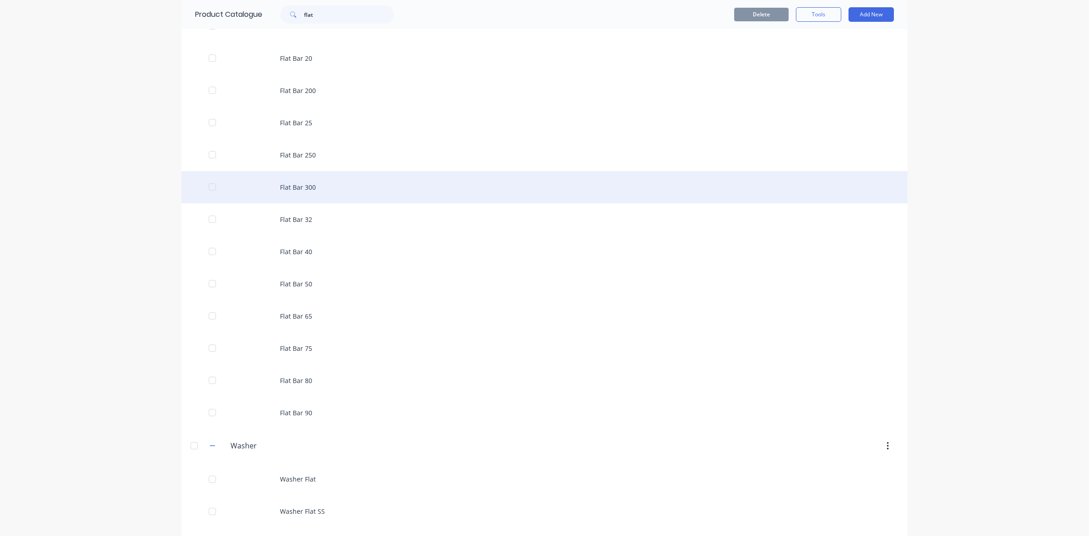
scroll to position [284, 0]
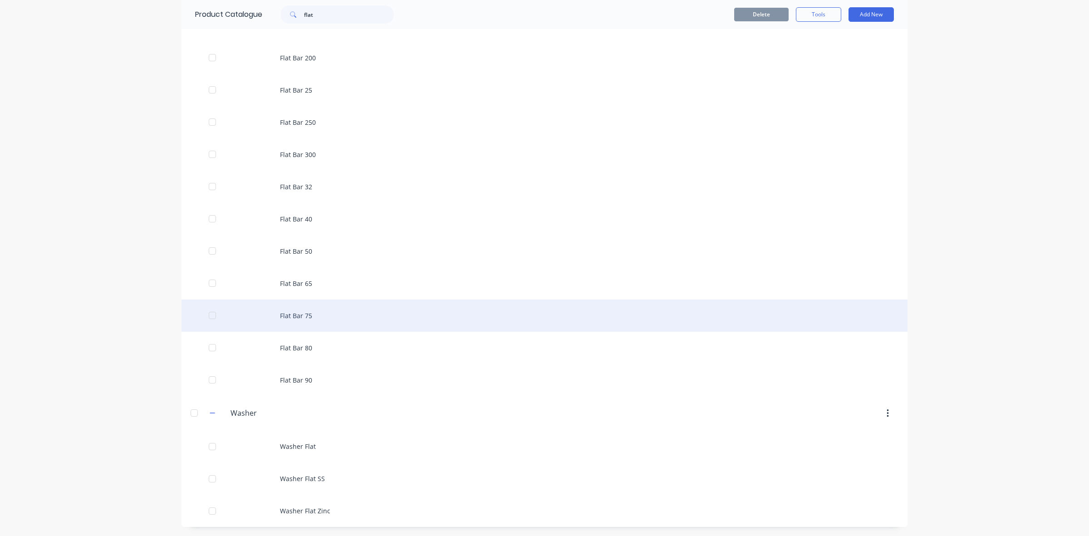
click at [303, 317] on div "Flat Bar 75" at bounding box center [545, 316] width 726 height 32
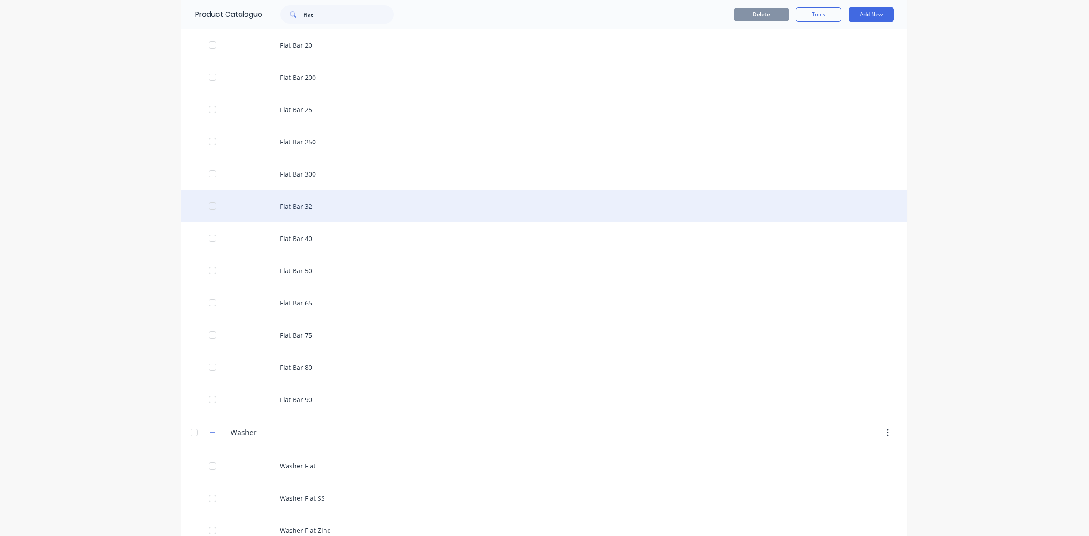
scroll to position [284, 0]
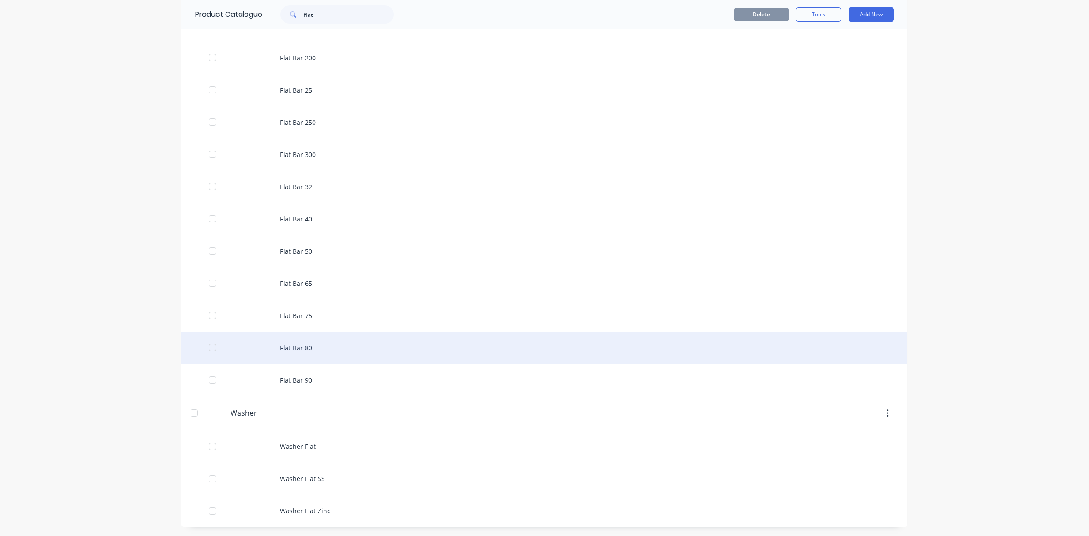
click at [296, 349] on div "Flat Bar 80" at bounding box center [545, 348] width 726 height 32
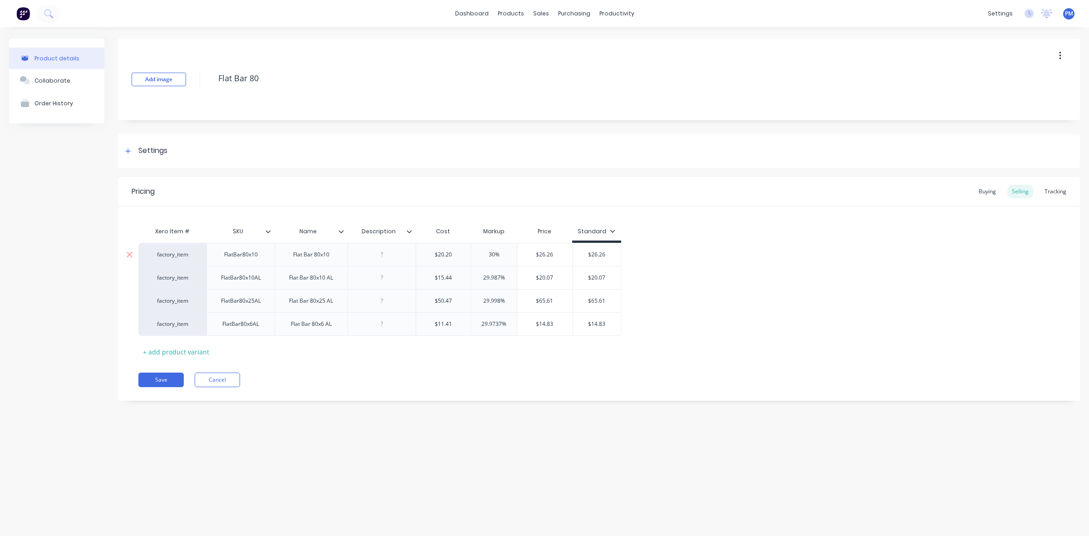
drag, startPoint x: 493, startPoint y: 253, endPoint x: 485, endPoint y: 252, distance: 8.6
click at [485, 252] on input "30%" at bounding box center [494, 255] width 46 height 8
drag, startPoint x: 500, startPoint y: 276, endPoint x: 482, endPoint y: 276, distance: 18.6
click at [482, 276] on input "29.987%" at bounding box center [494, 278] width 46 height 8
drag, startPoint x: 500, startPoint y: 298, endPoint x: 478, endPoint y: 298, distance: 21.8
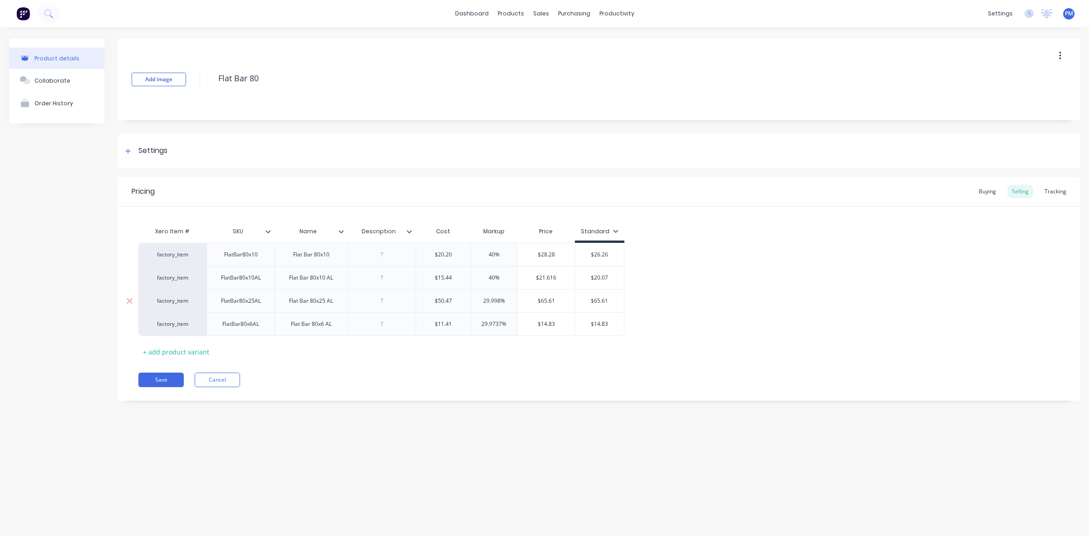
click at [479, 298] on input "29.998%" at bounding box center [494, 301] width 46 height 8
drag, startPoint x: 502, startPoint y: 322, endPoint x: 477, endPoint y: 321, distance: 25.0
click at [477, 321] on input "29.9737%" at bounding box center [494, 324] width 46 height 8
drag, startPoint x: 588, startPoint y: 255, endPoint x: 605, endPoint y: 254, distance: 16.8
click at [605, 254] on input "$26.26" at bounding box center [594, 255] width 49 height 8
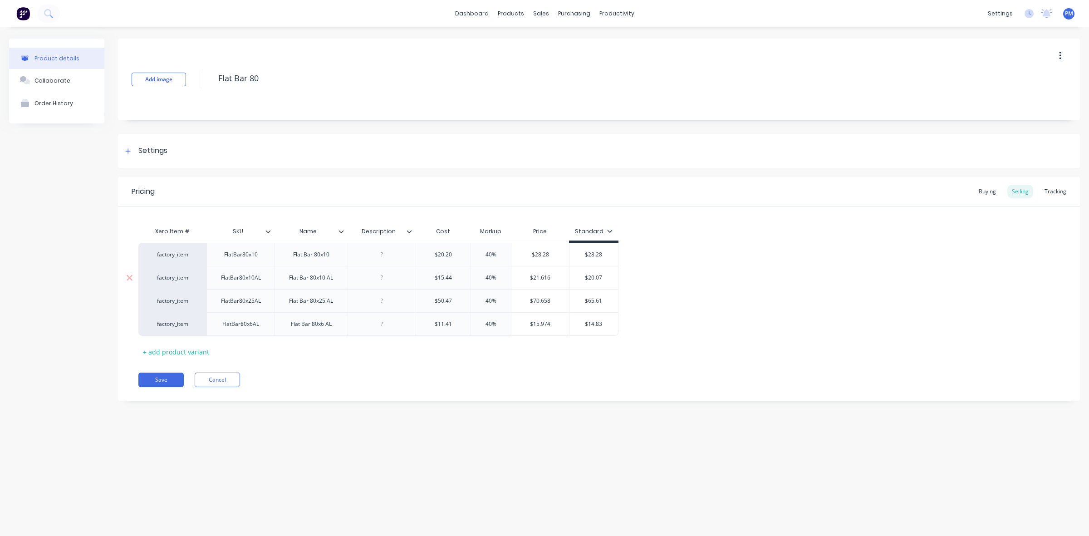
drag, startPoint x: 589, startPoint y: 278, endPoint x: 607, endPoint y: 278, distance: 18.2
click at [607, 278] on input "$20.07" at bounding box center [594, 278] width 49 height 8
drag, startPoint x: 588, startPoint y: 300, endPoint x: 608, endPoint y: 300, distance: 20.0
click at [608, 300] on input "$65.61" at bounding box center [594, 301] width 49 height 8
drag, startPoint x: 589, startPoint y: 321, endPoint x: 607, endPoint y: 323, distance: 18.2
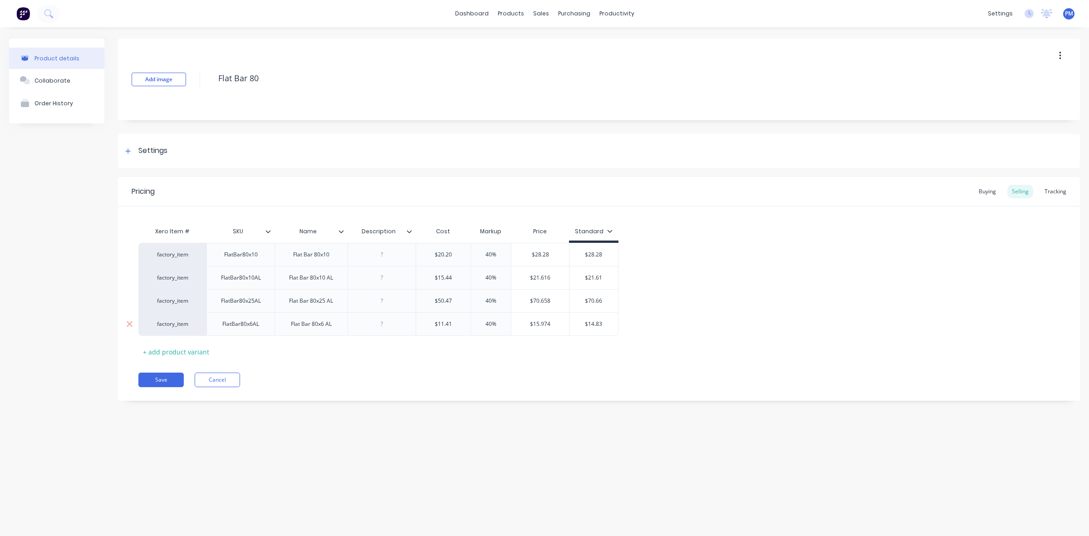
click at [607, 323] on input "$14.83" at bounding box center [594, 324] width 49 height 8
click at [154, 380] on button "Save" at bounding box center [160, 380] width 45 height 15
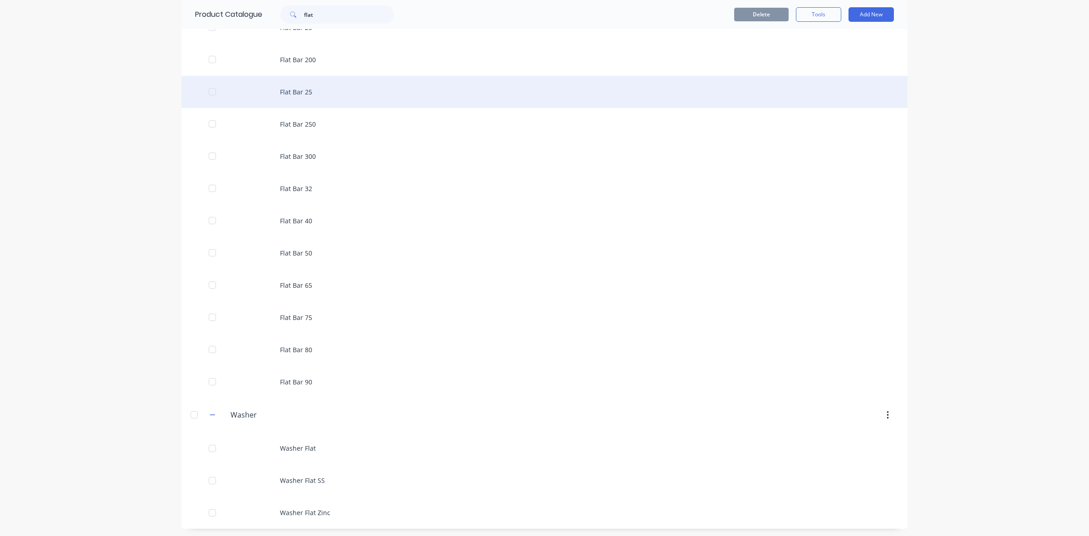
scroll to position [284, 0]
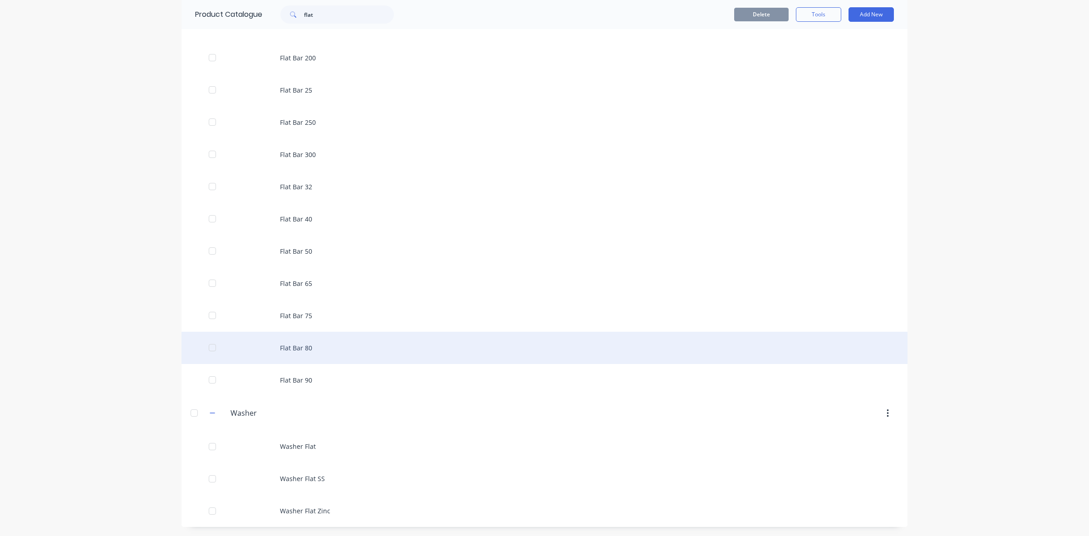
click at [294, 349] on div "Flat Bar 80" at bounding box center [545, 348] width 726 height 32
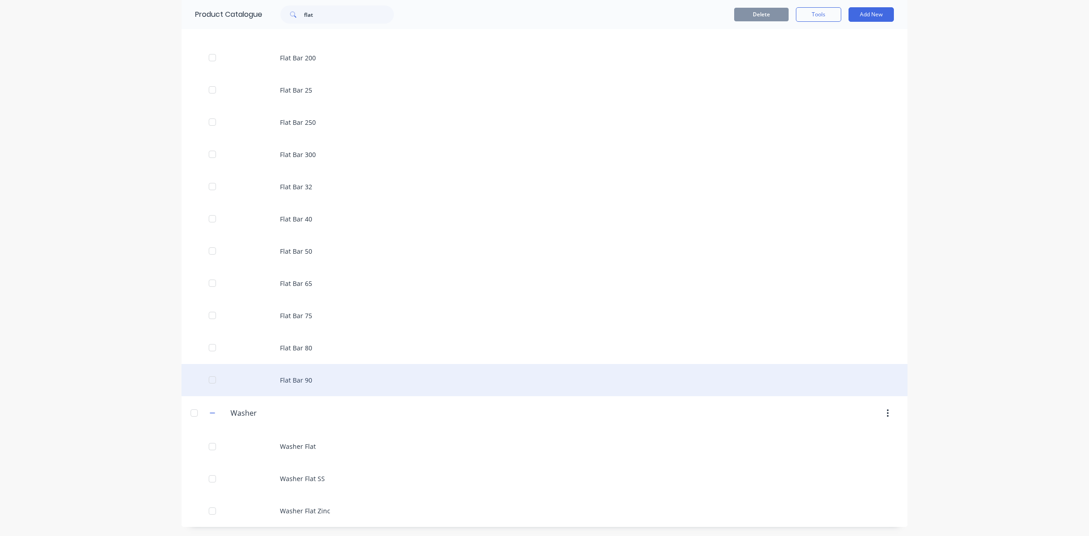
click at [300, 377] on div "Flat Bar 90" at bounding box center [545, 380] width 726 height 32
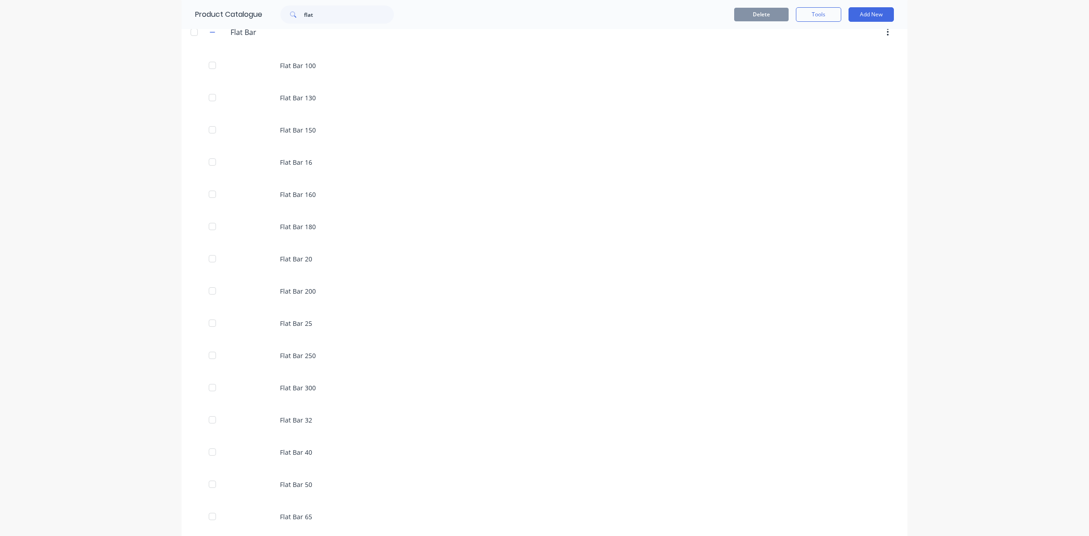
scroll to position [284, 0]
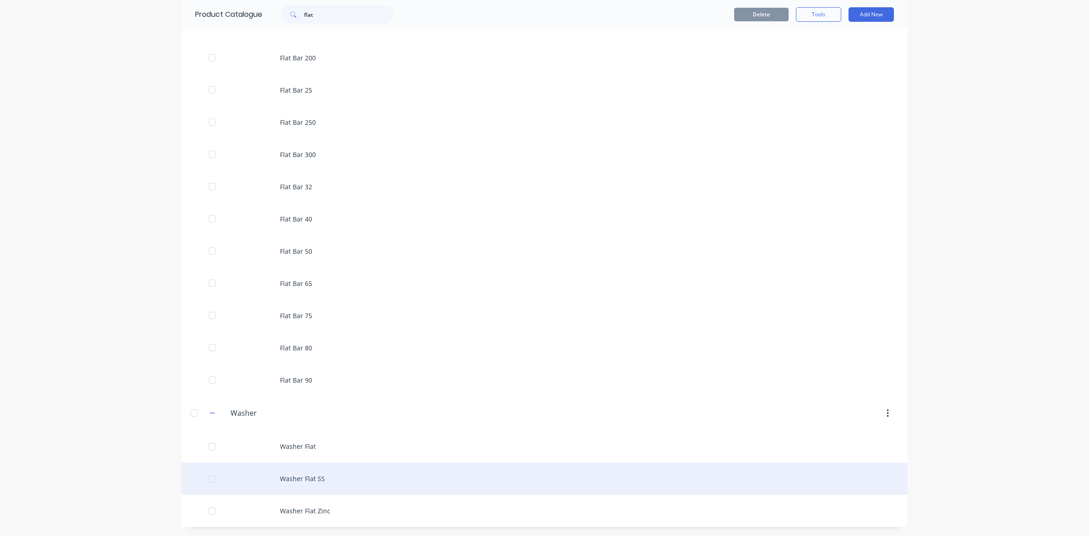
click at [301, 474] on div "Washer Flat SS" at bounding box center [545, 479] width 726 height 32
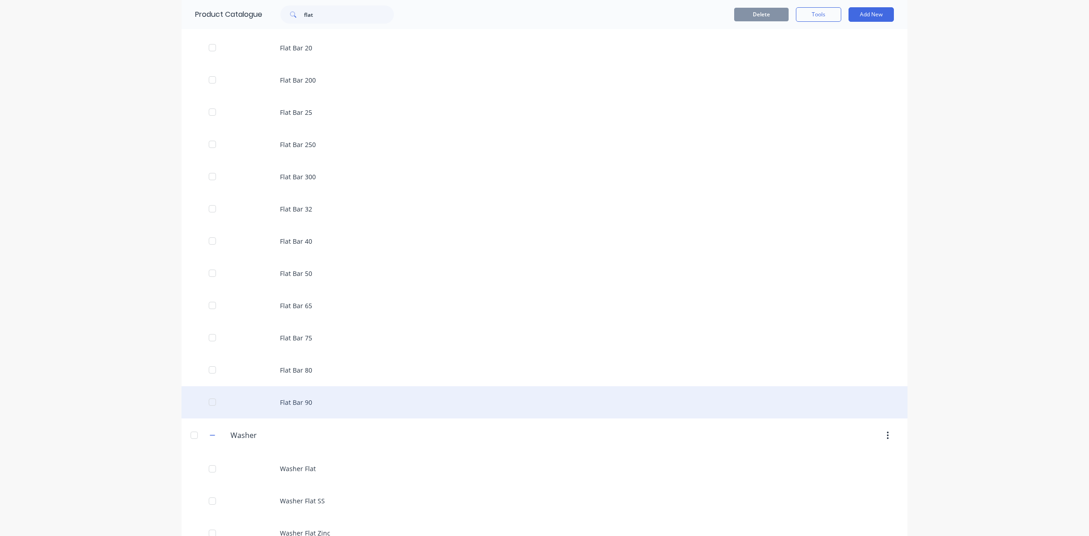
scroll to position [284, 0]
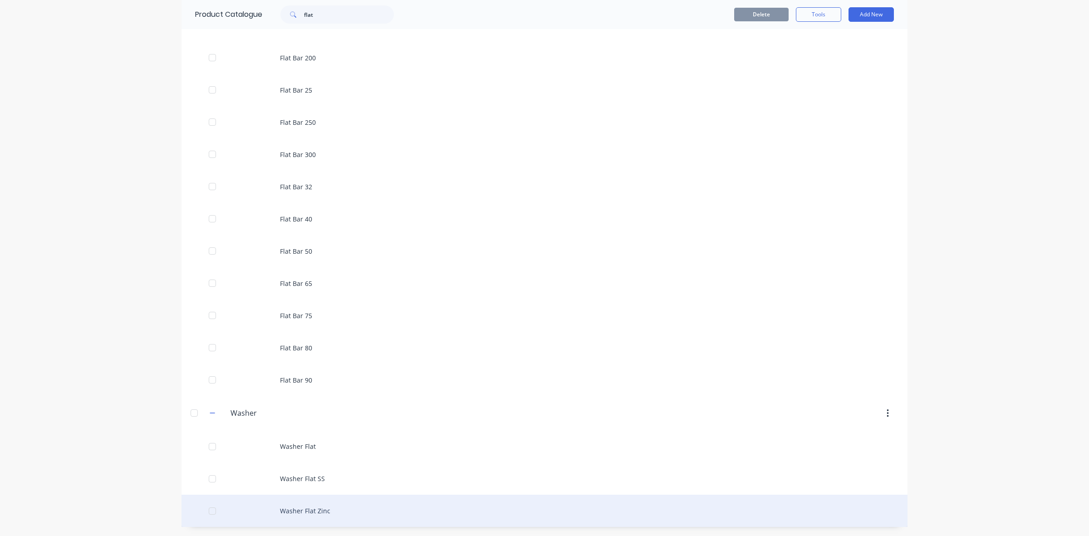
click at [287, 506] on div "Washer Flat Zinc" at bounding box center [545, 511] width 726 height 32
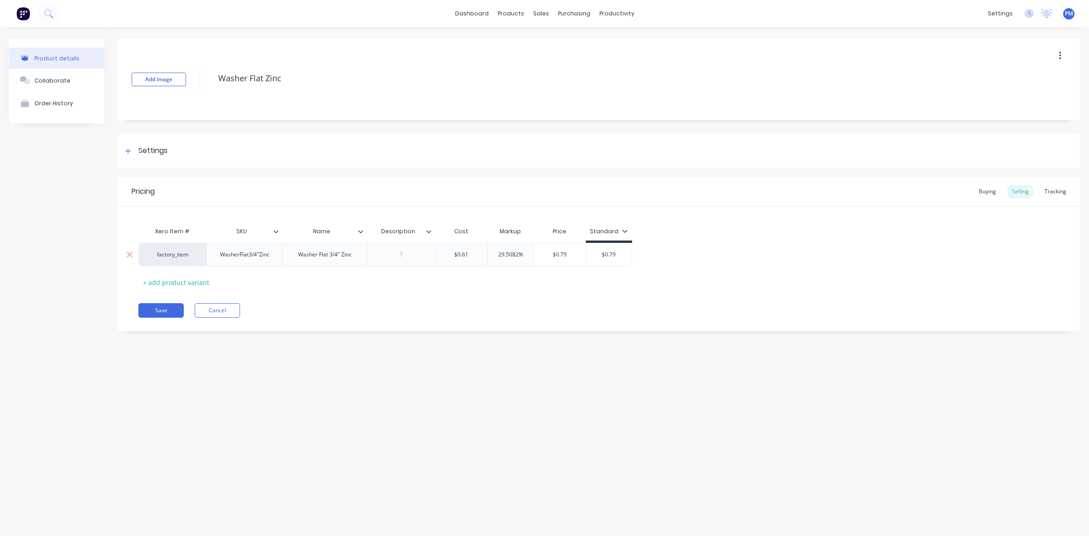
drag, startPoint x: 518, startPoint y: 255, endPoint x: 494, endPoint y: 255, distance: 24.5
click at [494, 255] on input "29.5082%" at bounding box center [511, 255] width 46 height 8
click at [583, 263] on div "$0.79" at bounding box center [605, 254] width 45 height 23
drag, startPoint x: 607, startPoint y: 253, endPoint x: 614, endPoint y: 254, distance: 6.4
click at [614, 254] on input "$0.79" at bounding box center [605, 255] width 45 height 8
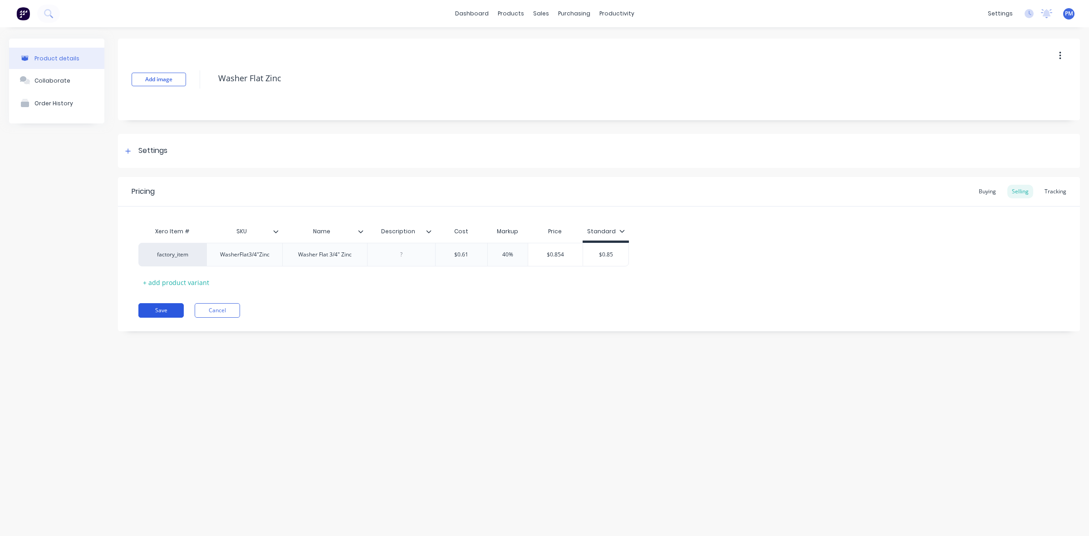
click at [166, 314] on button "Save" at bounding box center [160, 310] width 45 height 15
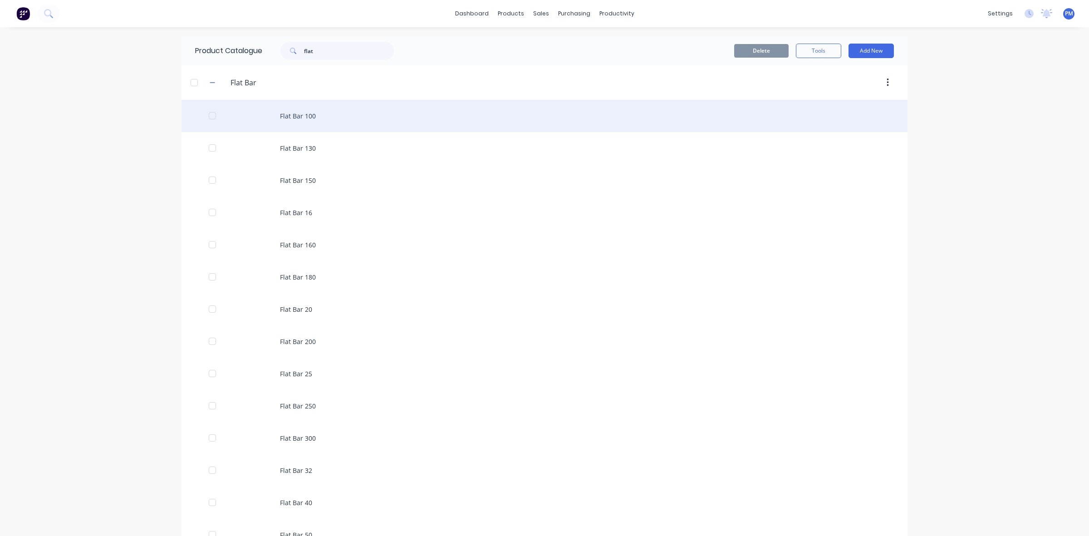
click at [283, 118] on div "Flat Bar 100" at bounding box center [545, 116] width 726 height 32
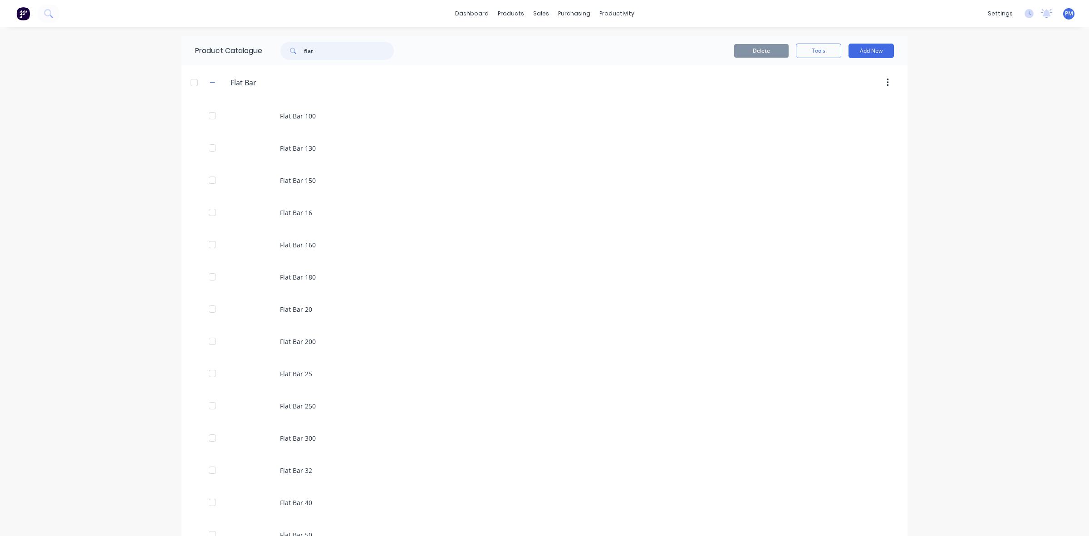
drag, startPoint x: 316, startPoint y: 50, endPoint x: 294, endPoint y: 49, distance: 22.3
click at [294, 50] on div "flat" at bounding box center [336, 51] width 113 height 18
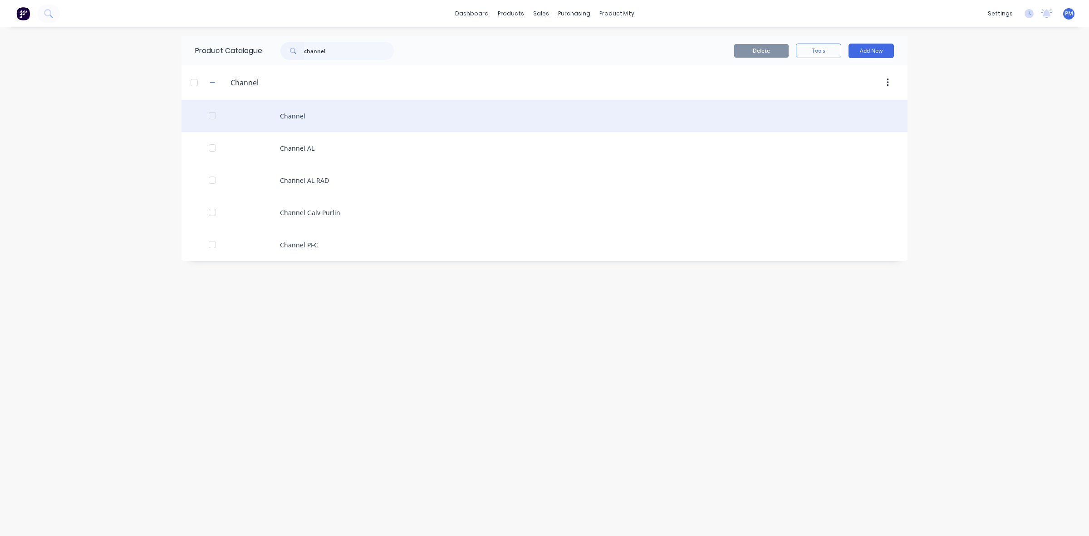
click at [297, 114] on div "Channel" at bounding box center [545, 116] width 726 height 32
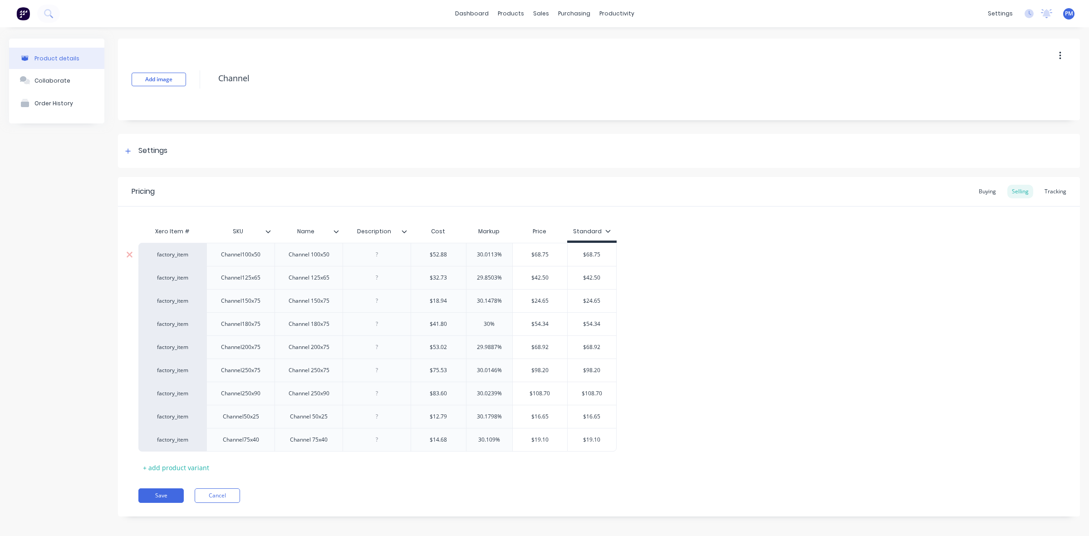
drag, startPoint x: 496, startPoint y: 253, endPoint x: 477, endPoint y: 253, distance: 18.6
click at [477, 253] on input "30.0113%" at bounding box center [490, 255] width 46 height 8
drag, startPoint x: 497, startPoint y: 277, endPoint x: 470, endPoint y: 276, distance: 27.7
click at [470, 276] on input "29.8503%" at bounding box center [490, 278] width 46 height 8
drag, startPoint x: 496, startPoint y: 298, endPoint x: 467, endPoint y: 301, distance: 28.7
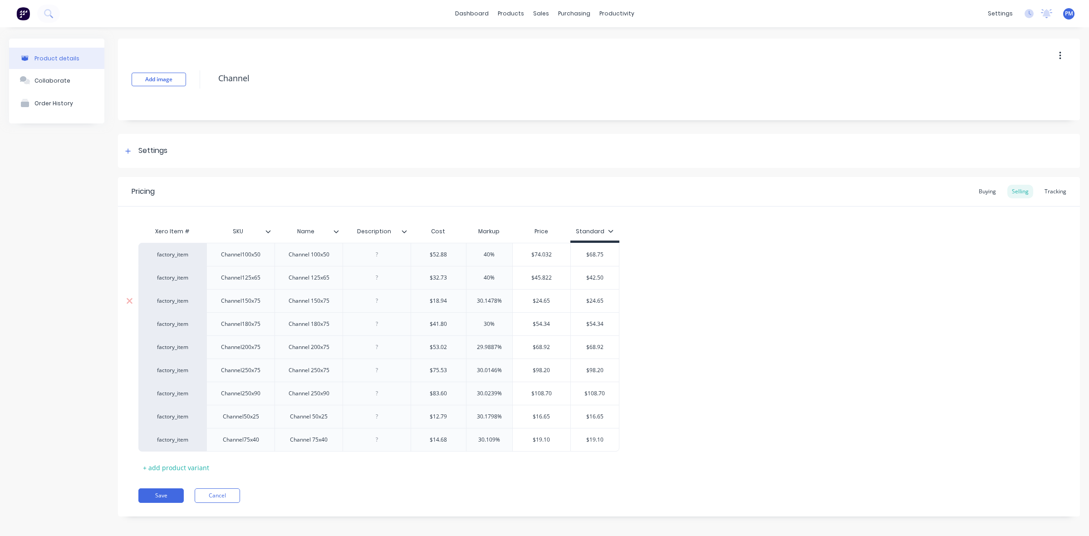
click at [467, 301] on input "30.1478%" at bounding box center [490, 301] width 46 height 8
drag, startPoint x: 491, startPoint y: 323, endPoint x: 481, endPoint y: 321, distance: 9.6
click at [481, 321] on input "30%" at bounding box center [490, 324] width 46 height 8
drag, startPoint x: 497, startPoint y: 345, endPoint x: 469, endPoint y: 348, distance: 28.7
click at [469, 348] on input "29.9887%" at bounding box center [490, 347] width 46 height 8
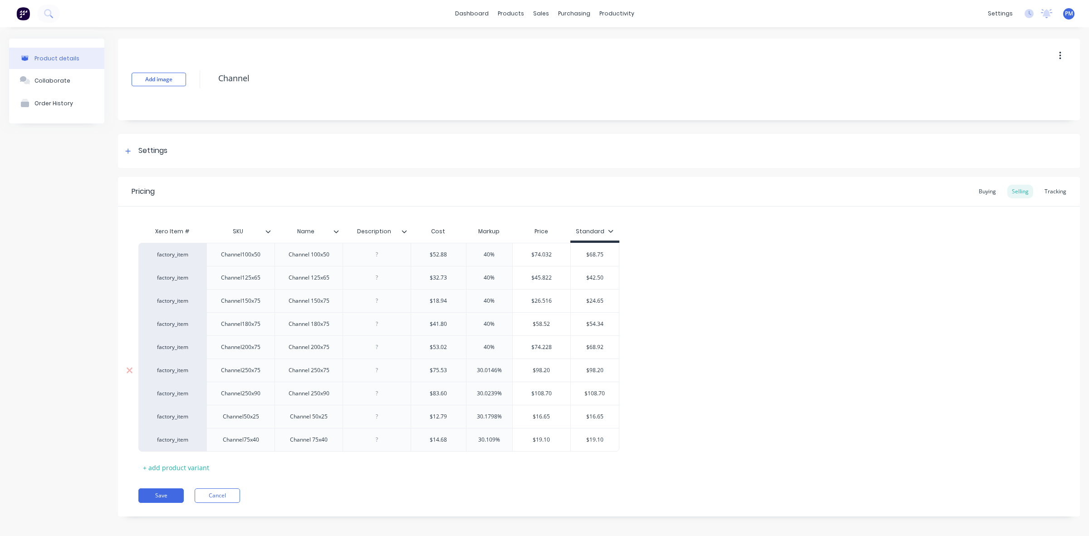
drag, startPoint x: 497, startPoint y: 370, endPoint x: 471, endPoint y: 368, distance: 25.9
click at [472, 369] on input "30.0146%" at bounding box center [490, 370] width 46 height 8
drag, startPoint x: 497, startPoint y: 392, endPoint x: 473, endPoint y: 393, distance: 23.6
click at [473, 393] on input "30.0239%" at bounding box center [490, 393] width 46 height 8
drag, startPoint x: 497, startPoint y: 416, endPoint x: 471, endPoint y: 415, distance: 26.3
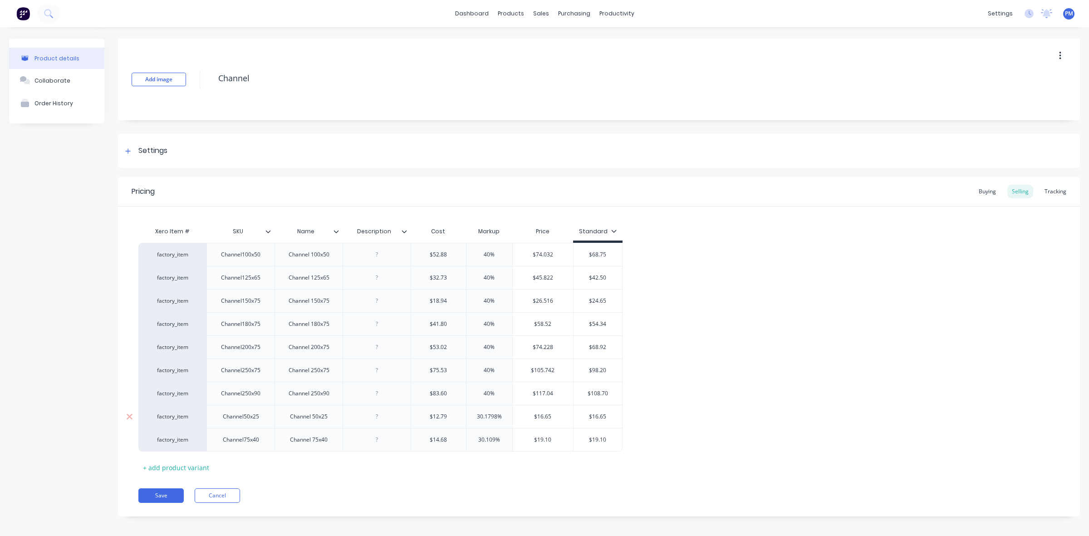
click at [471, 415] on input "30.1798%" at bounding box center [490, 417] width 46 height 8
drag, startPoint x: 493, startPoint y: 438, endPoint x: 471, endPoint y: 438, distance: 22.7
click at [472, 439] on input "30.109%" at bounding box center [487, 440] width 45 height 8
drag, startPoint x: 586, startPoint y: 255, endPoint x: 605, endPoint y: 256, distance: 19.1
click at [605, 256] on input "$68.75" at bounding box center [592, 255] width 49 height 8
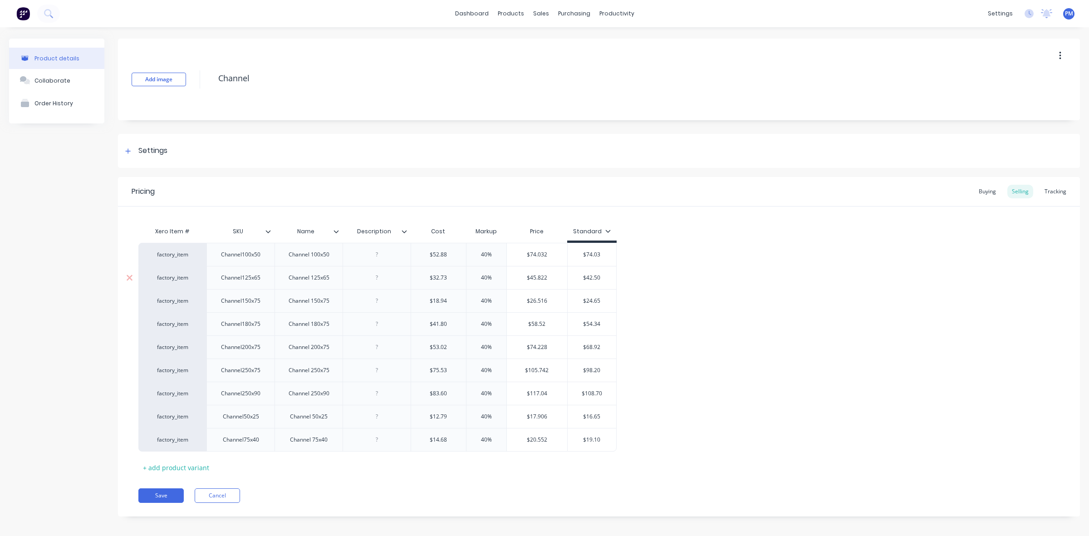
drag, startPoint x: 588, startPoint y: 277, endPoint x: 604, endPoint y: 277, distance: 15.4
click at [604, 277] on input "$42.50" at bounding box center [592, 278] width 49 height 8
drag, startPoint x: 590, startPoint y: 300, endPoint x: 602, endPoint y: 300, distance: 11.8
click at [602, 300] on input "$24.65" at bounding box center [592, 301] width 49 height 8
drag, startPoint x: 586, startPoint y: 325, endPoint x: 604, endPoint y: 323, distance: 18.2
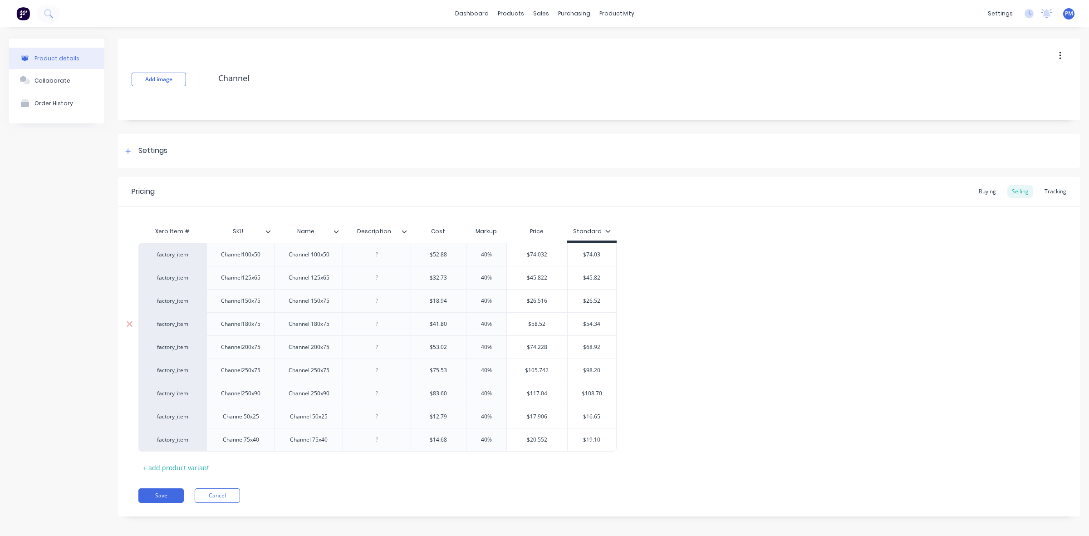
click at [604, 323] on input "$54.34" at bounding box center [592, 324] width 49 height 8
drag, startPoint x: 587, startPoint y: 348, endPoint x: 604, endPoint y: 348, distance: 16.8
click at [604, 348] on input "$68.92" at bounding box center [592, 347] width 49 height 8
drag, startPoint x: 588, startPoint y: 369, endPoint x: 603, endPoint y: 370, distance: 15.0
click at [603, 370] on input "$98.20" at bounding box center [592, 370] width 49 height 8
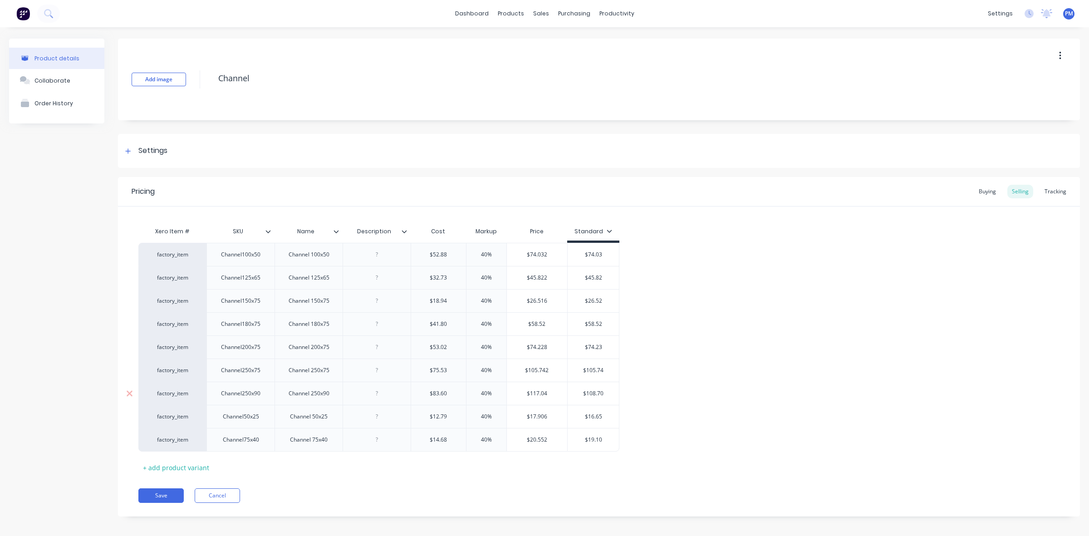
drag, startPoint x: 587, startPoint y: 394, endPoint x: 605, endPoint y: 394, distance: 17.7
click at [605, 394] on input "$108.70" at bounding box center [593, 393] width 51 height 8
drag, startPoint x: 588, startPoint y: 416, endPoint x: 604, endPoint y: 417, distance: 15.9
click at [604, 417] on input "$16.65" at bounding box center [593, 417] width 51 height 8
drag, startPoint x: 588, startPoint y: 441, endPoint x: 609, endPoint y: 442, distance: 20.9
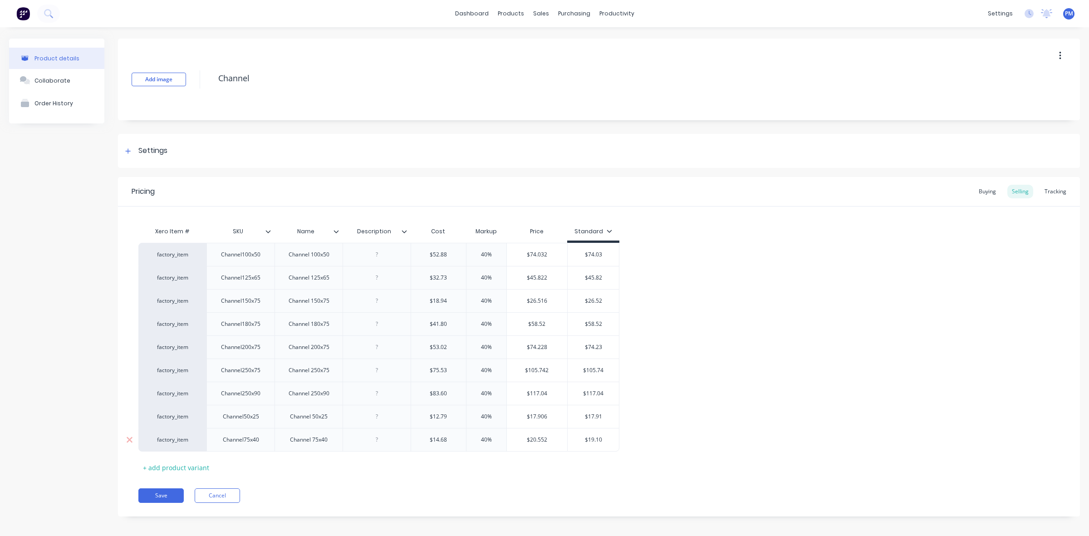
click at [609, 442] on input "$19.10" at bounding box center [593, 440] width 51 height 8
click at [166, 490] on button "Save" at bounding box center [160, 495] width 45 height 15
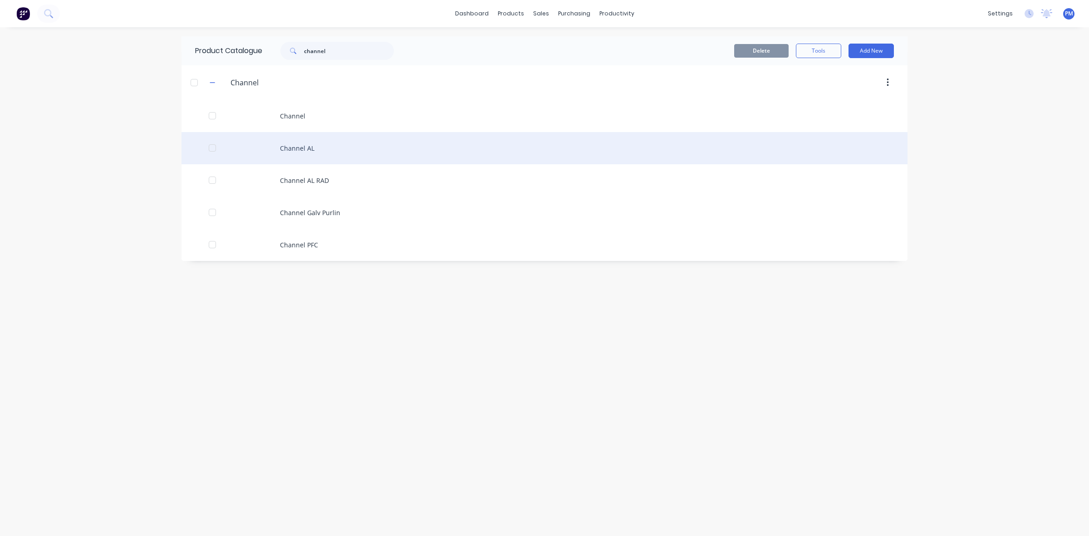
click at [289, 152] on div "Channel AL" at bounding box center [545, 148] width 726 height 32
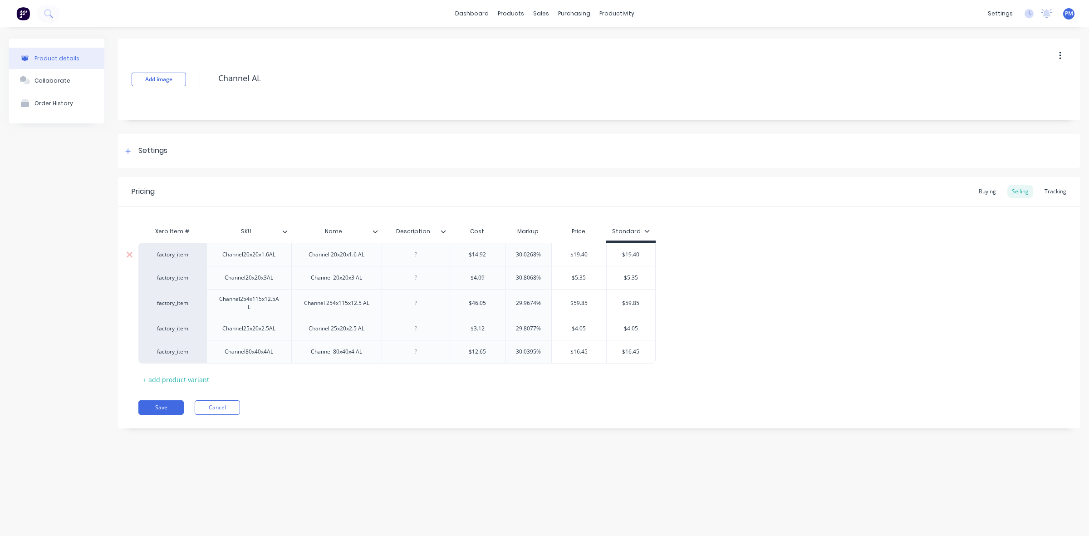
drag, startPoint x: 535, startPoint y: 253, endPoint x: 510, endPoint y: 253, distance: 25.0
click at [511, 253] on input "30.0268%" at bounding box center [529, 255] width 46 height 8
drag, startPoint x: 536, startPoint y: 277, endPoint x: 514, endPoint y: 276, distance: 22.3
click at [514, 276] on input "30.8068%" at bounding box center [529, 278] width 46 height 8
drag, startPoint x: 536, startPoint y: 302, endPoint x: 512, endPoint y: 302, distance: 25.0
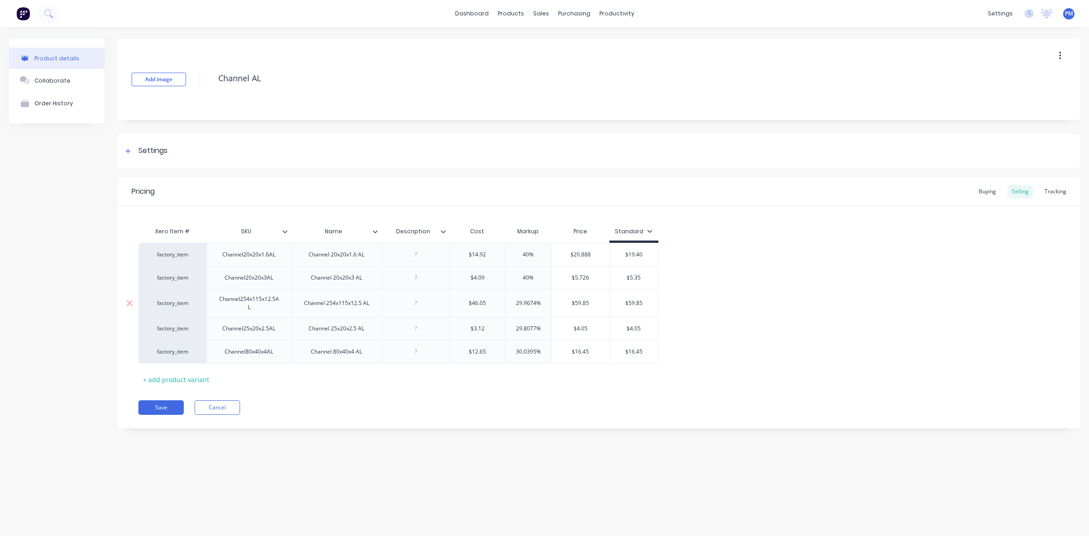
click at [512, 302] on input "29.9674%" at bounding box center [529, 303] width 46 height 8
drag, startPoint x: 536, startPoint y: 327, endPoint x: 511, endPoint y: 326, distance: 24.5
click at [511, 326] on input "29.8077%" at bounding box center [529, 329] width 46 height 8
drag, startPoint x: 531, startPoint y: 350, endPoint x: 513, endPoint y: 349, distance: 18.2
click at [513, 349] on input "30.0395%" at bounding box center [529, 352] width 46 height 8
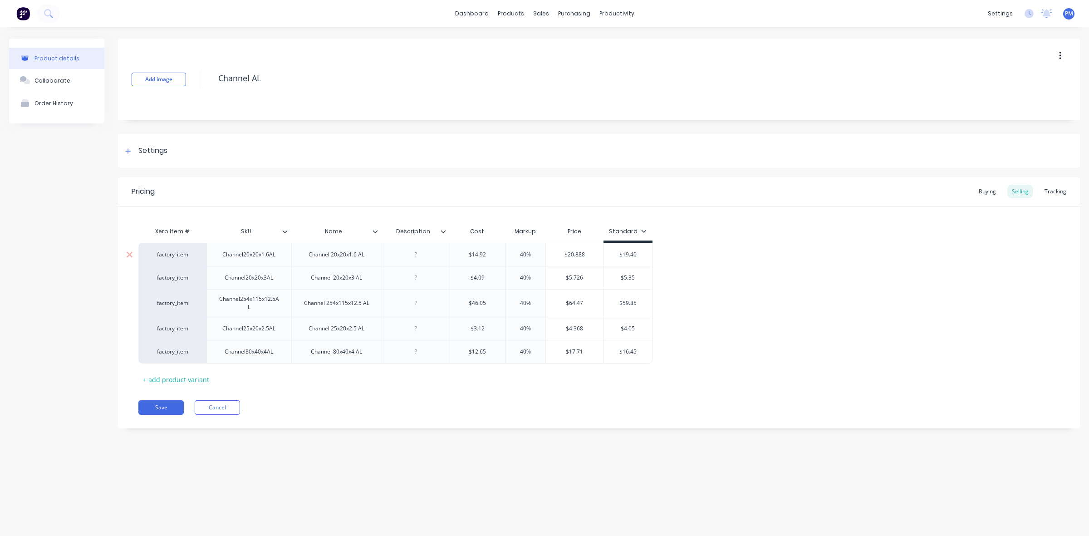
drag, startPoint x: 627, startPoint y: 255, endPoint x: 645, endPoint y: 255, distance: 17.2
click at [645, 255] on input "$19.40" at bounding box center [628, 255] width 49 height 8
drag, startPoint x: 625, startPoint y: 277, endPoint x: 643, endPoint y: 278, distance: 18.2
click at [643, 278] on input "$5.35" at bounding box center [628, 278] width 49 height 8
drag, startPoint x: 623, startPoint y: 303, endPoint x: 638, endPoint y: 303, distance: 14.5
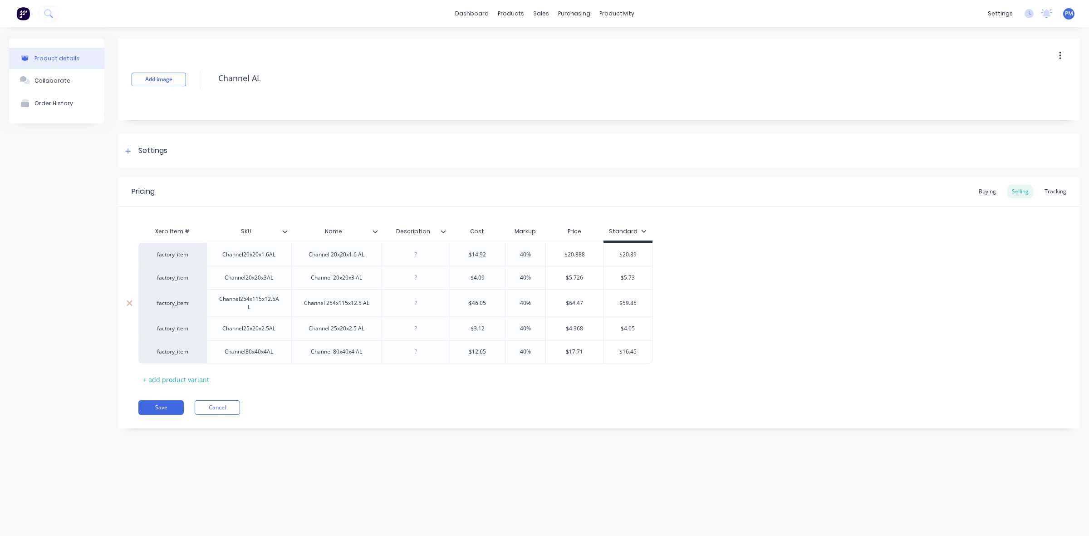
click at [638, 303] on input "$59.85" at bounding box center [628, 303] width 49 height 8
drag, startPoint x: 625, startPoint y: 329, endPoint x: 641, endPoint y: 328, distance: 15.9
click at [641, 328] on input "$4.05" at bounding box center [628, 329] width 49 height 8
drag, startPoint x: 623, startPoint y: 351, endPoint x: 640, endPoint y: 351, distance: 17.7
click at [640, 351] on input "$16.45" at bounding box center [628, 352] width 49 height 8
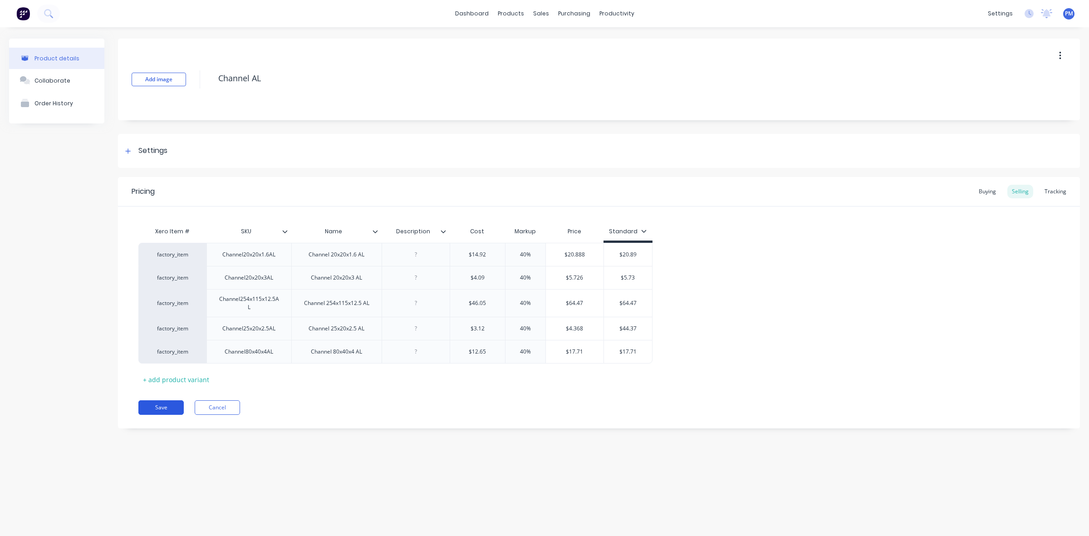
click at [152, 407] on button "Save" at bounding box center [160, 407] width 45 height 15
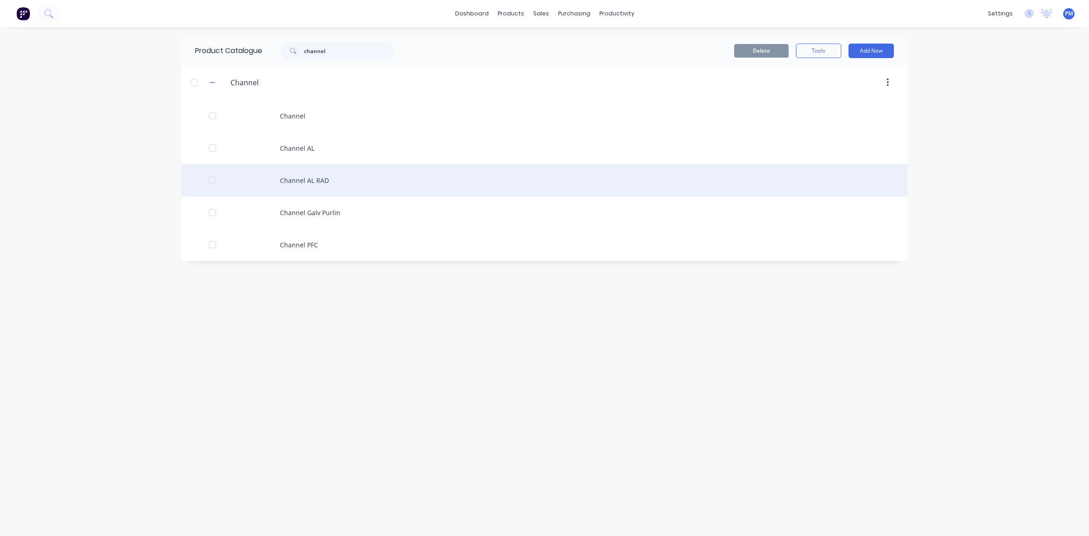
click at [303, 182] on div "Channel AL RAD" at bounding box center [545, 180] width 726 height 32
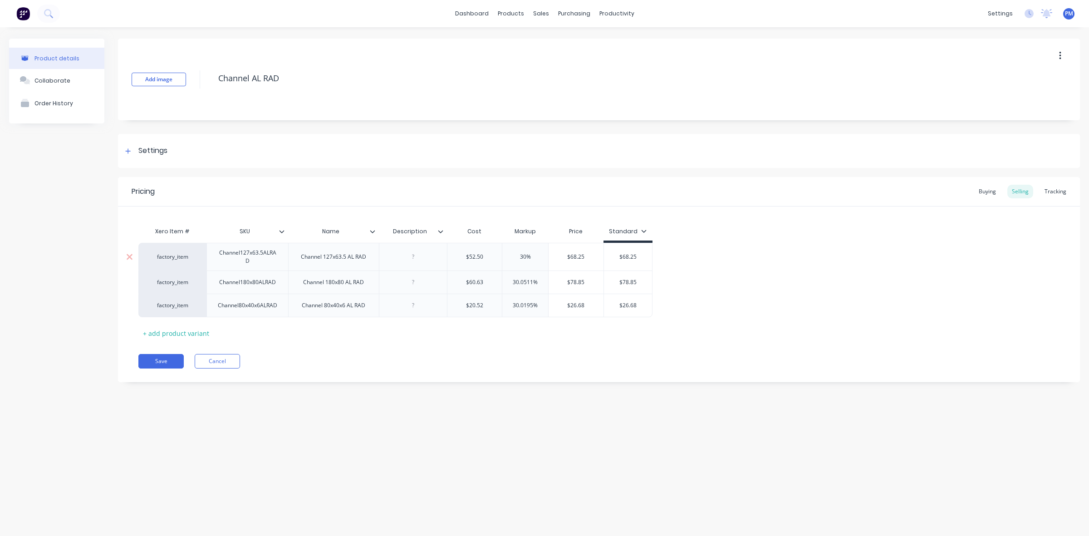
drag, startPoint x: 526, startPoint y: 257, endPoint x: 519, endPoint y: 257, distance: 6.8
click at [519, 257] on input "30%" at bounding box center [525, 257] width 46 height 8
drag, startPoint x: 532, startPoint y: 280, endPoint x: 509, endPoint y: 282, distance: 22.7
click at [509, 282] on input "30.0511%" at bounding box center [525, 282] width 46 height 8
drag, startPoint x: 532, startPoint y: 304, endPoint x: 511, endPoint y: 304, distance: 21.3
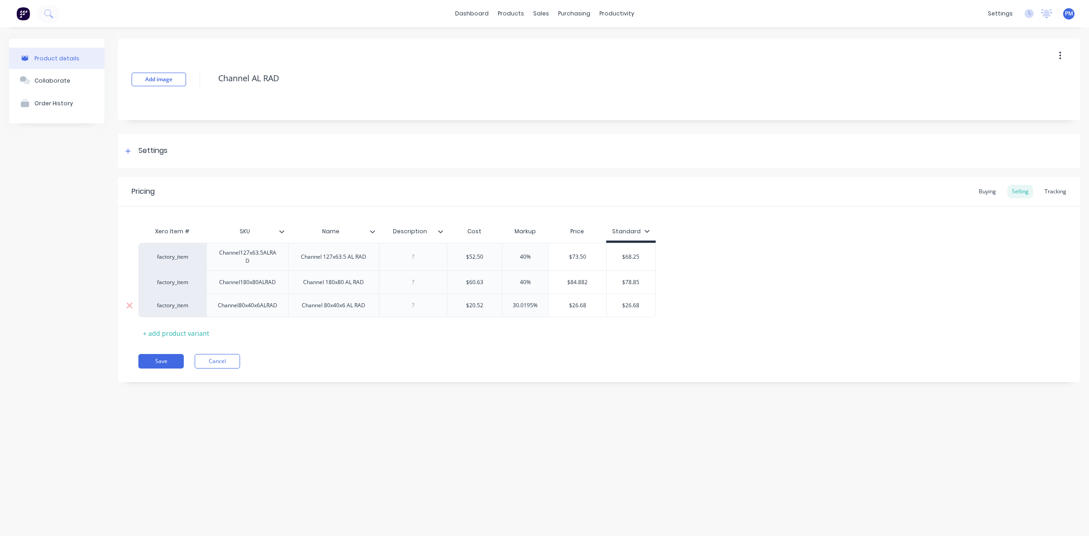
click at [513, 304] on input "30.0195%" at bounding box center [525, 305] width 46 height 8
drag, startPoint x: 620, startPoint y: 256, endPoint x: 638, endPoint y: 255, distance: 17.3
click at [638, 255] on input "$68.25" at bounding box center [625, 257] width 49 height 8
drag, startPoint x: 622, startPoint y: 282, endPoint x: 641, endPoint y: 282, distance: 19.5
click at [641, 282] on input "$78.85" at bounding box center [625, 282] width 49 height 8
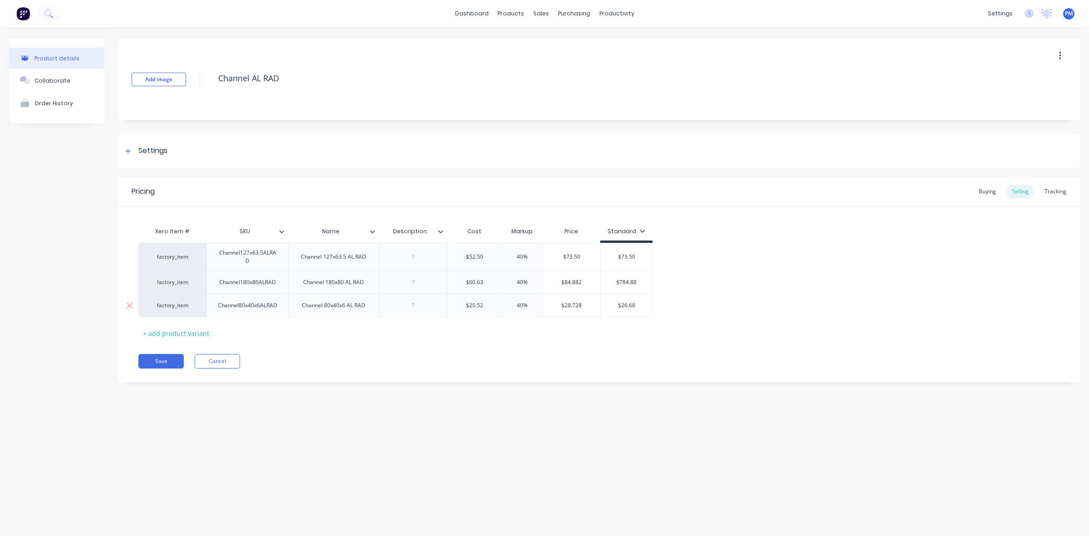
drag, startPoint x: 629, startPoint y: 305, endPoint x: 640, endPoint y: 305, distance: 10.9
click at [640, 305] on input "$26.68" at bounding box center [626, 305] width 51 height 8
click at [165, 361] on button "Save" at bounding box center [160, 361] width 45 height 15
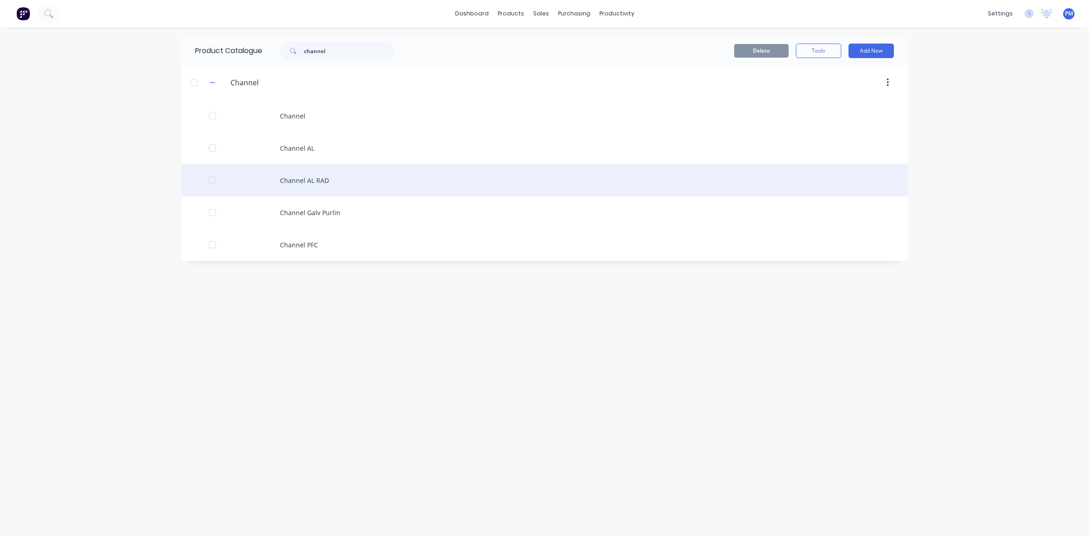
click at [301, 182] on div "Channel AL RAD" at bounding box center [545, 180] width 726 height 32
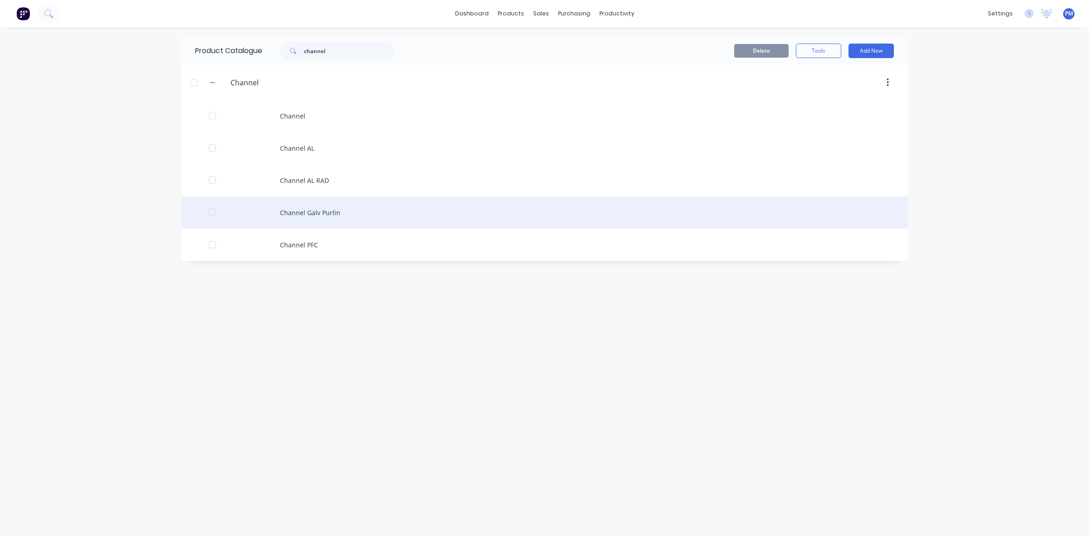
click at [300, 216] on div "Channel Galv Purlin" at bounding box center [545, 213] width 726 height 32
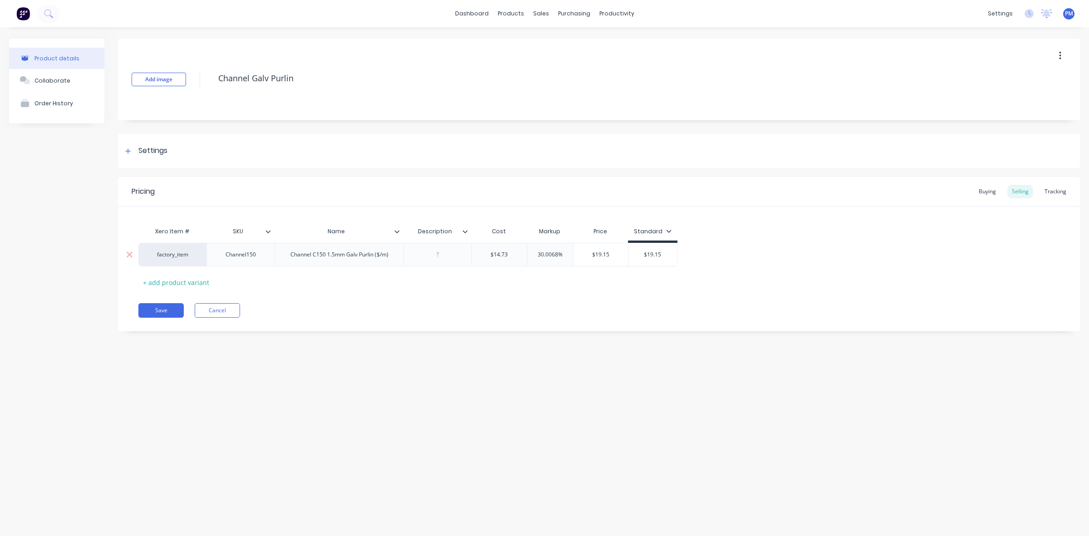
drag, startPoint x: 557, startPoint y: 253, endPoint x: 533, endPoint y: 252, distance: 24.1
click at [533, 252] on input "30.0068%" at bounding box center [550, 255] width 46 height 8
drag, startPoint x: 645, startPoint y: 255, endPoint x: 663, endPoint y: 255, distance: 17.2
click at [663, 255] on input "$19.15" at bounding box center [650, 255] width 49 height 8
click at [168, 310] on button "Save" at bounding box center [160, 310] width 45 height 15
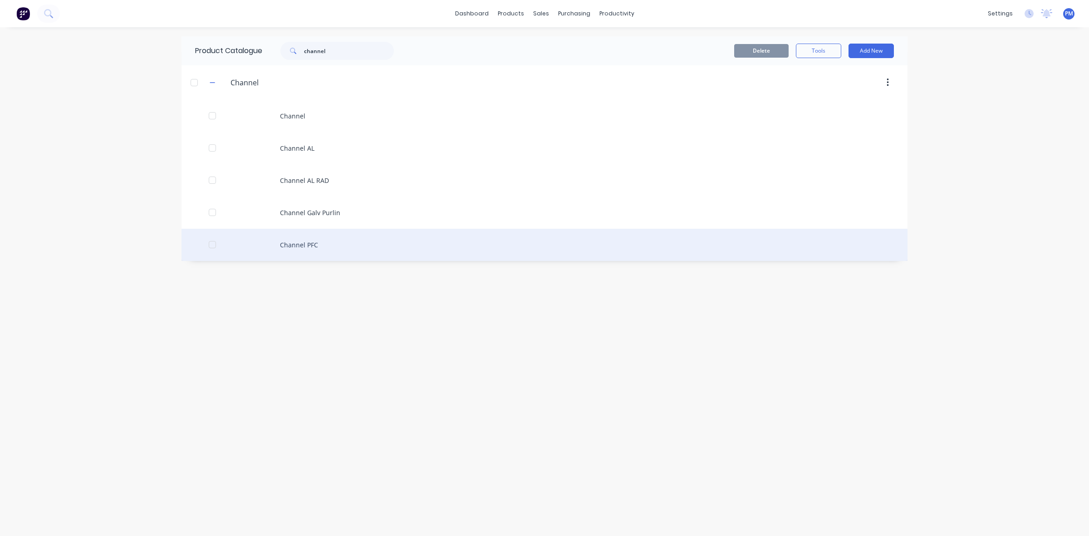
click at [290, 241] on div "Channel PFC" at bounding box center [545, 245] width 726 height 32
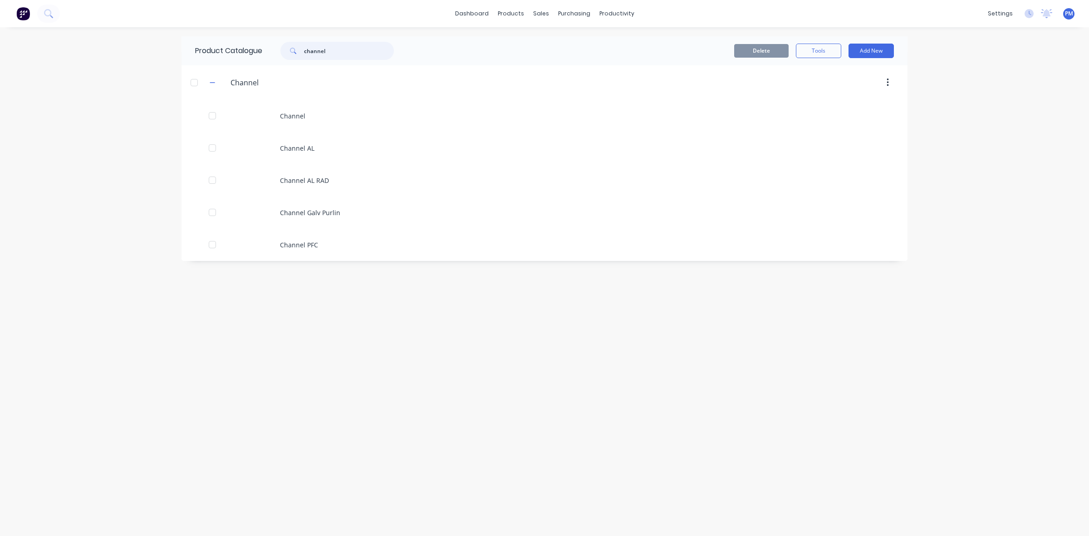
drag, startPoint x: 325, startPoint y: 48, endPoint x: 296, endPoint y: 46, distance: 29.6
click at [296, 46] on div "channel" at bounding box center [336, 51] width 113 height 18
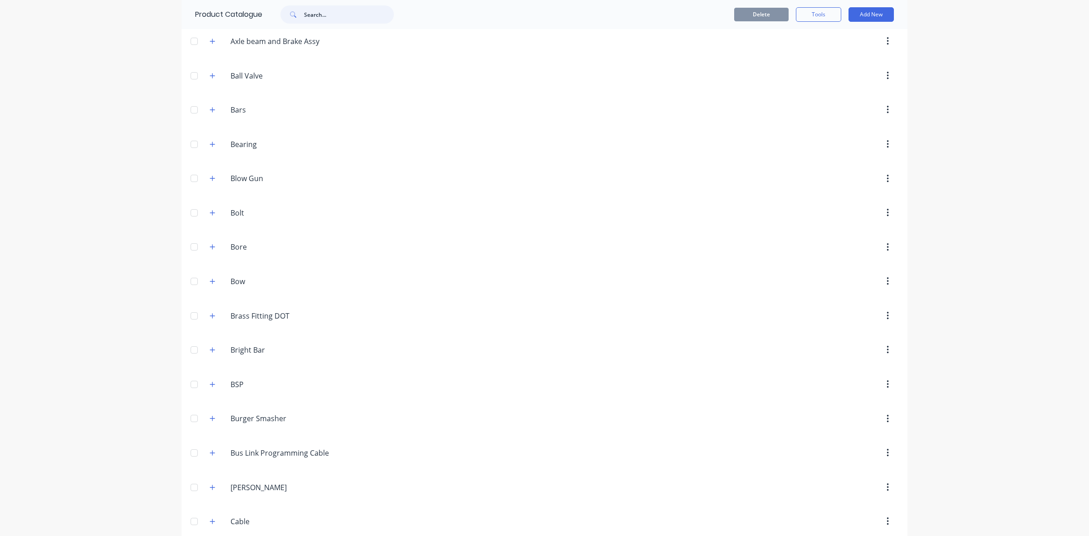
scroll to position [511, 0]
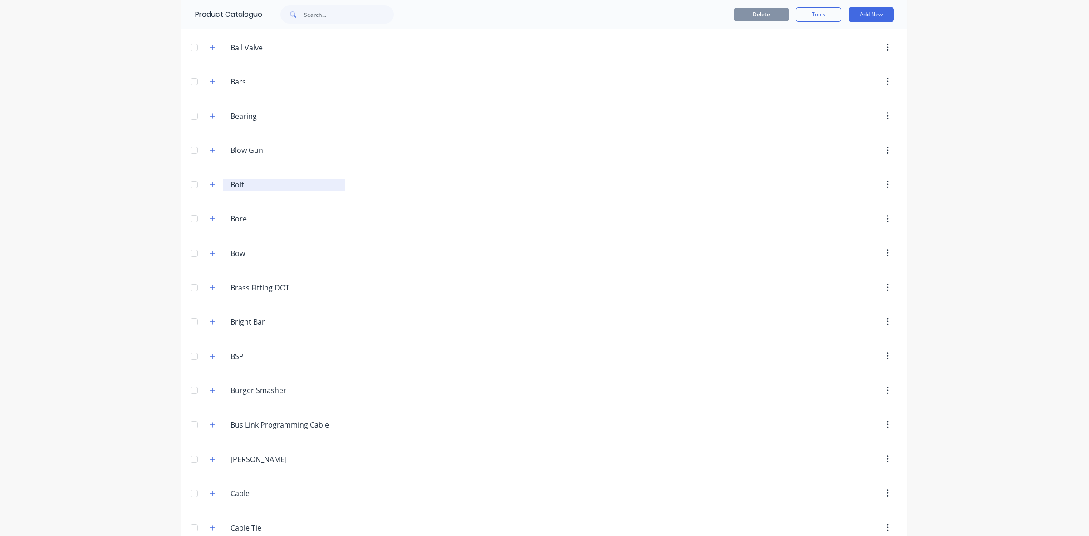
click at [236, 189] on input "Bolt" at bounding box center [285, 184] width 108 height 11
click at [210, 188] on icon "button" at bounding box center [212, 185] width 5 height 6
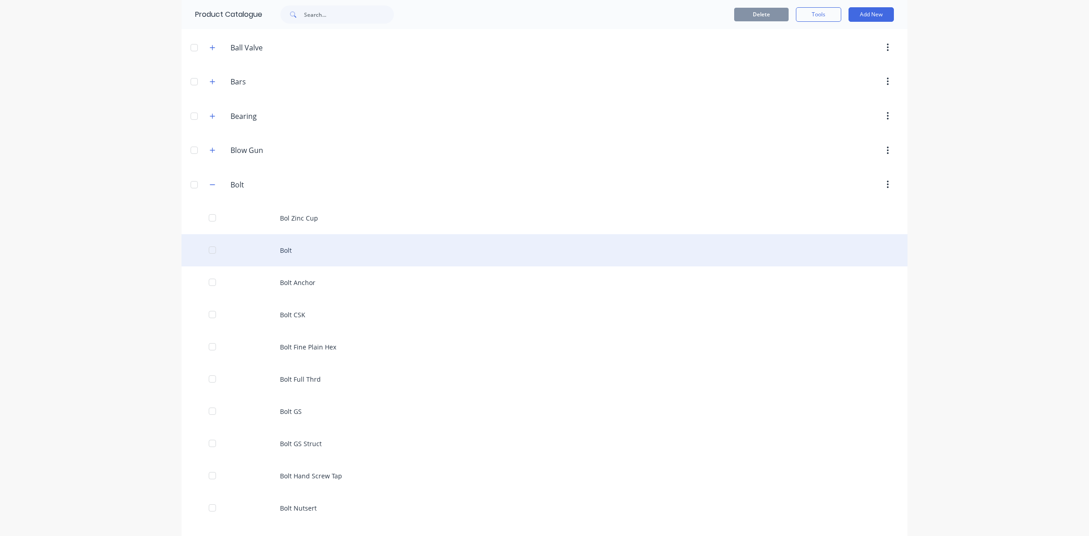
click at [280, 255] on div "Bolt" at bounding box center [545, 250] width 726 height 32
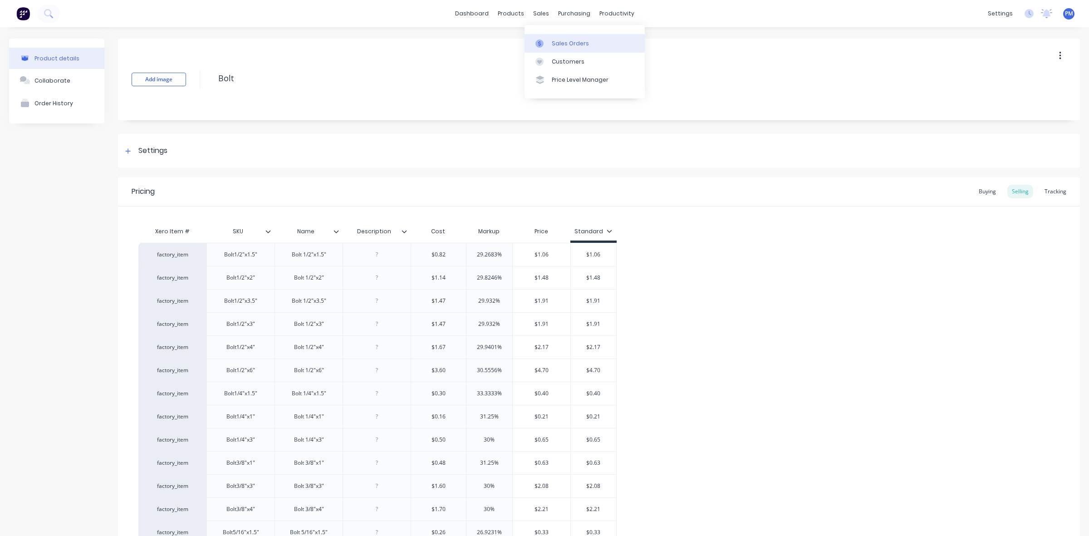
click at [566, 45] on div "Sales Orders" at bounding box center [570, 43] width 37 height 8
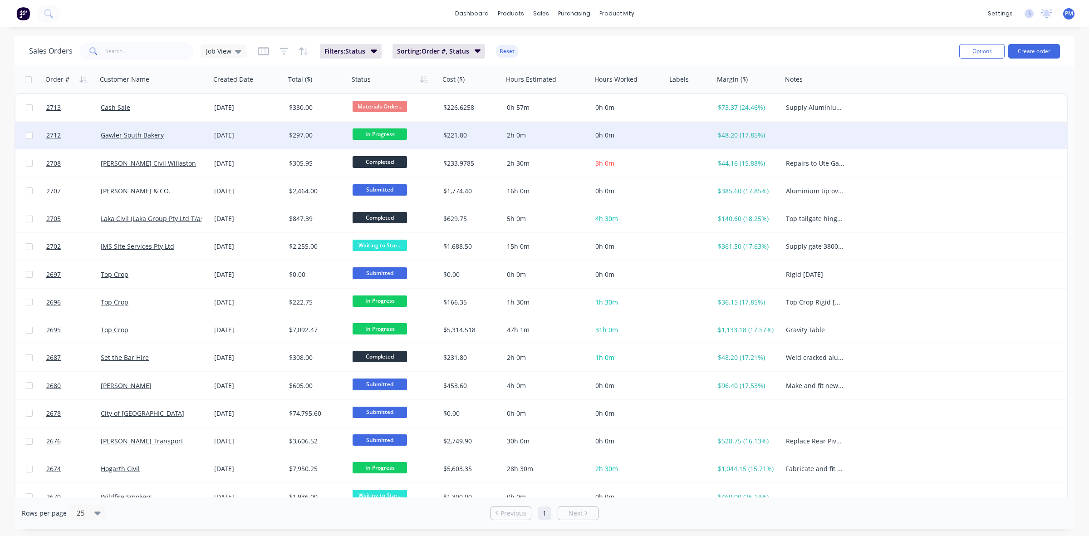
click at [382, 129] on span "In Progress" at bounding box center [380, 133] width 54 height 11
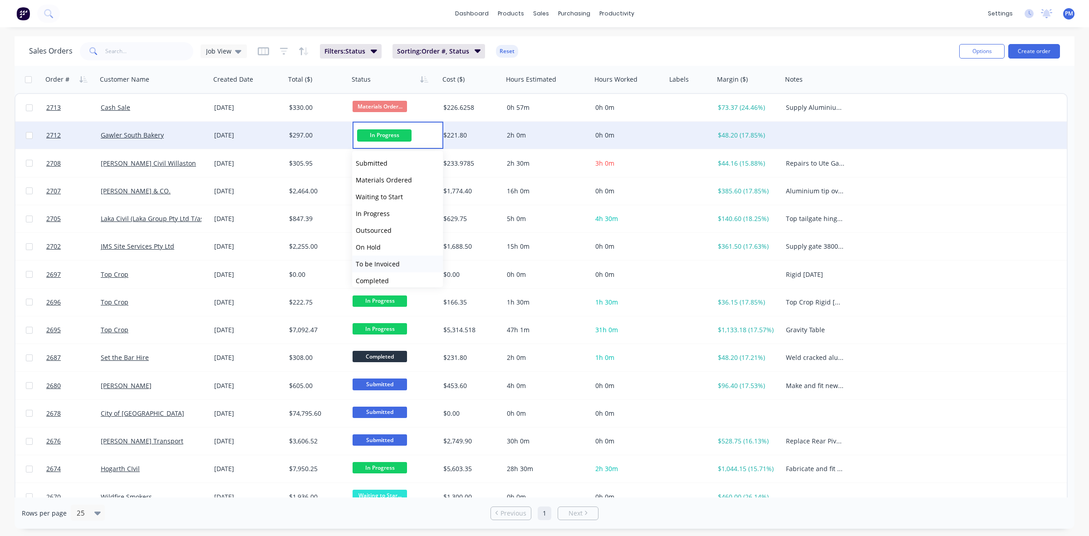
click at [388, 262] on span "To be Invoiced" at bounding box center [378, 264] width 44 height 9
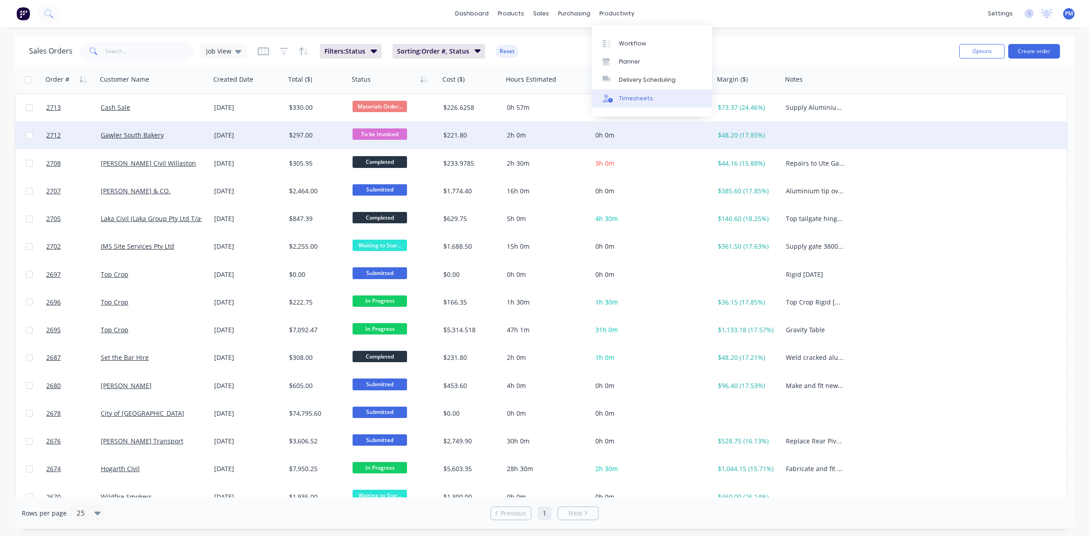
click at [634, 101] on div "Timesheets" at bounding box center [636, 98] width 34 height 8
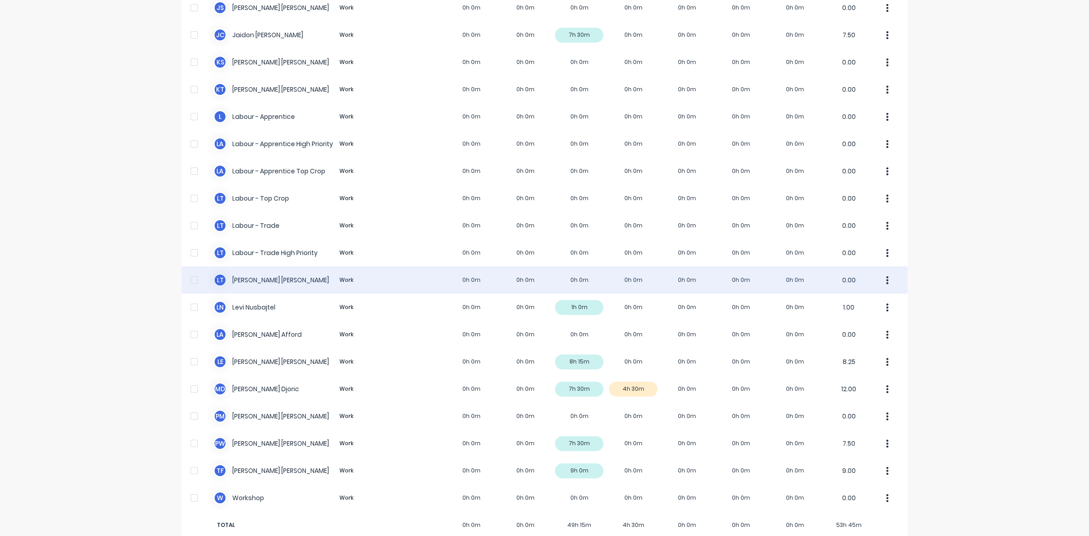
scroll to position [172, 0]
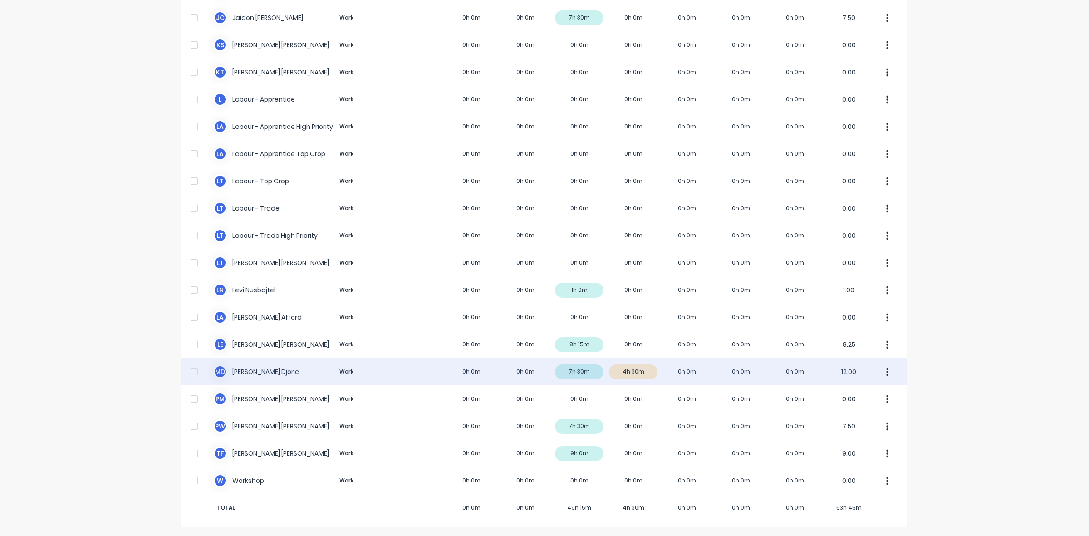
click at [645, 370] on div "M D [PERSON_NAME] Work 0h 0m 0h 0m 7h 30m 4h 30m 0h 0m 0h 0m 0h 0m 12.00" at bounding box center [545, 371] width 726 height 27
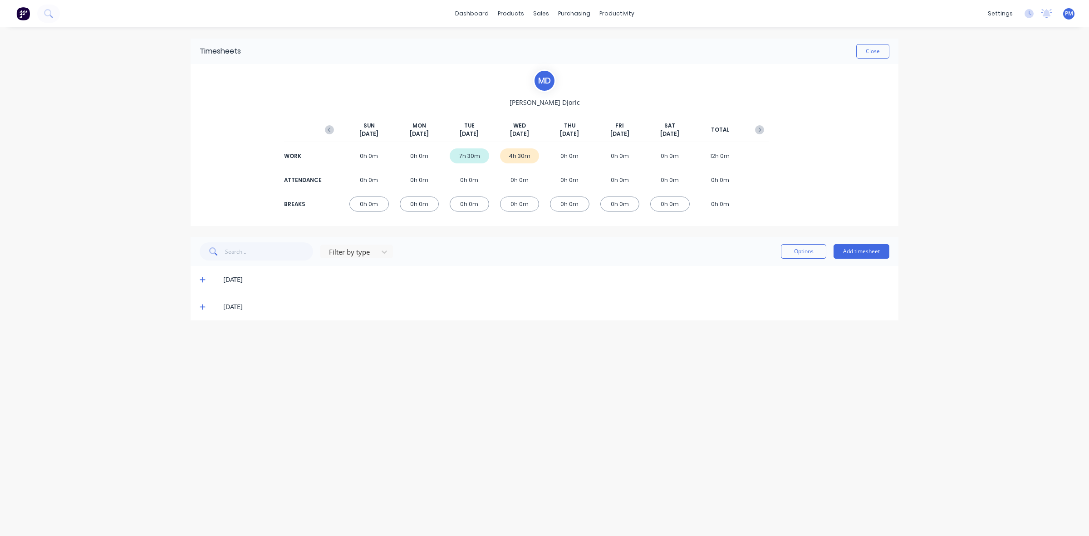
click at [202, 307] on icon at bounding box center [202, 307] width 5 height 5
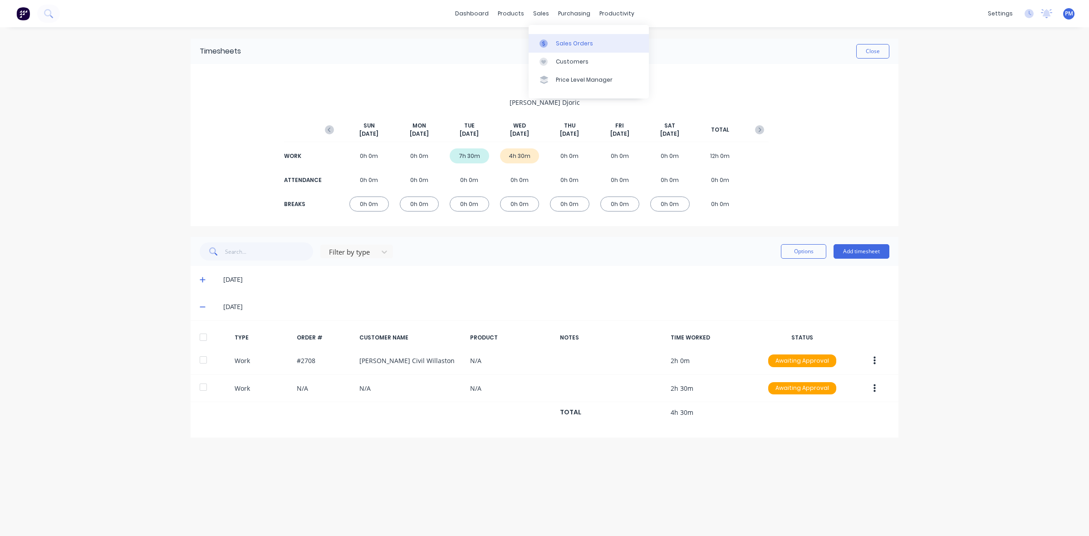
click at [566, 44] on div "Sales Orders" at bounding box center [574, 43] width 37 height 8
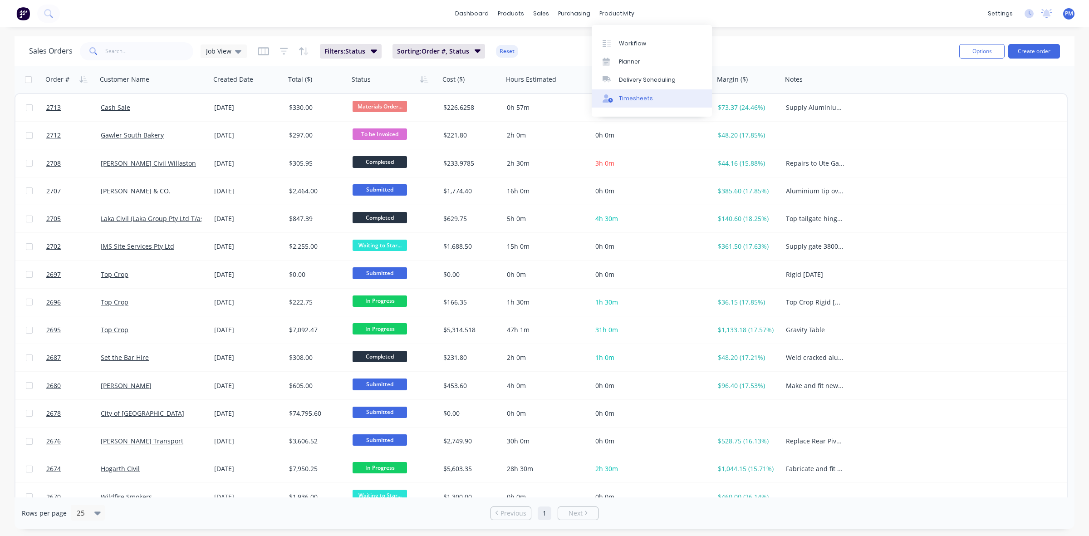
click at [633, 95] on div "Timesheets" at bounding box center [636, 98] width 34 height 8
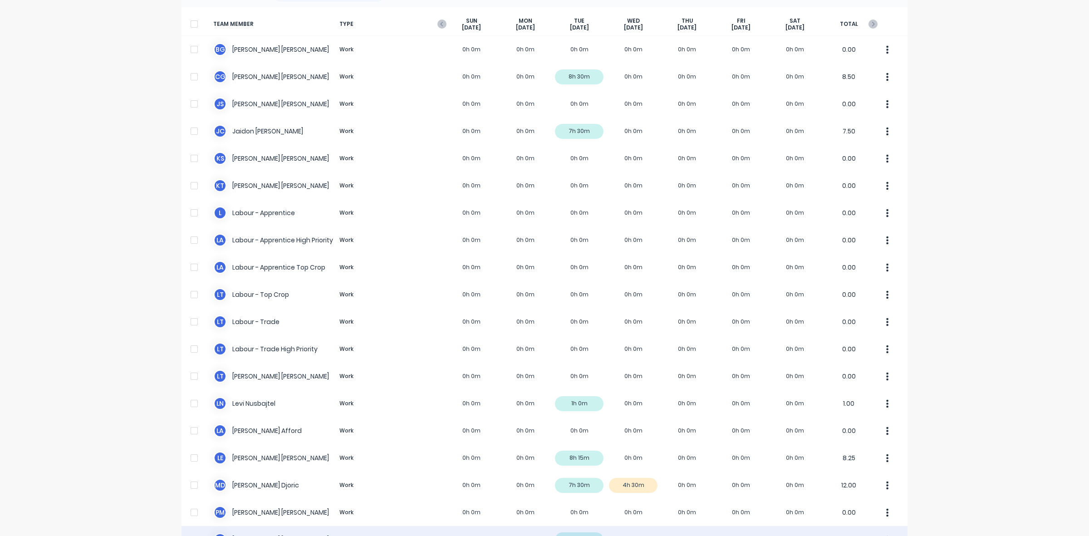
scroll to position [172, 0]
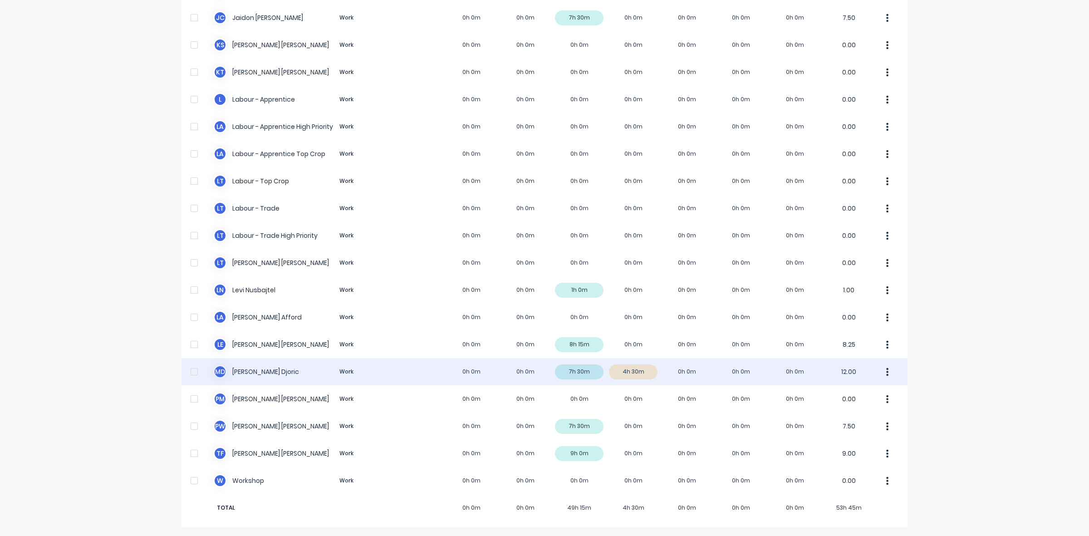
click at [647, 370] on div "M D [PERSON_NAME] Work 0h 0m 0h 0m 7h 30m 4h 30m 0h 0m 0h 0m 0h 0m 12.00" at bounding box center [545, 371] width 726 height 27
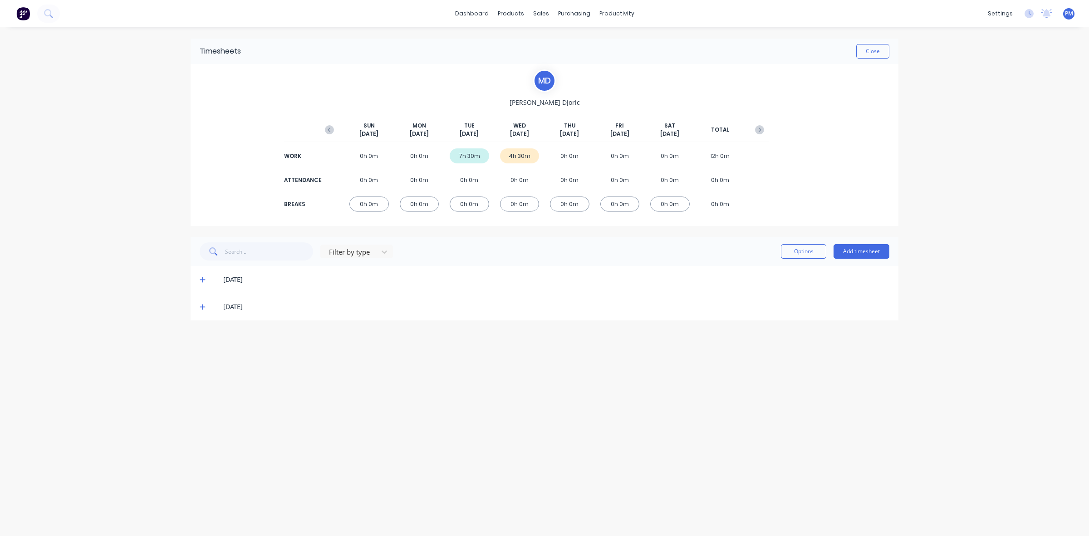
click at [202, 310] on icon at bounding box center [203, 307] width 6 height 6
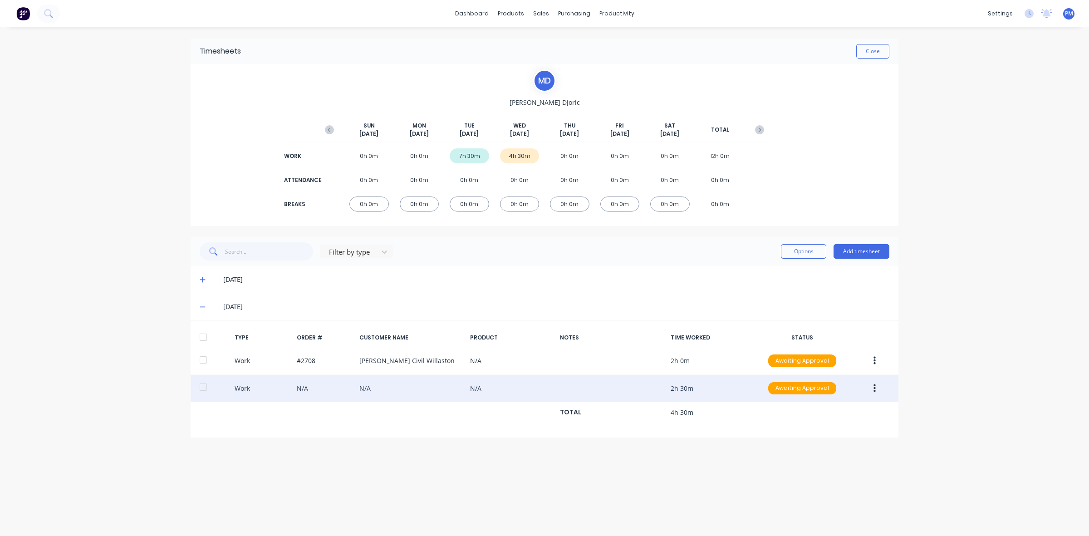
click at [874, 391] on icon "button" at bounding box center [875, 389] width 2 height 10
click at [819, 354] on div "Edit" at bounding box center [842, 354] width 70 height 13
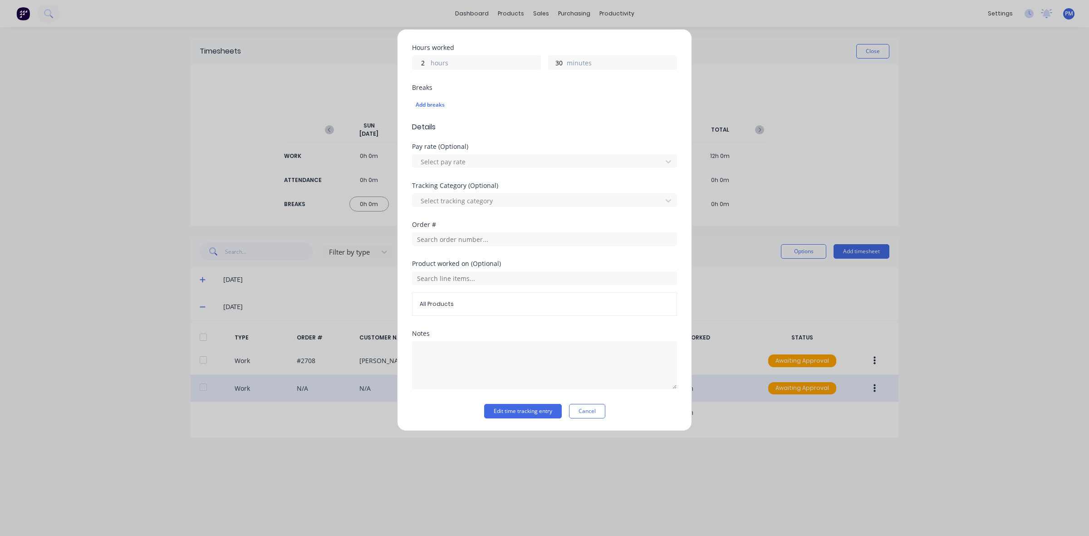
scroll to position [200, 0]
click at [433, 235] on input "text" at bounding box center [544, 239] width 265 height 14
drag, startPoint x: 435, startPoint y: 236, endPoint x: 409, endPoint y: 235, distance: 25.9
click at [409, 235] on div "Edit time tracking entry Work Attendance When Date [DATE] Start time 11:00 AM F…" at bounding box center [544, 230] width 295 height 402
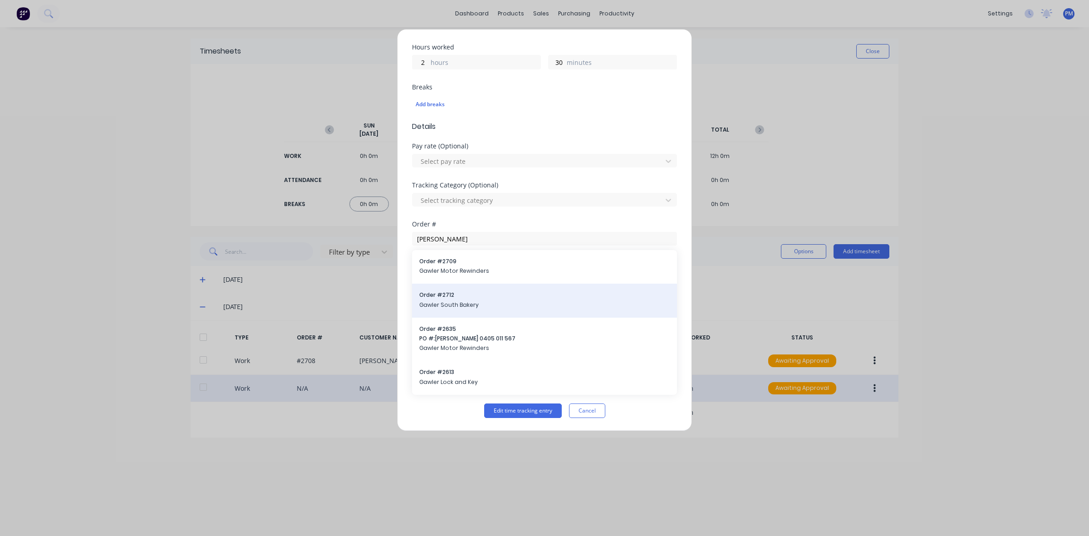
click at [438, 298] on span "Order # 2712" at bounding box center [544, 295] width 251 height 8
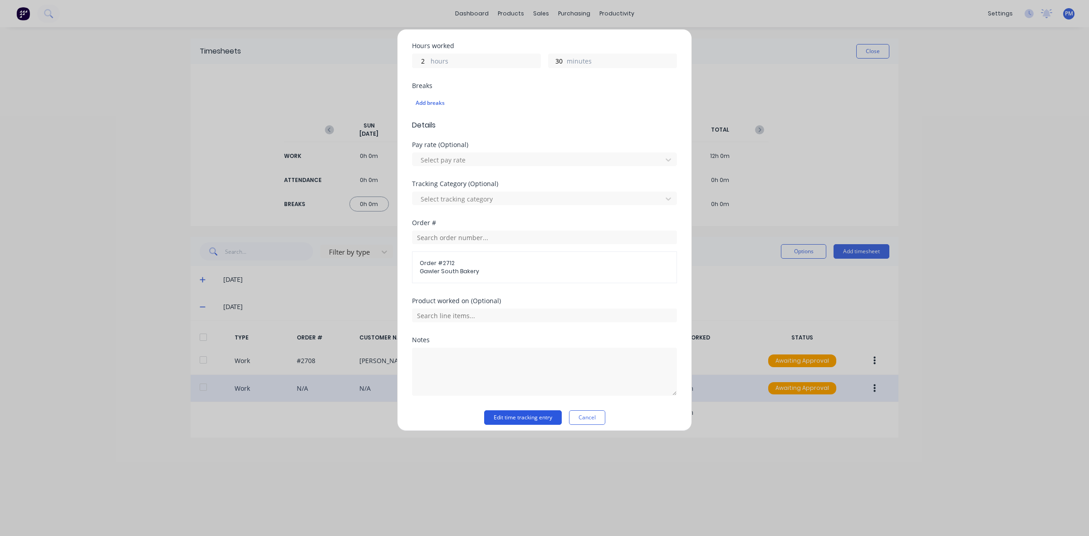
click at [515, 420] on button "Edit time tracking entry" at bounding box center [523, 417] width 78 height 15
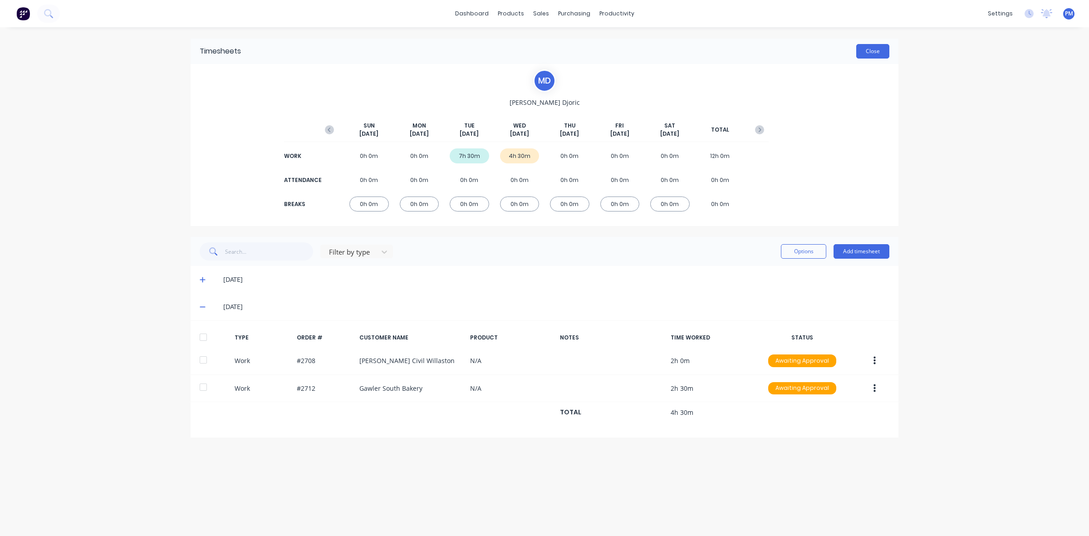
click at [877, 53] on button "Close" at bounding box center [872, 51] width 33 height 15
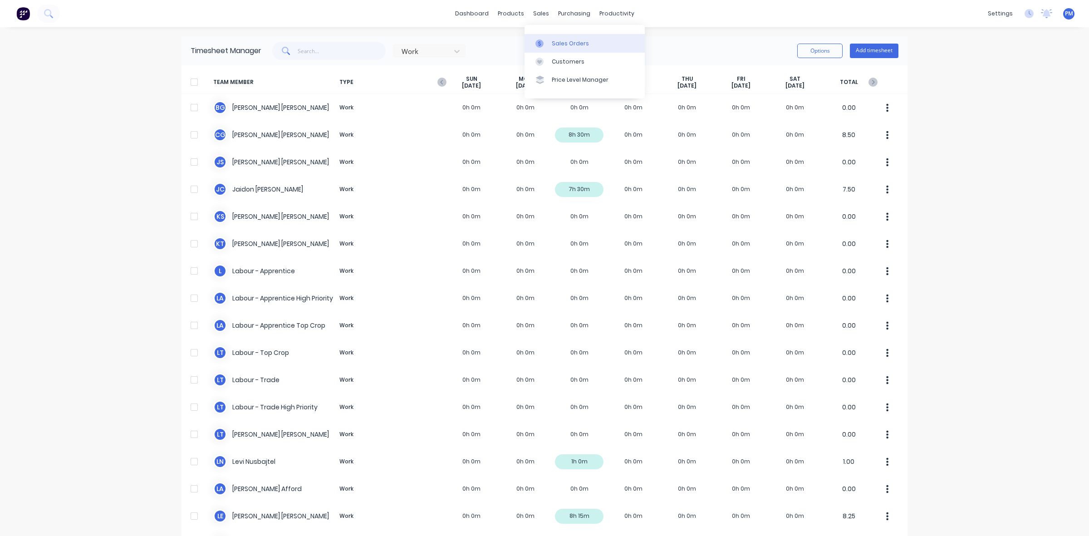
click at [559, 44] on div "Sales Orders" at bounding box center [570, 43] width 37 height 8
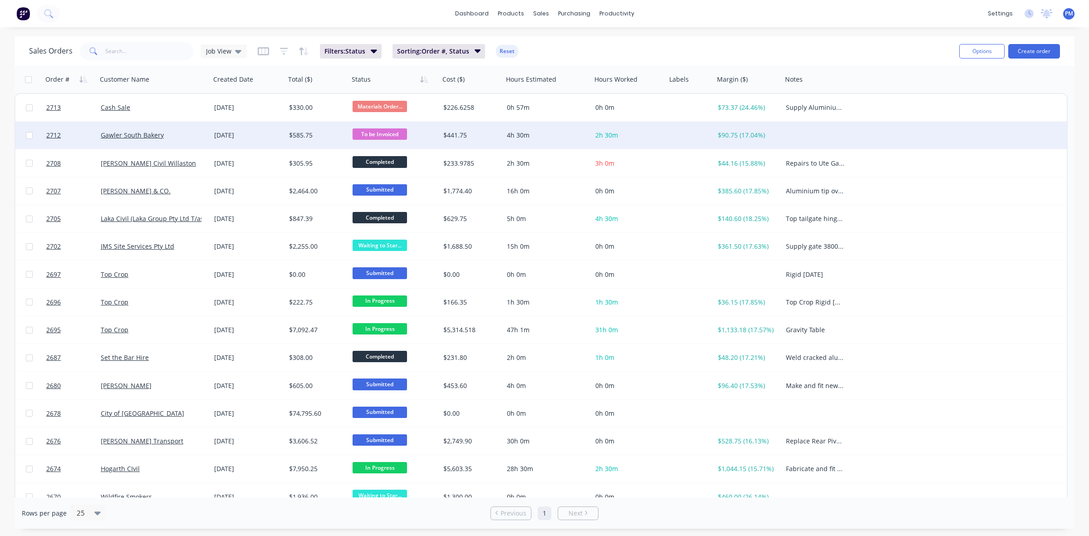
click at [273, 139] on div "[DATE]" at bounding box center [248, 135] width 68 height 9
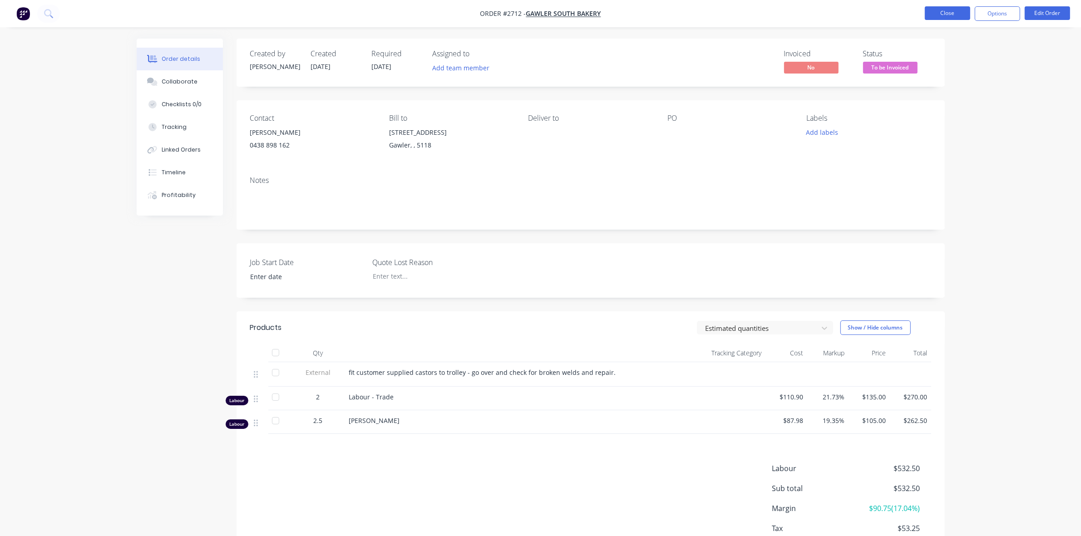
click at [947, 11] on button "Close" at bounding box center [947, 13] width 45 height 14
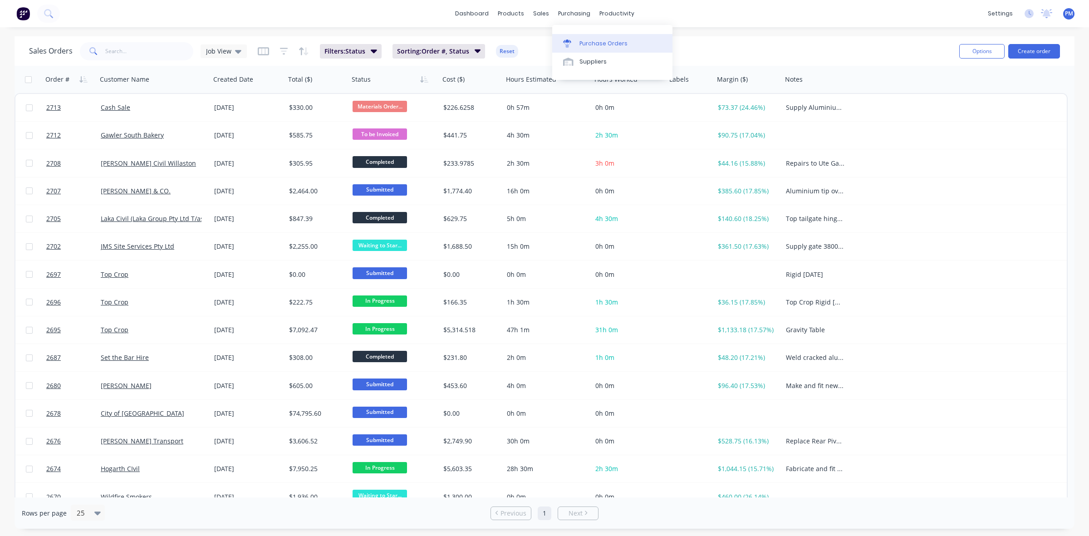
click at [597, 41] on div "Purchase Orders" at bounding box center [604, 43] width 48 height 8
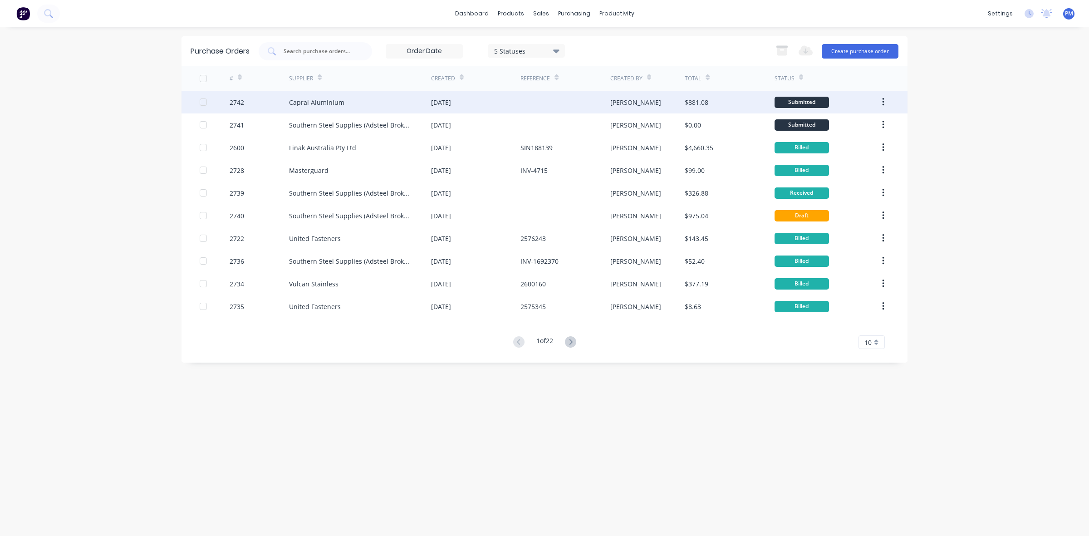
click at [400, 107] on div "Capral Aluminium" at bounding box center [360, 102] width 142 height 23
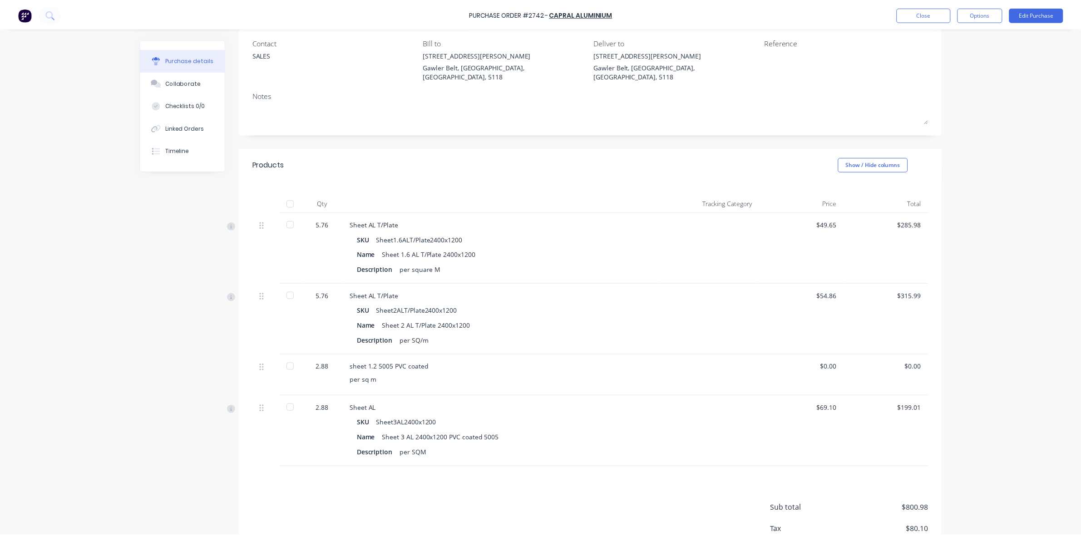
scroll to position [113, 0]
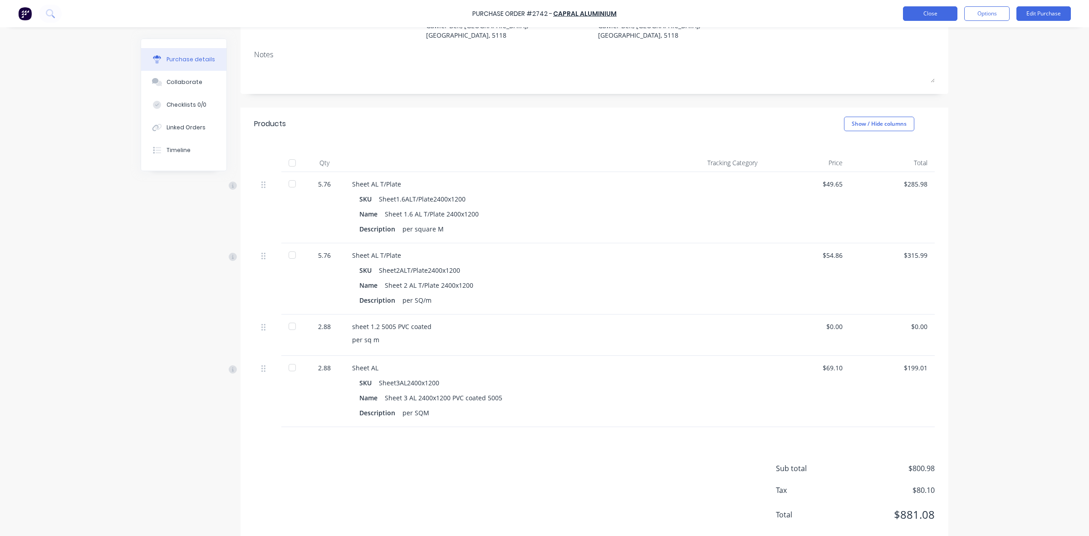
click at [921, 16] on button "Close" at bounding box center [930, 13] width 54 height 15
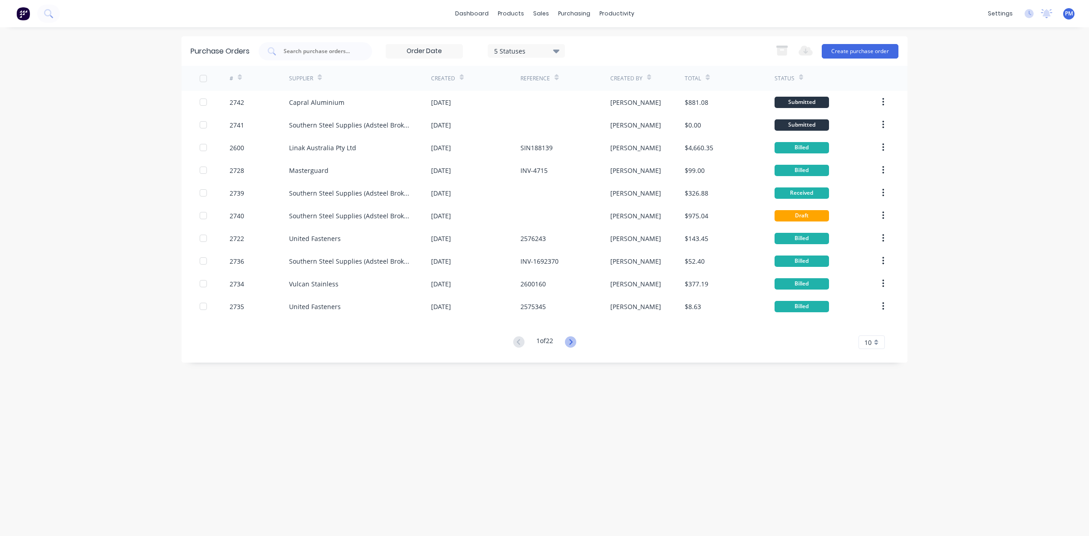
click at [572, 343] on icon at bounding box center [570, 341] width 3 height 5
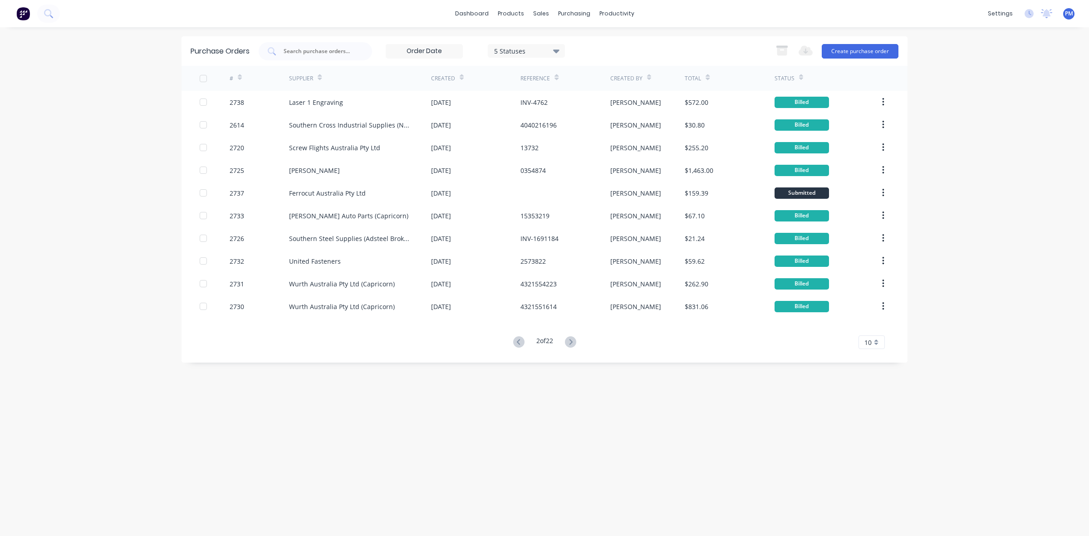
click at [572, 343] on icon at bounding box center [570, 341] width 3 height 5
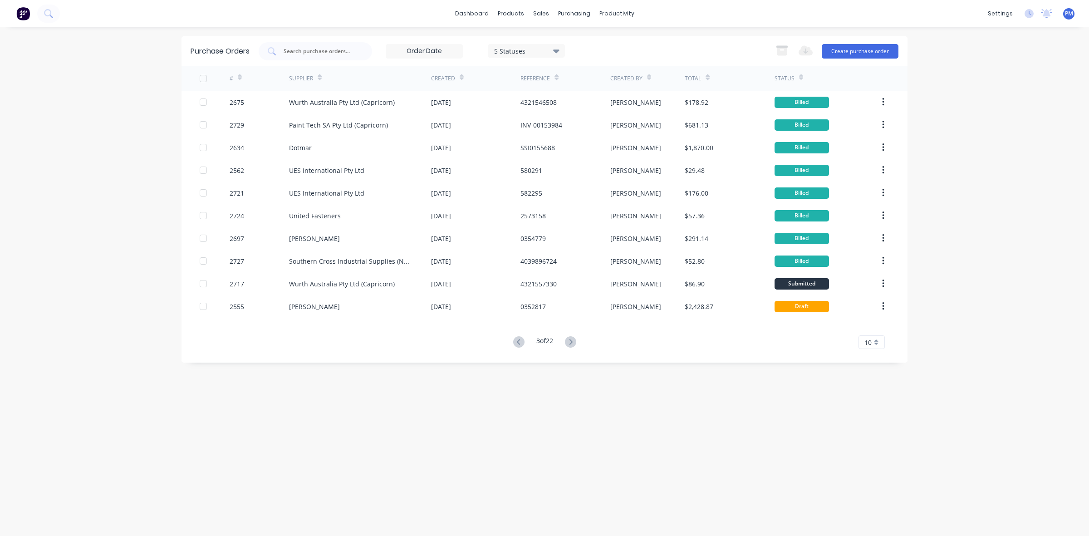
click at [572, 343] on icon at bounding box center [570, 341] width 3 height 5
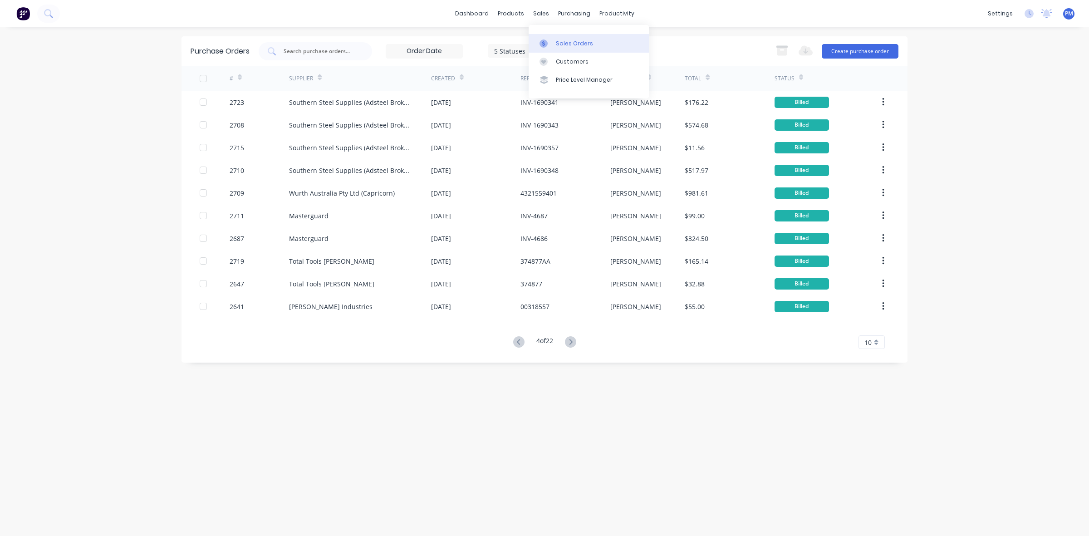
click at [561, 41] on div "Sales Orders" at bounding box center [574, 43] width 37 height 8
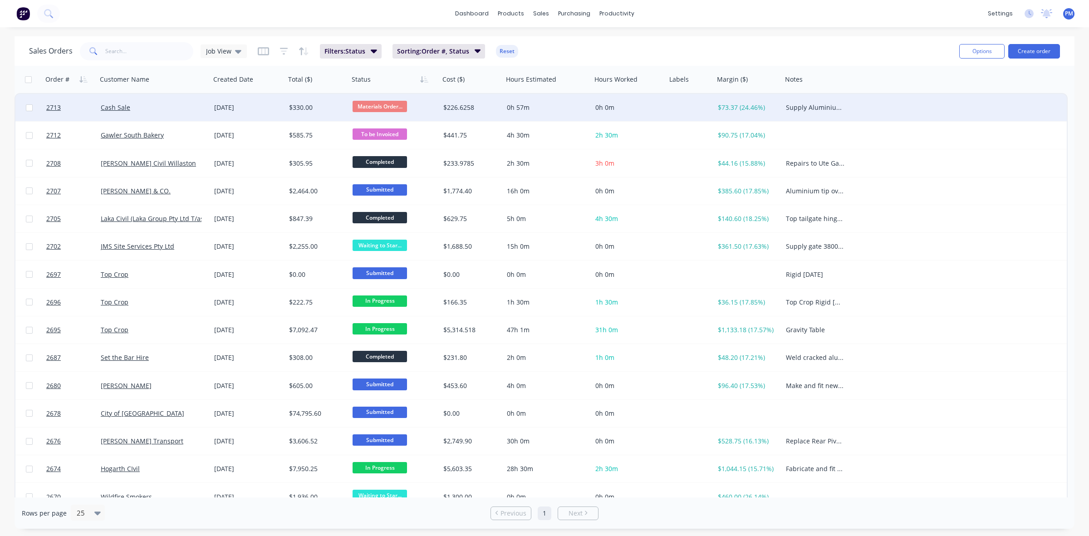
click at [262, 112] on div "[DATE]" at bounding box center [248, 107] width 75 height 27
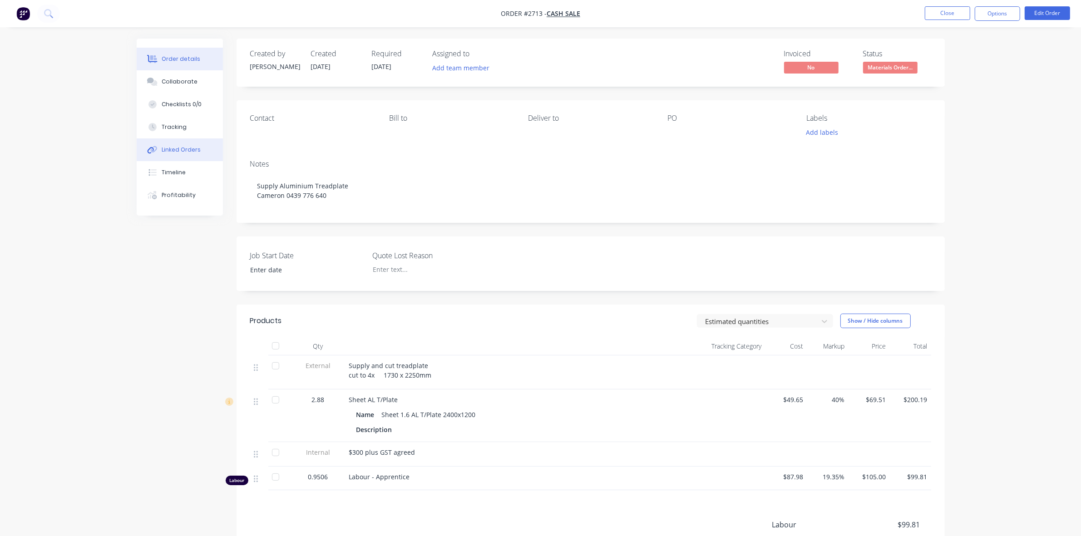
click at [189, 148] on div "Linked Orders" at bounding box center [181, 150] width 39 height 8
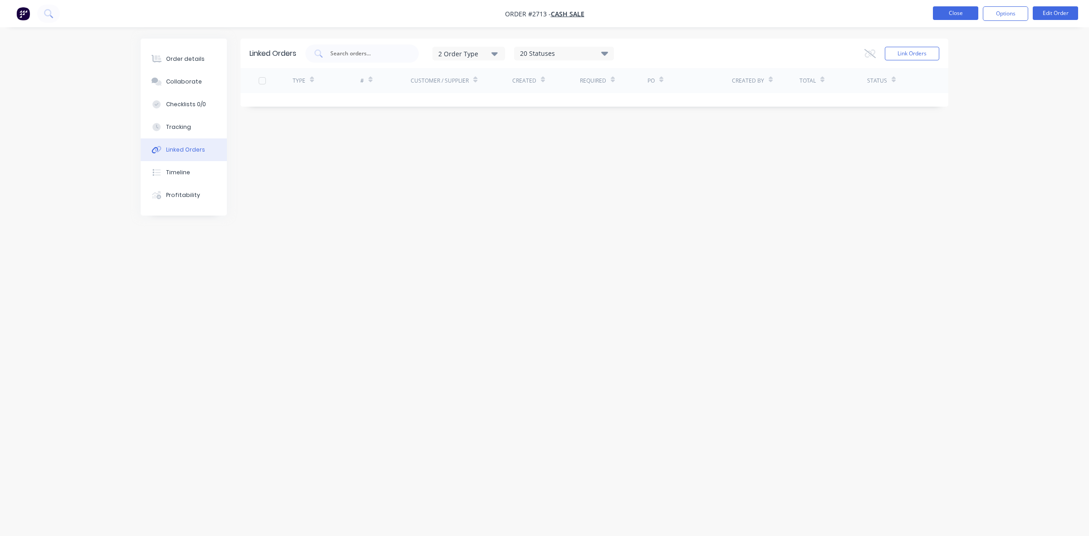
click at [947, 14] on button "Close" at bounding box center [955, 13] width 45 height 14
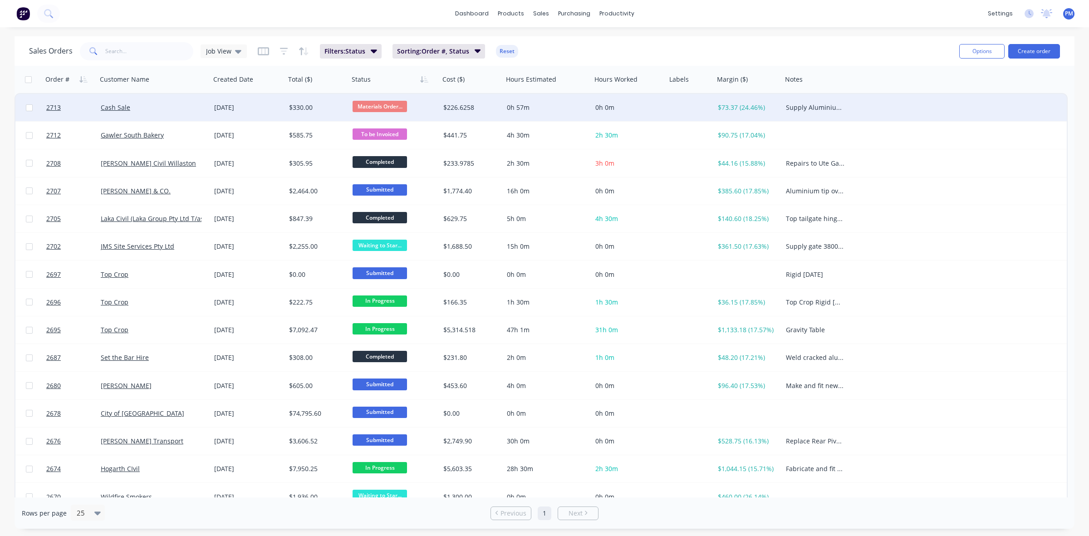
click at [192, 116] on div "Cash Sale" at bounding box center [153, 107] width 113 height 27
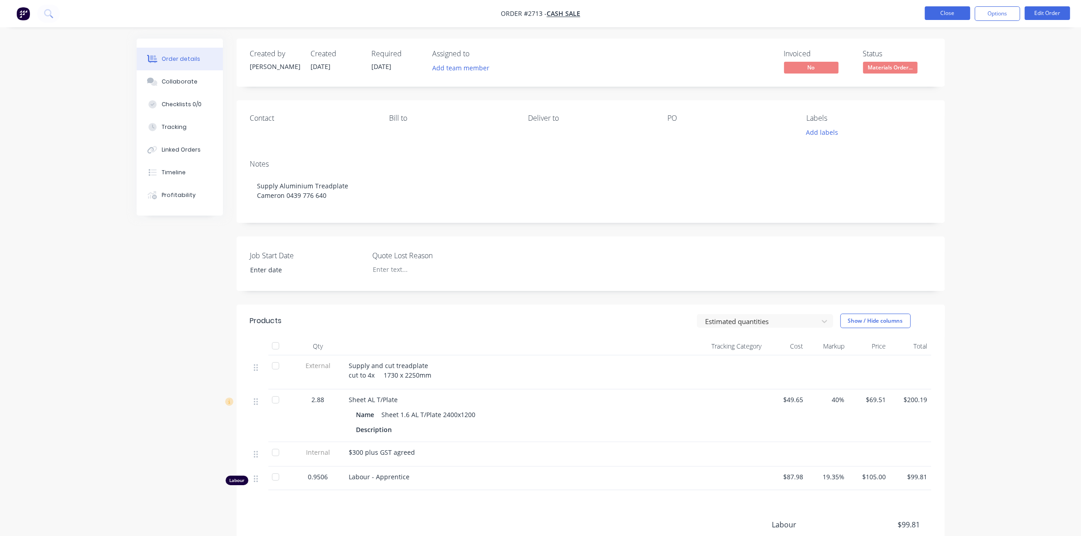
click at [944, 12] on button "Close" at bounding box center [947, 13] width 45 height 14
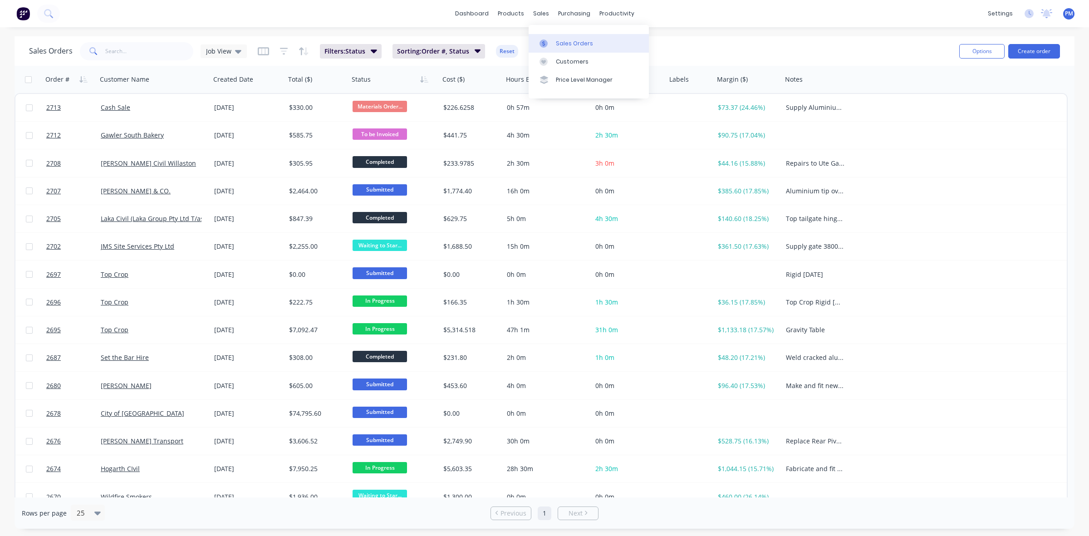
click at [571, 41] on div "Sales Orders" at bounding box center [574, 43] width 37 height 8
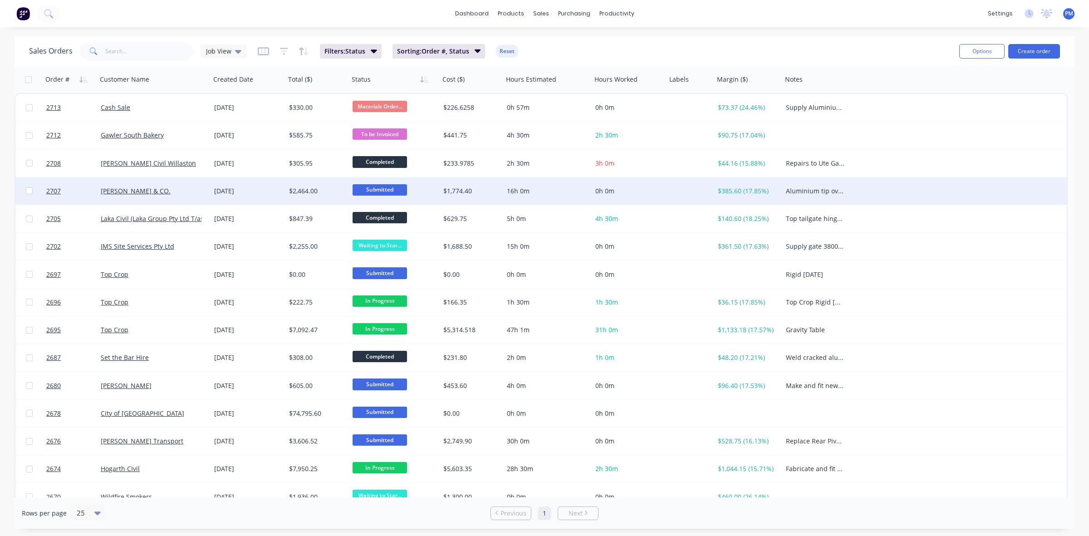
click at [187, 197] on div "[PERSON_NAME] & CO." at bounding box center [153, 190] width 113 height 27
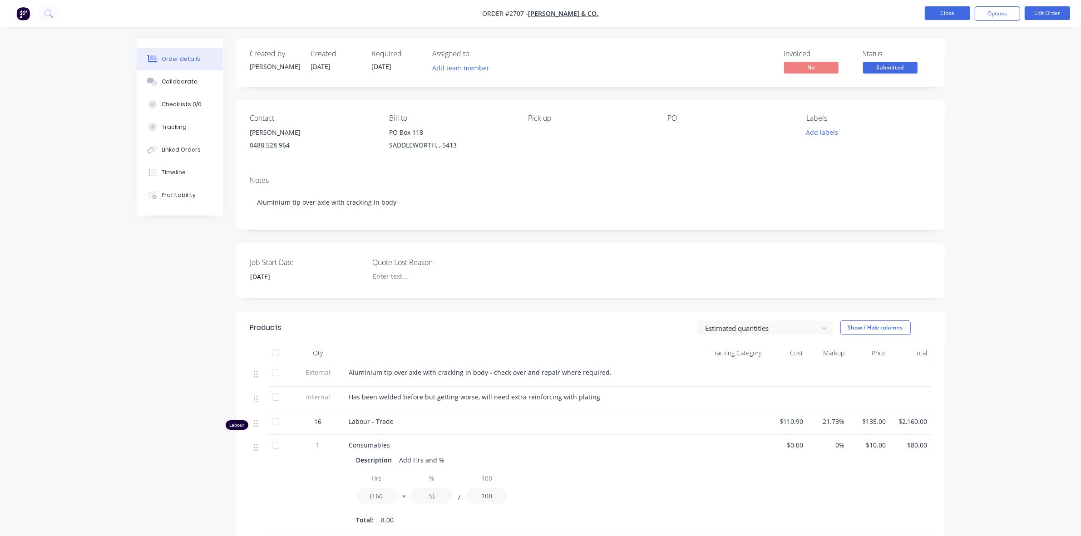
click at [949, 15] on button "Close" at bounding box center [947, 13] width 45 height 14
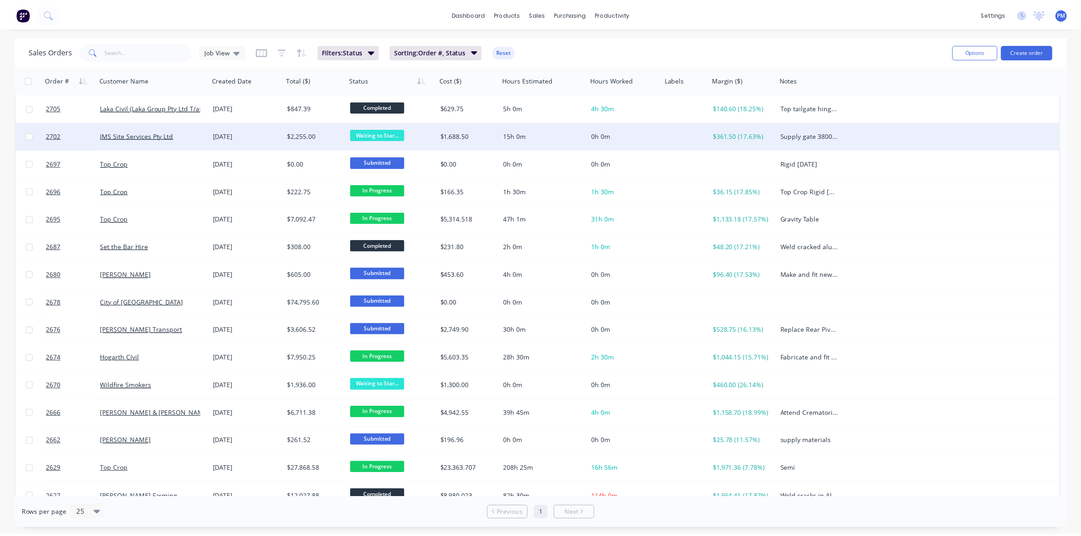
scroll to position [113, 0]
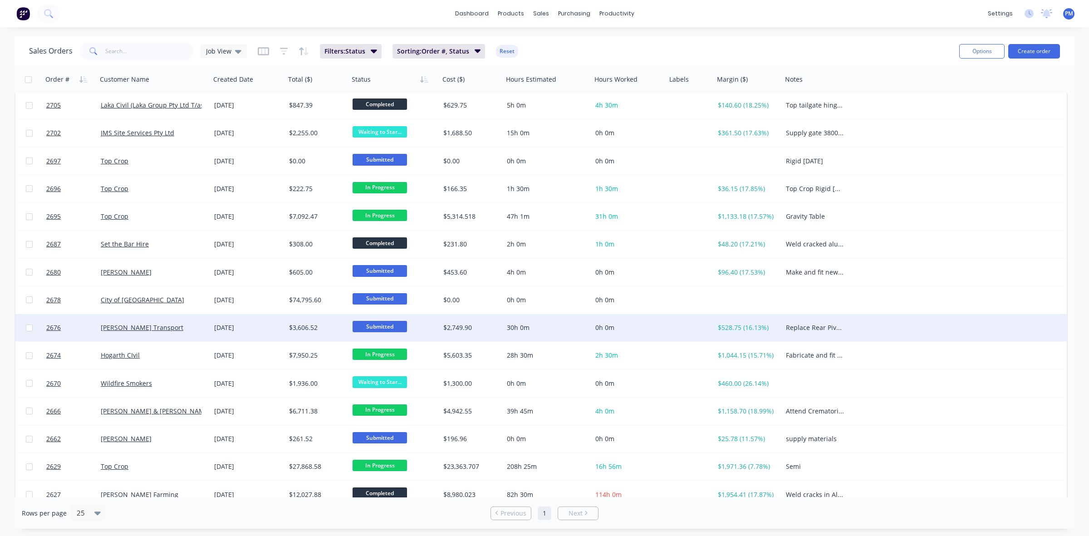
click at [276, 331] on div "[DATE]" at bounding box center [248, 327] width 68 height 9
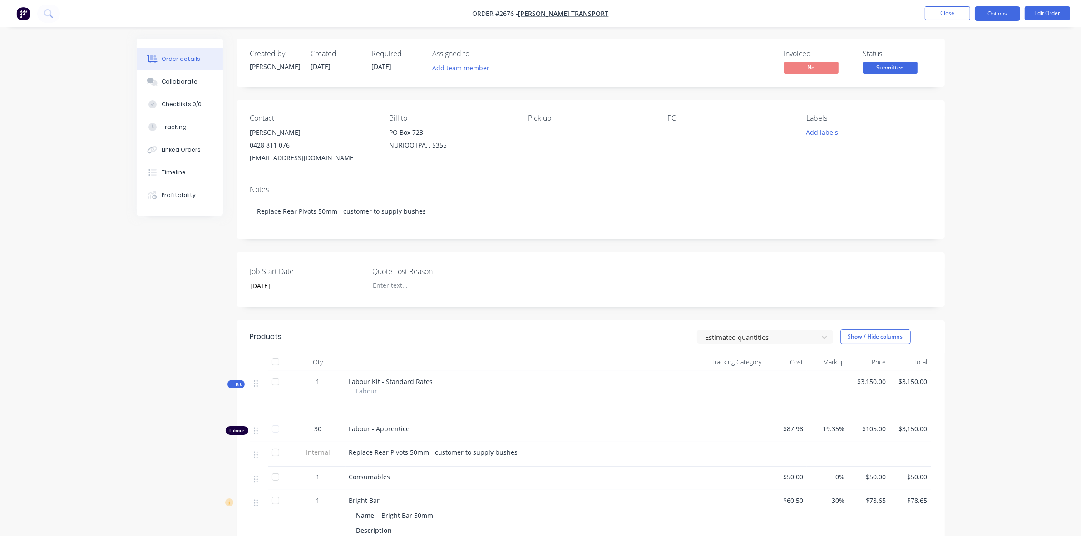
click at [1003, 14] on button "Options" at bounding box center [996, 13] width 45 height 15
click at [949, 107] on div "Work Order" at bounding box center [970, 109] width 84 height 13
click at [948, 89] on div "Without pricing" at bounding box center [970, 91] width 84 height 13
click at [952, 8] on button "Close" at bounding box center [947, 13] width 45 height 14
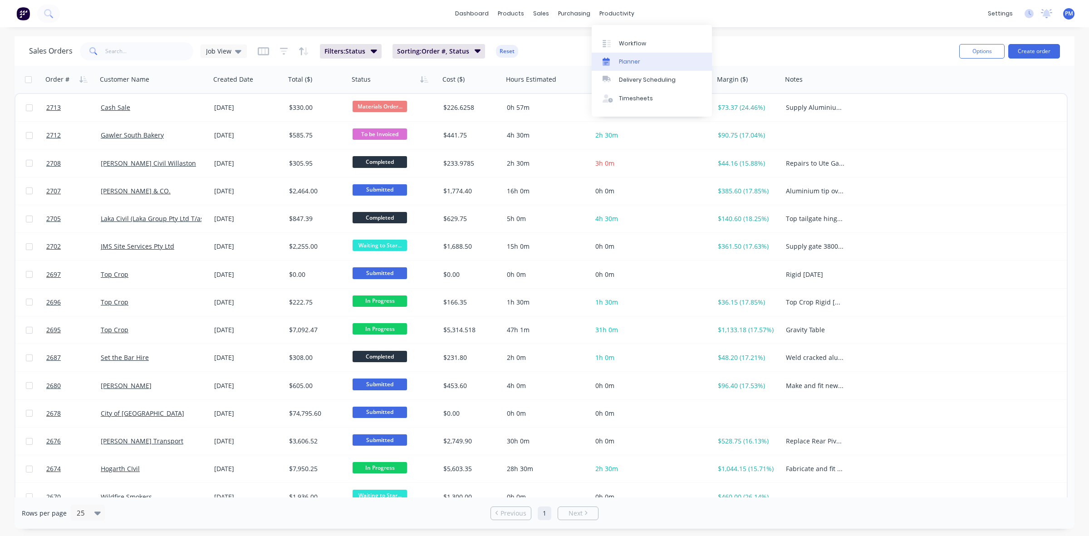
click at [632, 64] on div "Planner" at bounding box center [629, 62] width 21 height 8
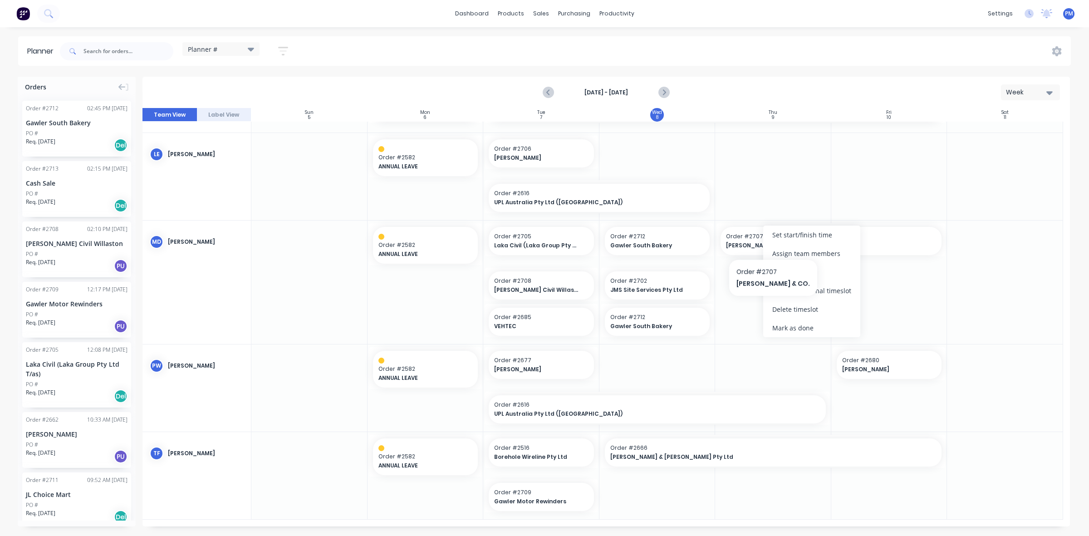
scroll to position [447, 0]
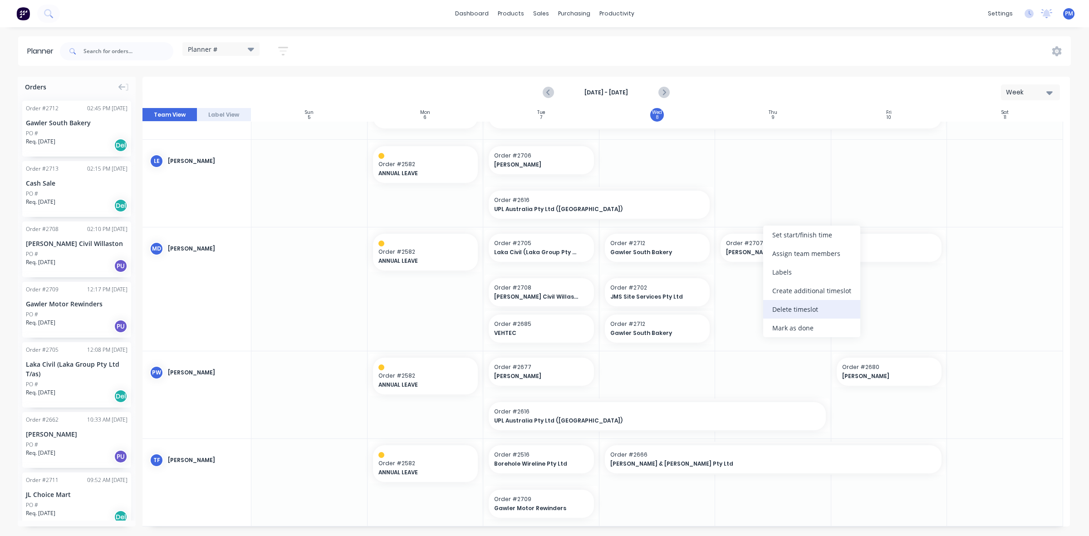
click at [788, 310] on div "Delete timeslot" at bounding box center [811, 309] width 97 height 19
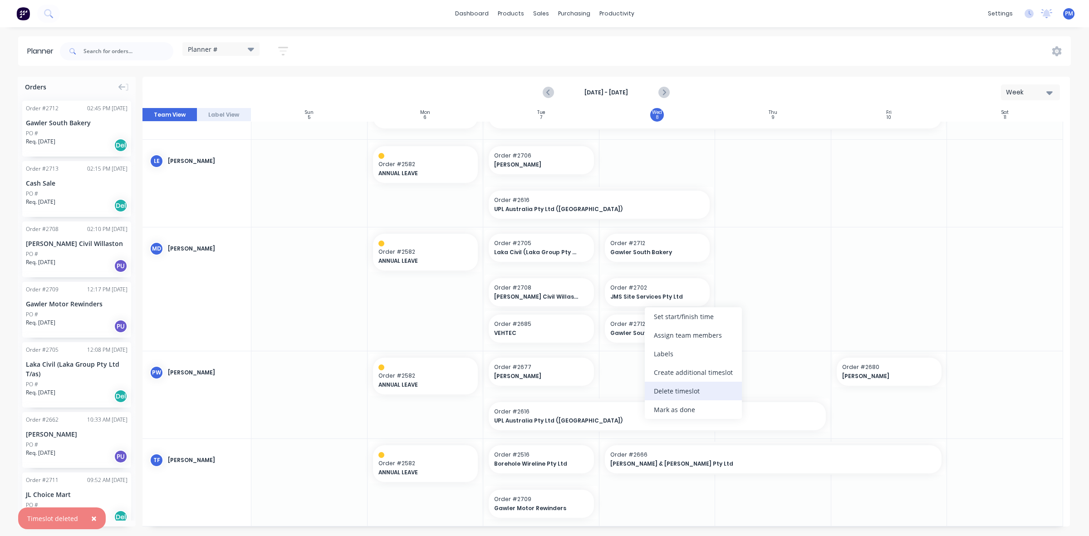
click at [668, 389] on div "Delete timeslot" at bounding box center [693, 391] width 97 height 19
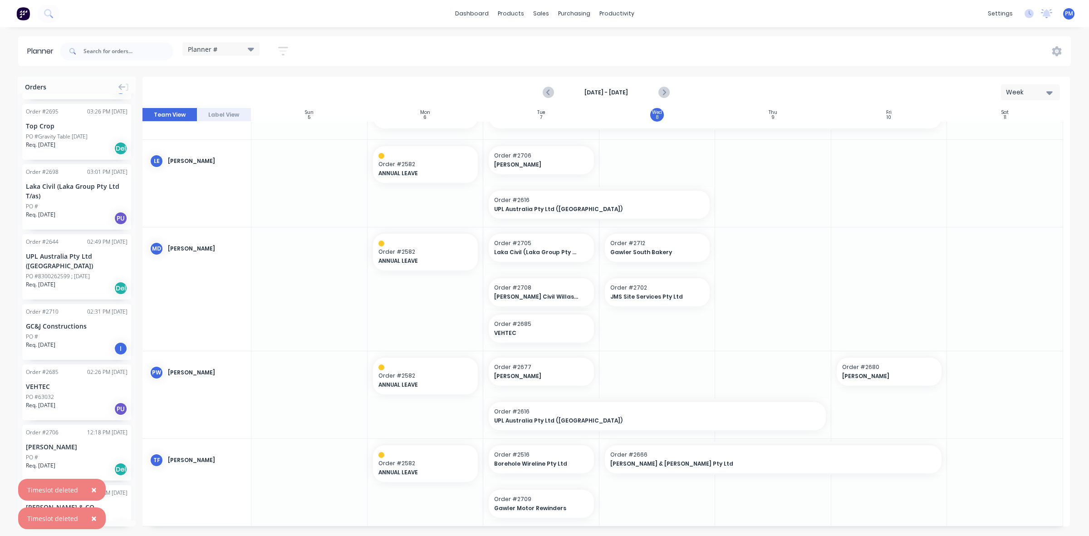
scroll to position [927, 0]
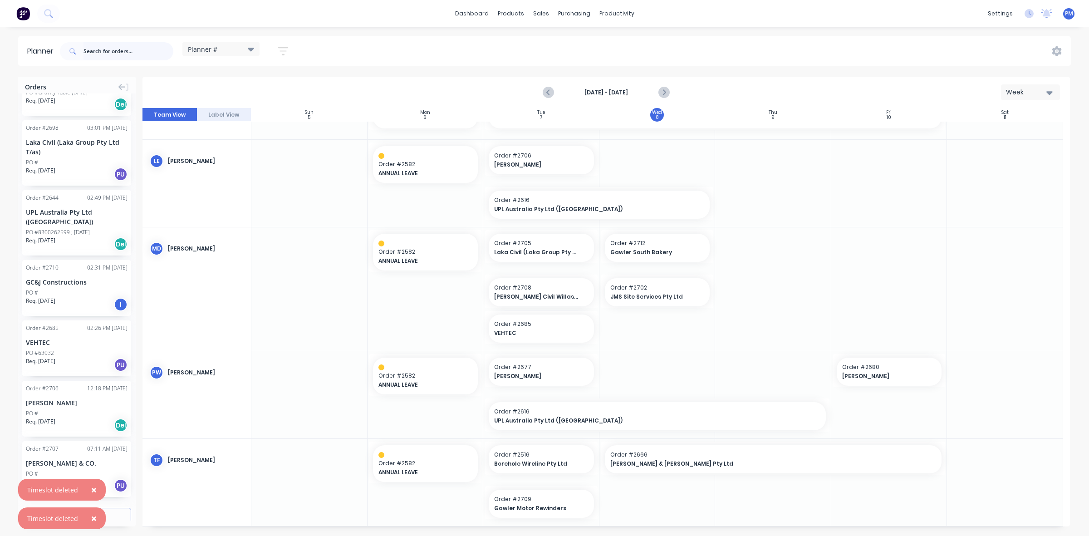
click at [89, 50] on input "text" at bounding box center [129, 51] width 90 height 18
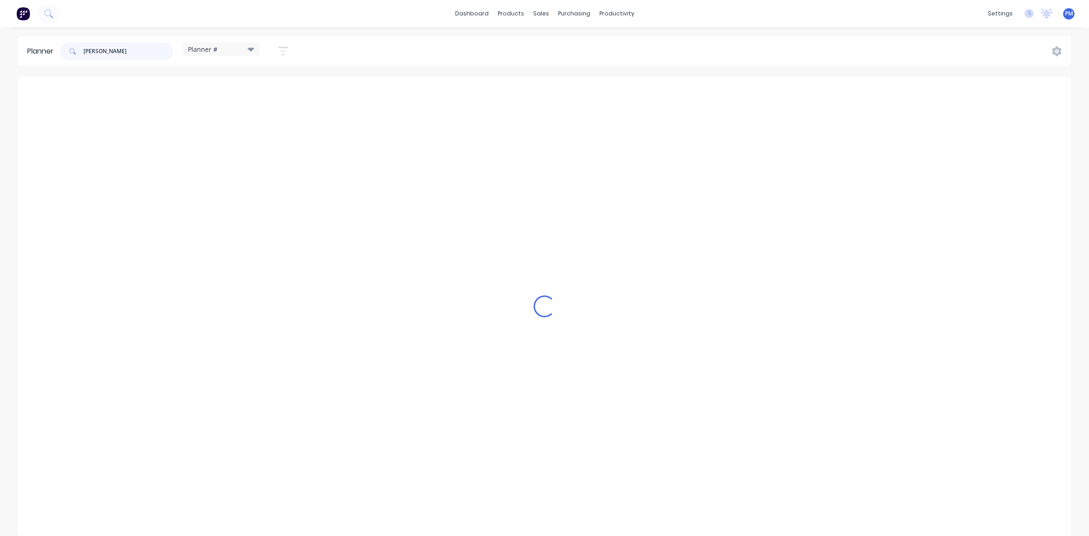
scroll to position [139, 0]
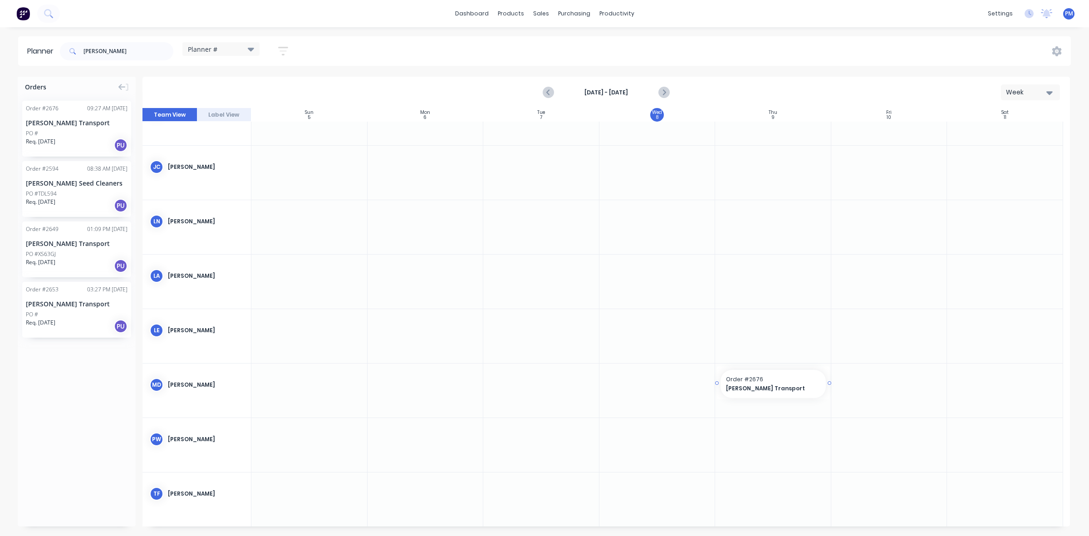
drag, startPoint x: 91, startPoint y: 128, endPoint x: 768, endPoint y: 402, distance: 729.6
drag, startPoint x: 828, startPoint y: 380, endPoint x: 893, endPoint y: 380, distance: 64.9
drag, startPoint x: 119, startPoint y: 51, endPoint x: 78, endPoint y: 48, distance: 41.4
click at [78, 48] on div "[PERSON_NAME]" at bounding box center [116, 51] width 113 height 18
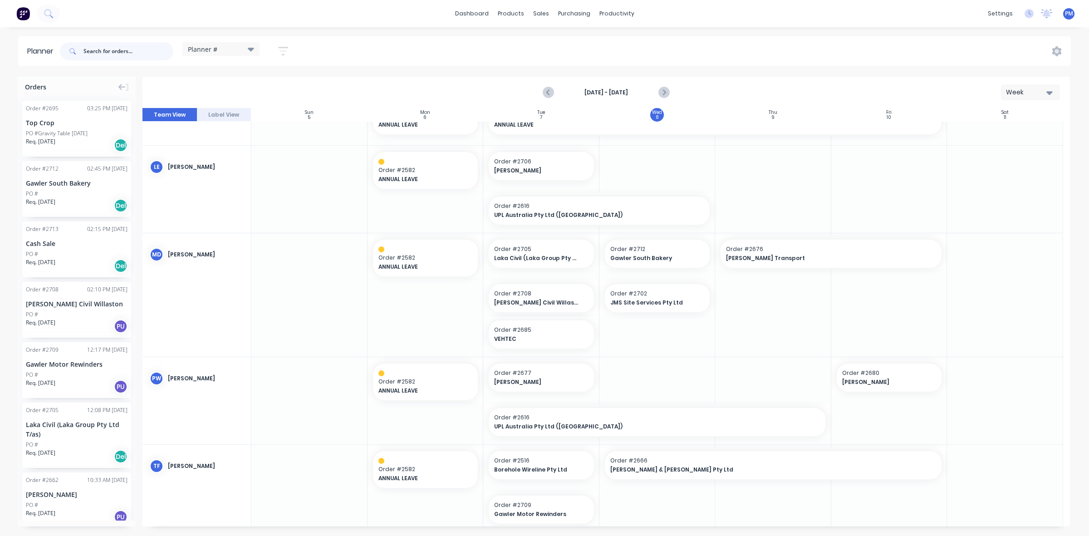
scroll to position [454, 0]
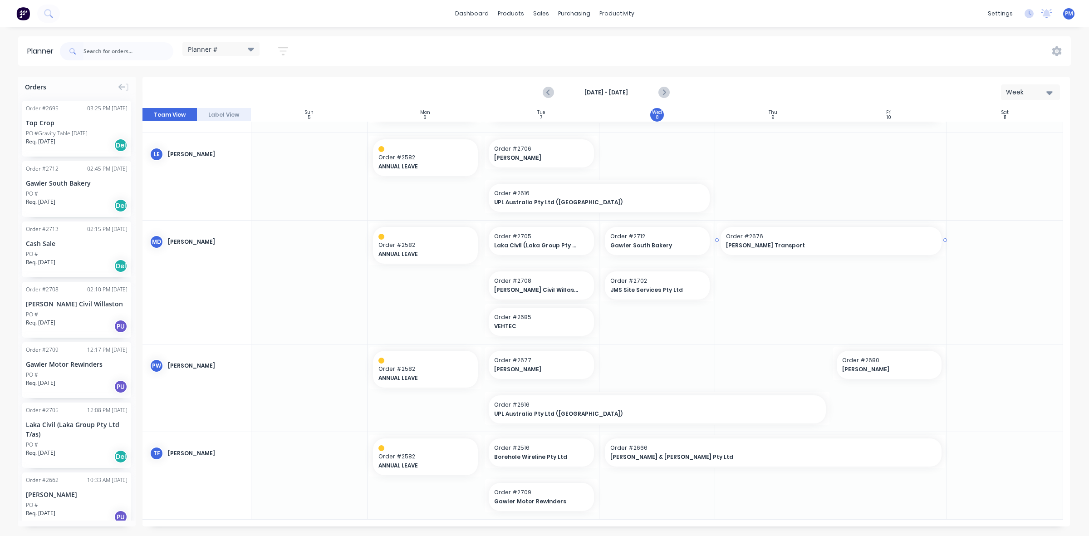
click at [787, 245] on span "[PERSON_NAME] Transport" at bounding box center [820, 245] width 189 height 8
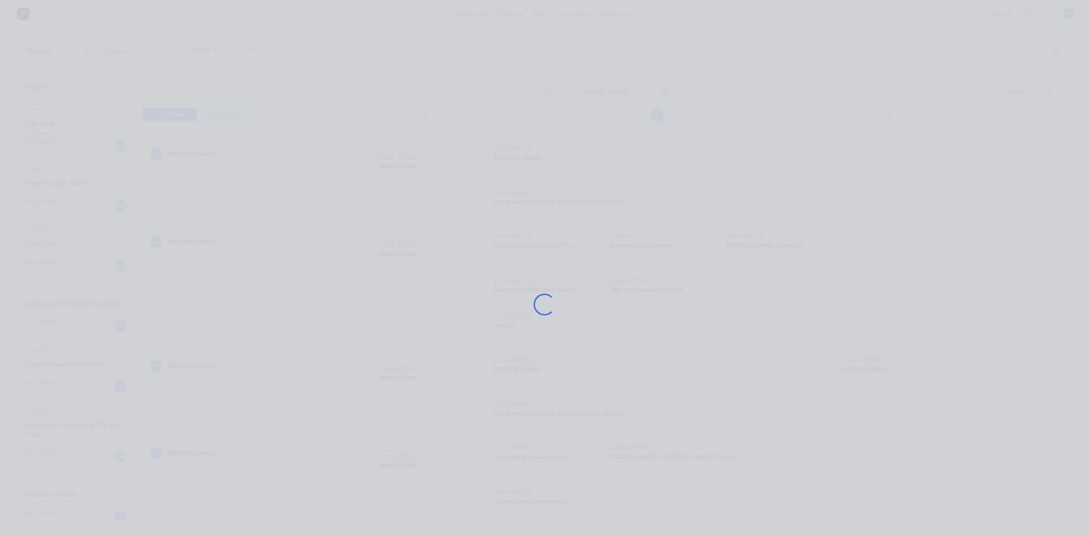
scroll to position [447, 0]
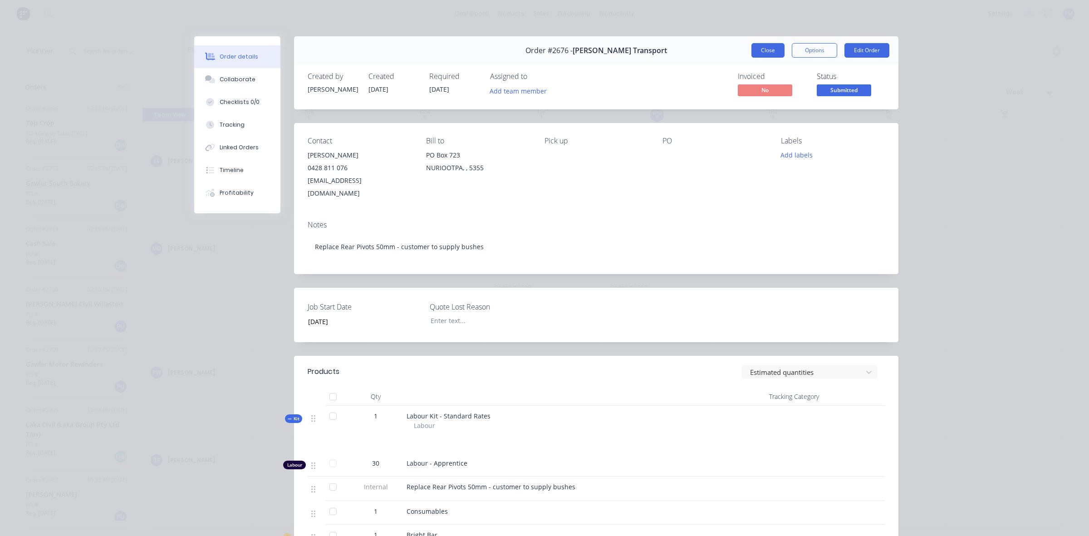
click at [772, 53] on button "Close" at bounding box center [768, 50] width 33 height 15
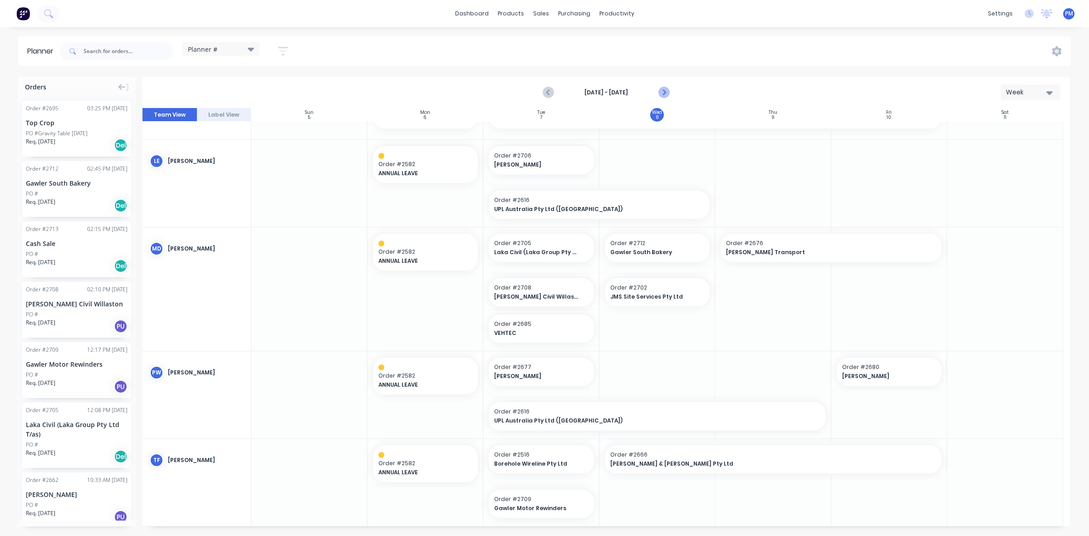
click at [667, 91] on icon "Next page" at bounding box center [663, 92] width 11 height 11
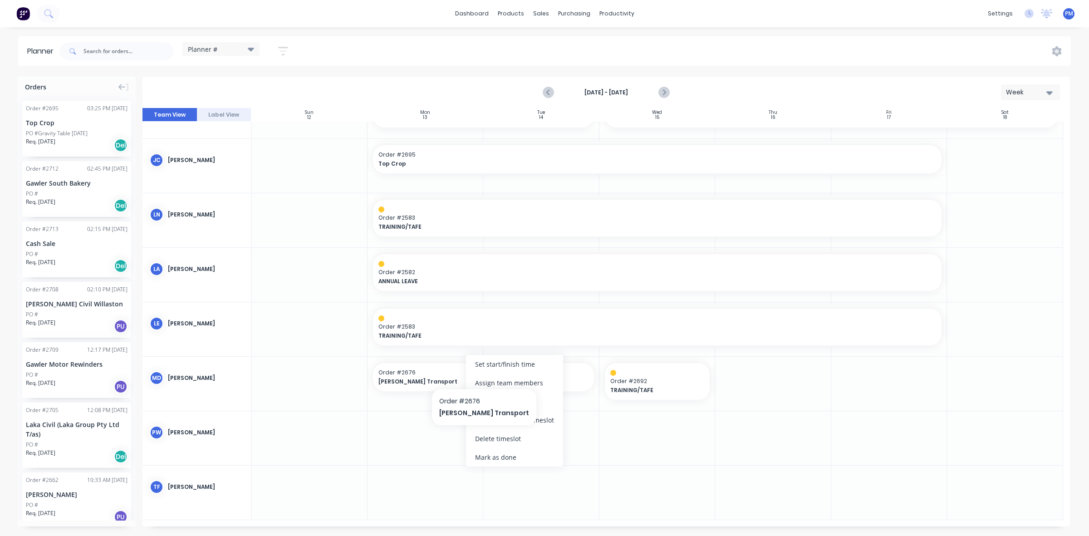
scroll to position [139, 0]
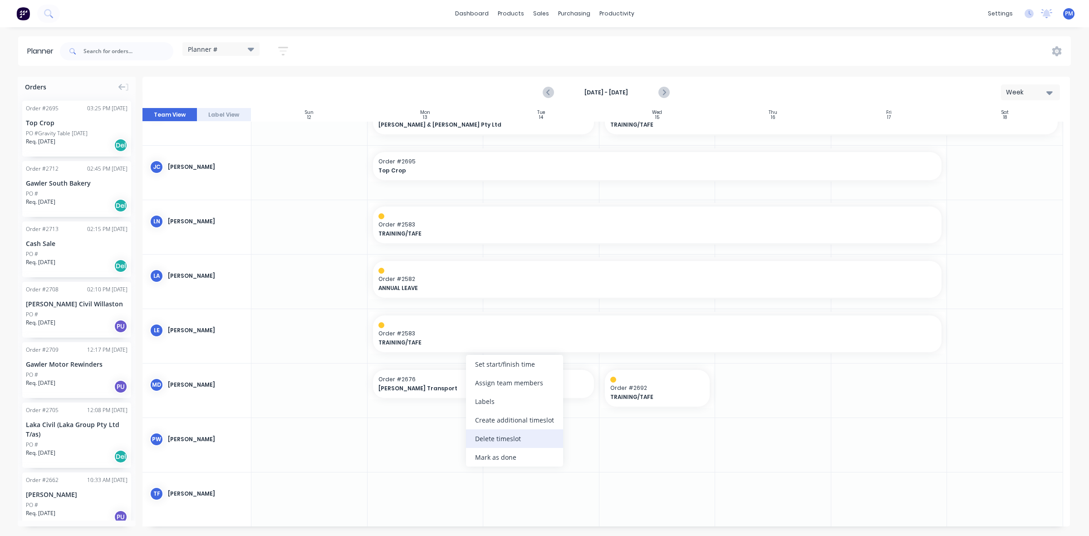
click at [483, 434] on div "Delete timeslot" at bounding box center [514, 438] width 97 height 19
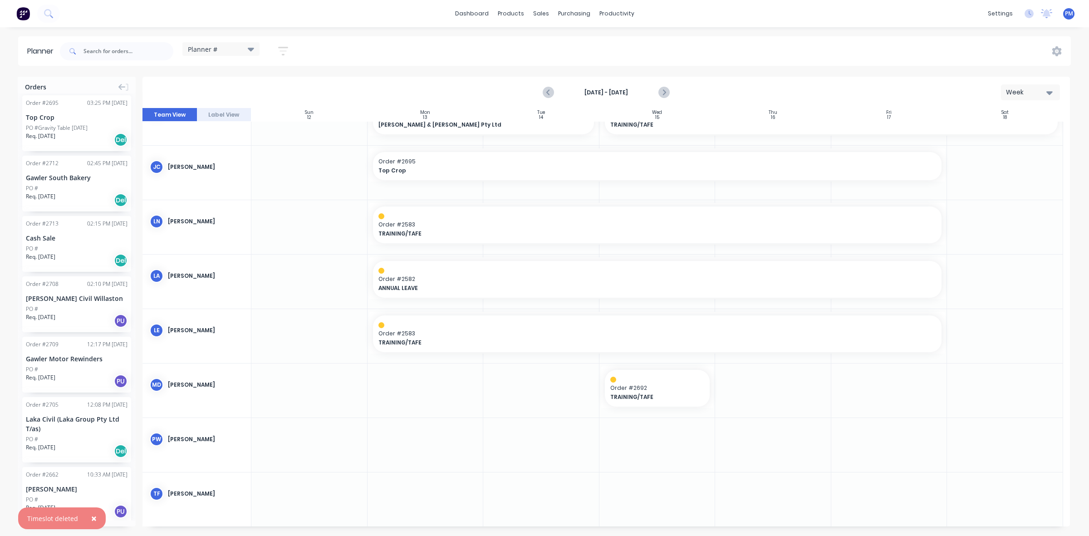
scroll to position [0, 0]
click at [102, 46] on input "text" at bounding box center [129, 51] width 90 height 18
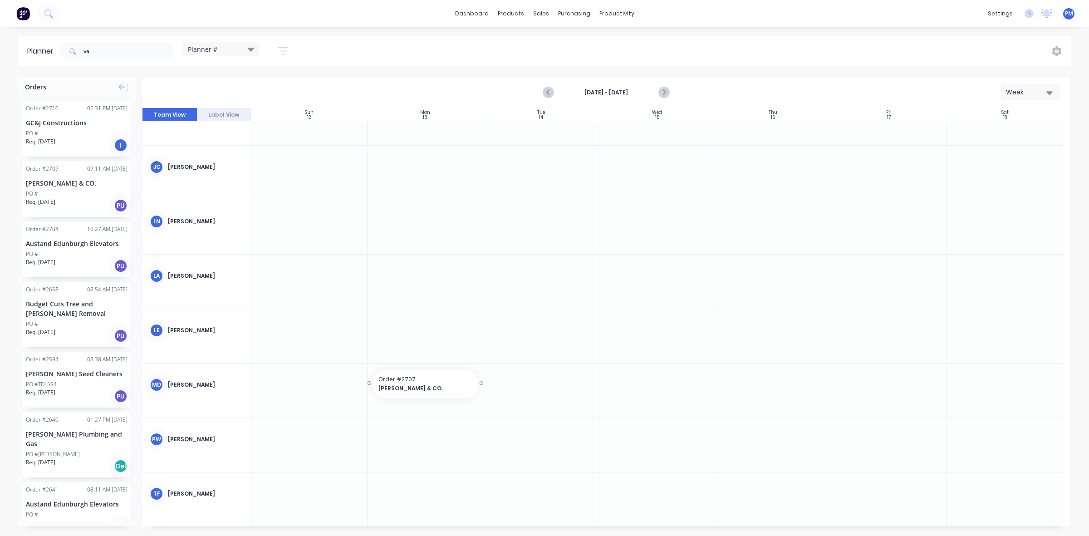
drag, startPoint x: 65, startPoint y: 178, endPoint x: 408, endPoint y: 379, distance: 398.1
drag, startPoint x: 480, startPoint y: 384, endPoint x: 532, endPoint y: 384, distance: 51.8
drag, startPoint x: 65, startPoint y: 180, endPoint x: 746, endPoint y: 391, distance: 712.9
drag, startPoint x: 827, startPoint y: 381, endPoint x: 870, endPoint y: 380, distance: 43.1
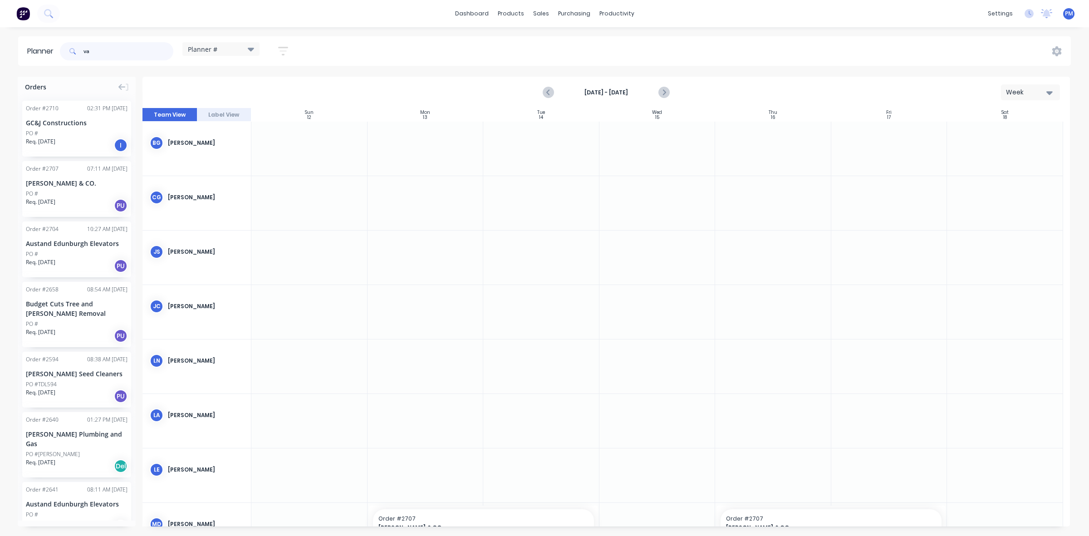
drag, startPoint x: 102, startPoint y: 53, endPoint x: 84, endPoint y: 53, distance: 18.2
click at [84, 53] on div "va" at bounding box center [116, 51] width 113 height 18
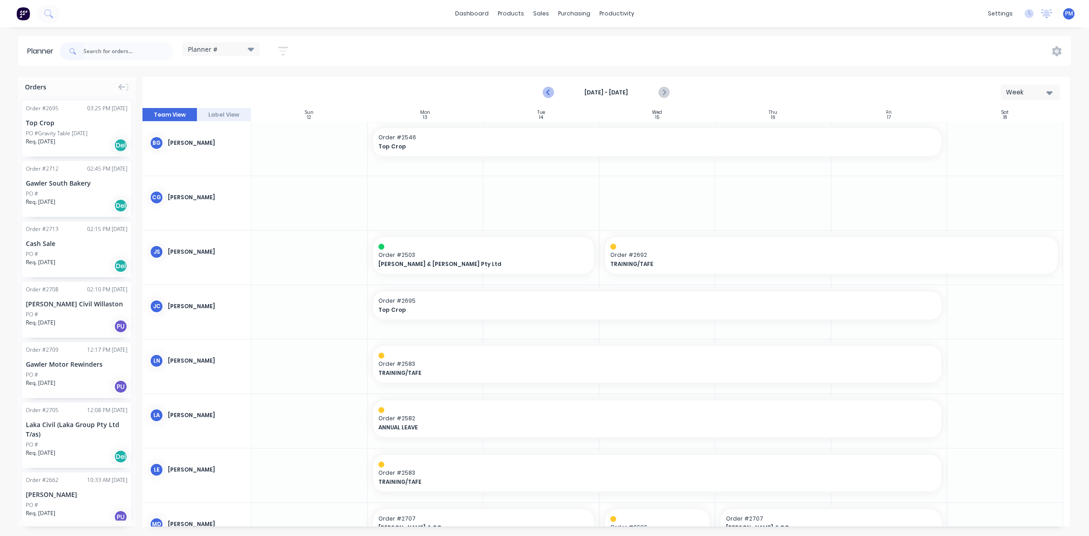
click at [549, 94] on icon "Previous page" at bounding box center [549, 92] width 4 height 7
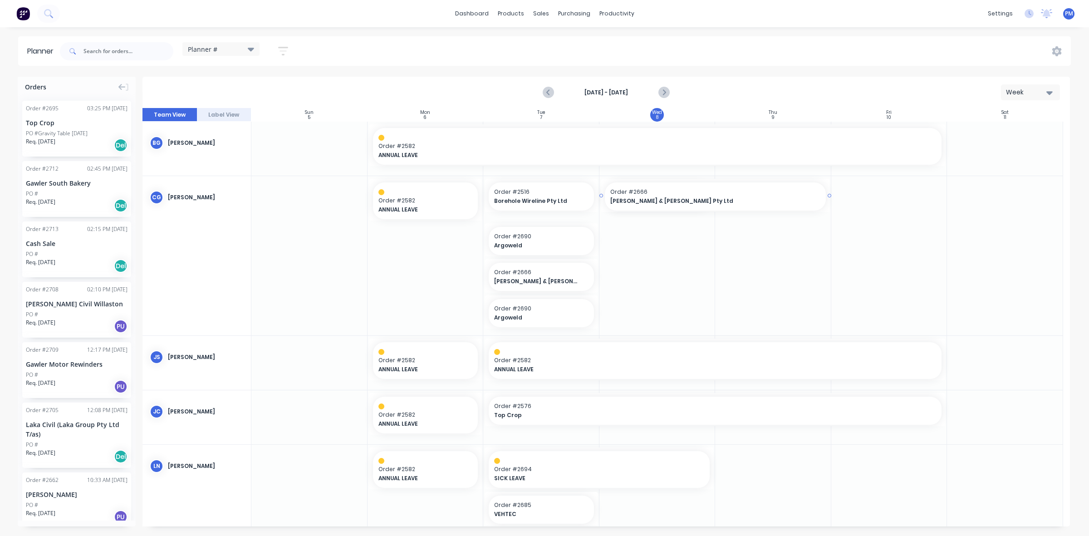
drag, startPoint x: 712, startPoint y: 193, endPoint x: 747, endPoint y: 193, distance: 34.9
click at [579, 303] on div "Delete timeslot" at bounding box center [605, 305] width 97 height 19
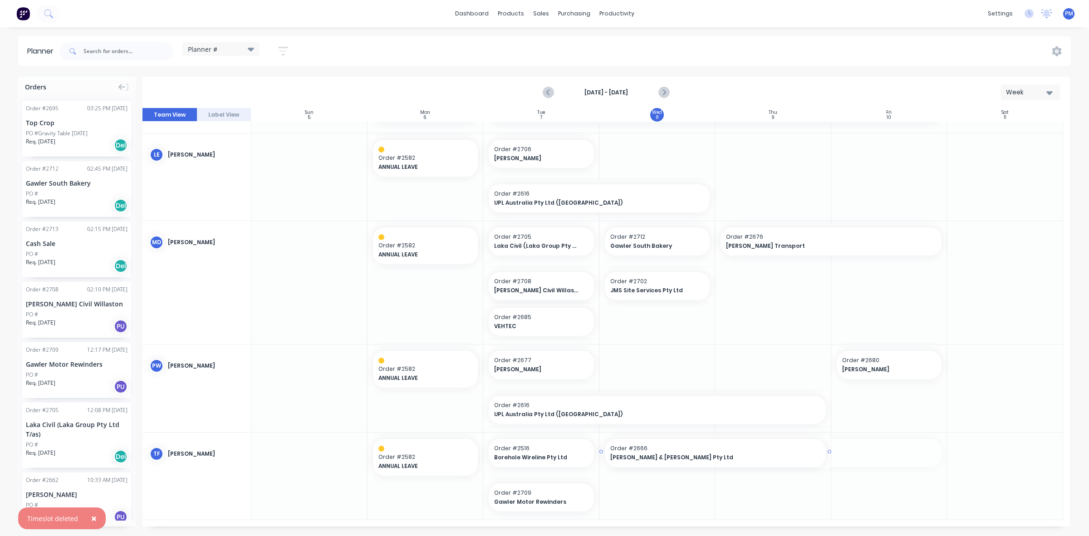
scroll to position [411, 0]
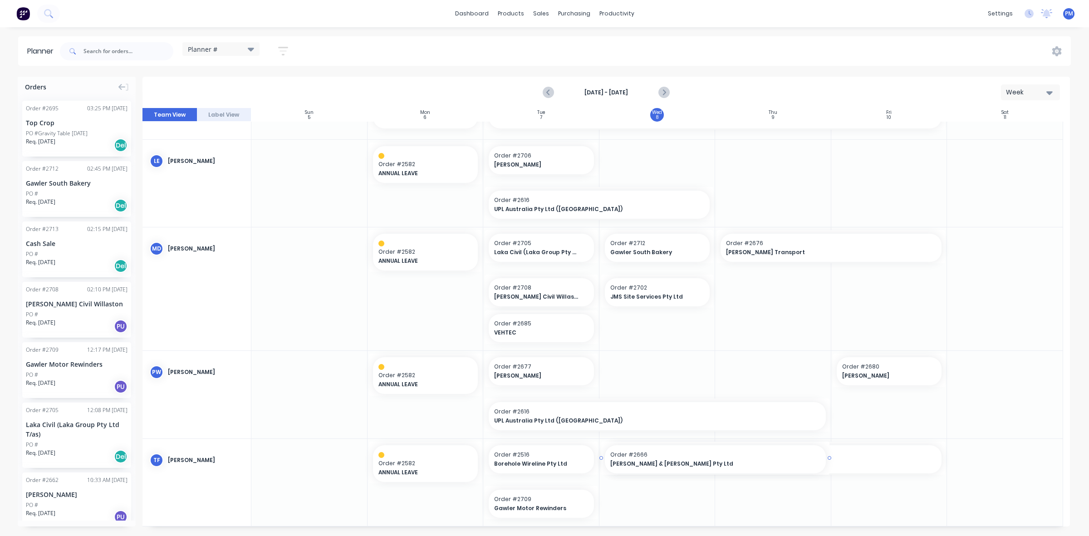
drag, startPoint x: 944, startPoint y: 451, endPoint x: 829, endPoint y: 450, distance: 114.8
click at [623, 334] on div at bounding box center [607, 317] width 928 height 418
click at [558, 44] on div "Sales Orders" at bounding box center [574, 43] width 37 height 8
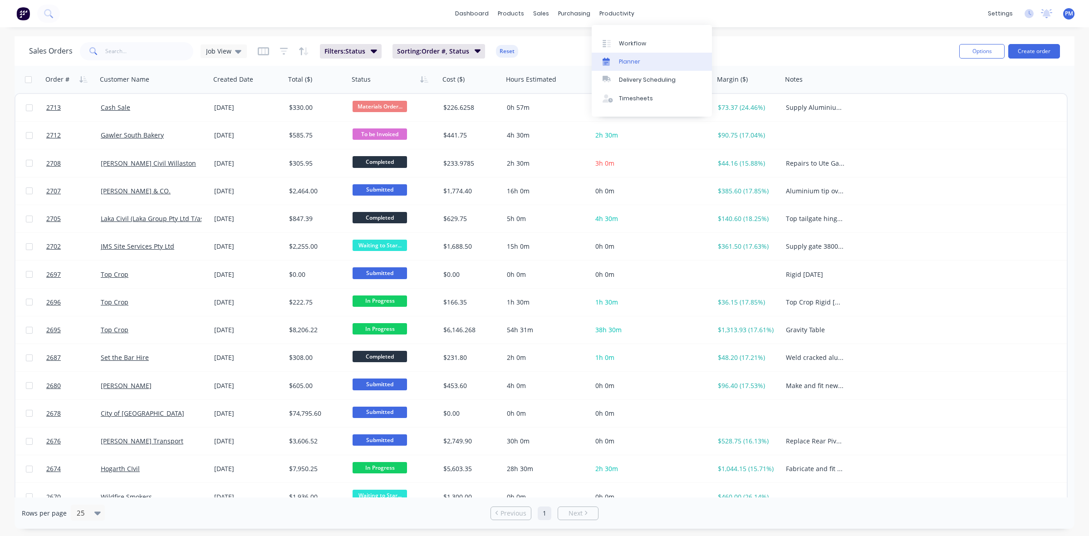
click at [620, 62] on div "Planner" at bounding box center [629, 62] width 21 height 8
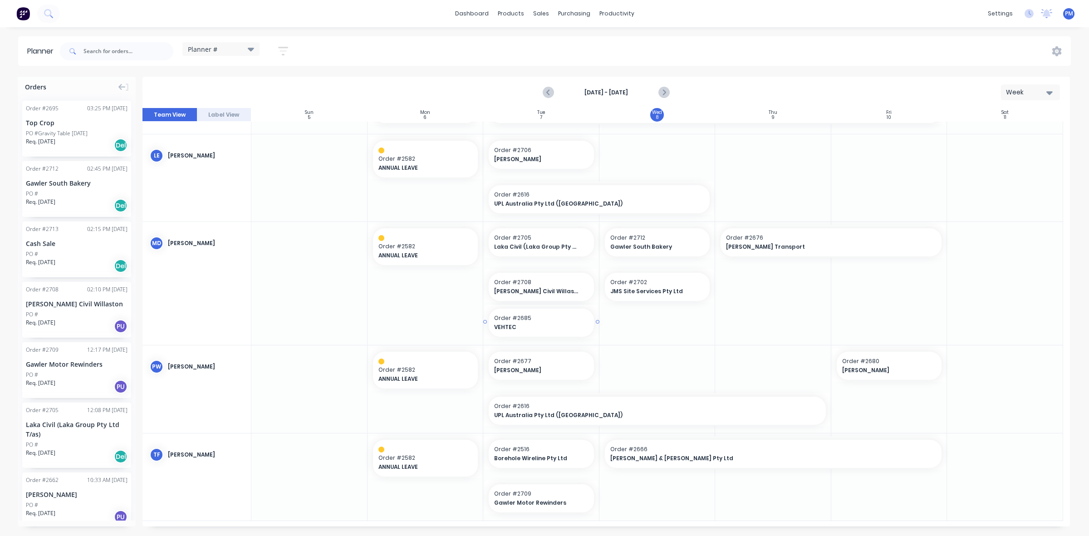
scroll to position [418, 0]
drag, startPoint x: 600, startPoint y: 451, endPoint x: 702, endPoint y: 448, distance: 101.7
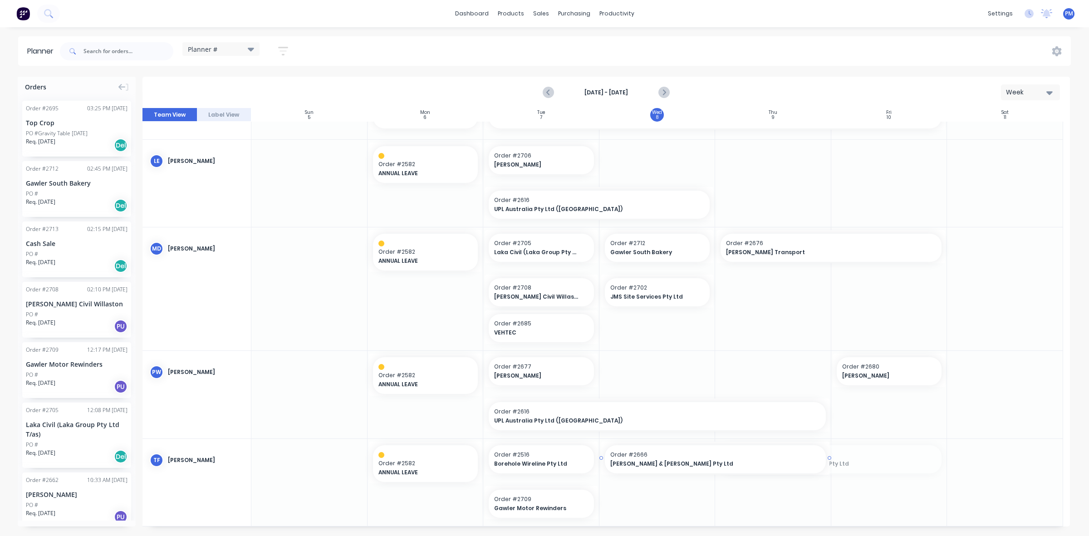
drag, startPoint x: 781, startPoint y: 457, endPoint x: 677, endPoint y: 459, distance: 104.0
drag, startPoint x: 654, startPoint y: 288, endPoint x: 743, endPoint y: 511, distance: 239.7
drag, startPoint x: 836, startPoint y: 502, endPoint x: 883, endPoint y: 502, distance: 47.2
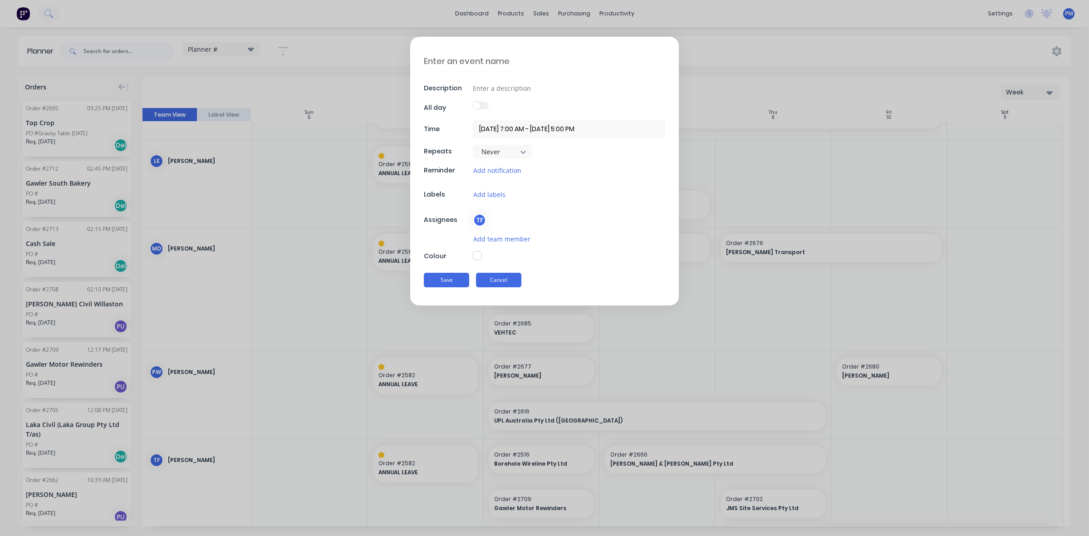
click at [507, 286] on button "Cancel" at bounding box center [498, 280] width 45 height 15
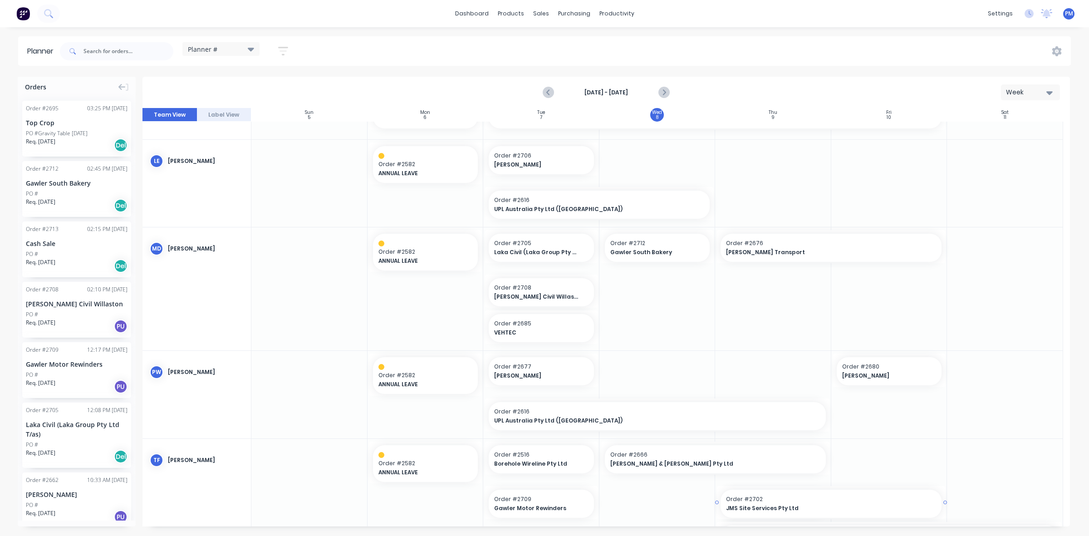
drag, startPoint x: 826, startPoint y: 504, endPoint x: 871, endPoint y: 503, distance: 44.5
click at [974, 451] on div at bounding box center [1005, 496] width 116 height 115
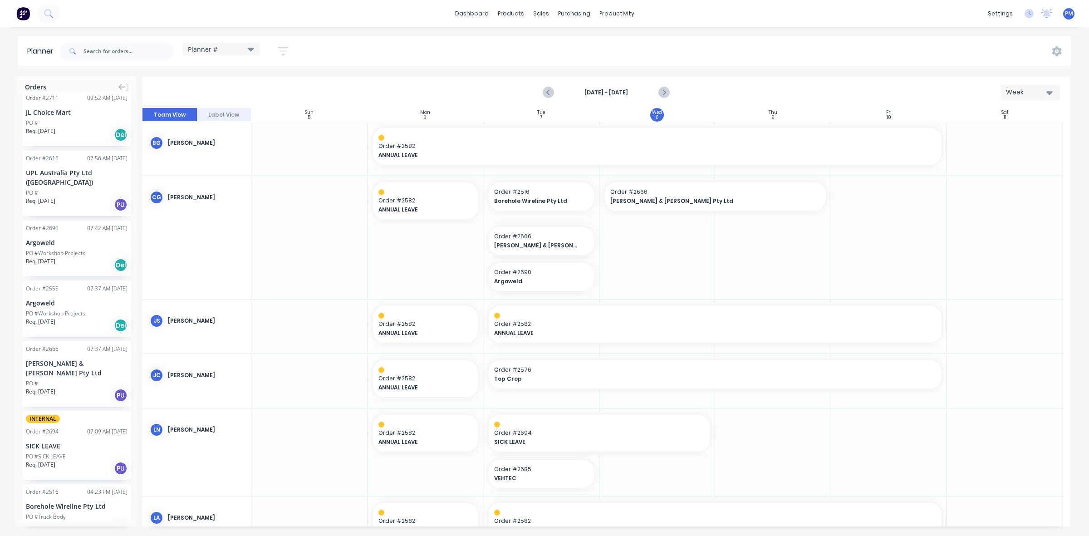
scroll to position [413, 0]
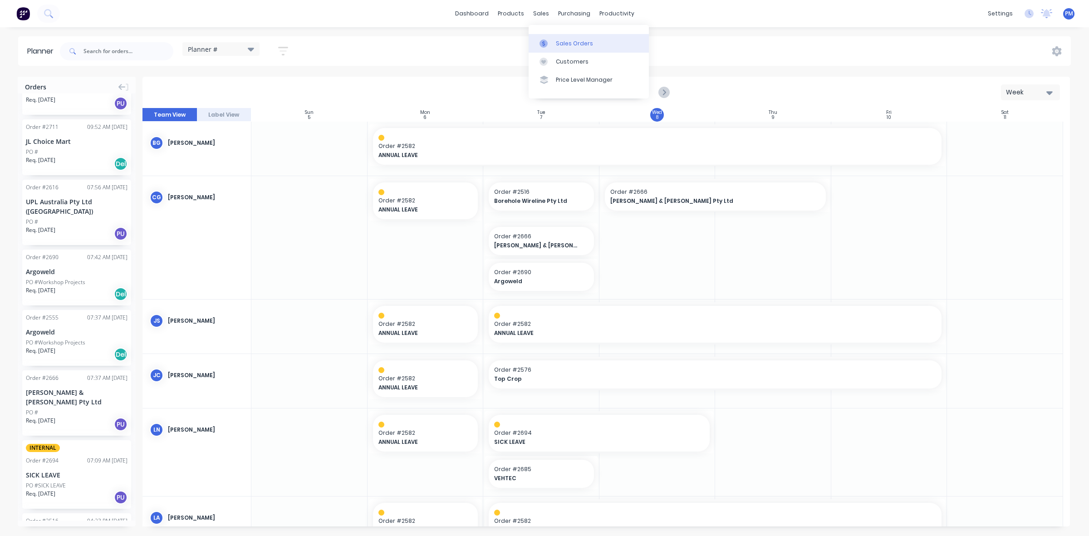
click at [561, 39] on div "Sales Orders" at bounding box center [574, 43] width 37 height 8
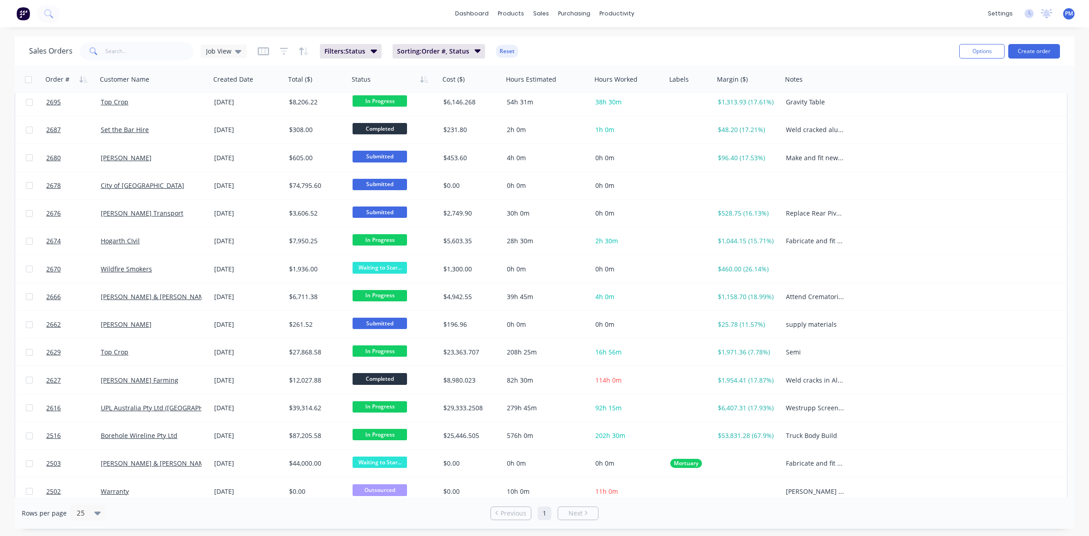
scroll to position [235, 0]
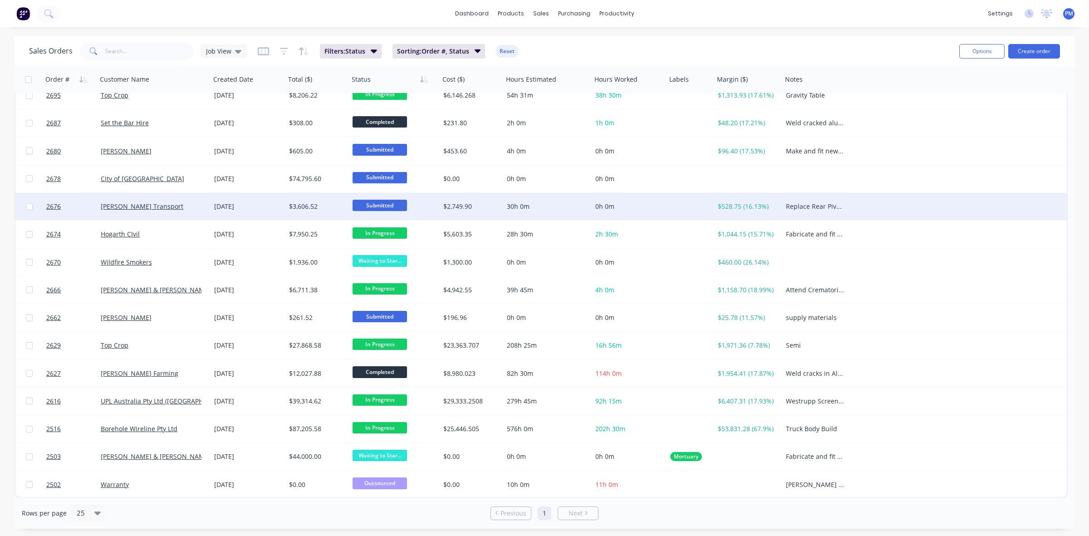
click at [378, 202] on span "Submitted" at bounding box center [380, 205] width 54 height 11
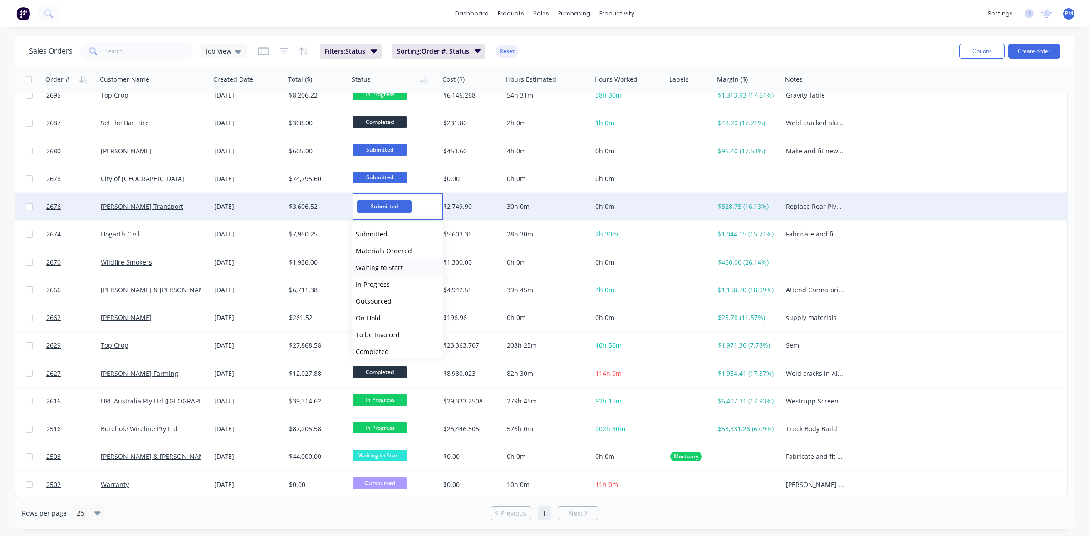
click at [383, 265] on span "Waiting to Start" at bounding box center [379, 267] width 47 height 9
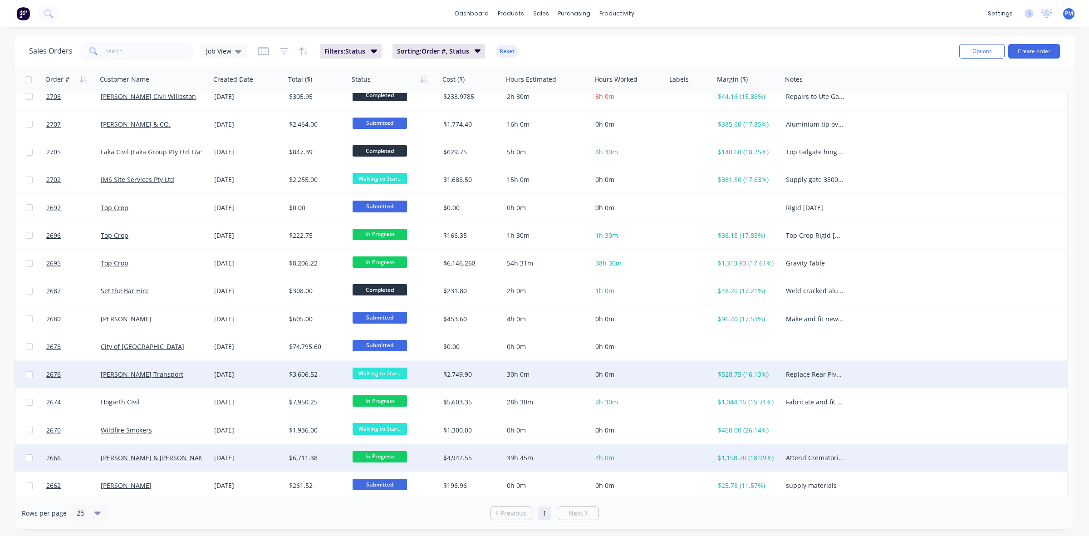
scroll to position [64, 0]
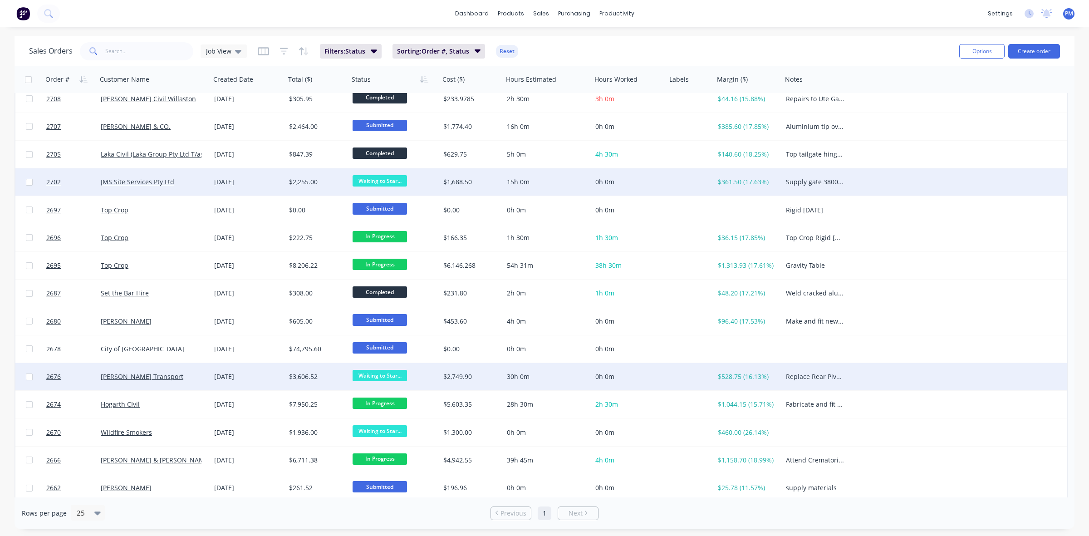
click at [366, 178] on span "Waiting to Star..." at bounding box center [380, 180] width 54 height 11
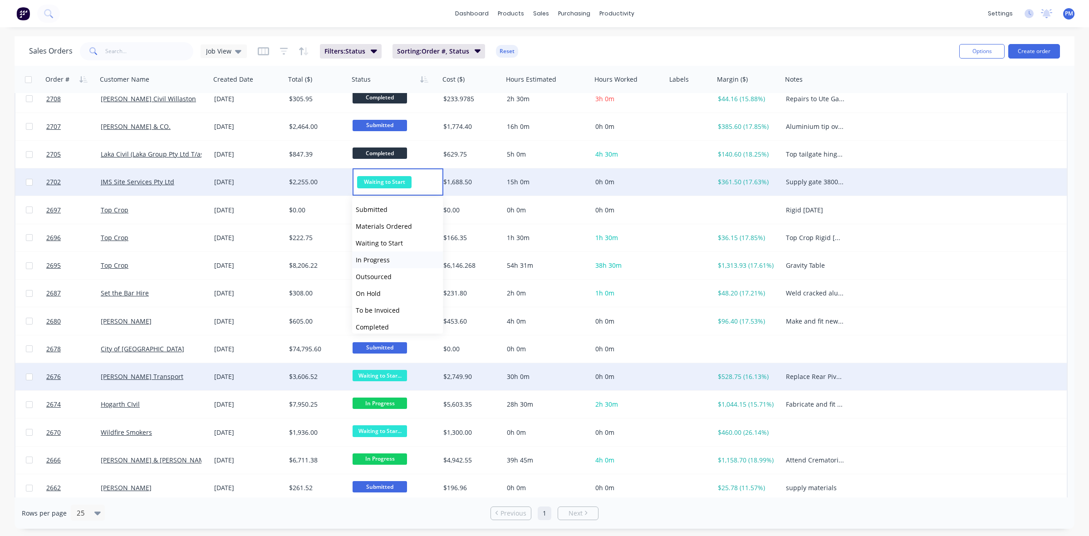
click at [375, 257] on span "In Progress" at bounding box center [373, 260] width 34 height 9
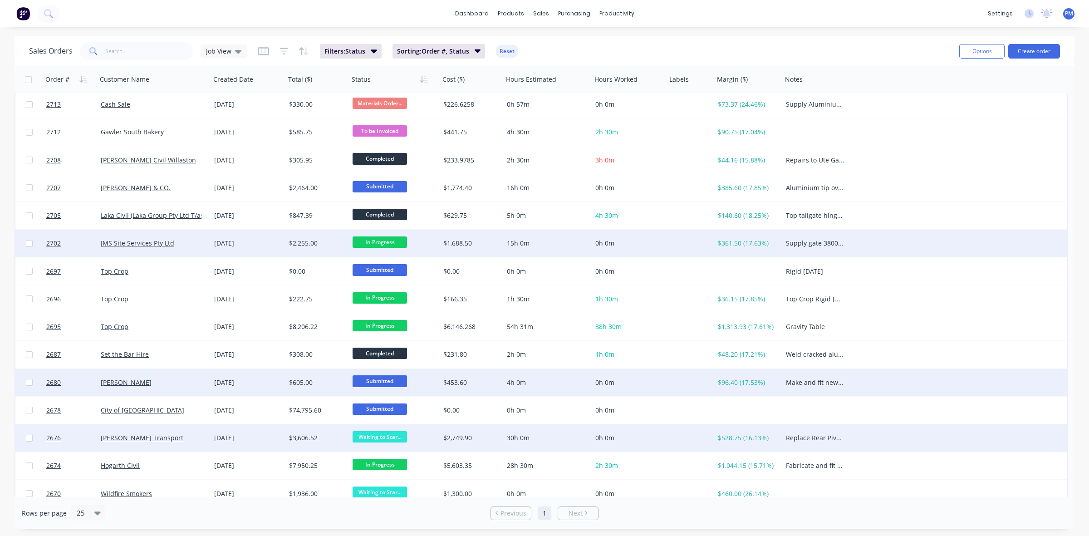
scroll to position [0, 0]
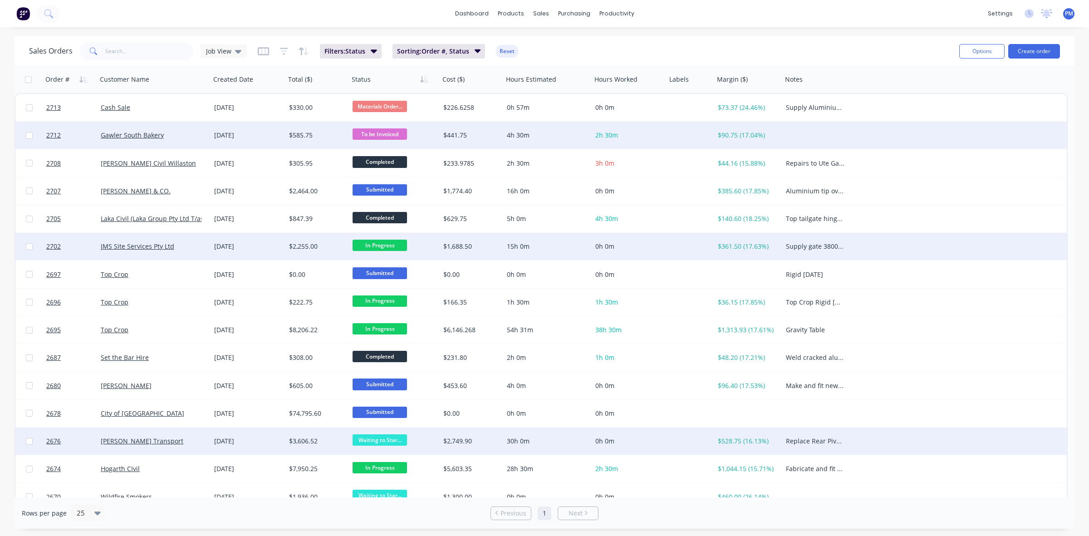
click at [202, 141] on div "Gawler South Bakery" at bounding box center [153, 135] width 113 height 27
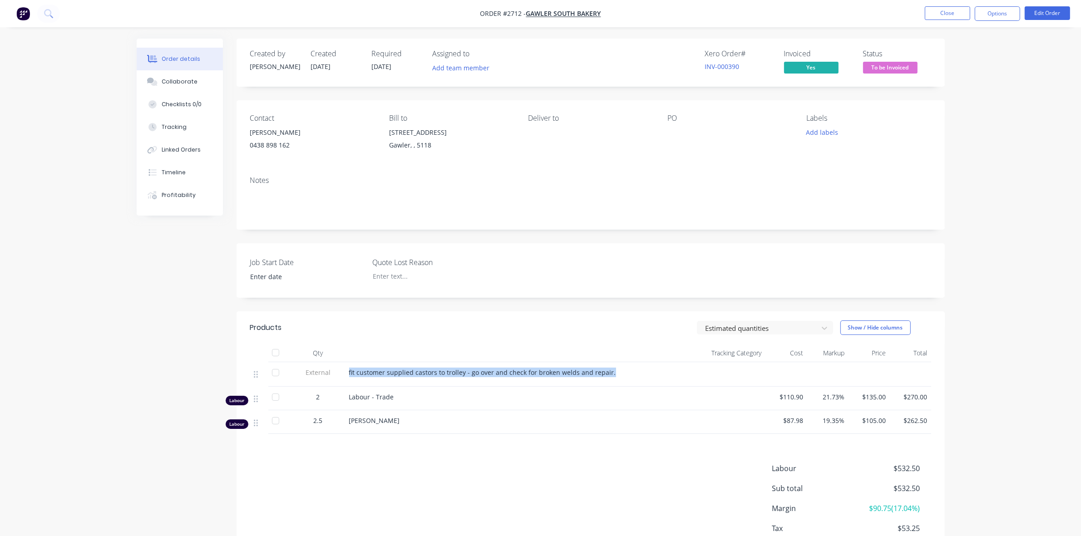
drag, startPoint x: 349, startPoint y: 372, endPoint x: 622, endPoint y: 373, distance: 272.3
click at [622, 373] on div "fit customer supplied castors to trolley - go over and check for broken welds a…" at bounding box center [504, 373] width 310 height 10
copy span "fit customer supplied castors to trolley - go over and check for broken welds a…"
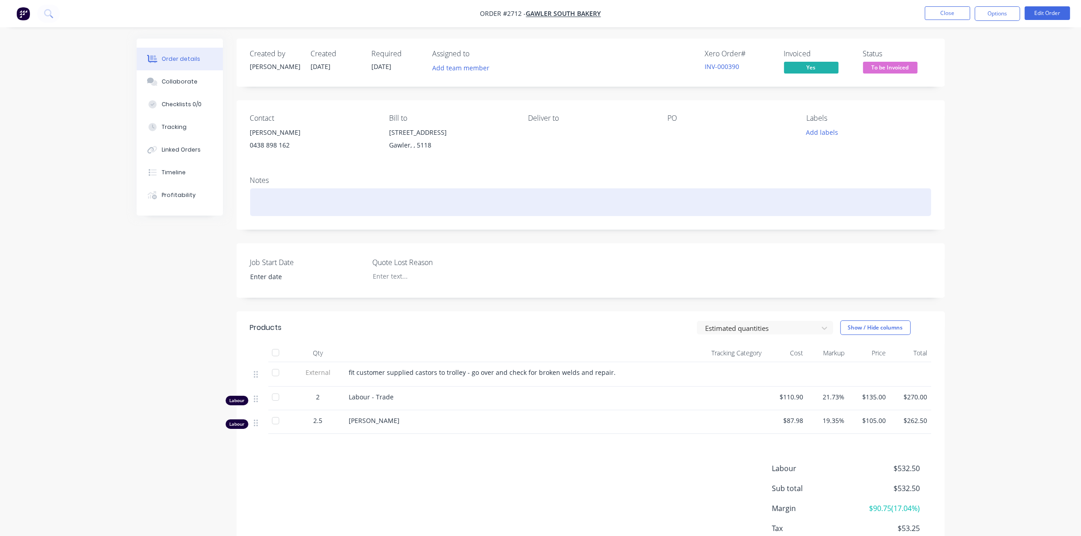
click at [286, 198] on div at bounding box center [590, 202] width 681 height 28
paste div
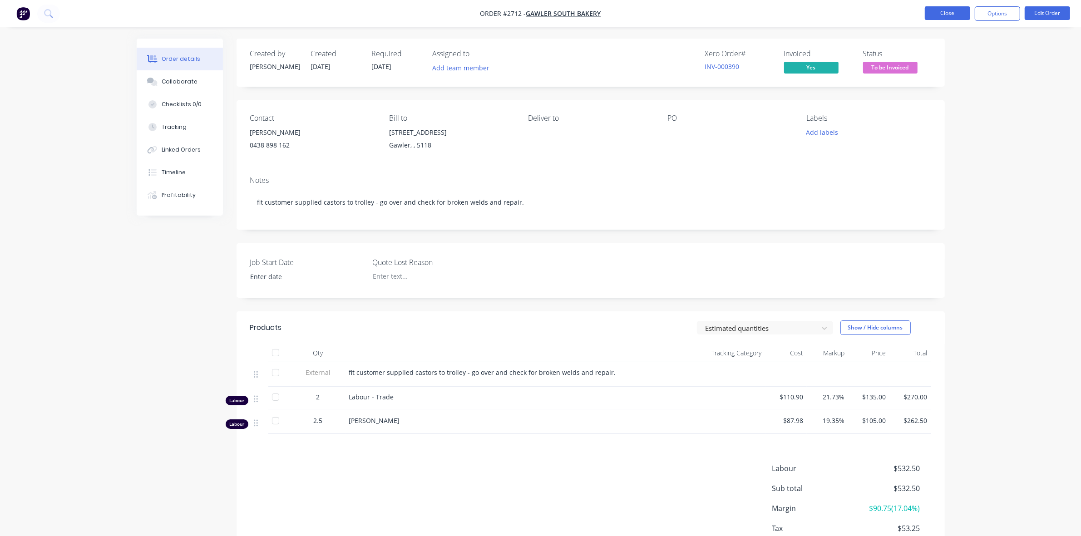
click at [940, 14] on button "Close" at bounding box center [947, 13] width 45 height 14
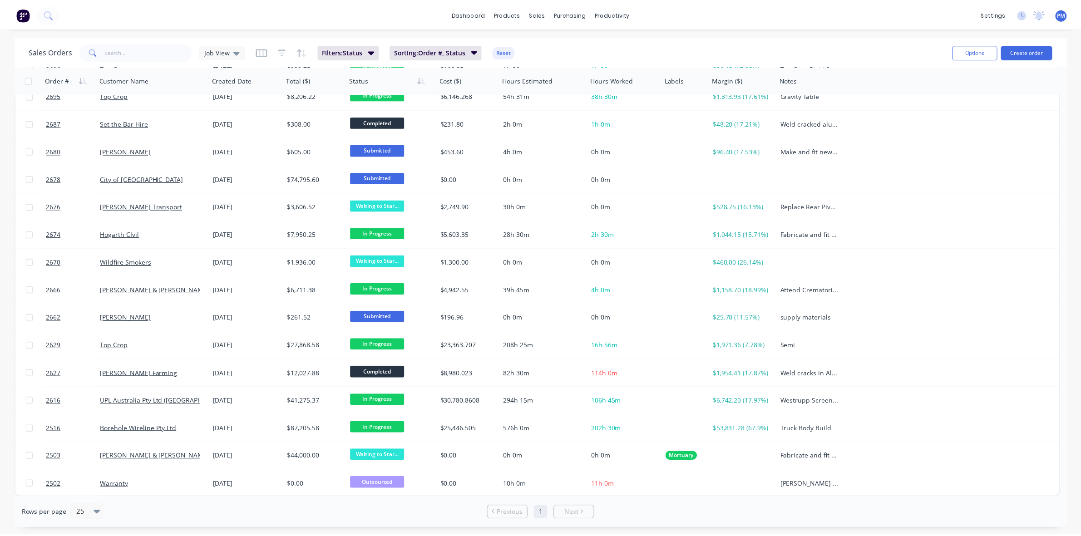
scroll to position [178, 0]
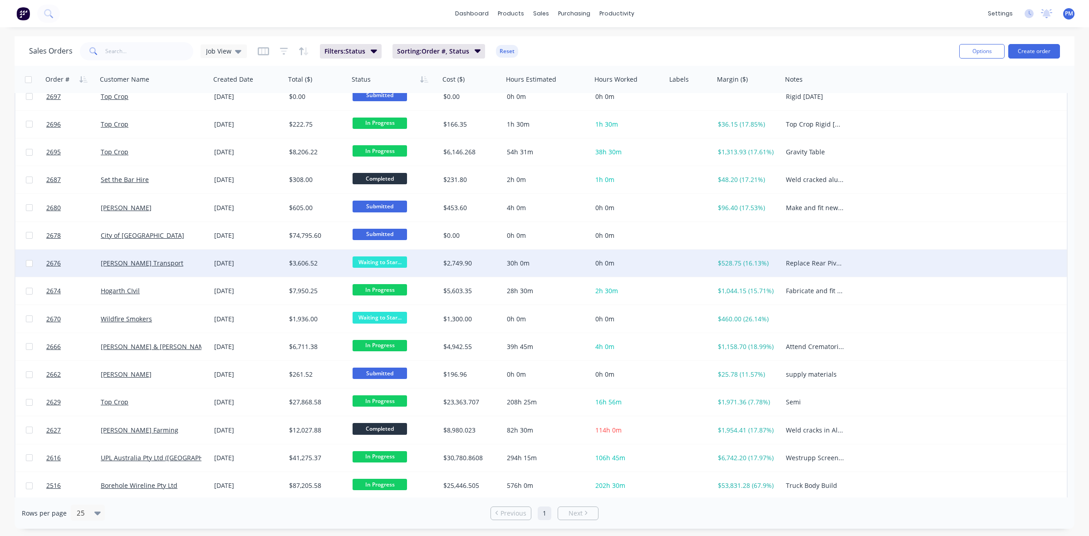
click at [271, 267] on div "[DATE]" at bounding box center [248, 263] width 75 height 27
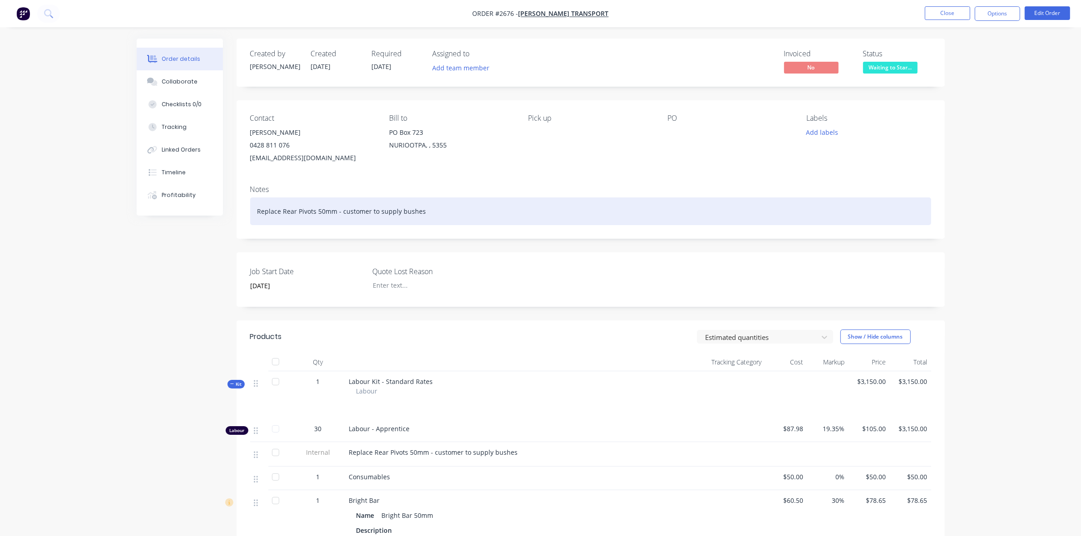
click at [256, 210] on div "Replace Rear Pivots 50mm - customer to supply bushes" at bounding box center [590, 211] width 681 height 28
click at [265, 210] on div "TRuck - Replace Rear Pivots 50mm - customer to supply bushes" at bounding box center [590, 211] width 681 height 28
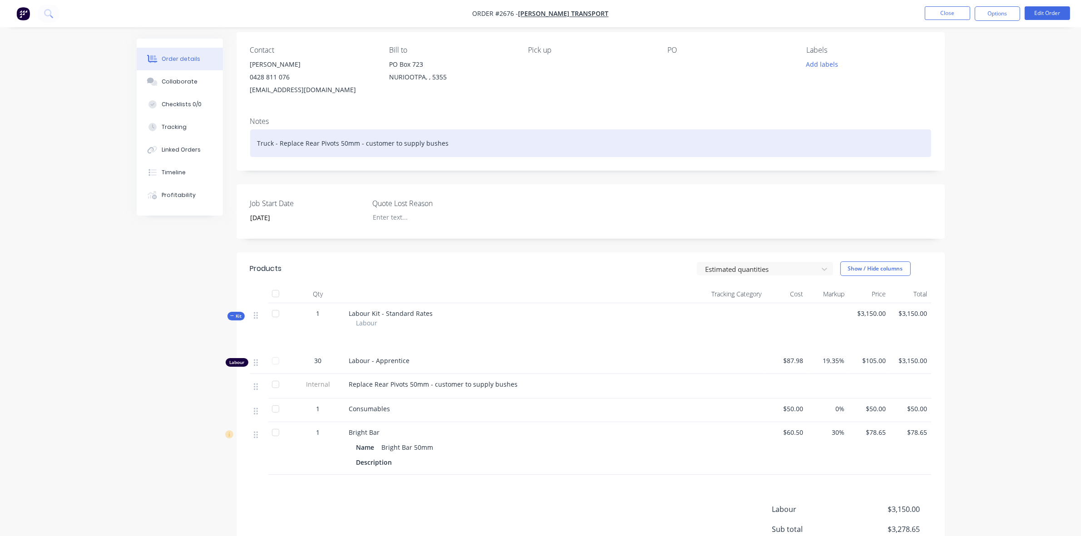
scroll to position [113, 0]
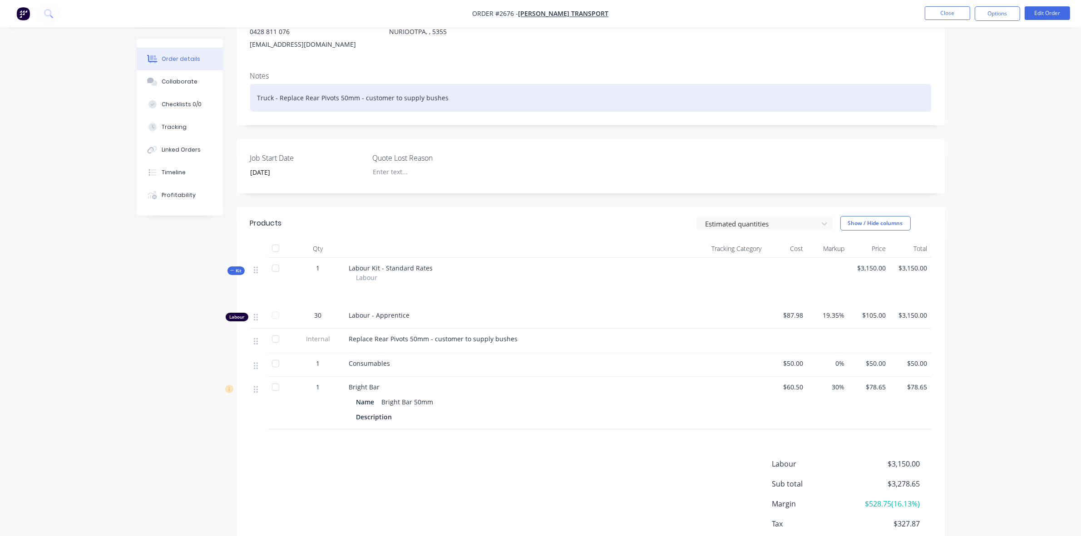
click at [273, 98] on div "Truck - Replace Rear Pivots 50mm - customer to supply bushes" at bounding box center [590, 98] width 681 height 28
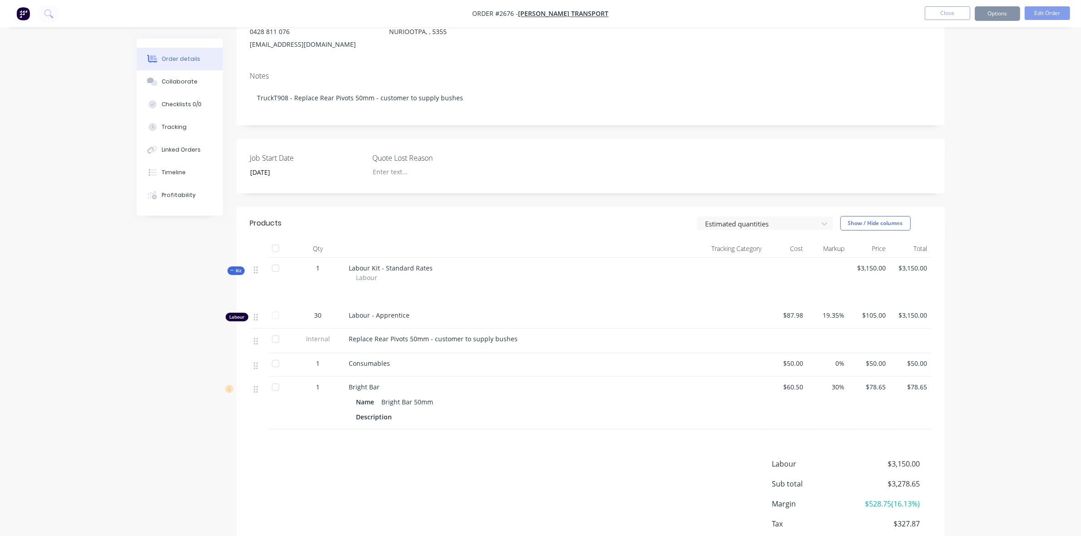
click at [350, 340] on span "Replace Rear Pivots 50mm - customer to supply bushes" at bounding box center [433, 339] width 169 height 9
click at [349, 340] on span "Replace Rear Pivots 50mm - customer to supply bushes" at bounding box center [433, 339] width 169 height 9
click at [1051, 12] on button "Edit Order" at bounding box center [1046, 13] width 45 height 14
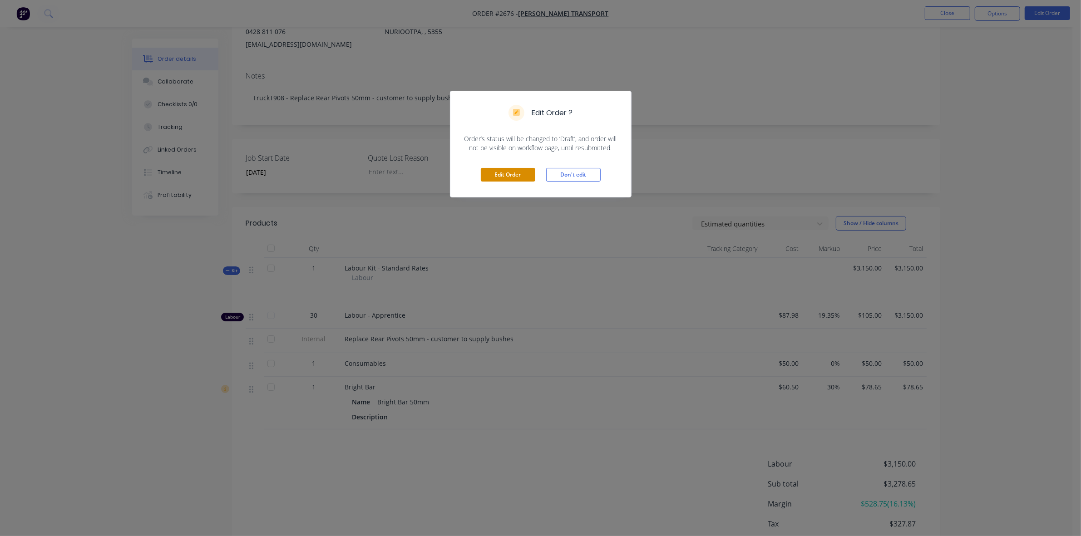
click at [522, 176] on button "Edit Order" at bounding box center [508, 175] width 54 height 14
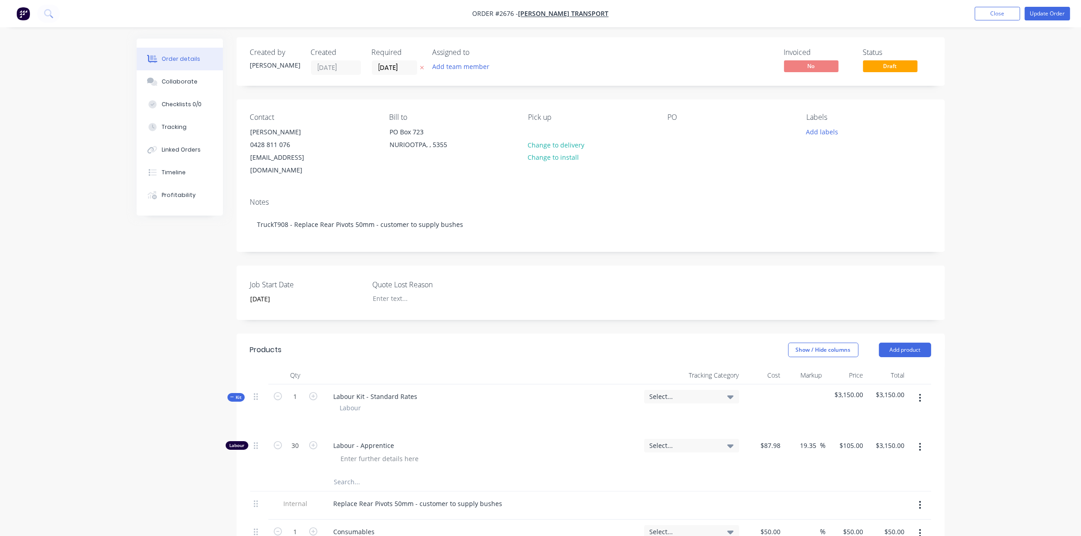
scroll to position [0, 0]
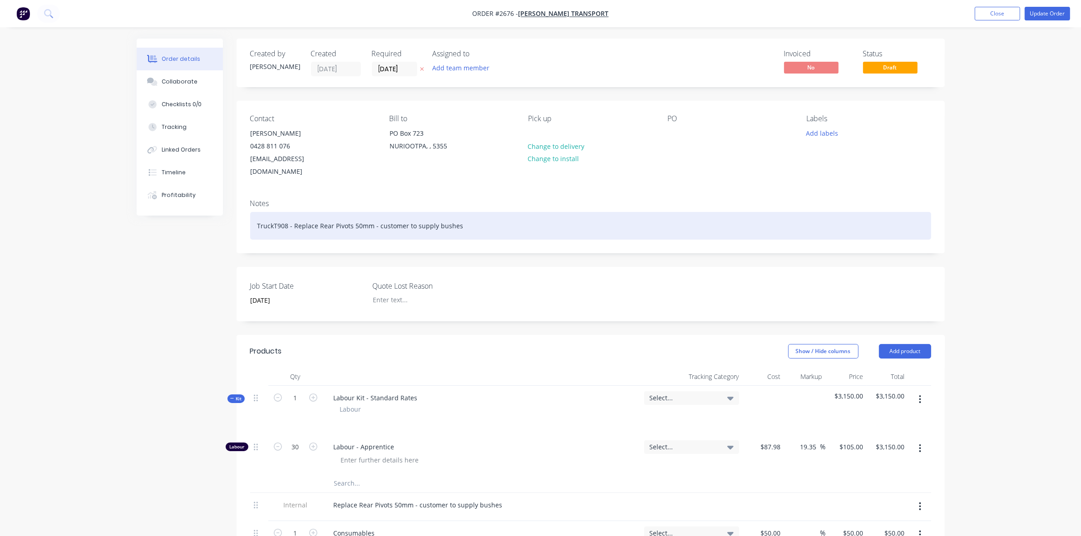
click at [272, 212] on div "TruckT908 - Replace Rear Pivots 50mm - customer to supply bushes" at bounding box center [590, 226] width 681 height 28
click at [289, 214] on div "Truck T908 - Replace Rear Pivots 50mm - customer to supply bushes" at bounding box center [590, 226] width 681 height 28
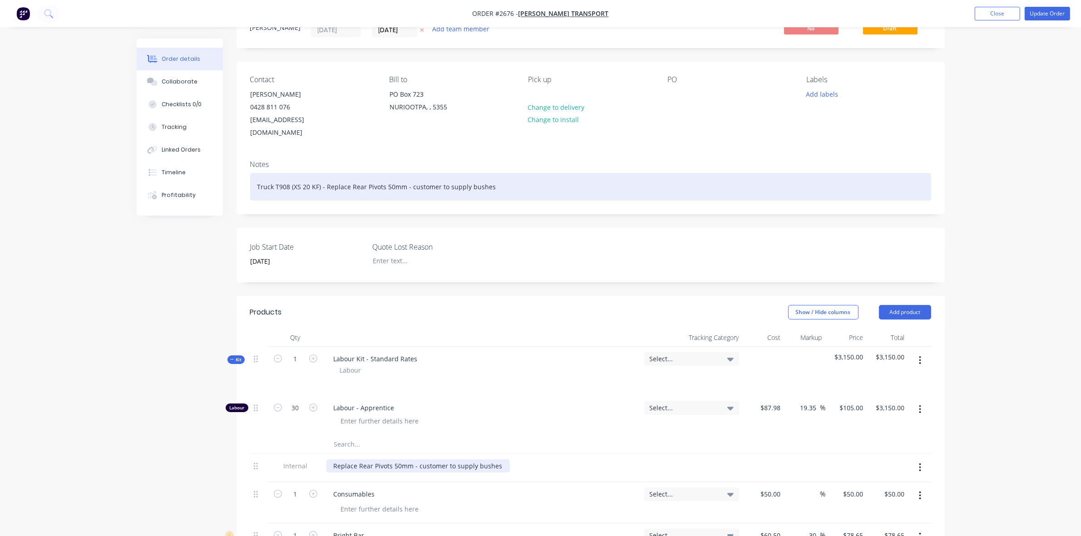
scroll to position [170, 0]
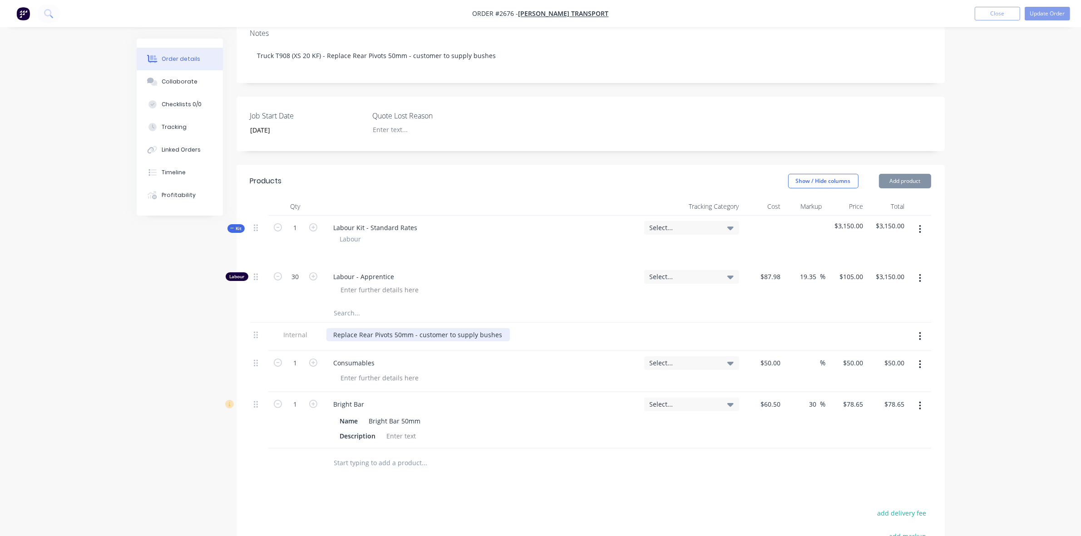
click at [332, 328] on div "Replace Rear Pivots 50mm - customer to supply bushes" at bounding box center [417, 334] width 183 height 13
click at [1036, 9] on button "Update Order" at bounding box center [1046, 14] width 45 height 14
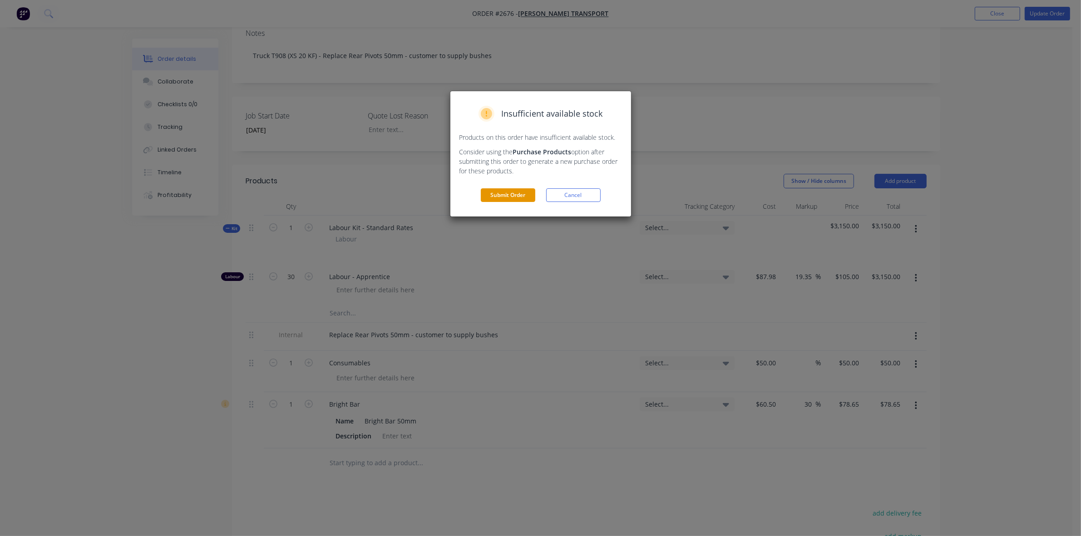
click at [517, 196] on button "Submit Order" at bounding box center [508, 195] width 54 height 14
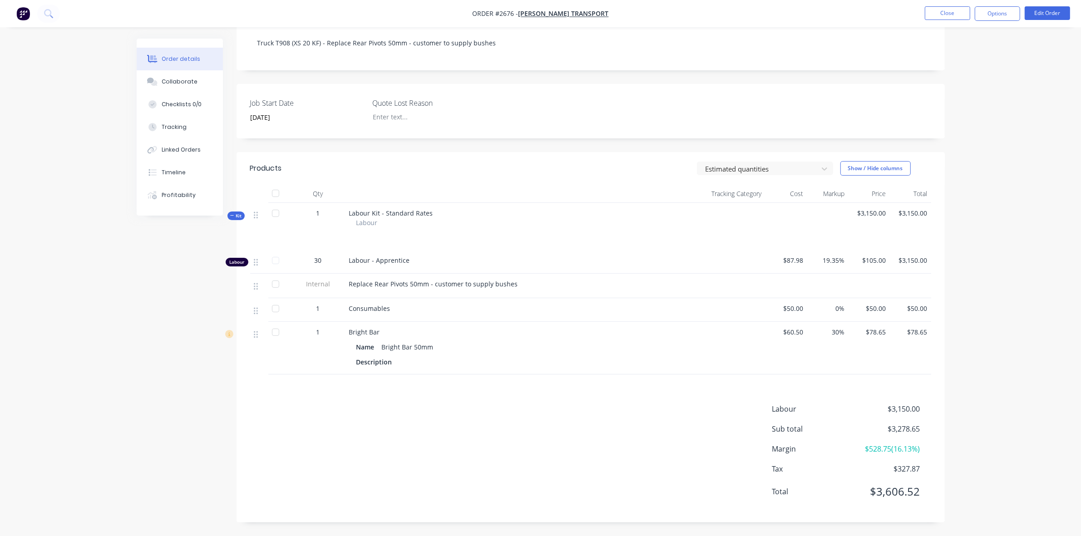
click at [350, 282] on span "Replace Rear Pivots 50mm - customer to supply bushes" at bounding box center [433, 284] width 169 height 9
click at [349, 282] on span "Replace Rear Pivots 50mm - customer to supply bushes" at bounding box center [433, 284] width 169 height 9
click at [350, 284] on span "Replace Rear Pivots 50mm - customer to supply bushes" at bounding box center [433, 284] width 169 height 9
click at [1040, 10] on button "Edit Order" at bounding box center [1046, 13] width 45 height 14
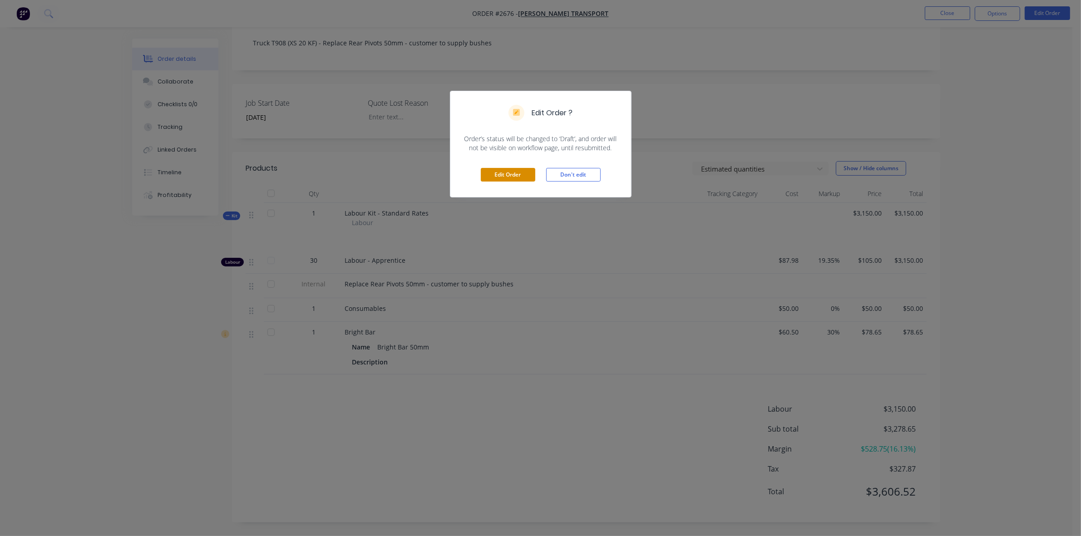
click at [510, 177] on button "Edit Order" at bounding box center [508, 175] width 54 height 14
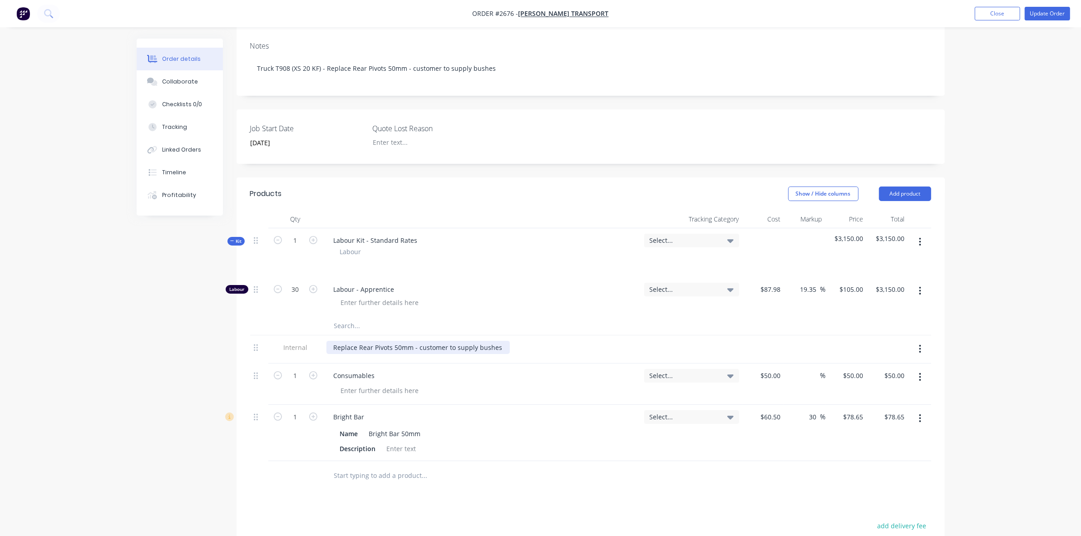
scroll to position [227, 0]
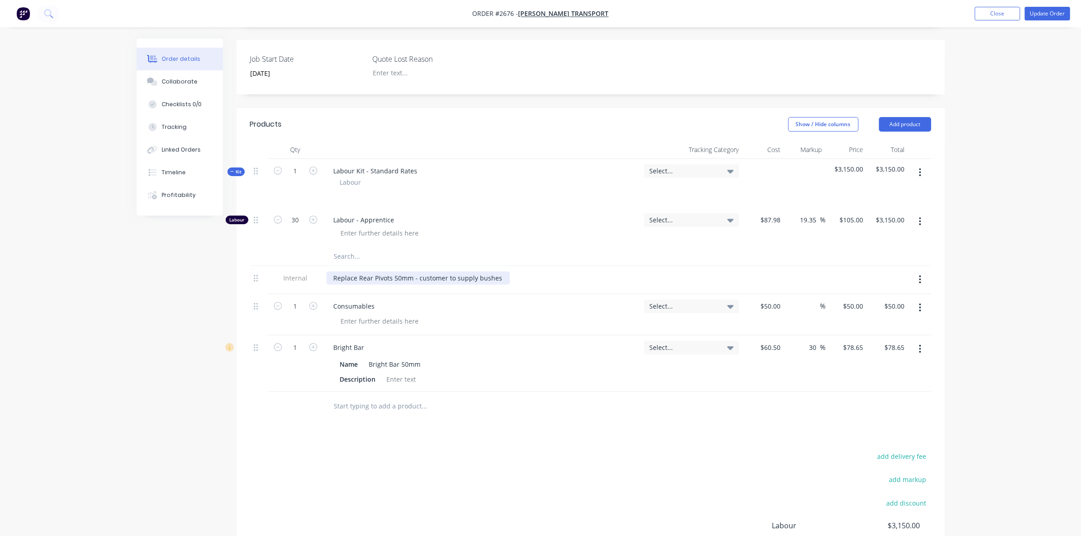
click at [334, 271] on div "Replace Rear Pivots 50mm - customer to supply bushes" at bounding box center [417, 277] width 183 height 13
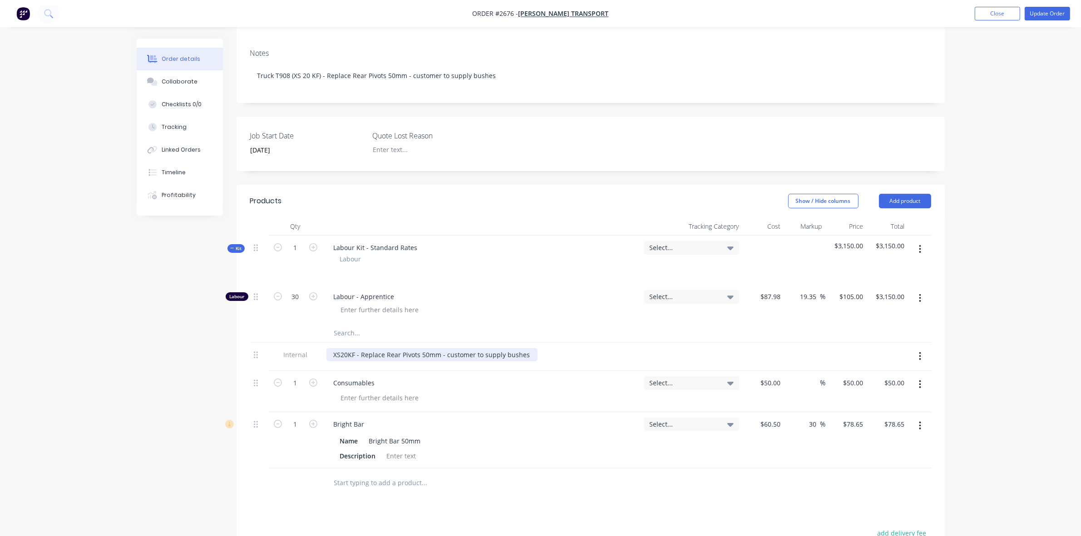
scroll to position [0, 0]
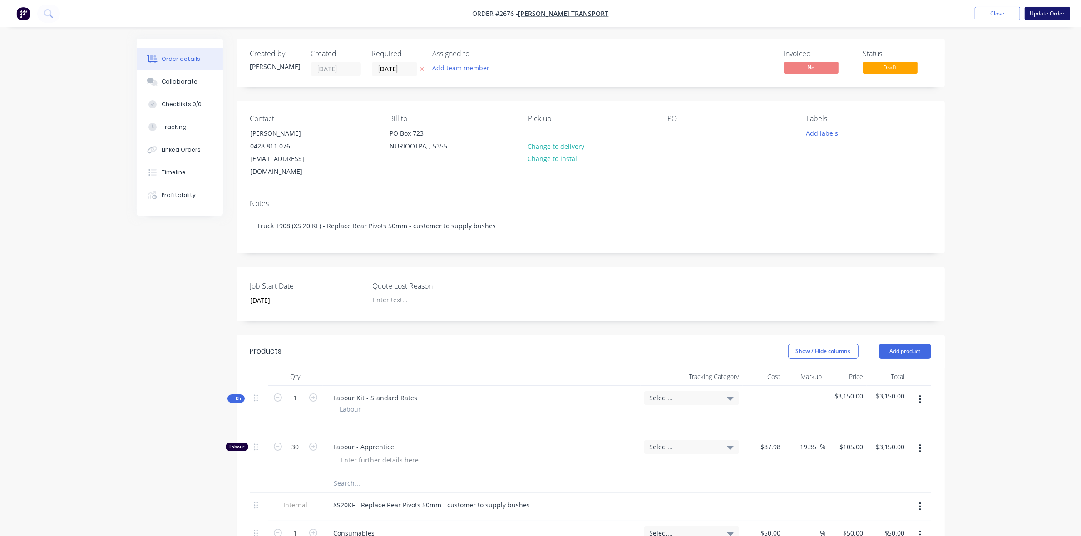
click at [1047, 15] on button "Update Order" at bounding box center [1046, 14] width 45 height 14
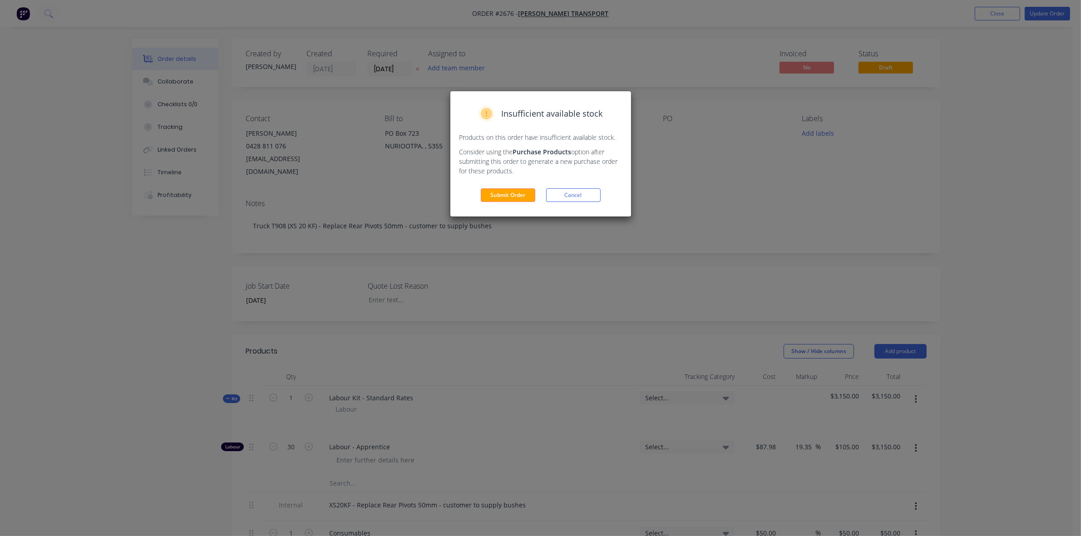
click at [504, 196] on button "Submit Order" at bounding box center [508, 195] width 54 height 14
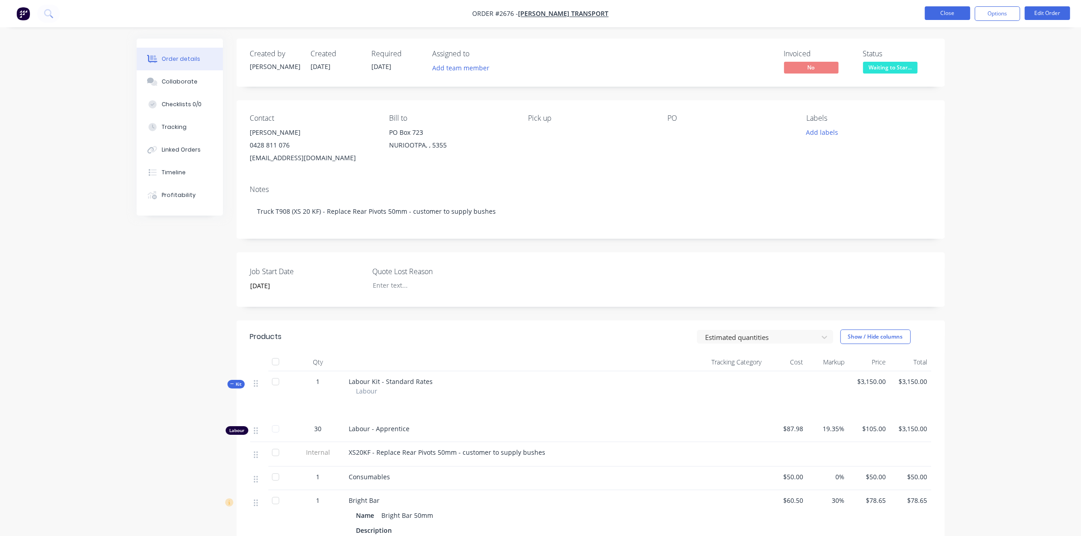
click at [956, 15] on button "Close" at bounding box center [947, 13] width 45 height 14
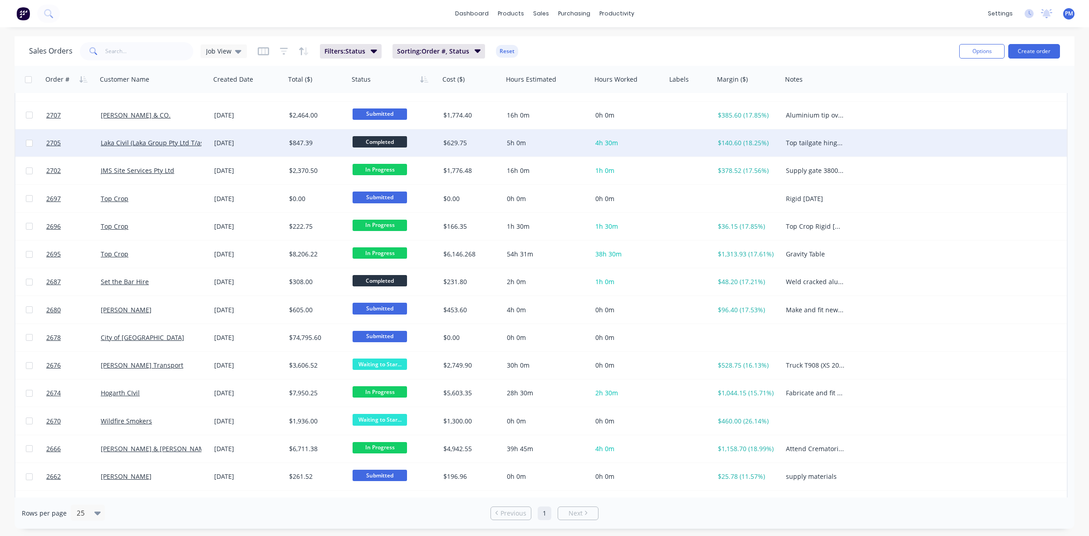
scroll to position [113, 0]
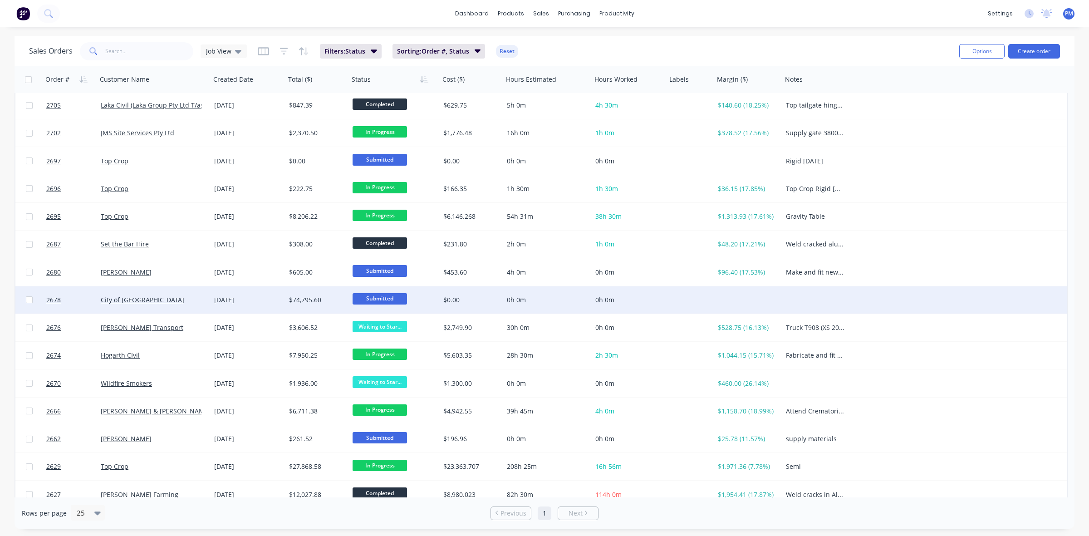
click at [183, 303] on div "City of [GEOGRAPHIC_DATA]" at bounding box center [151, 299] width 101 height 9
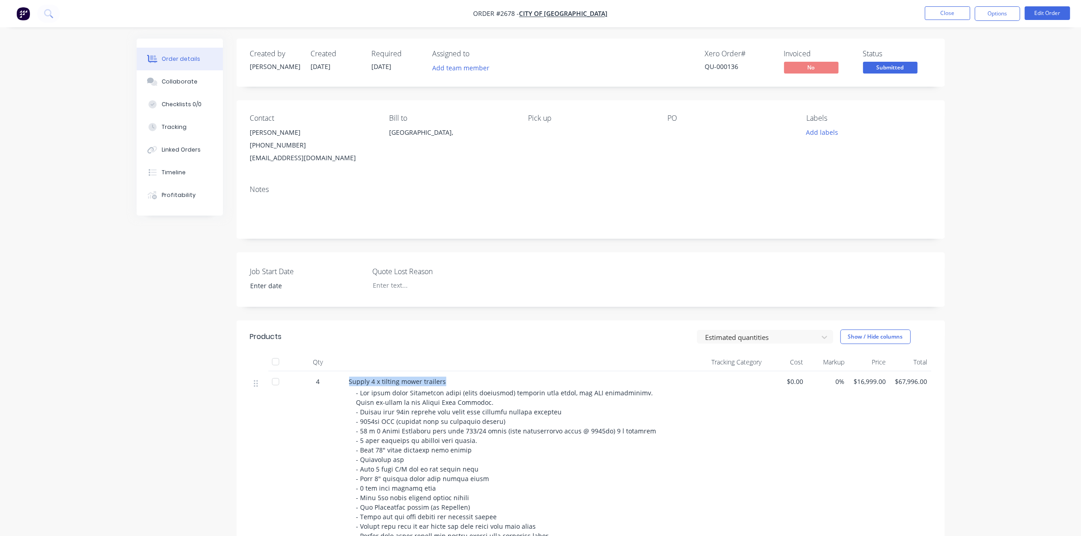
drag, startPoint x: 349, startPoint y: 380, endPoint x: 446, endPoint y: 382, distance: 96.2
click at [446, 382] on div "Supply 4 x tilting mower trailers" at bounding box center [504, 382] width 310 height 10
copy span "Supply 4 x tilting mower trailers"
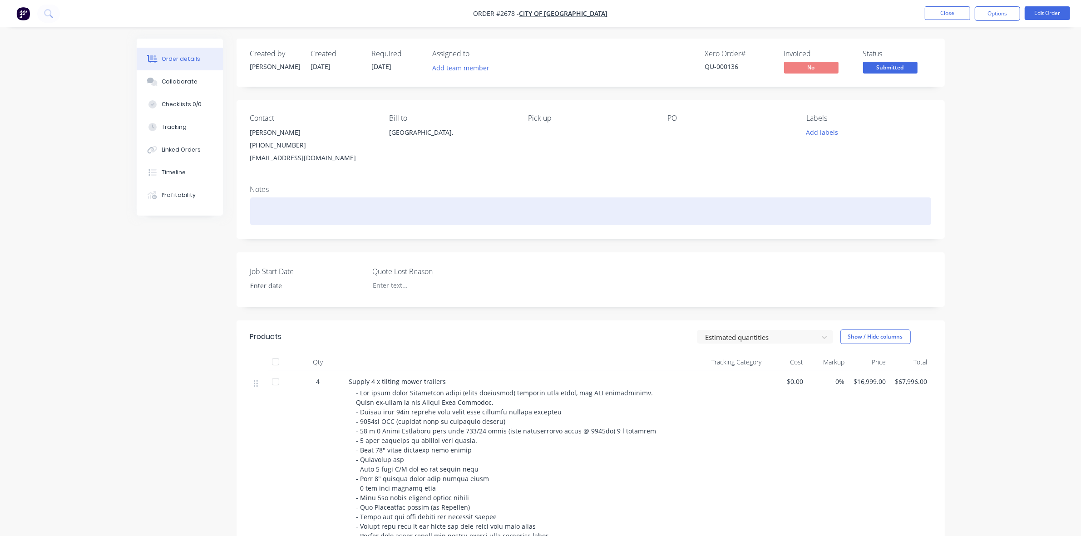
click at [290, 209] on div at bounding box center [590, 211] width 681 height 28
paste div
click at [256, 207] on div "Supply 4 x tilting mower trailers" at bounding box center [590, 211] width 681 height 28
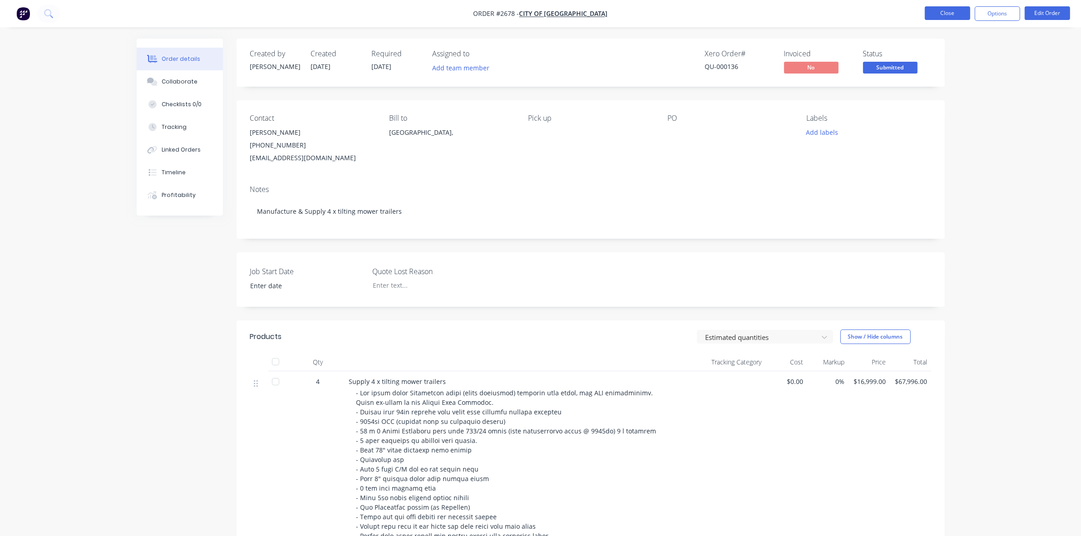
click at [951, 12] on button "Close" at bounding box center [947, 13] width 45 height 14
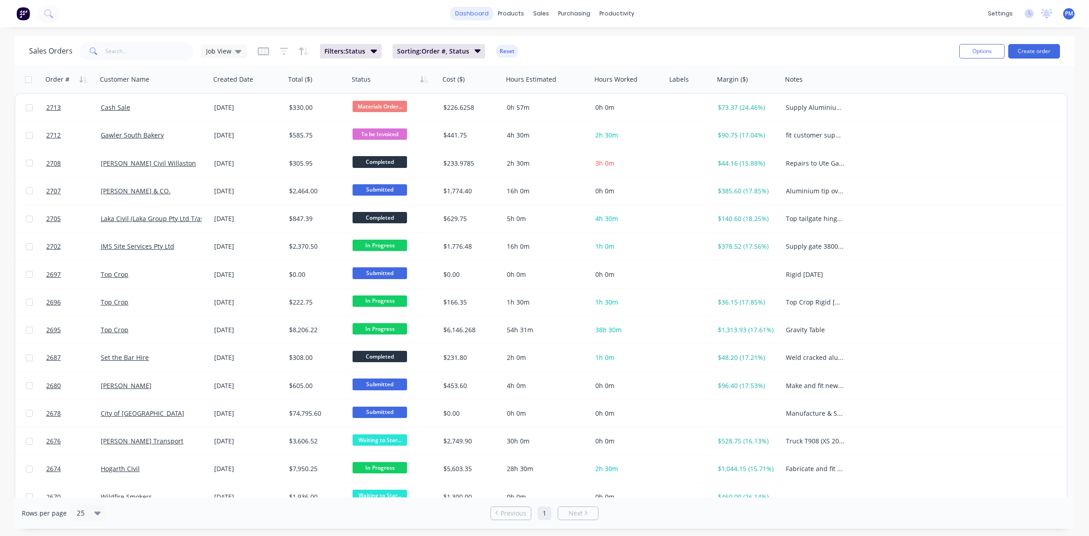
click at [479, 17] on link "dashboard" at bounding box center [472, 14] width 43 height 14
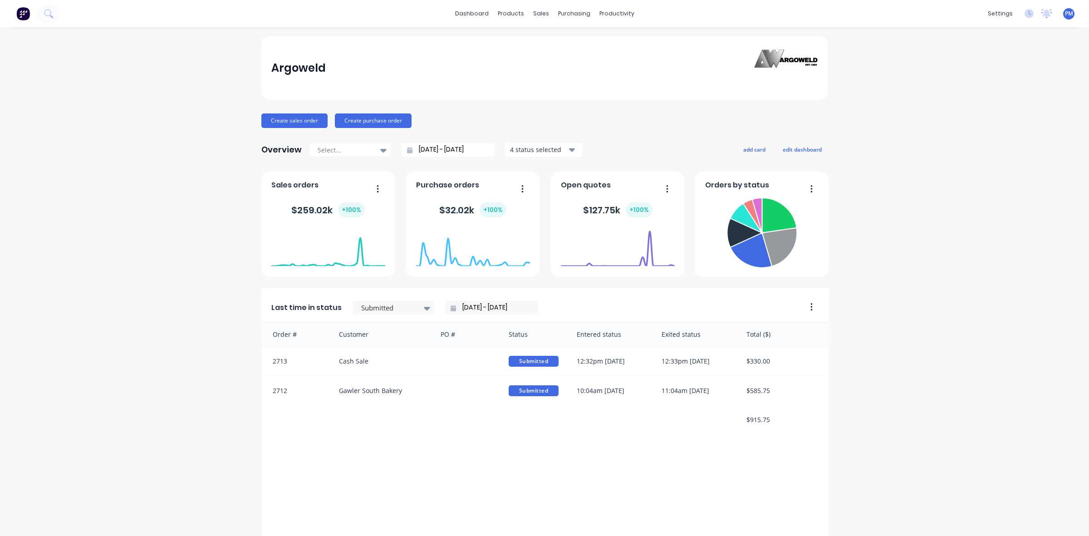
click at [416, 307] on div at bounding box center [473, 267] width 114 height 86
click at [385, 308] on div at bounding box center [388, 307] width 57 height 11
click at [374, 369] on div "To be Invoiced" at bounding box center [394, 377] width 82 height 17
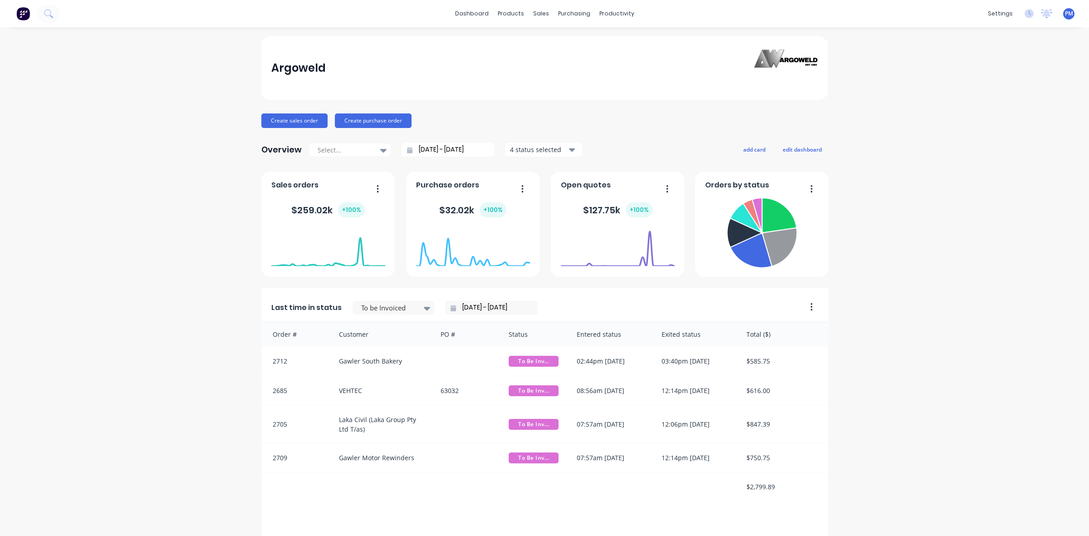
click at [416, 307] on div at bounding box center [473, 267] width 114 height 86
click at [417, 307] on div at bounding box center [473, 267] width 114 height 86
click at [561, 43] on div "Sales Orders" at bounding box center [570, 43] width 37 height 8
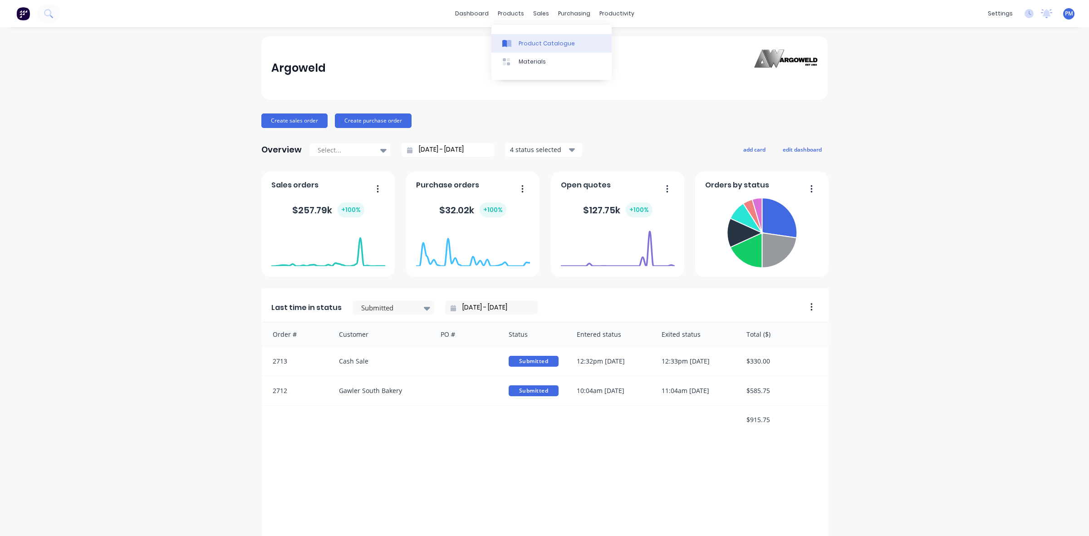
click at [527, 41] on div "Product Catalogue" at bounding box center [547, 43] width 56 height 8
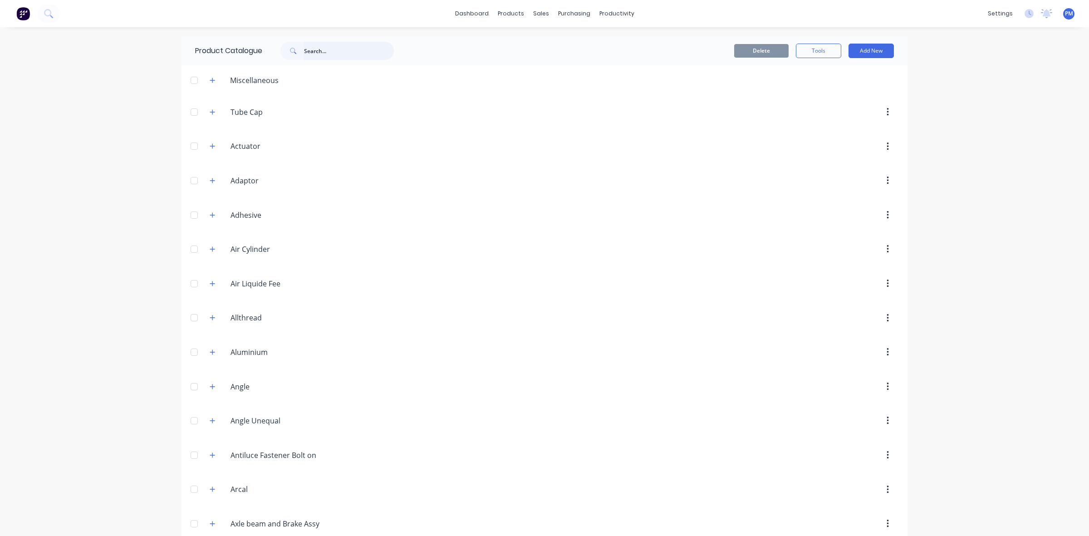
click at [318, 52] on input "text" at bounding box center [349, 51] width 90 height 18
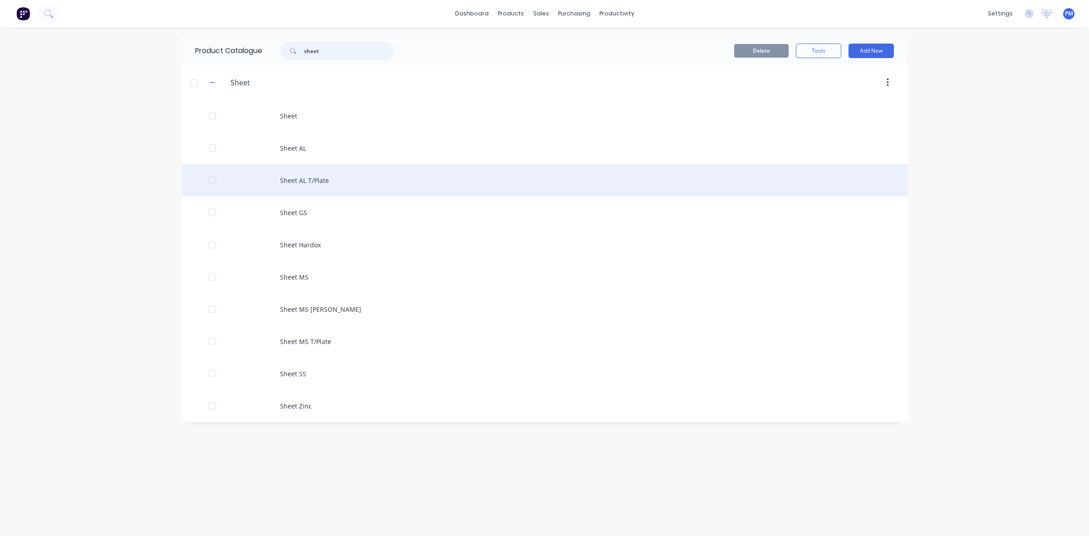
type input "sheet"
click at [299, 182] on div "Sheet AL T/Plate" at bounding box center [545, 180] width 726 height 32
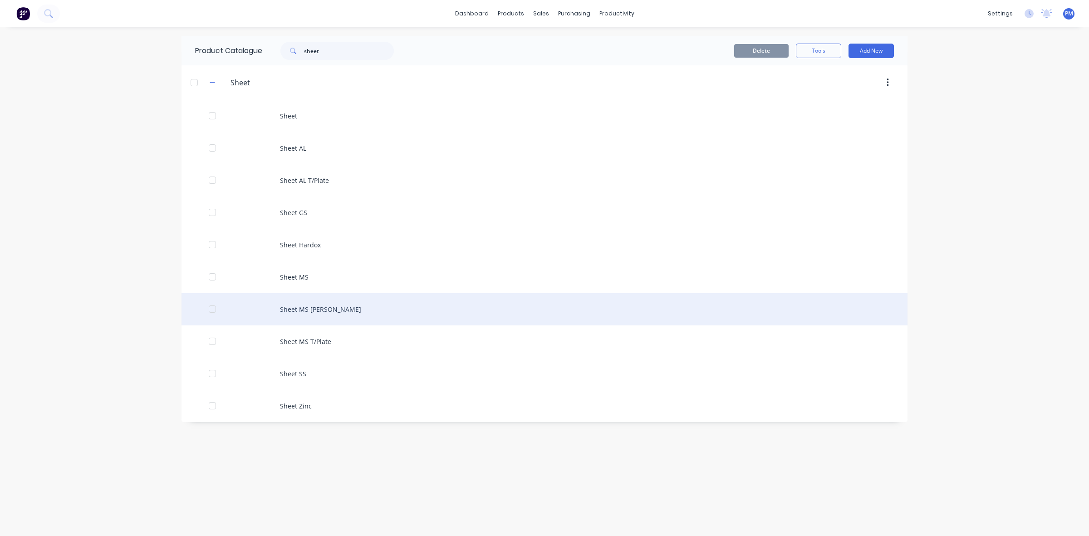
click at [303, 307] on div "Sheet MS Signwhite" at bounding box center [545, 309] width 726 height 32
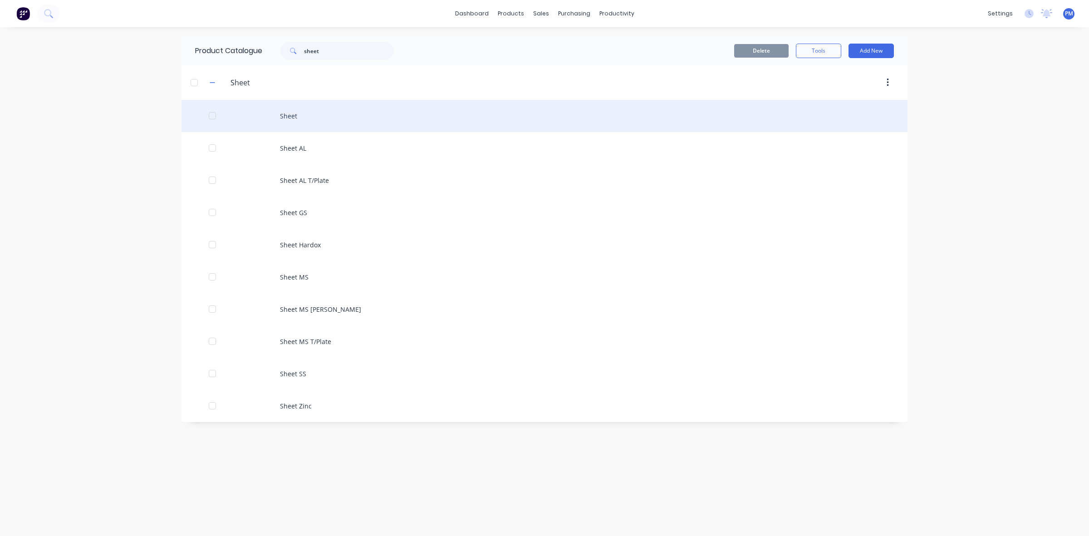
click at [286, 113] on div "Sheet" at bounding box center [545, 116] width 726 height 32
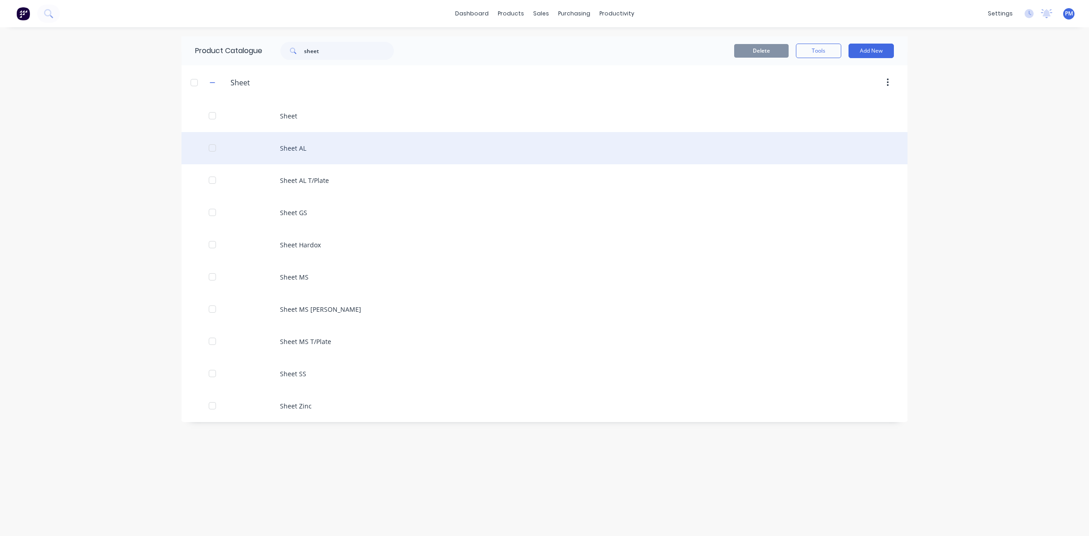
click at [303, 151] on div "Sheet AL" at bounding box center [545, 148] width 726 height 32
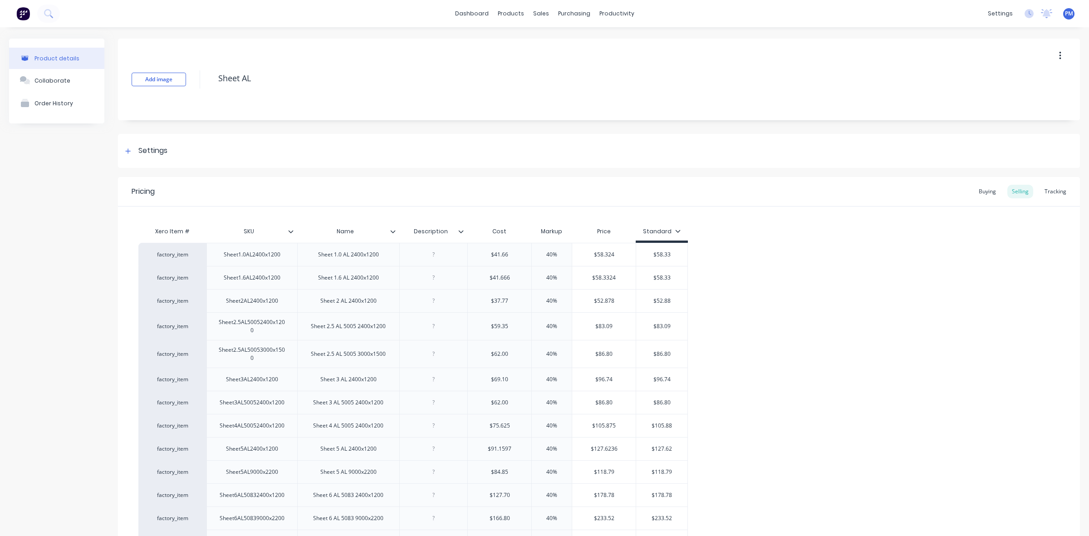
type textarea "x"
